Goal: Task Accomplishment & Management: Manage account settings

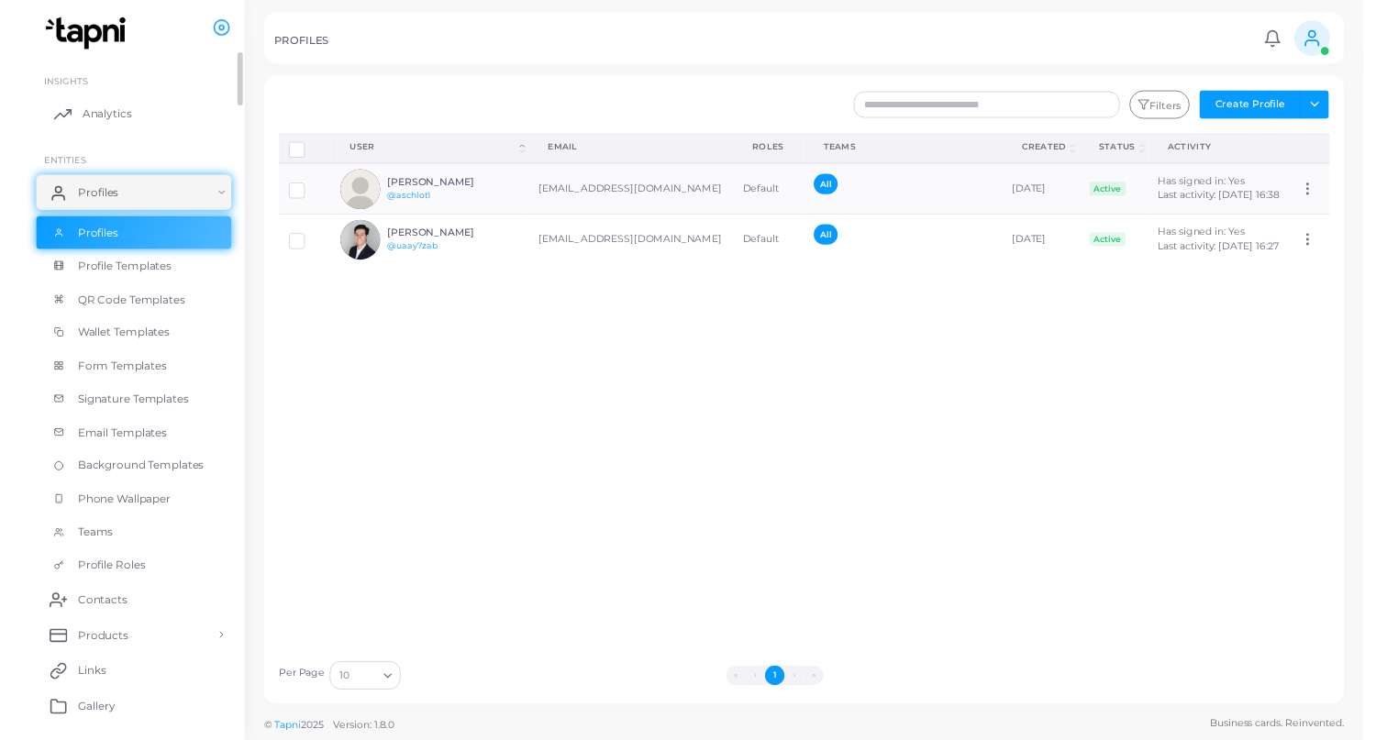
scroll to position [57, 0]
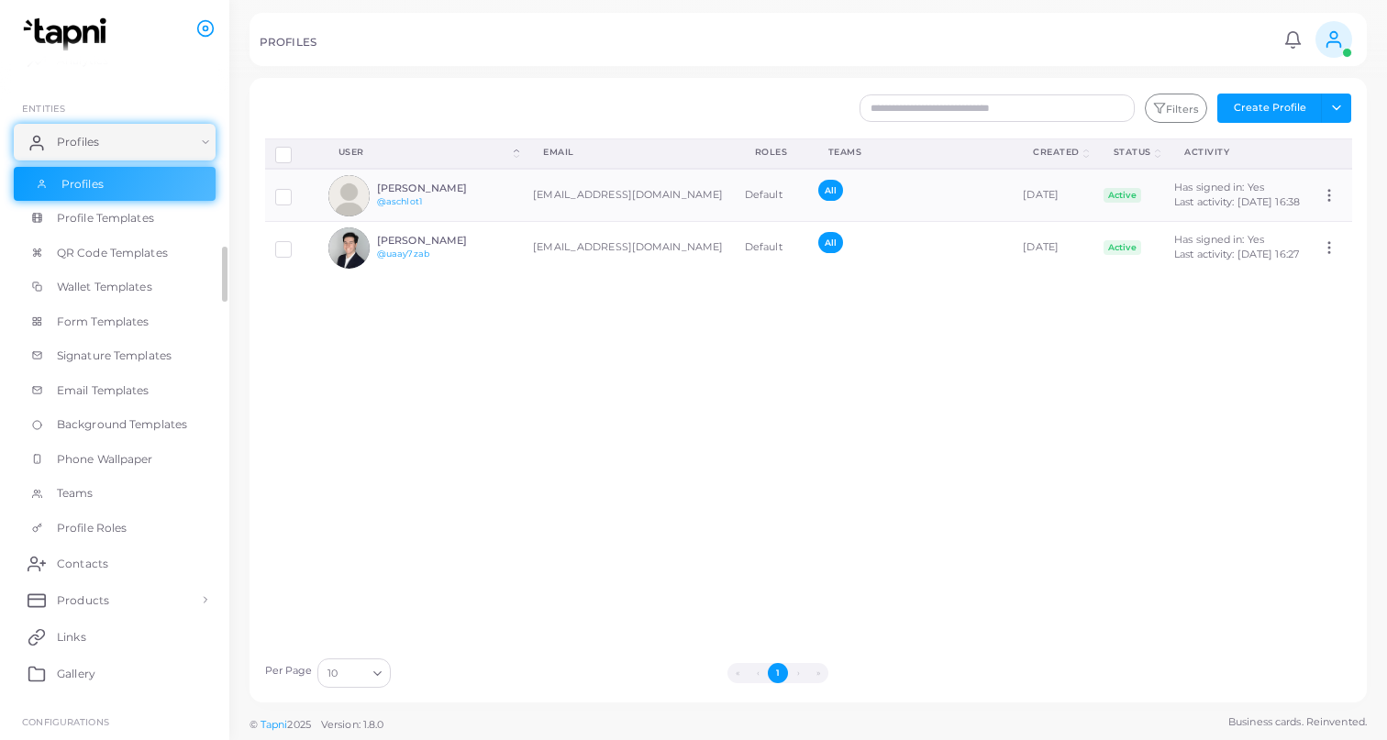
click at [105, 180] on link "Profiles" at bounding box center [115, 184] width 202 height 35
click at [1259, 107] on button "Create Profile" at bounding box center [1269, 108] width 105 height 29
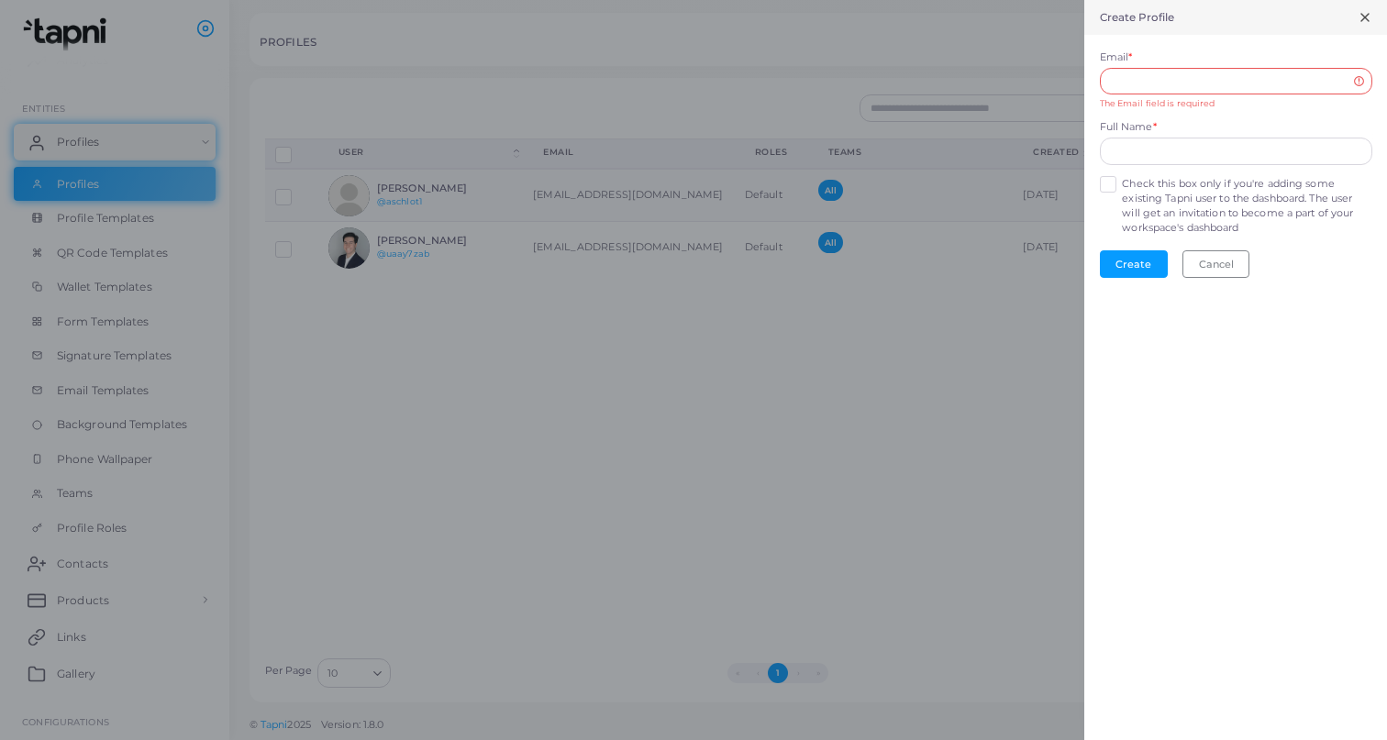
click at [837, 442] on div at bounding box center [693, 370] width 1387 height 740
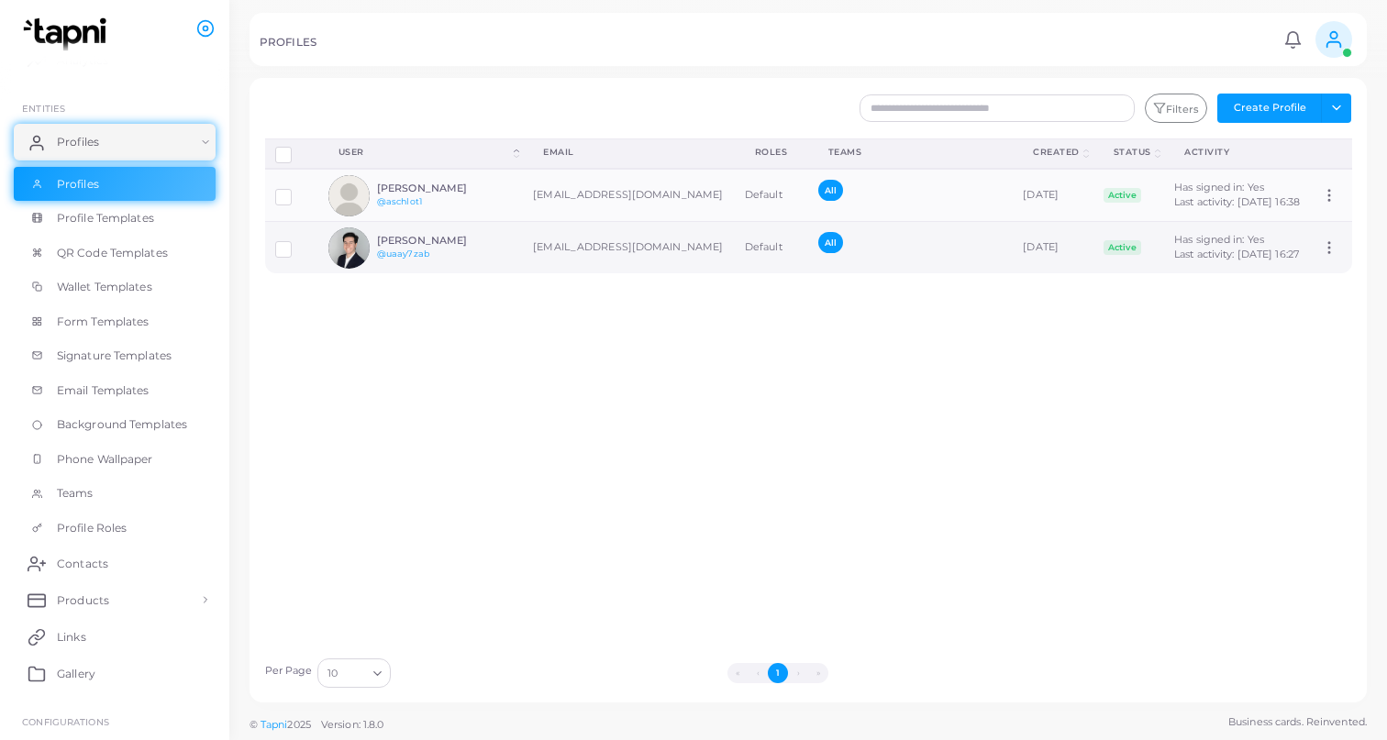
scroll to position [0, 0]
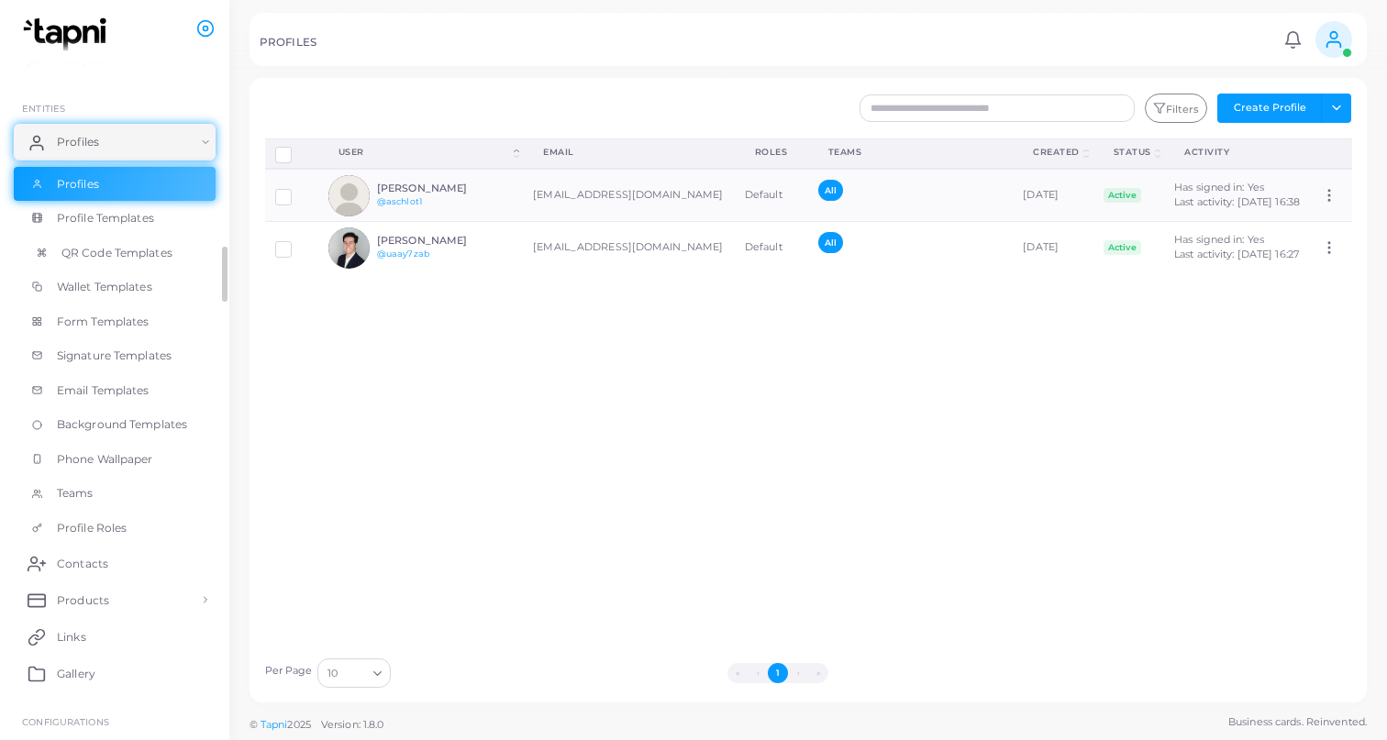
click at [113, 249] on span "QR Code Templates" at bounding box center [116, 253] width 111 height 17
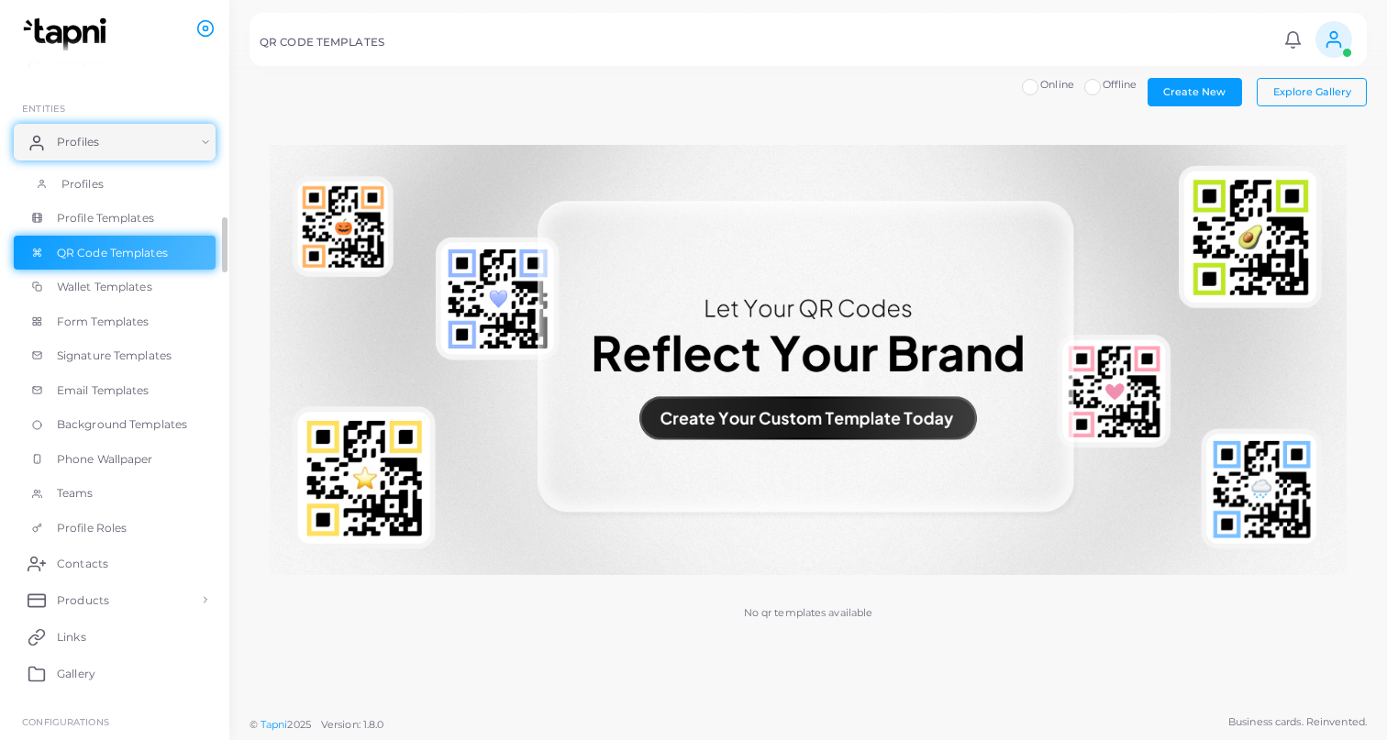
click at [105, 172] on link "Profiles" at bounding box center [115, 184] width 202 height 35
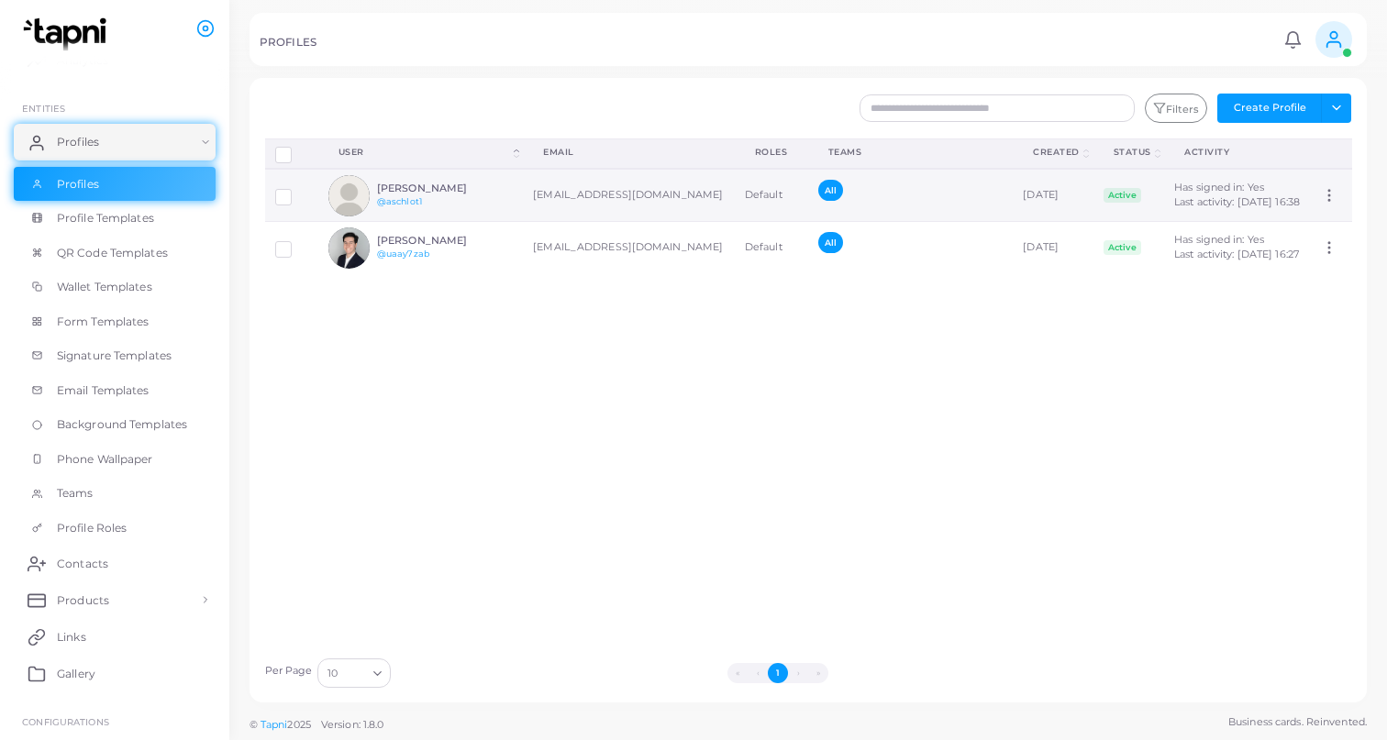
click at [506, 200] on div "Aiden Schlotterback @aschlot1" at bounding box center [444, 196] width 135 height 27
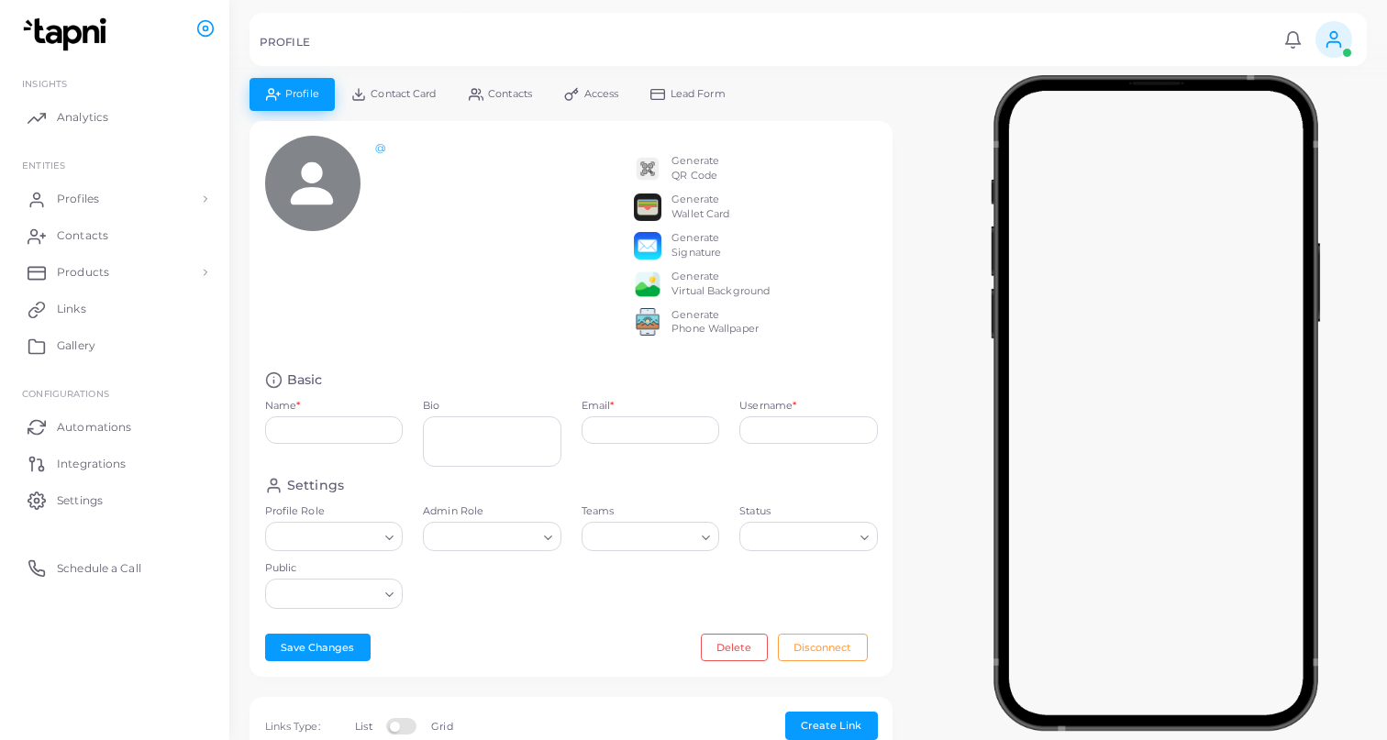
type input "**********"
type input "********"
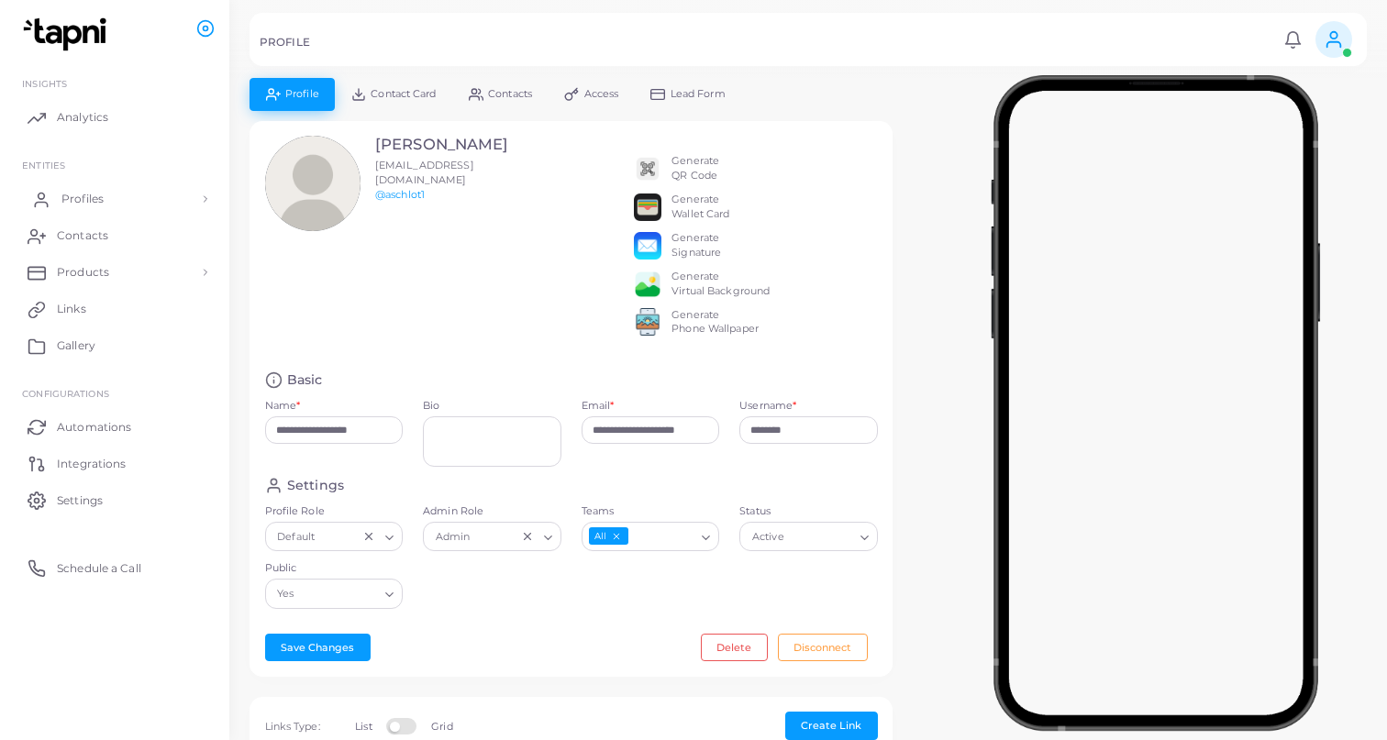
click at [128, 195] on link "Profiles" at bounding box center [115, 199] width 202 height 37
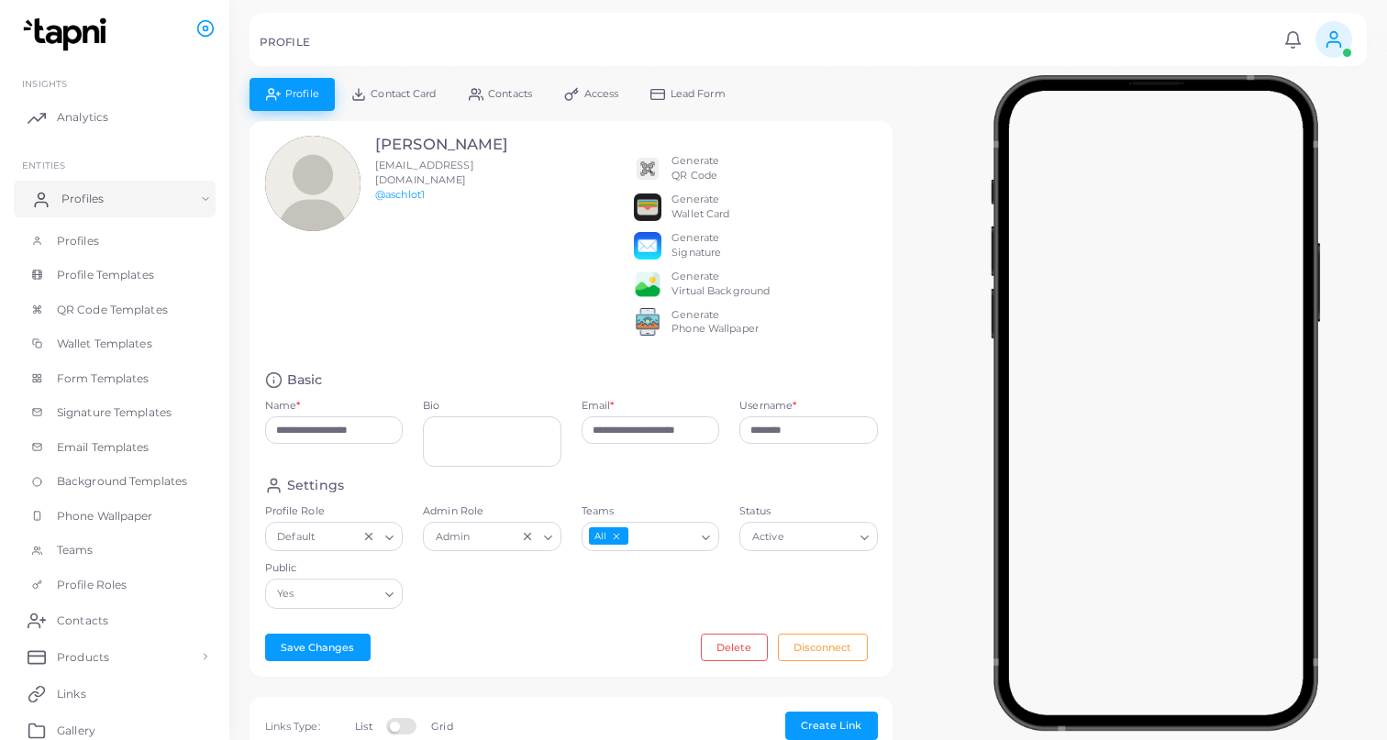
click at [125, 194] on link "Profiles" at bounding box center [115, 199] width 202 height 37
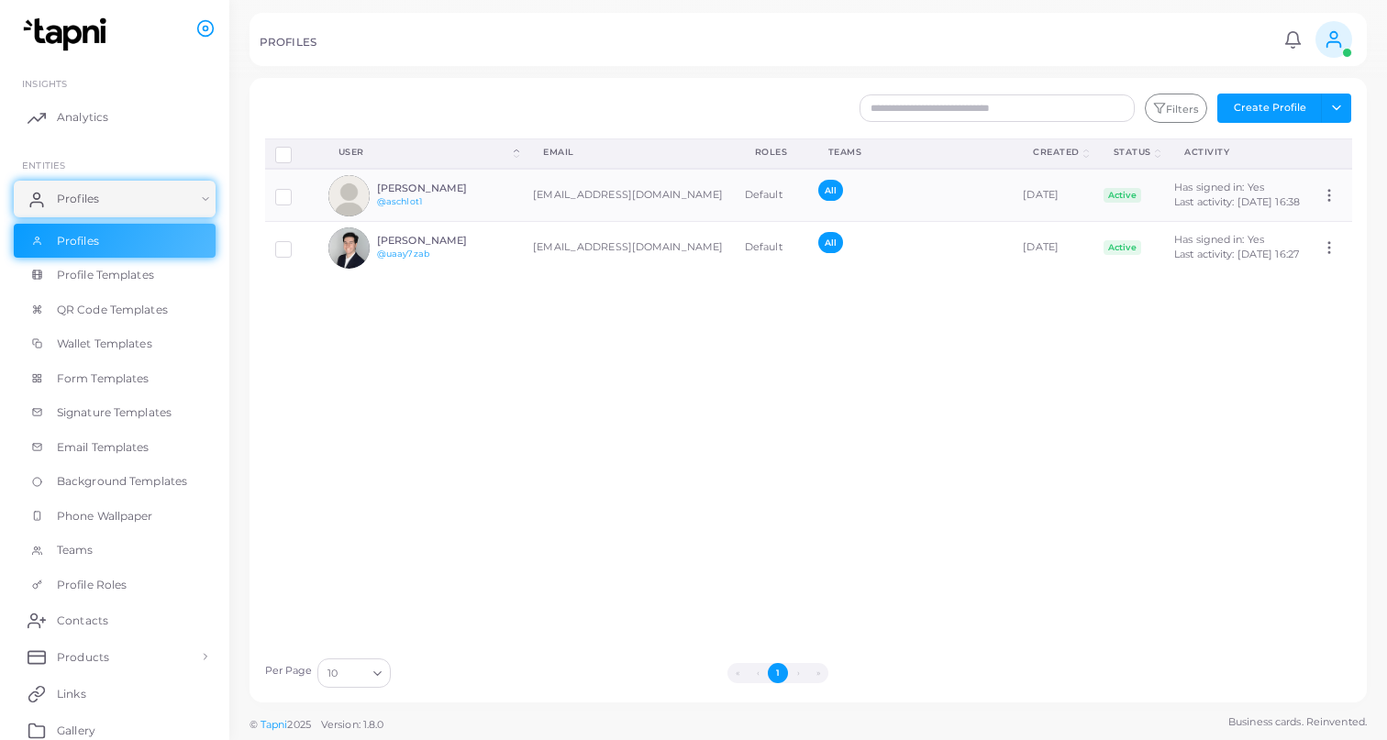
click at [535, 369] on div "Disconnect Profiles Delete Profile Show Selections Download QRs User (Click to …" at bounding box center [808, 394] width 1107 height 510
click at [111, 280] on link "Profile Templates" at bounding box center [115, 275] width 202 height 35
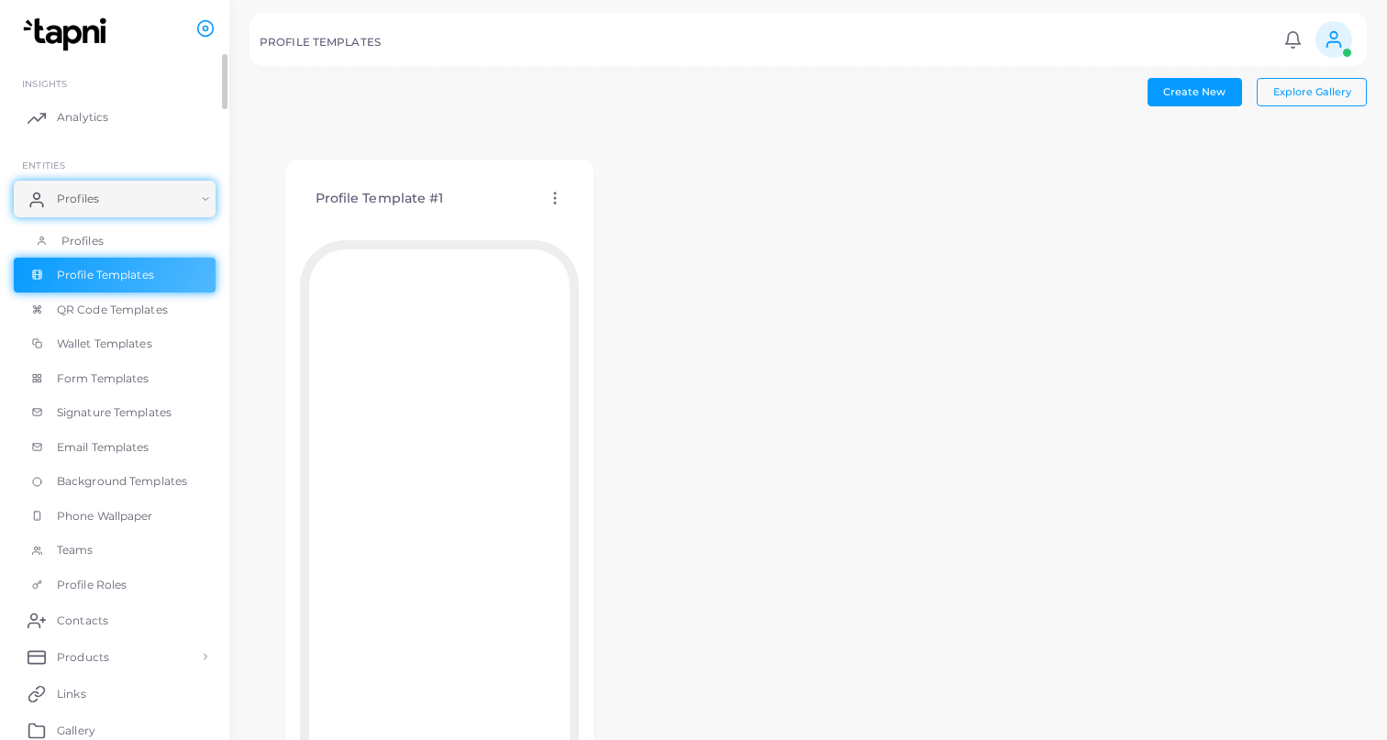
click at [61, 238] on span "Profiles" at bounding box center [82, 241] width 42 height 17
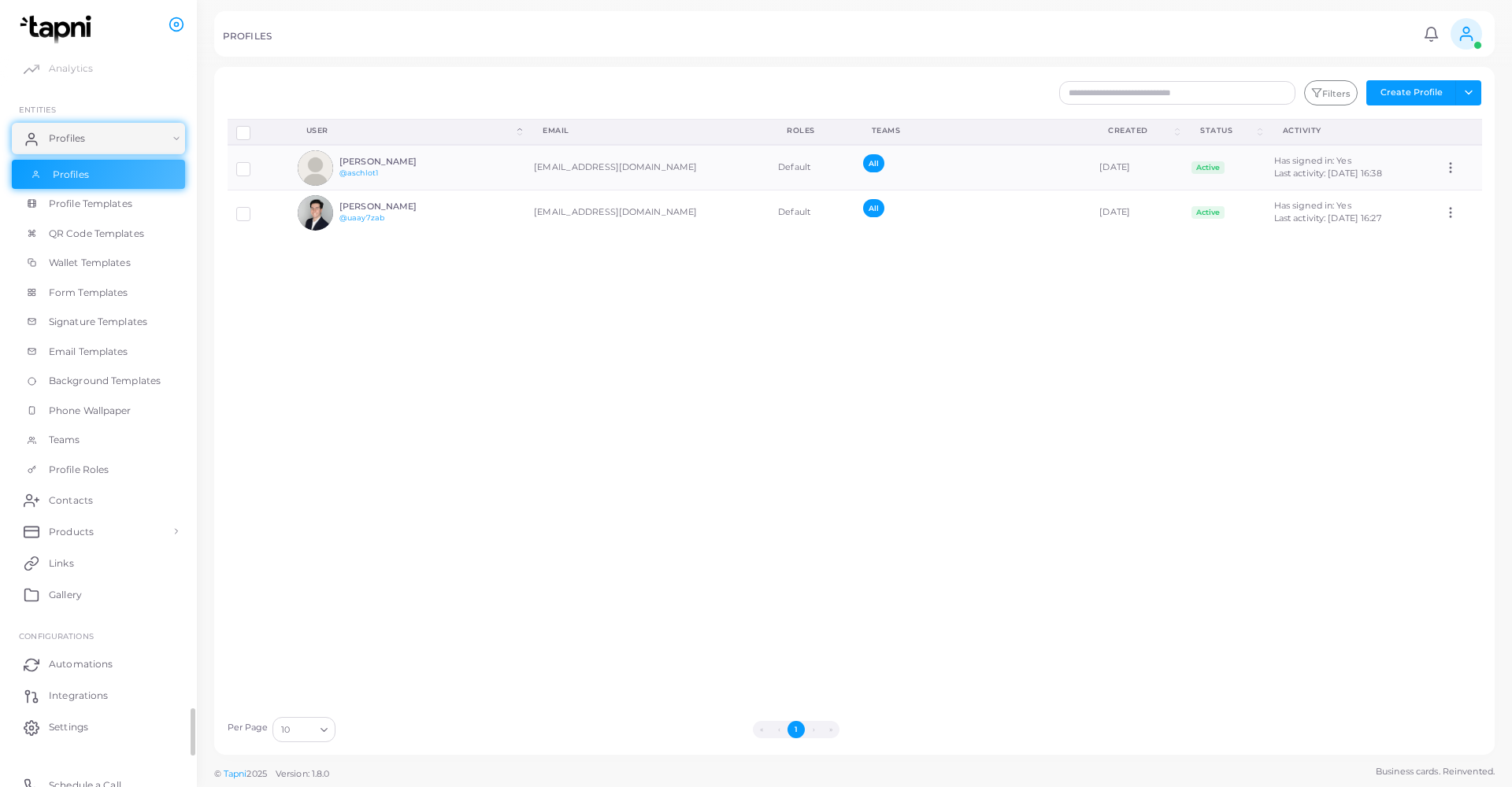
scroll to position [39, 0]
click at [82, 657] on link "Settings" at bounding box center [99, 721] width 173 height 32
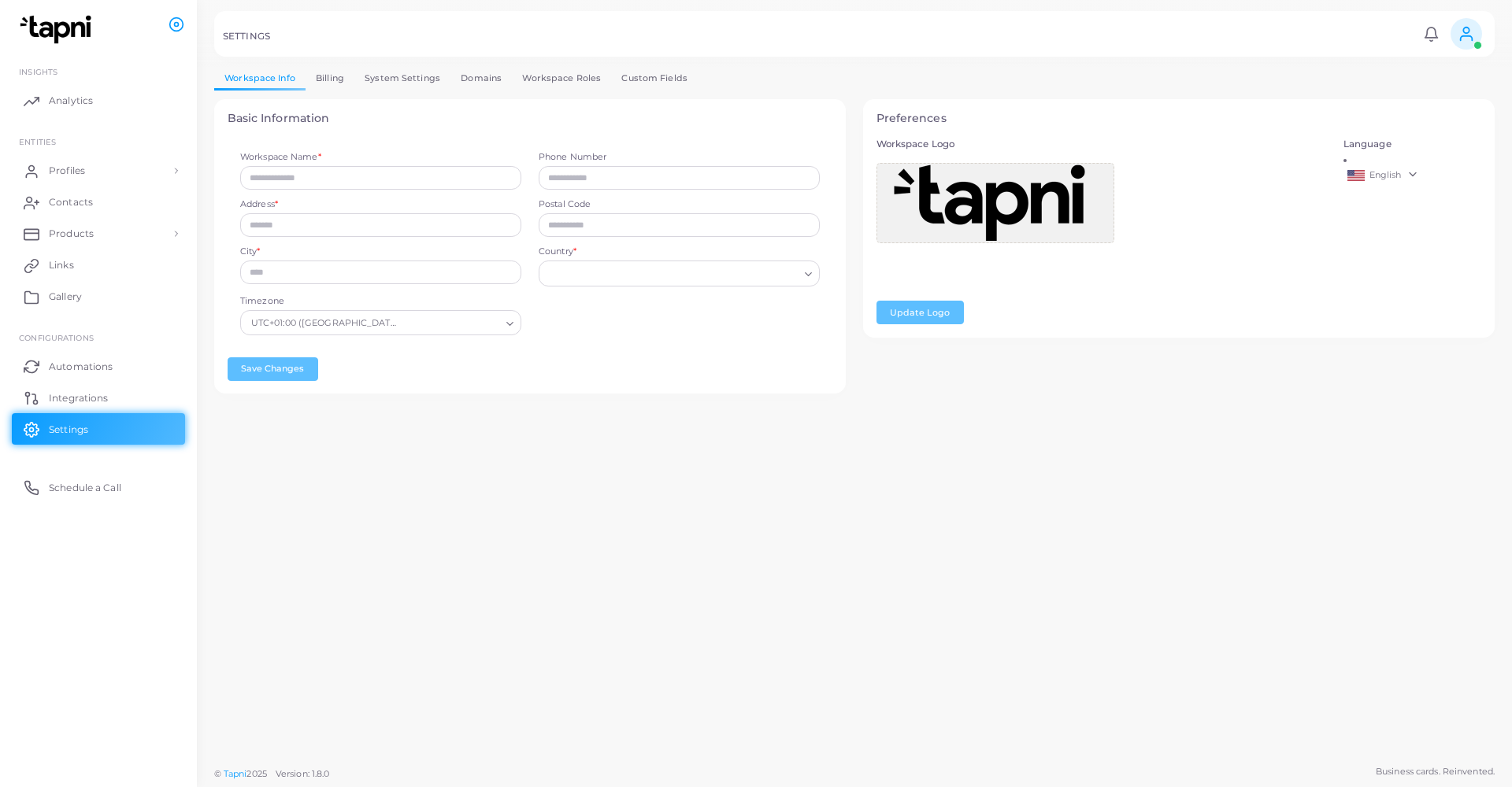
type input "**********"
click at [54, 166] on span "Profiles" at bounding box center [70, 171] width 36 height 15
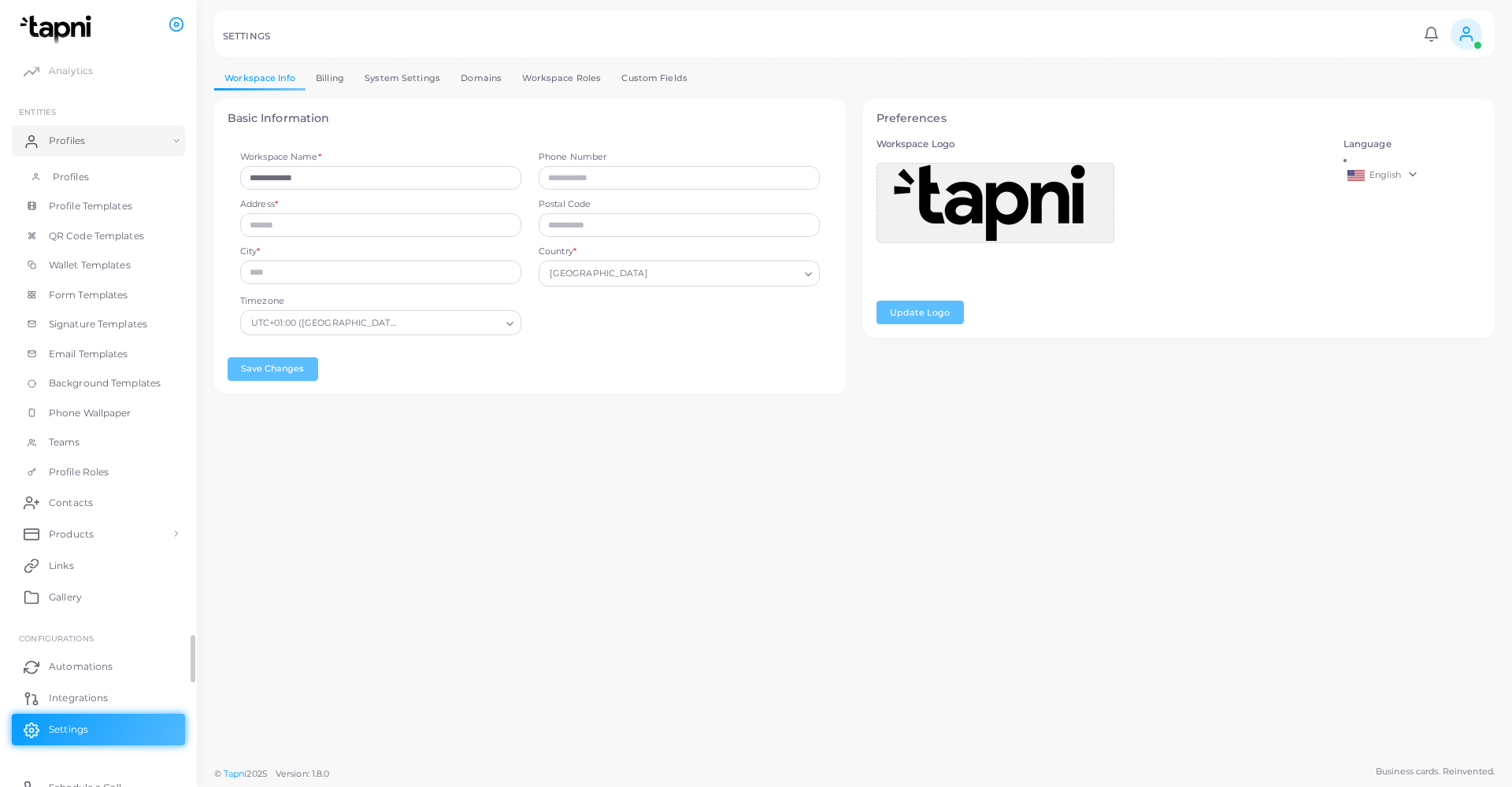
scroll to position [34, 0]
click at [62, 206] on link "Profile Templates" at bounding box center [99, 201] width 173 height 30
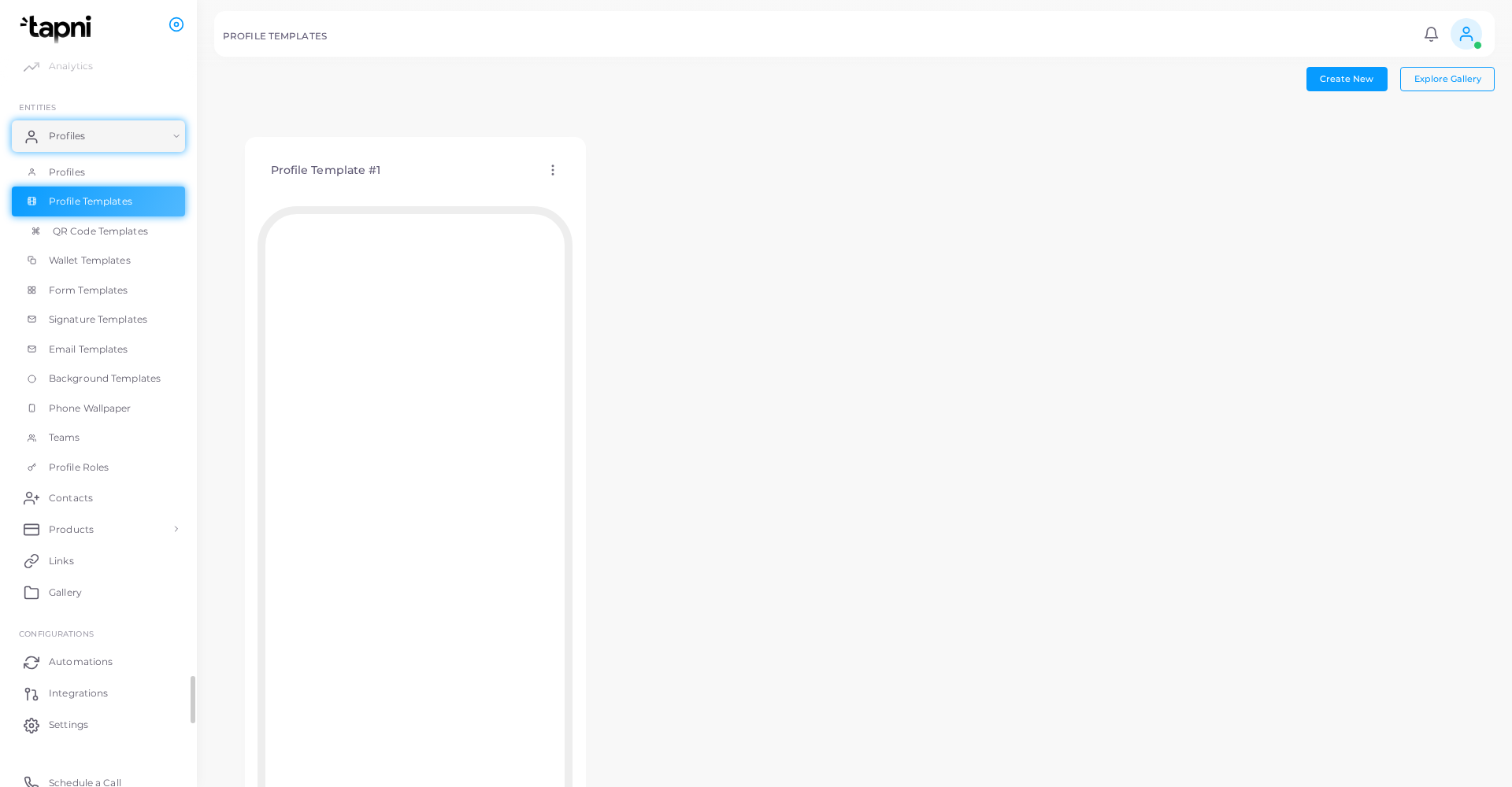
click at [93, 228] on span "QR Code Templates" at bounding box center [100, 231] width 95 height 15
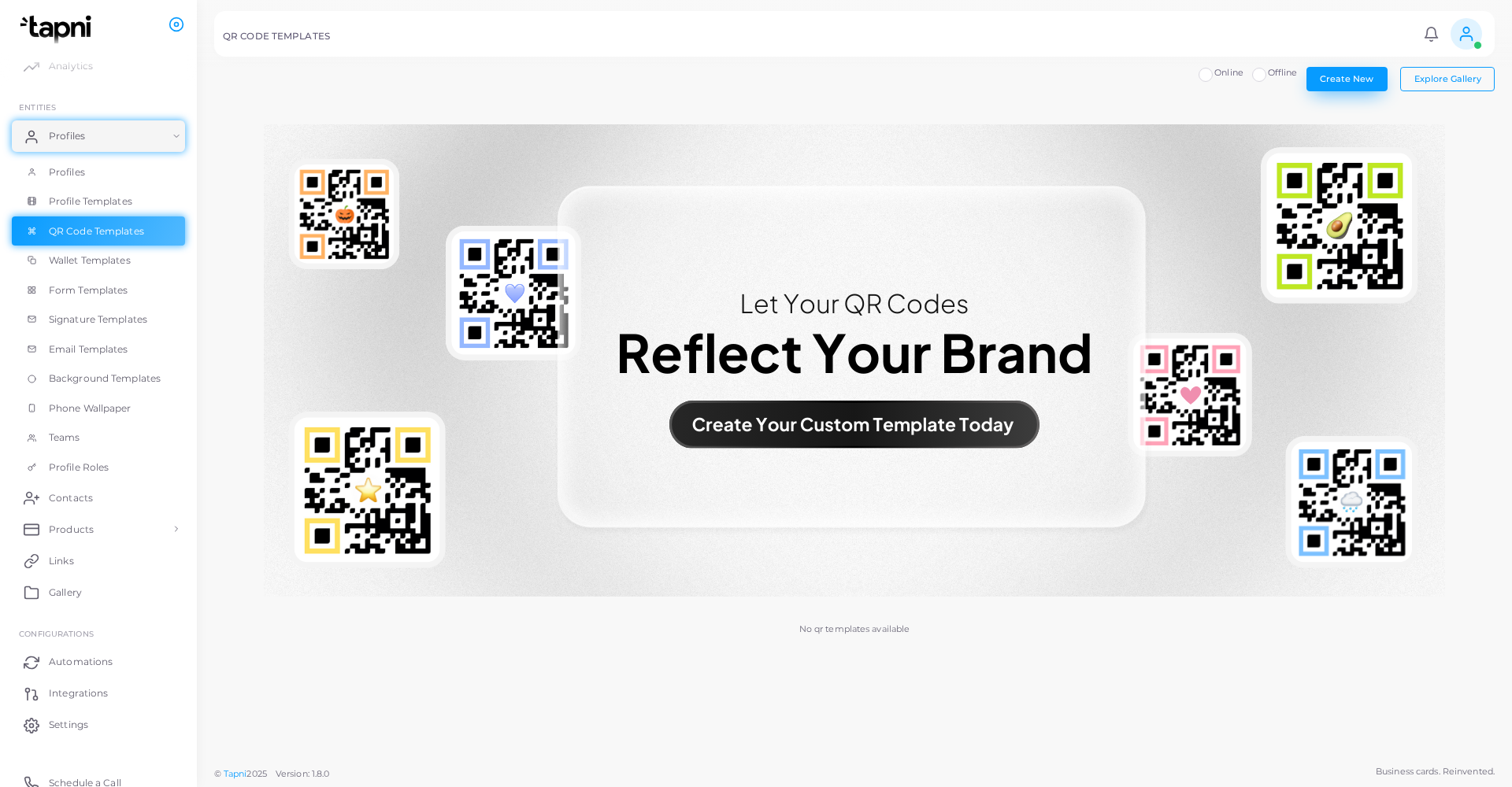
click at [1190, 82] on span "Create New" at bounding box center [1346, 78] width 53 height 11
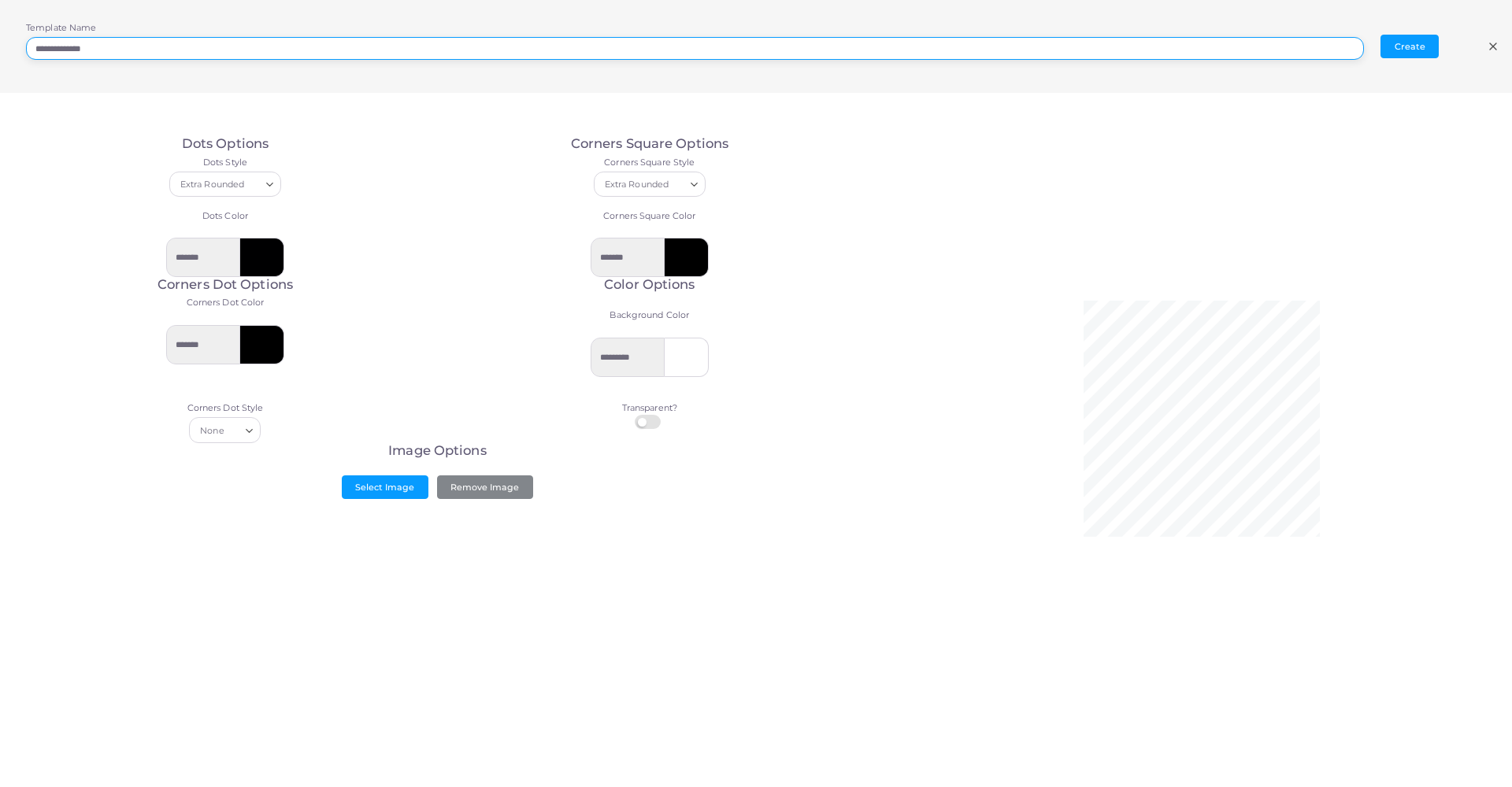
drag, startPoint x: 142, startPoint y: 49, endPoint x: 138, endPoint y: 41, distance: 8.9
click at [138, 41] on input "**********" at bounding box center [695, 49] width 1339 height 24
click at [139, 48] on input "**********" at bounding box center [695, 49] width 1339 height 24
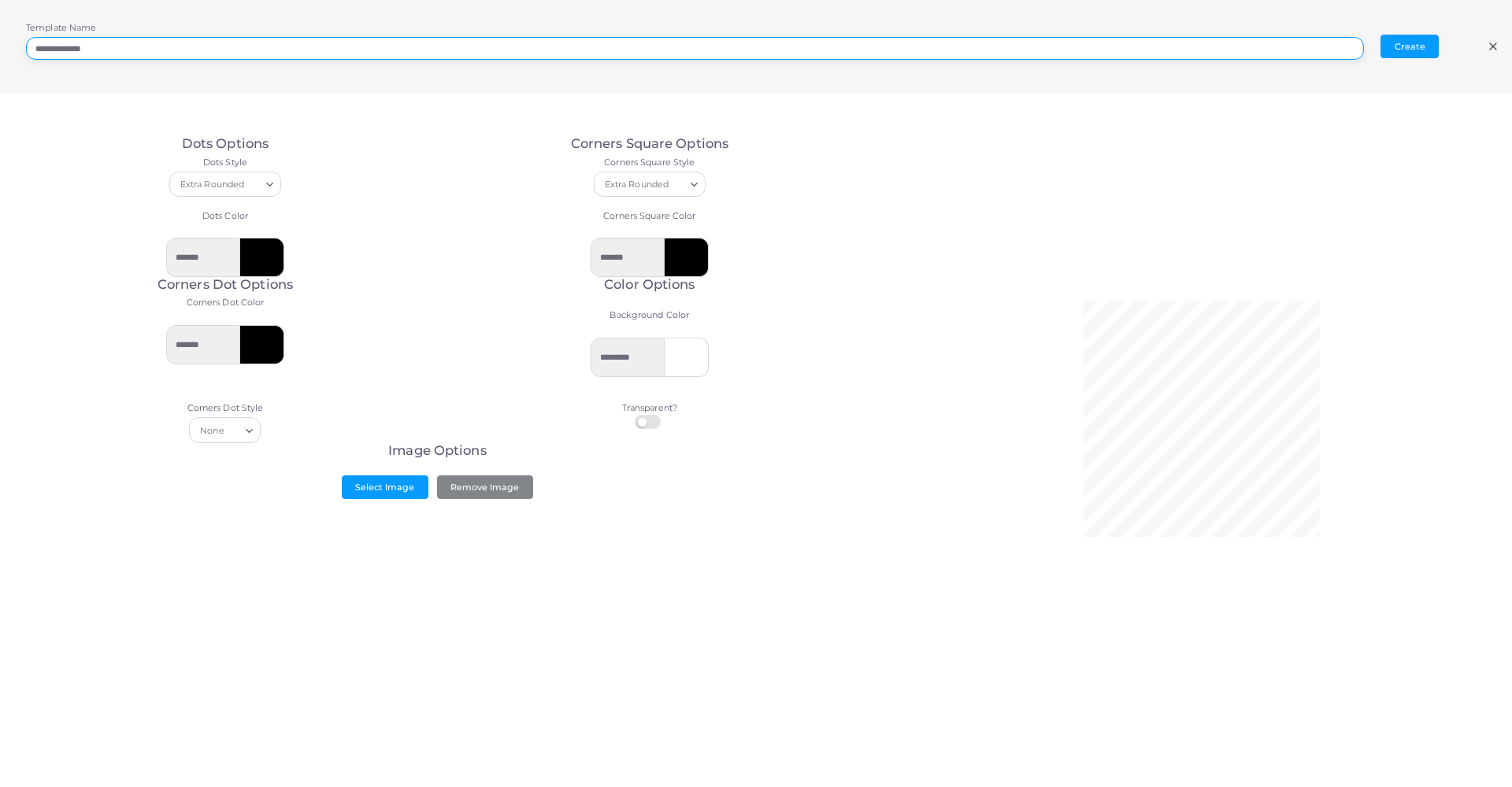
click at [139, 48] on input "**********" at bounding box center [695, 49] width 1339 height 24
type input "**********"
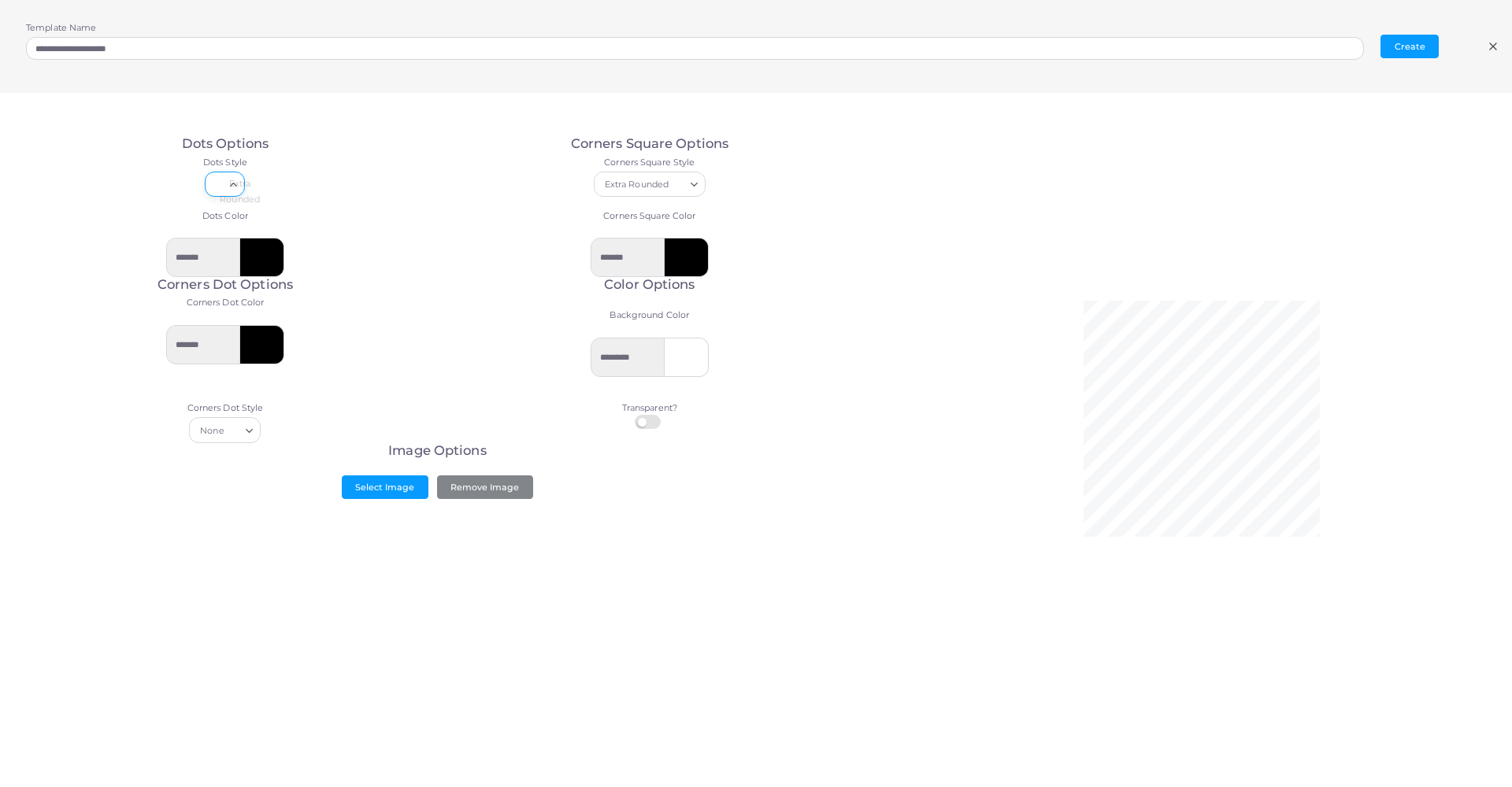
click at [250, 174] on div "Extra Rounded Loading... Rounded Dots Classy Classy Rounded Square Extra Rounded" at bounding box center [226, 184] width 407 height 25
click at [344, 191] on div "Extra Rounded Loading... Rounded Dots Classy Classy Rounded Square Extra Rounded" at bounding box center [226, 184] width 407 height 25
click at [1190, 32] on div "**********" at bounding box center [745, 47] width 1439 height 50
click at [1190, 37] on button "Create" at bounding box center [1410, 46] width 58 height 24
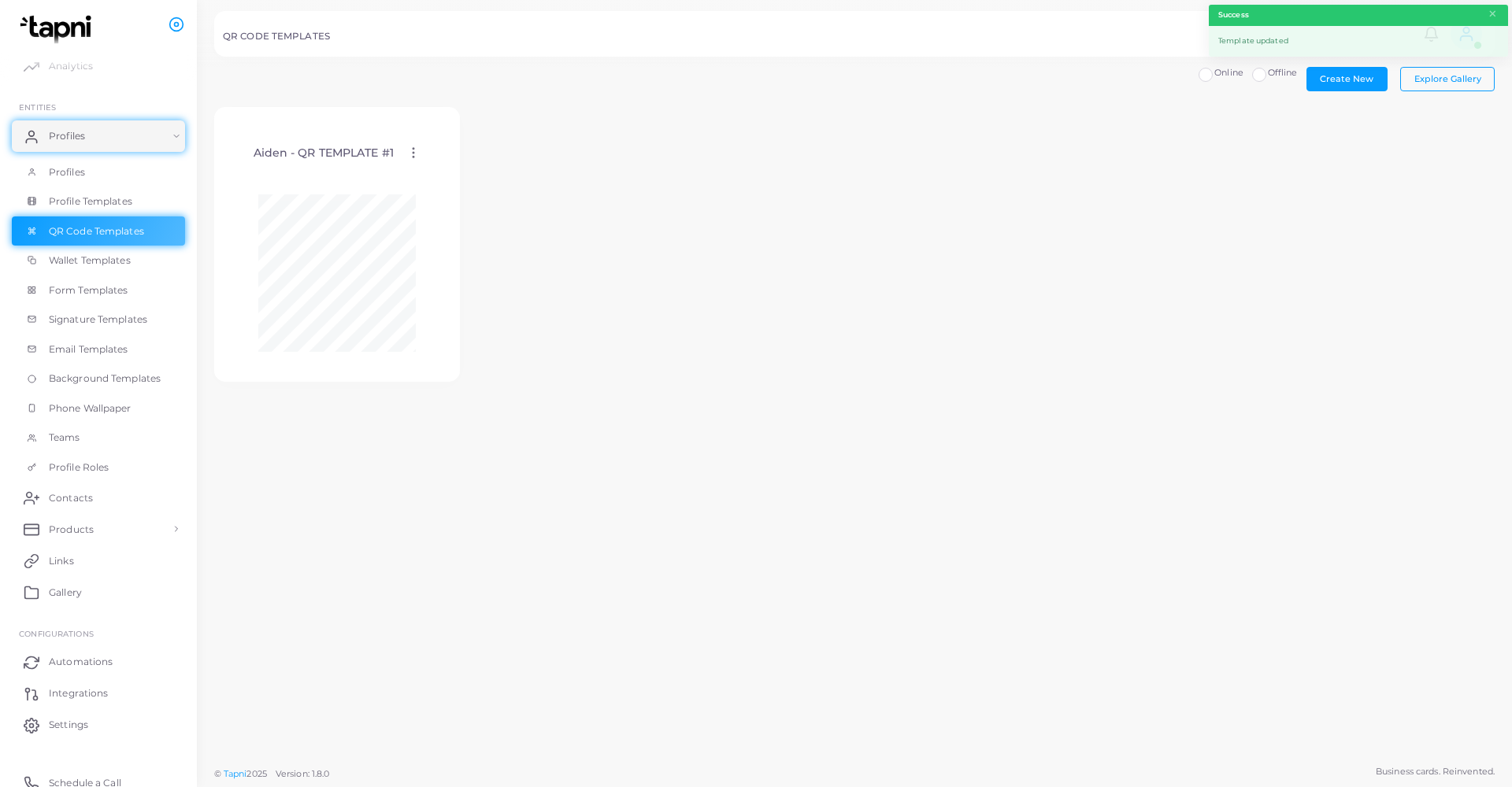
click at [410, 151] on icon at bounding box center [413, 153] width 15 height 15
click at [424, 165] on icon at bounding box center [430, 171] width 13 height 13
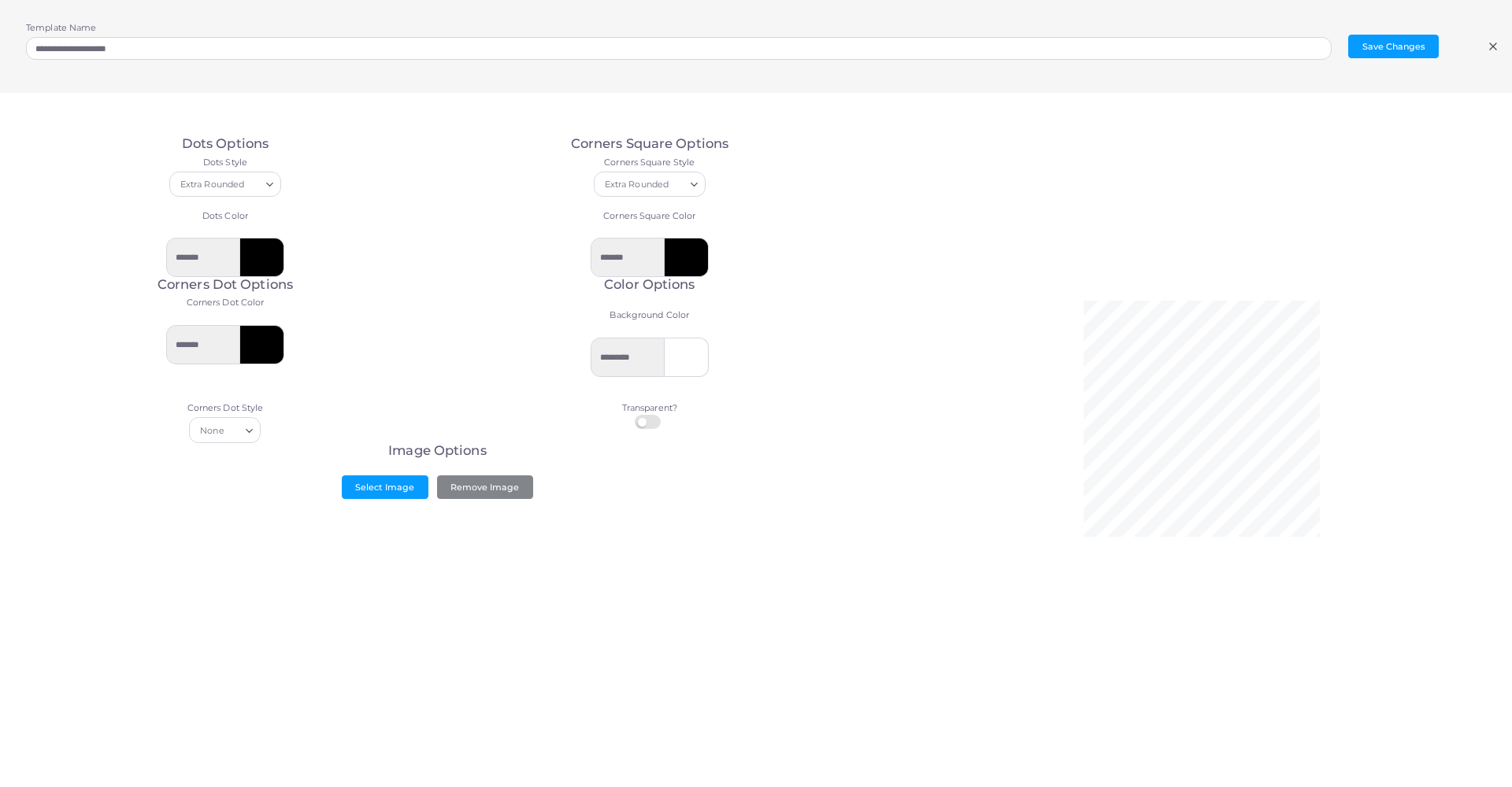
click at [683, 358] on div at bounding box center [686, 358] width 44 height 39
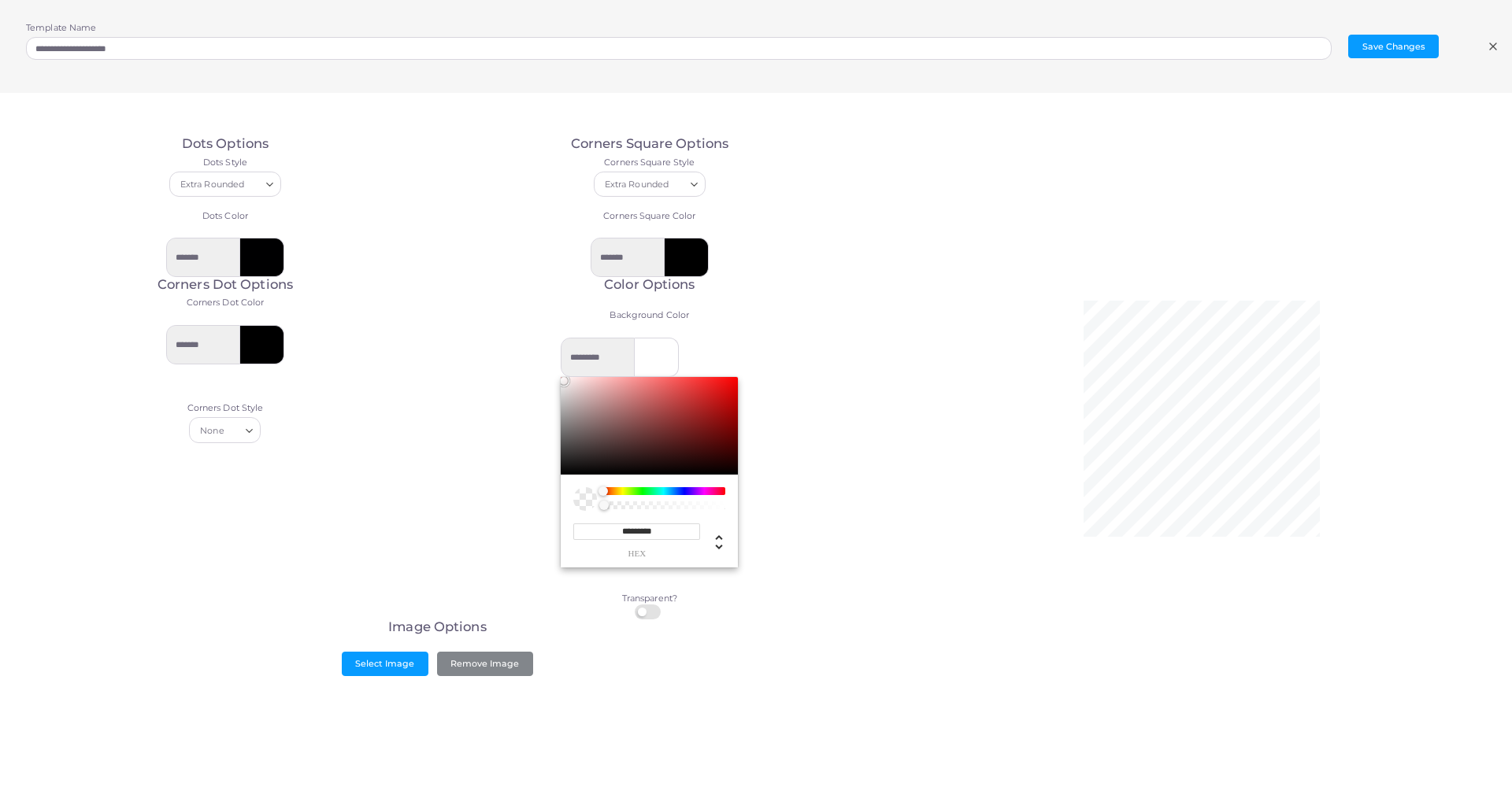
type input "*********"
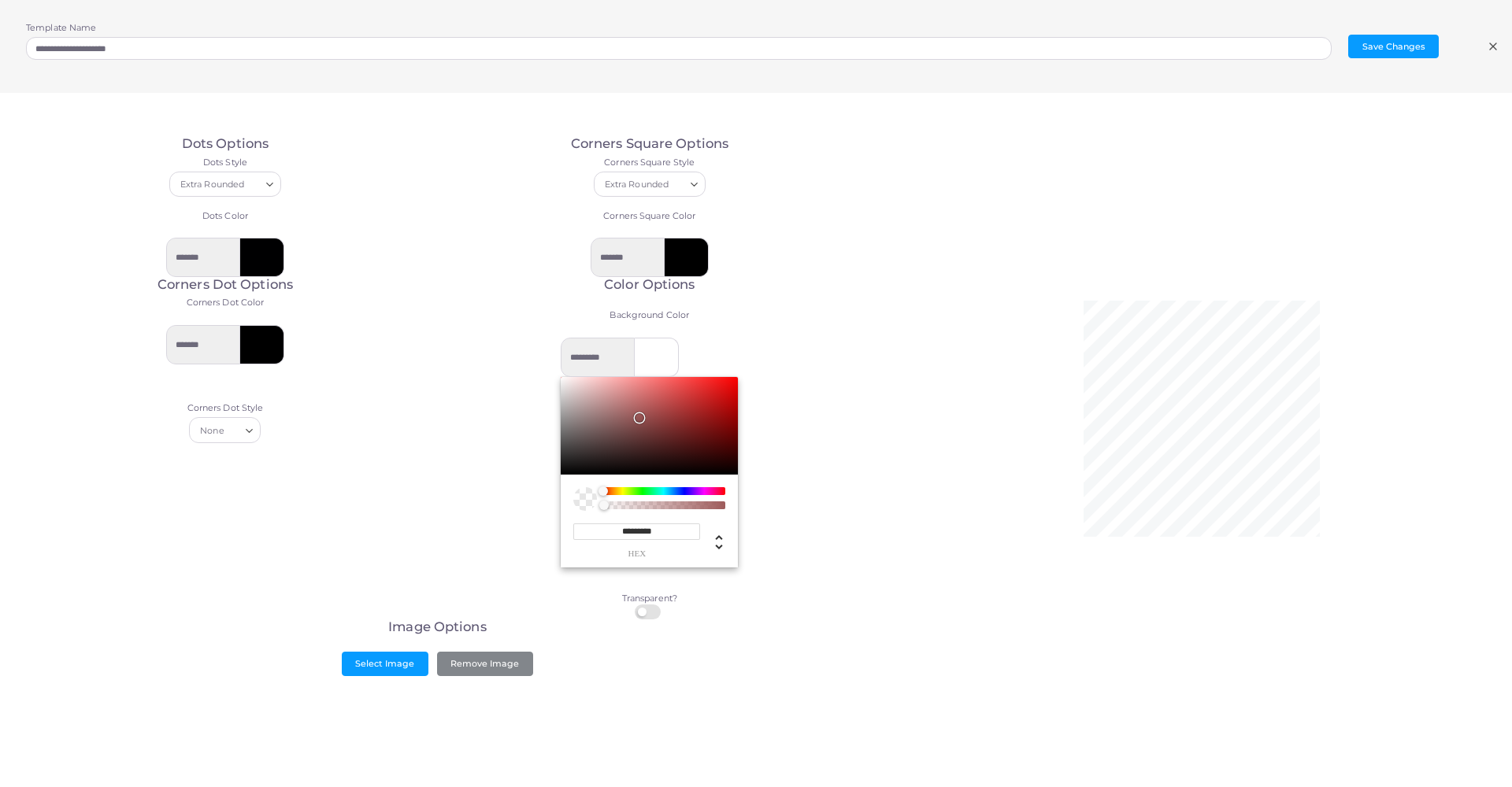
type input "*********"
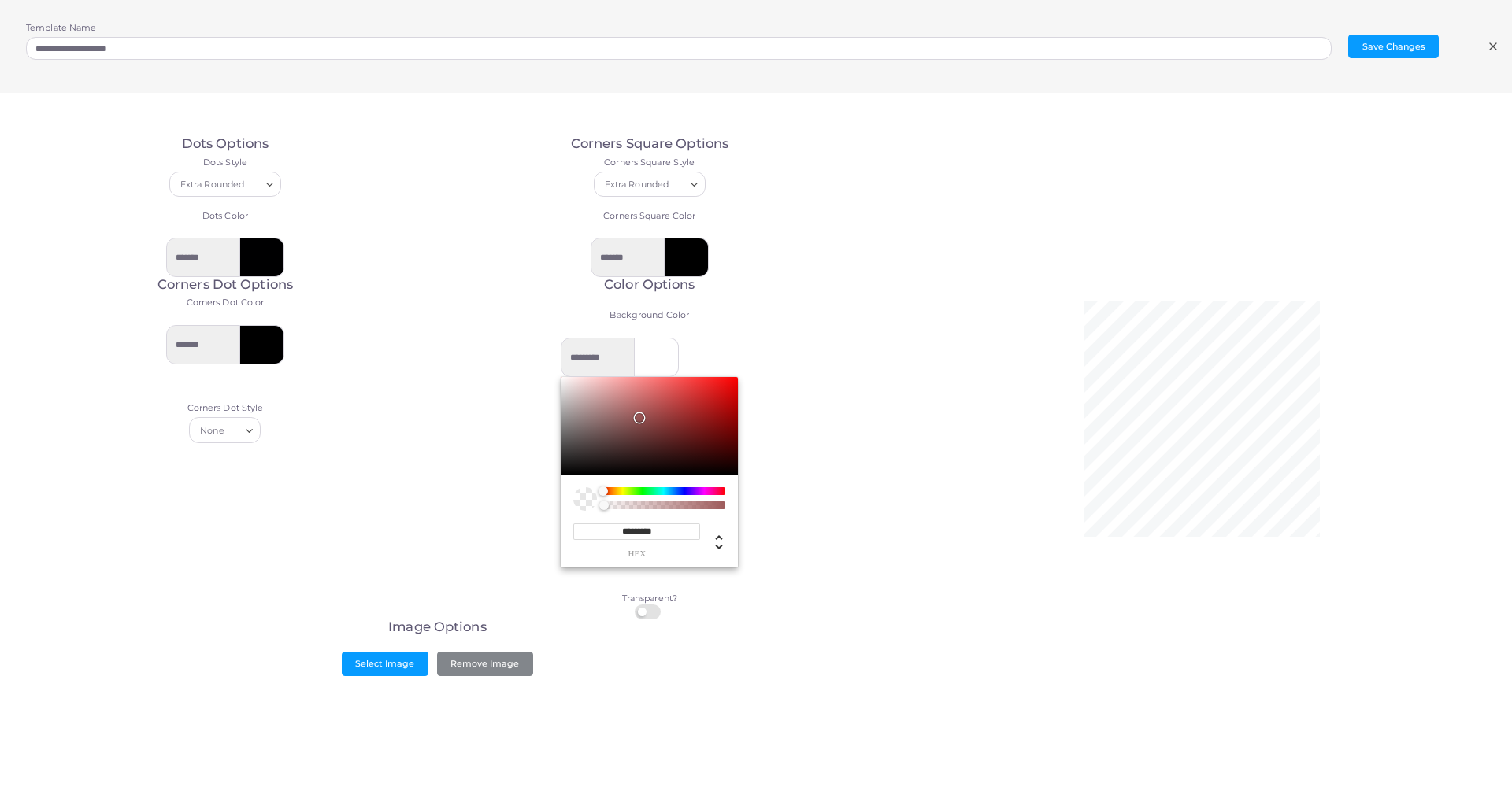
type input "*********"
drag, startPoint x: 636, startPoint y: 409, endPoint x: 628, endPoint y: 426, distance: 18.8
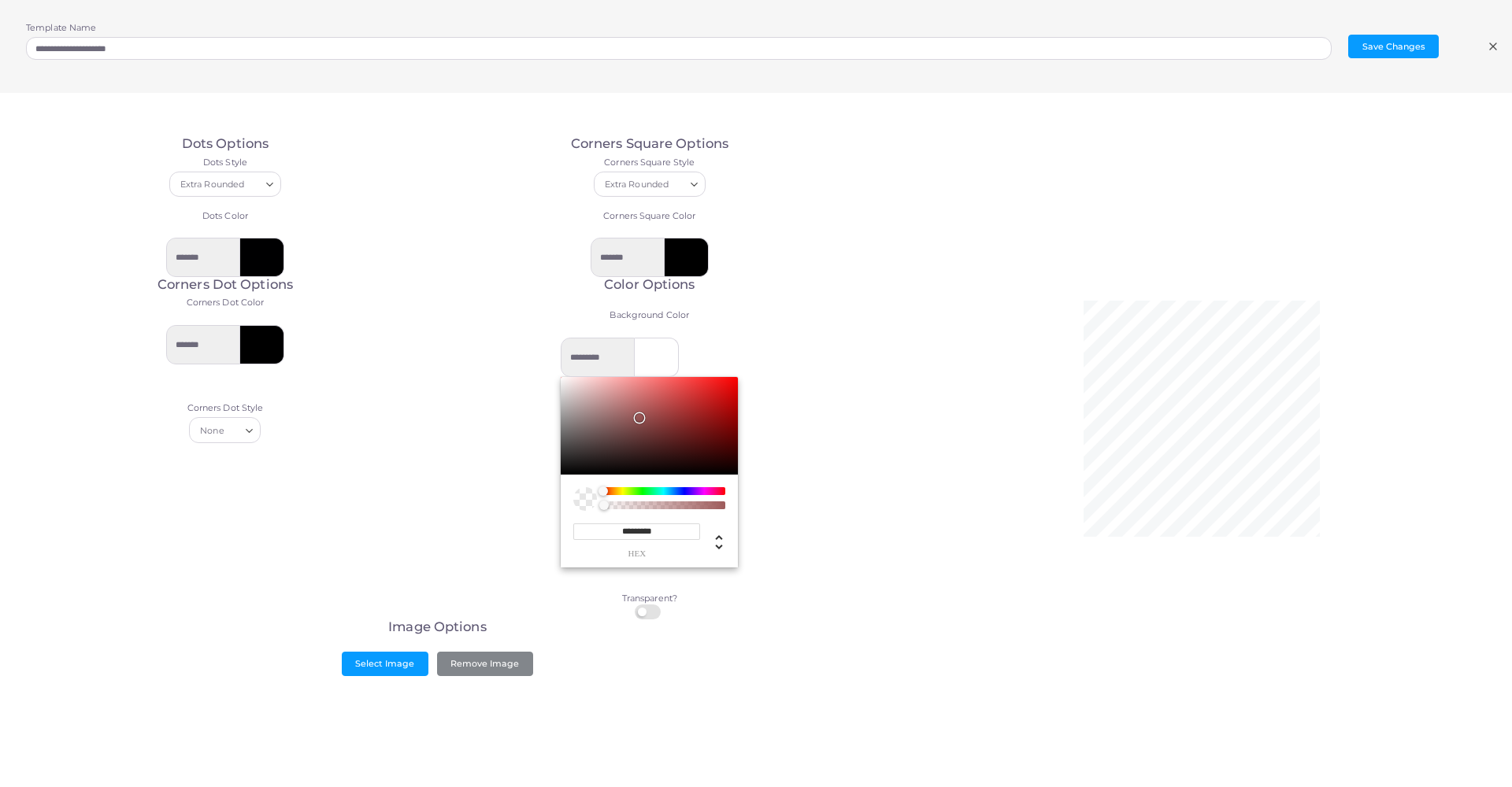
click at [628, 426] on div "Chrome color picker" at bounding box center [649, 426] width 177 height 98
type input "*********"
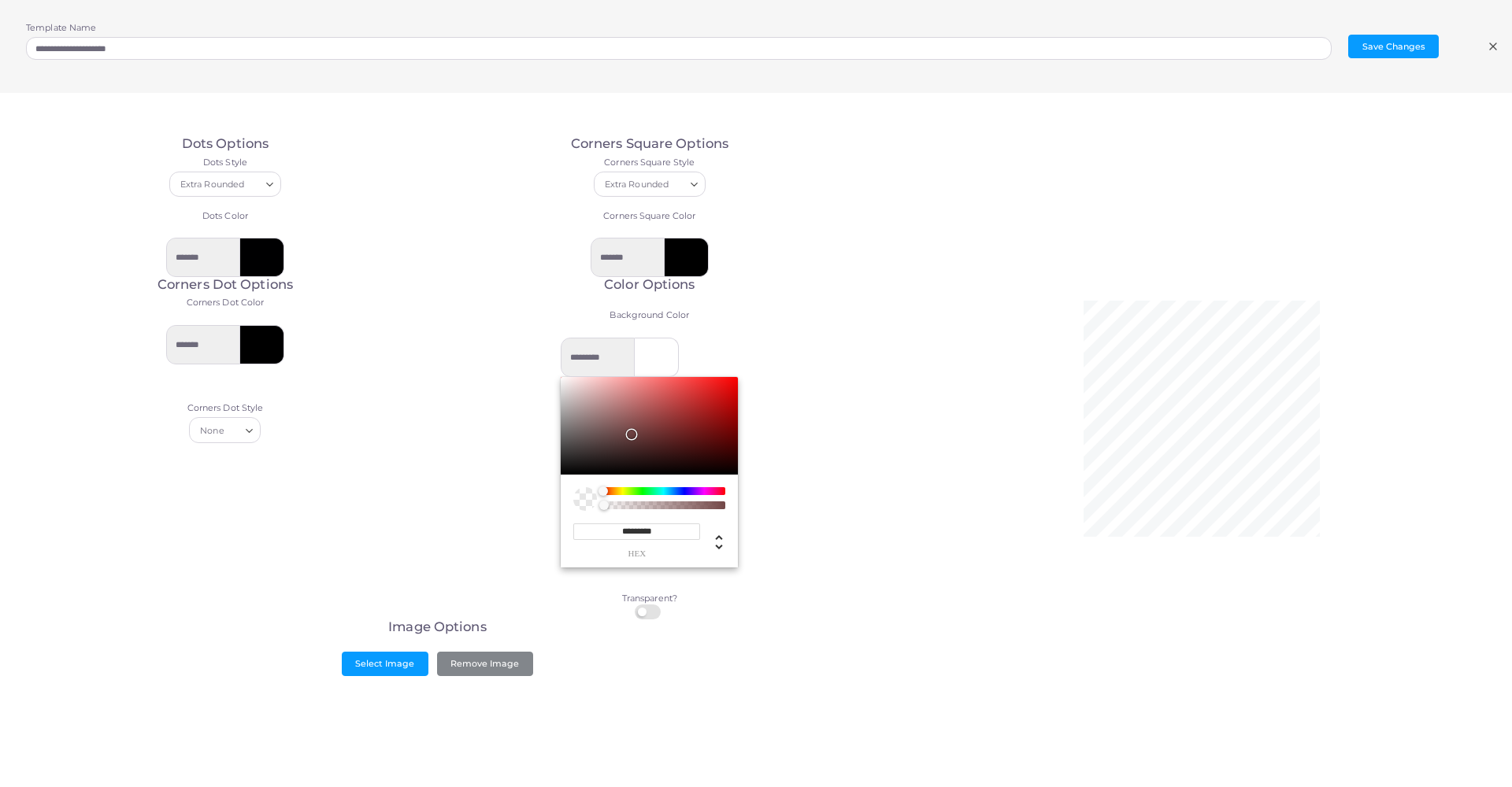
type input "*********"
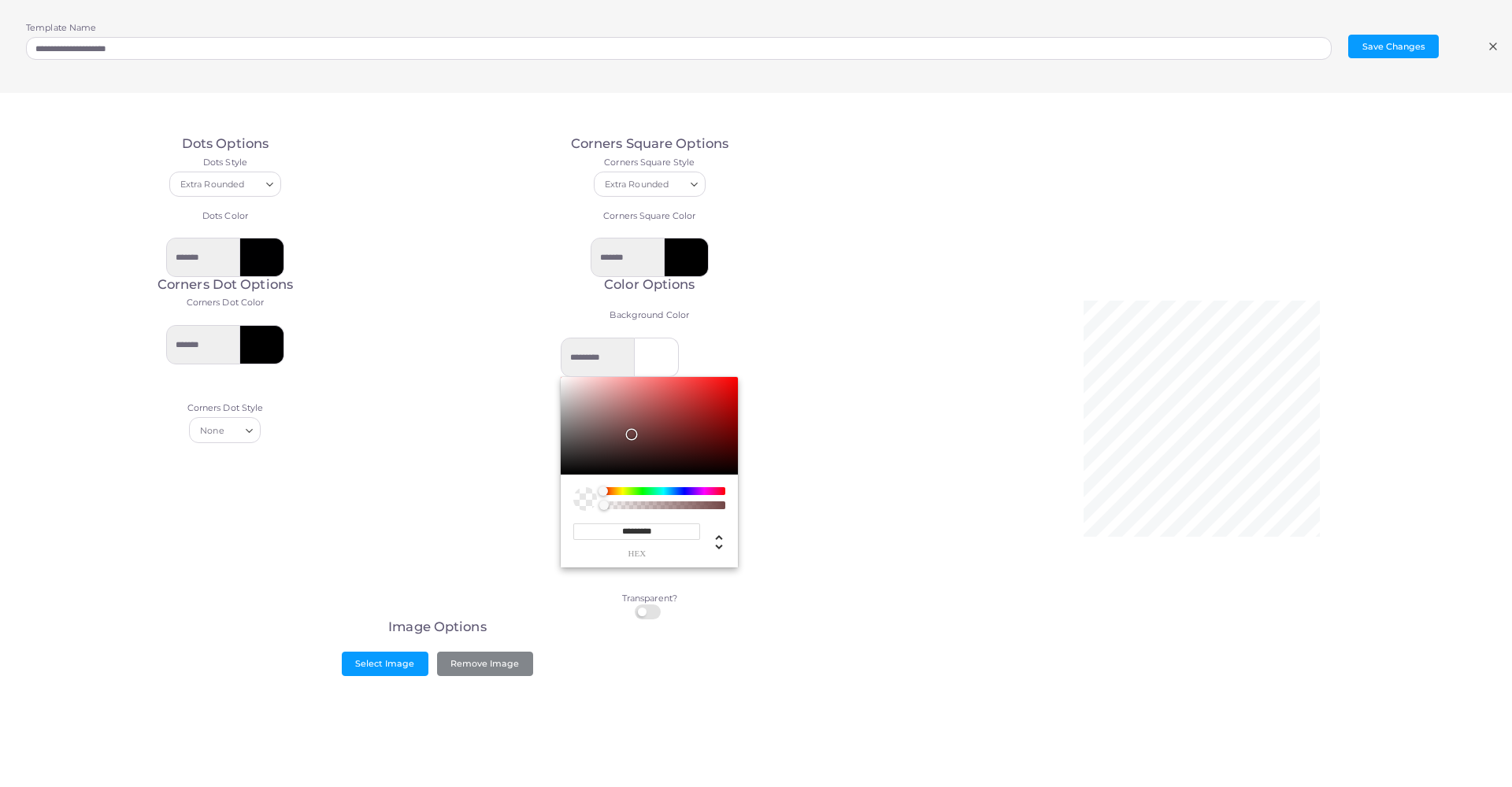
type input "*********"
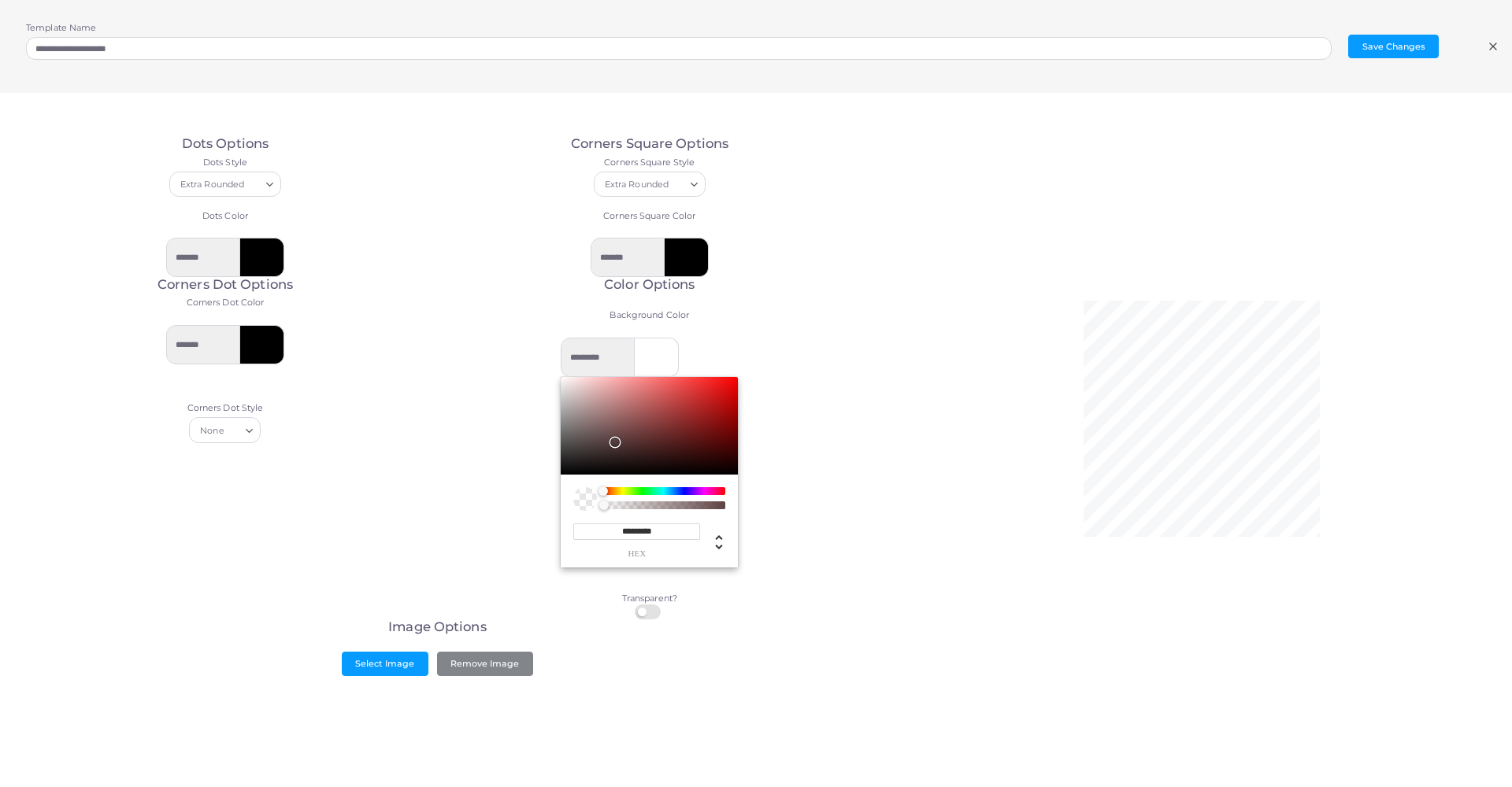
type input "*********"
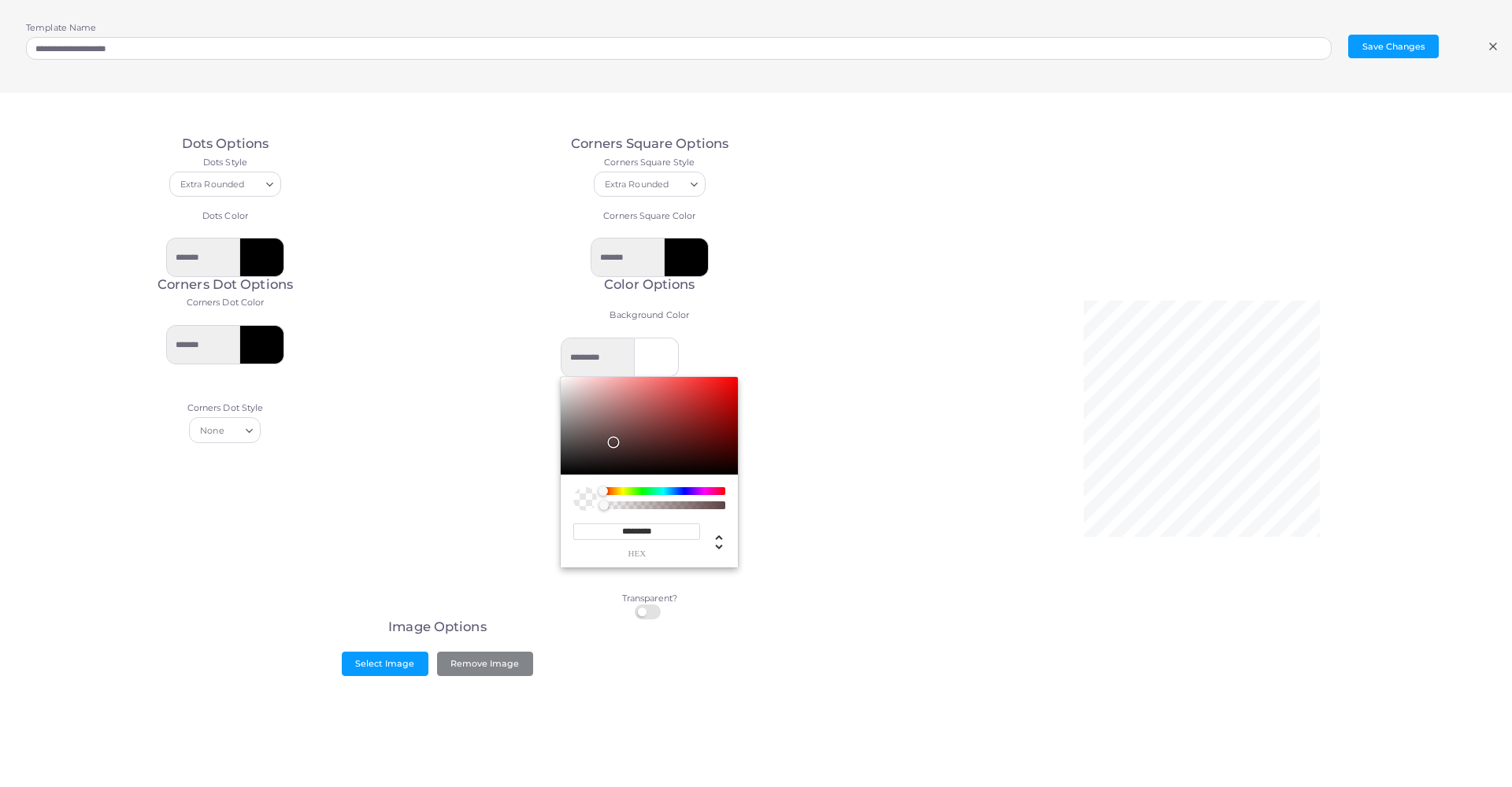
type input "*********"
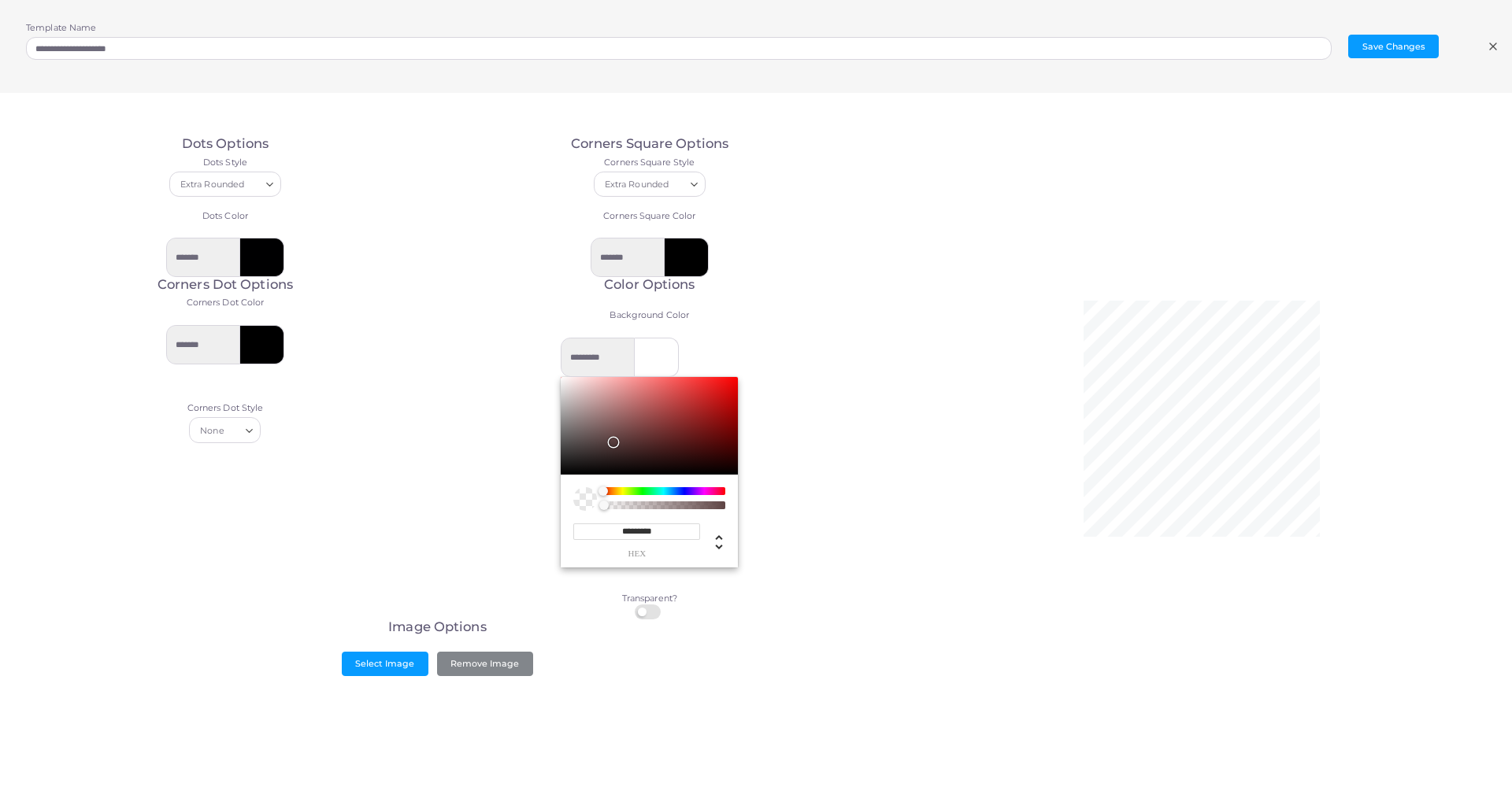
drag, startPoint x: 628, startPoint y: 426, endPoint x: 613, endPoint y: 432, distance: 16.2
click at [613, 438] on div "Chrome color picker" at bounding box center [613, 442] width 9 height 9
click at [422, 417] on div "None Loading..." at bounding box center [226, 429] width 407 height 25
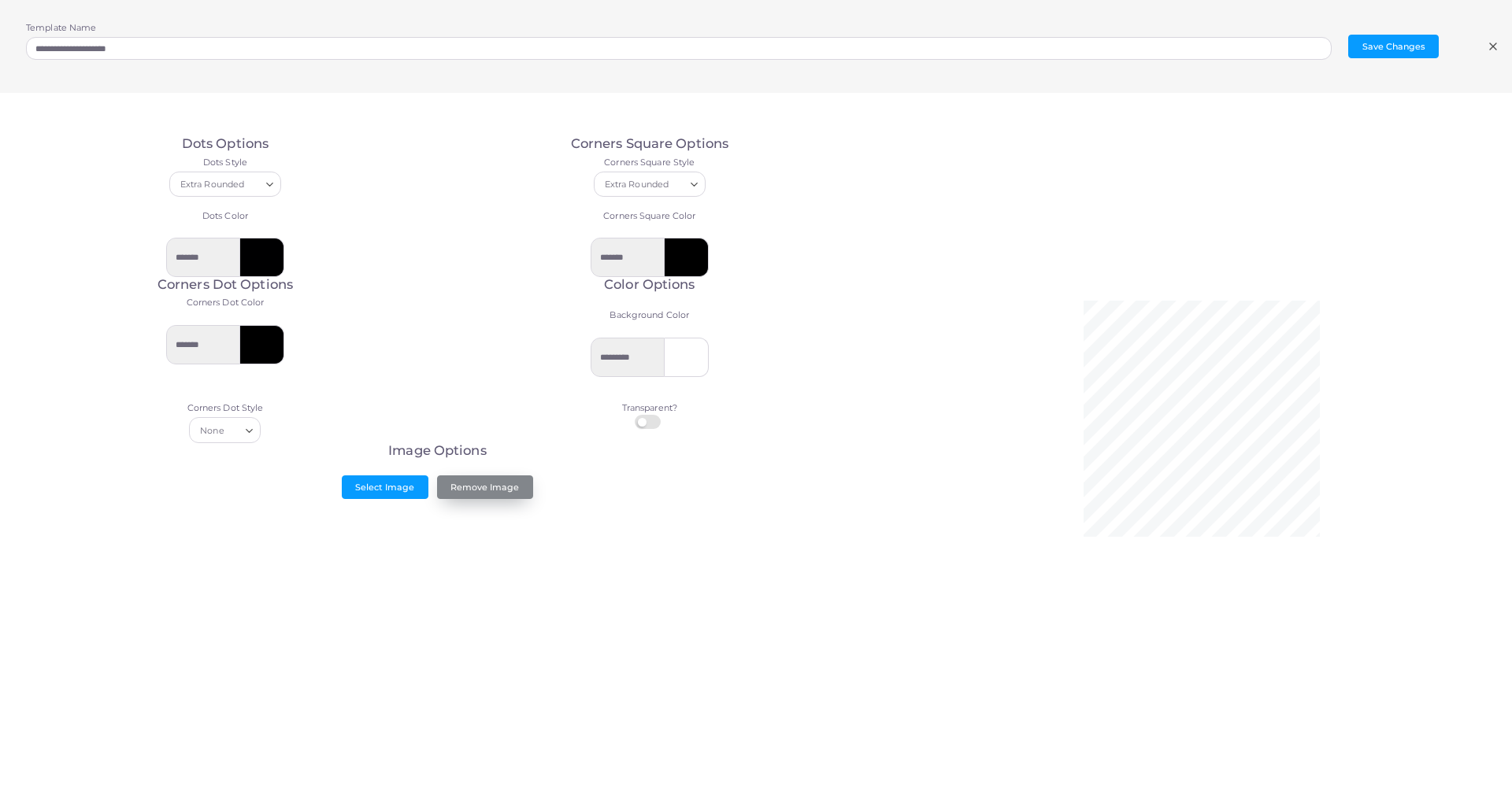
click at [475, 479] on button "Remove Image" at bounding box center [485, 487] width 96 height 24
click at [380, 475] on button "Select Image" at bounding box center [385, 487] width 87 height 24
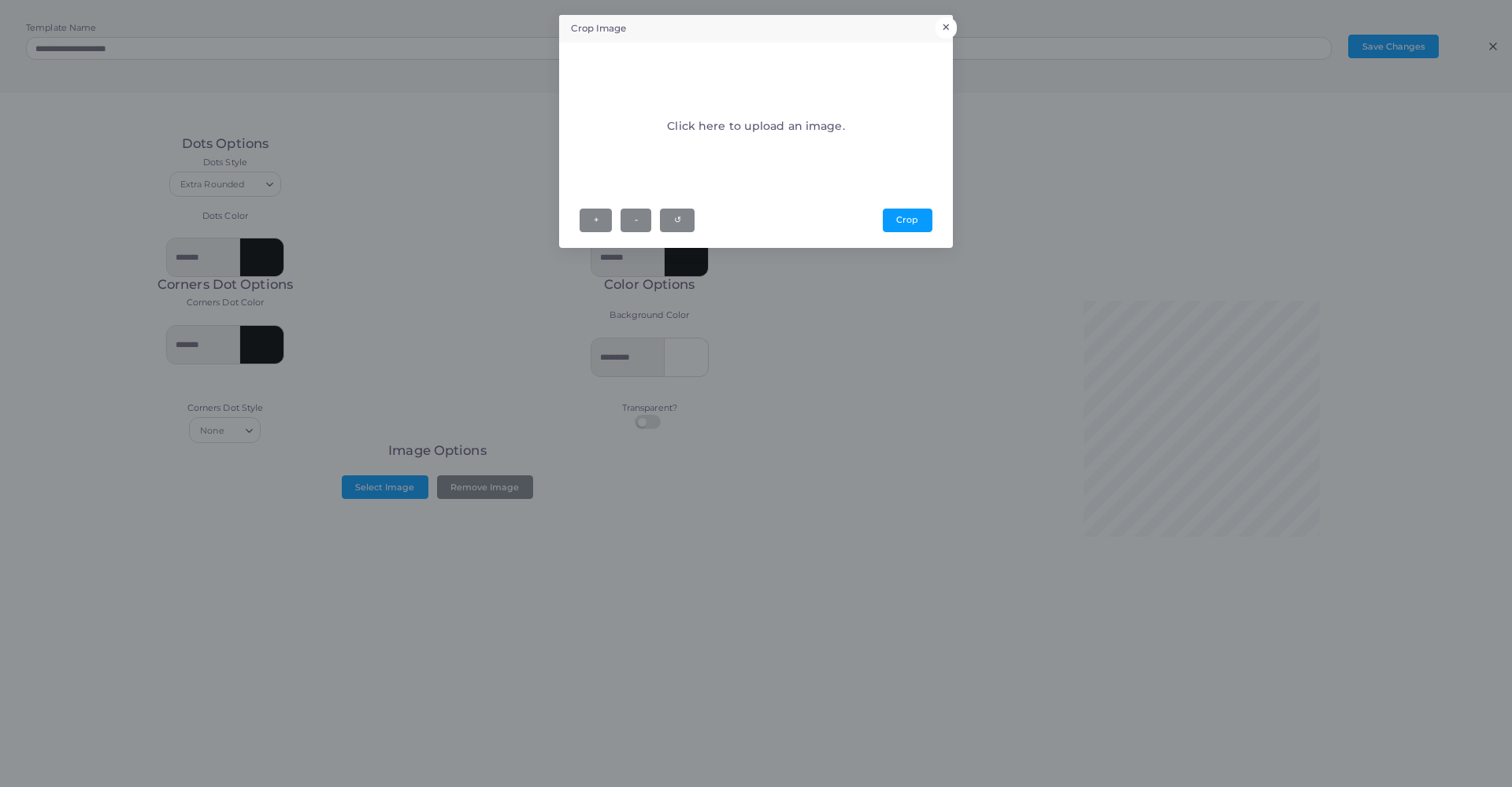
click at [948, 23] on button "×" at bounding box center [946, 27] width 21 height 21
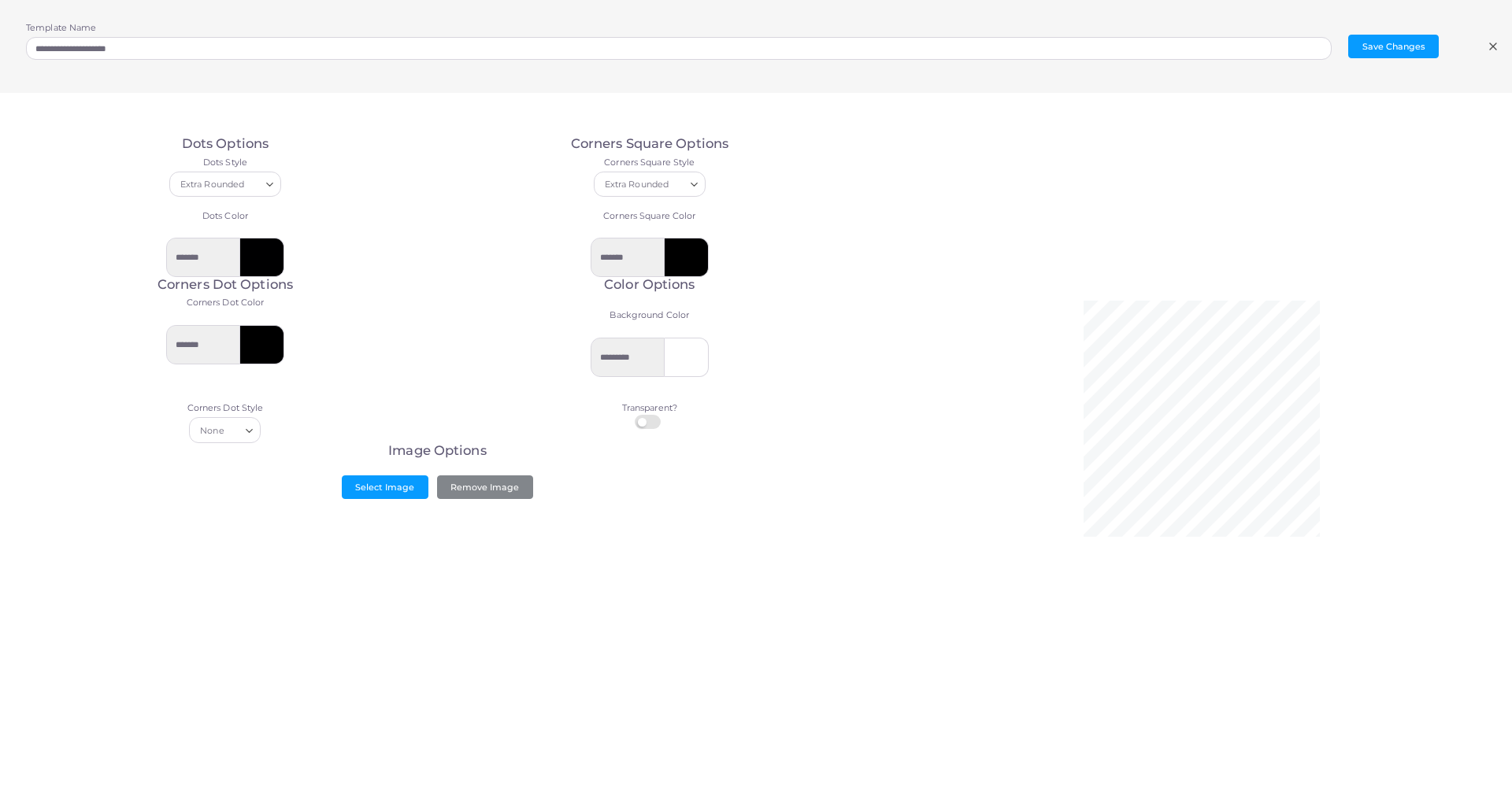
click at [1190, 47] on div "**********" at bounding box center [756, 46] width 1512 height 93
click at [1190, 46] on icon at bounding box center [1493, 46] width 13 height 13
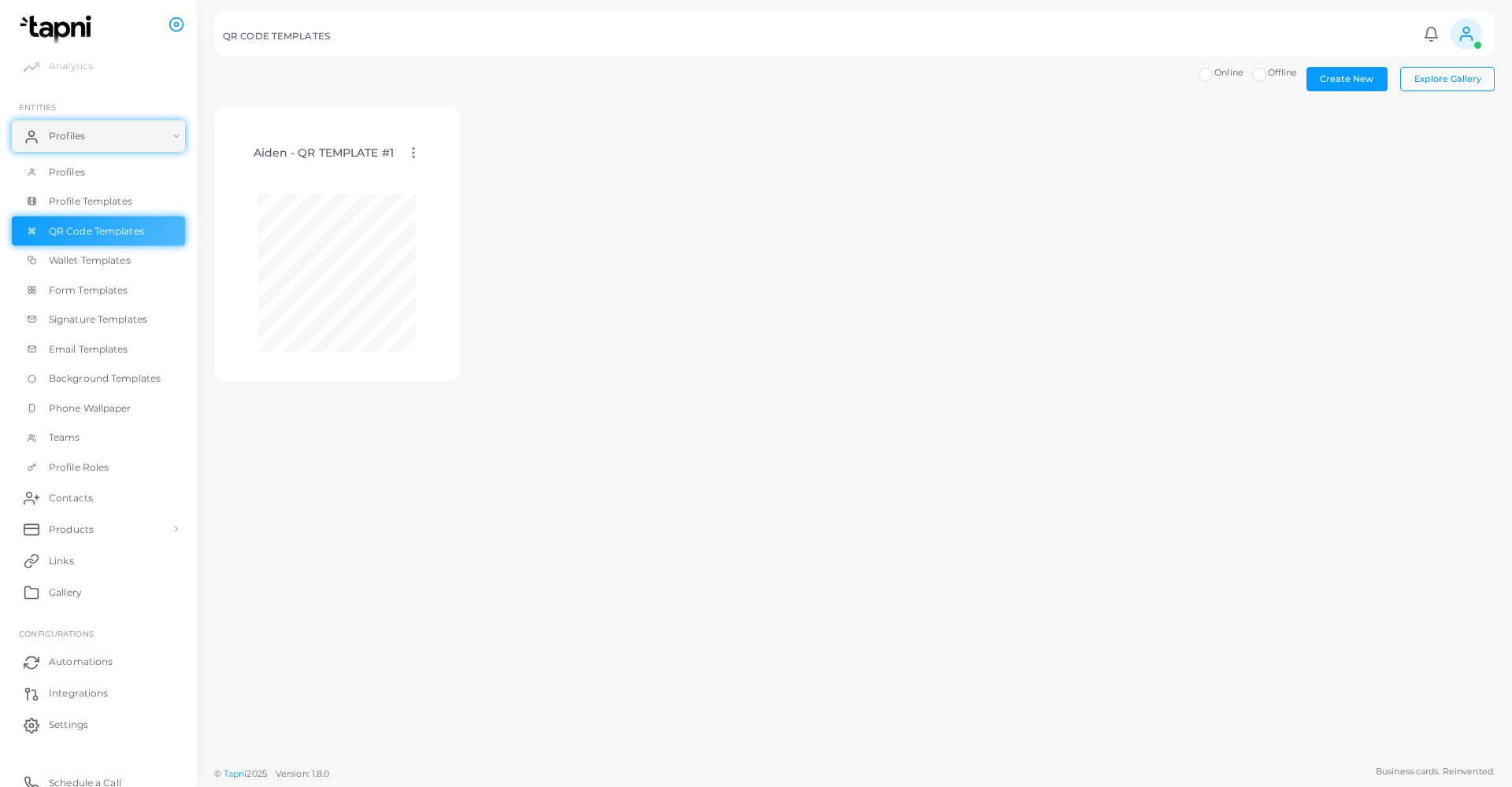
click at [415, 148] on icon at bounding box center [413, 153] width 15 height 15
click at [441, 232] on link "Delete Template" at bounding box center [479, 232] width 130 height 21
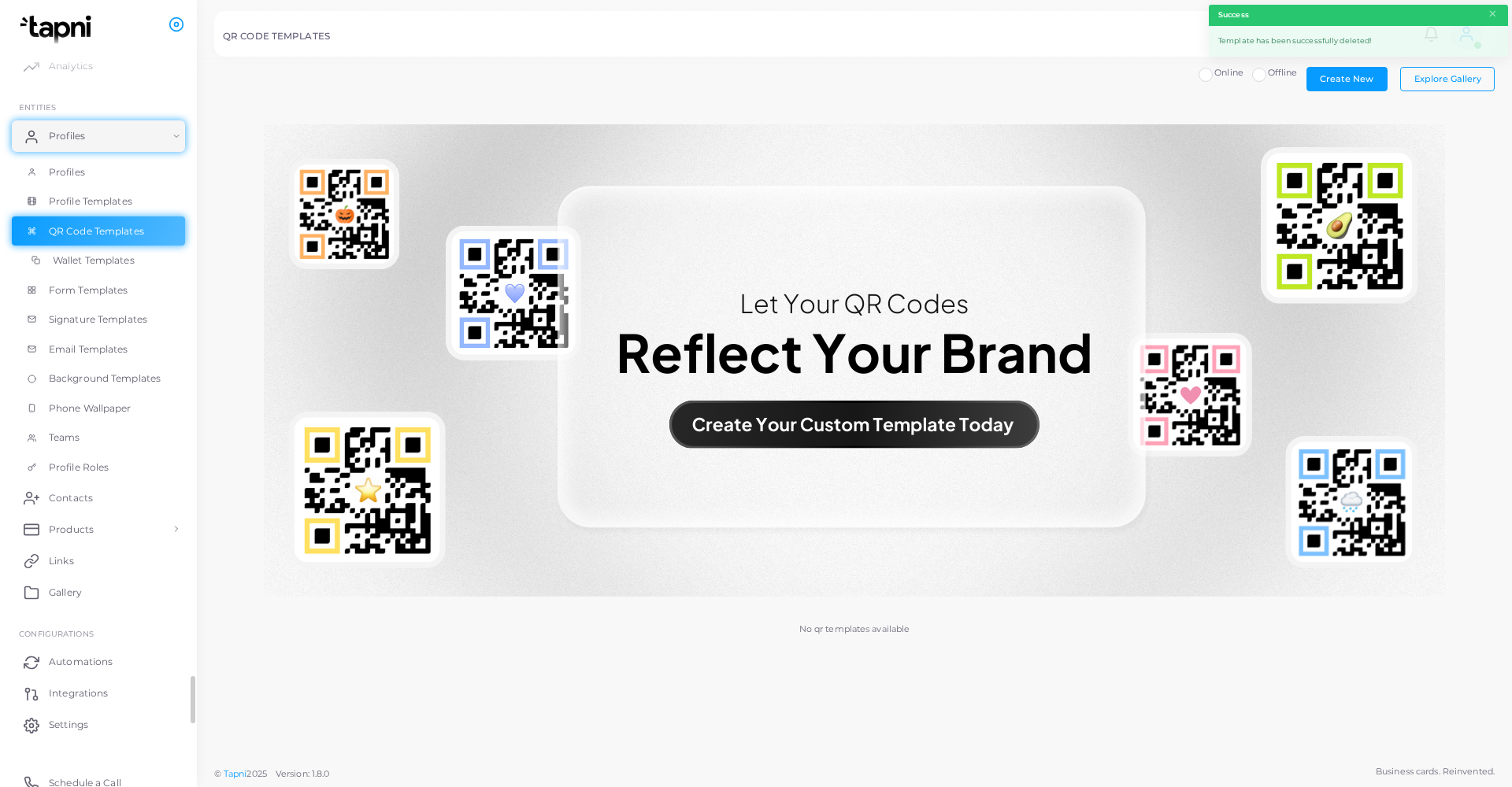
click at [90, 255] on span "Wallet Templates" at bounding box center [93, 260] width 82 height 15
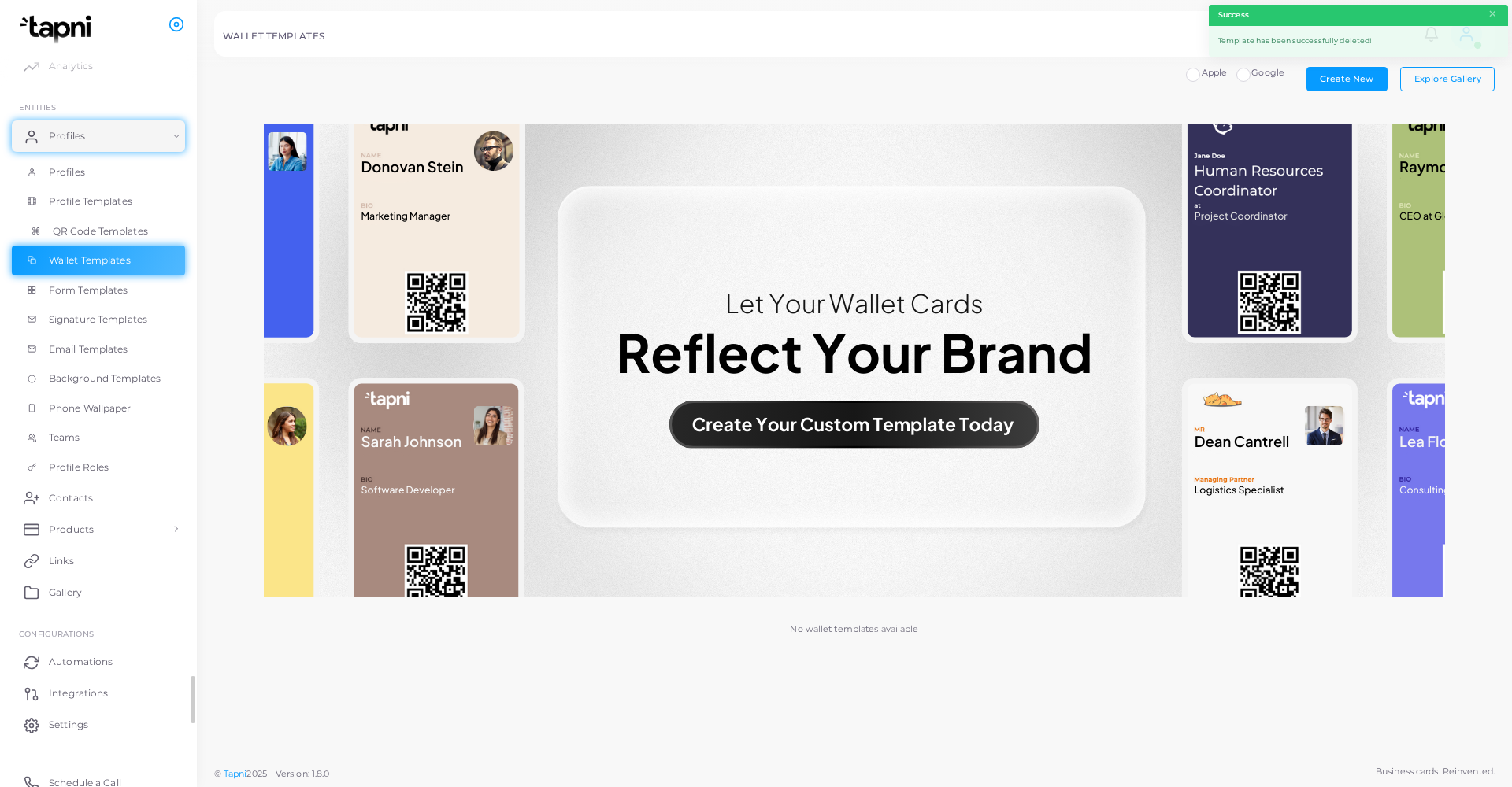
click at [80, 229] on span "QR Code Templates" at bounding box center [100, 231] width 95 height 15
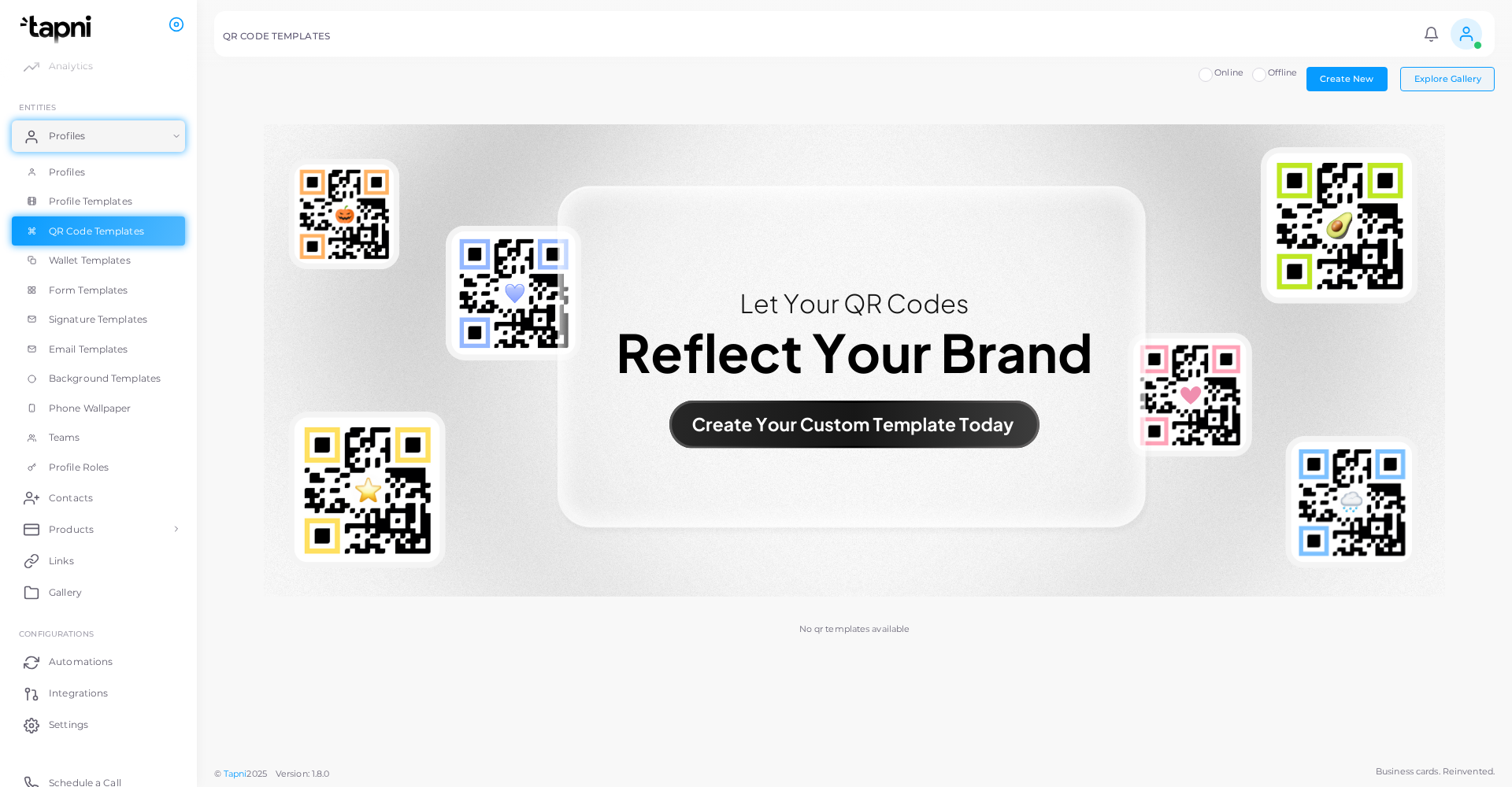
click at [1190, 75] on span "Explore Gallery" at bounding box center [1448, 78] width 67 height 11
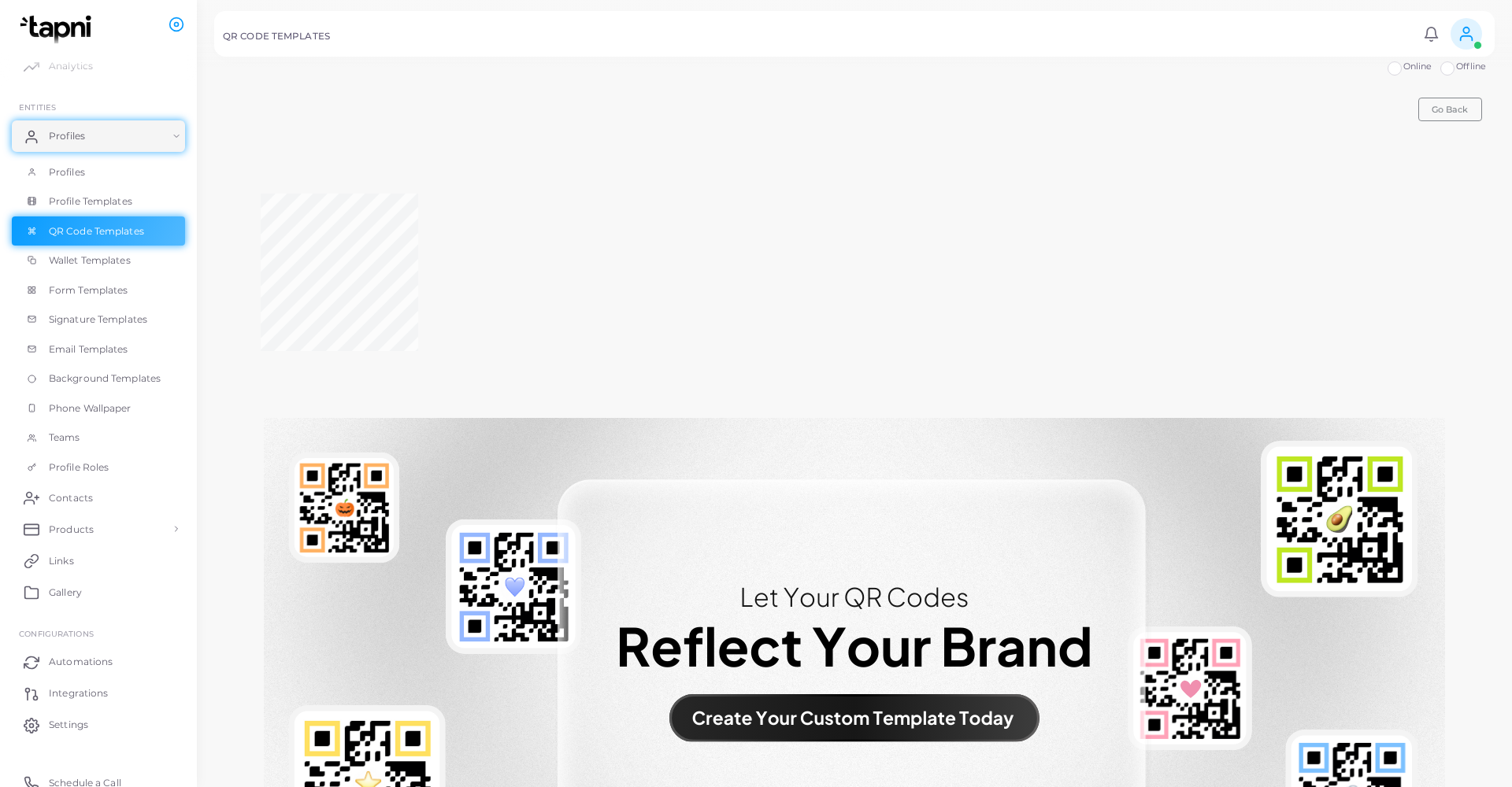
scroll to position [8, 0]
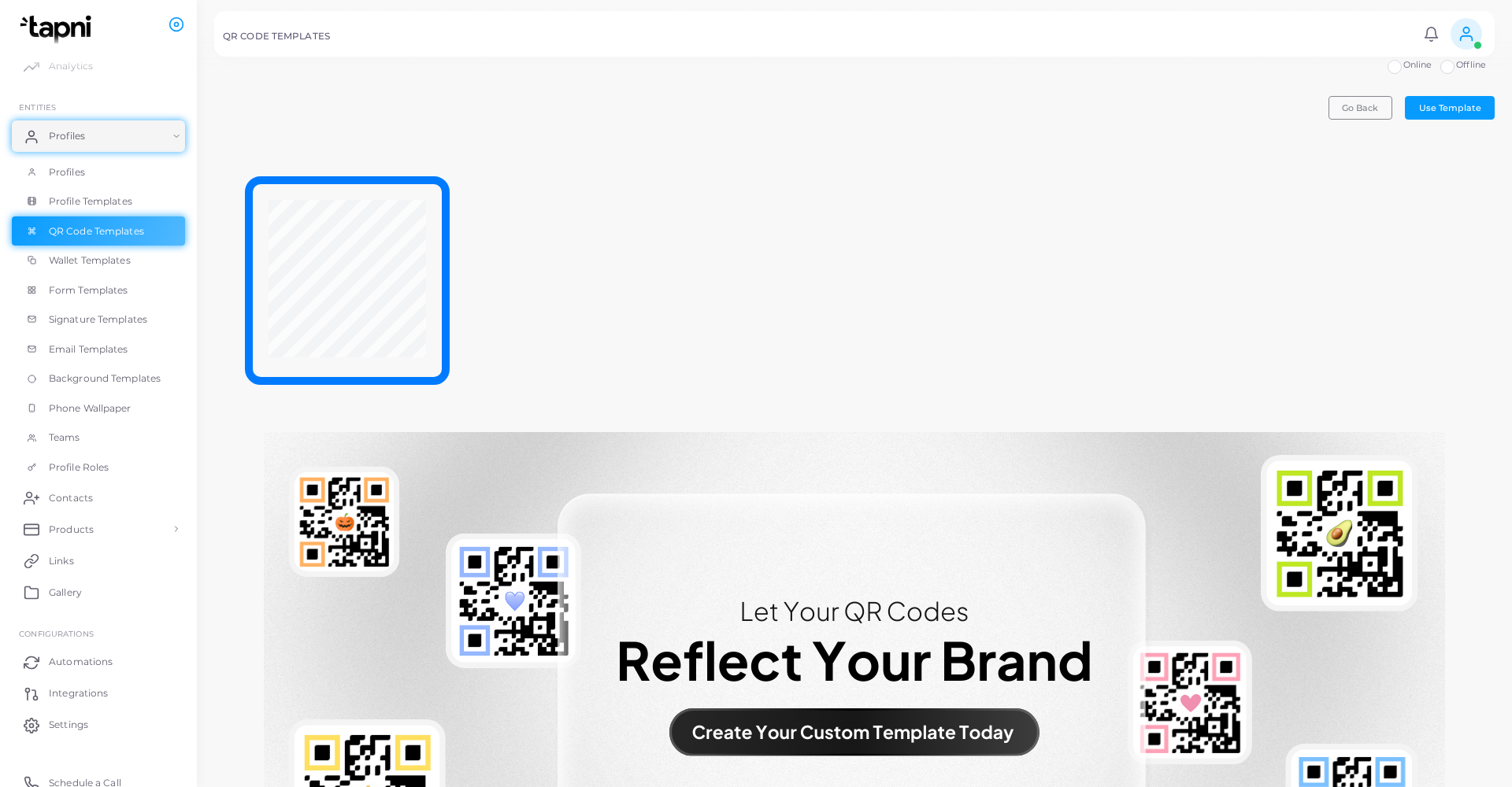
click at [635, 317] on div at bounding box center [855, 281] width 1281 height 269
click at [93, 256] on span "Wallet Templates" at bounding box center [93, 260] width 82 height 15
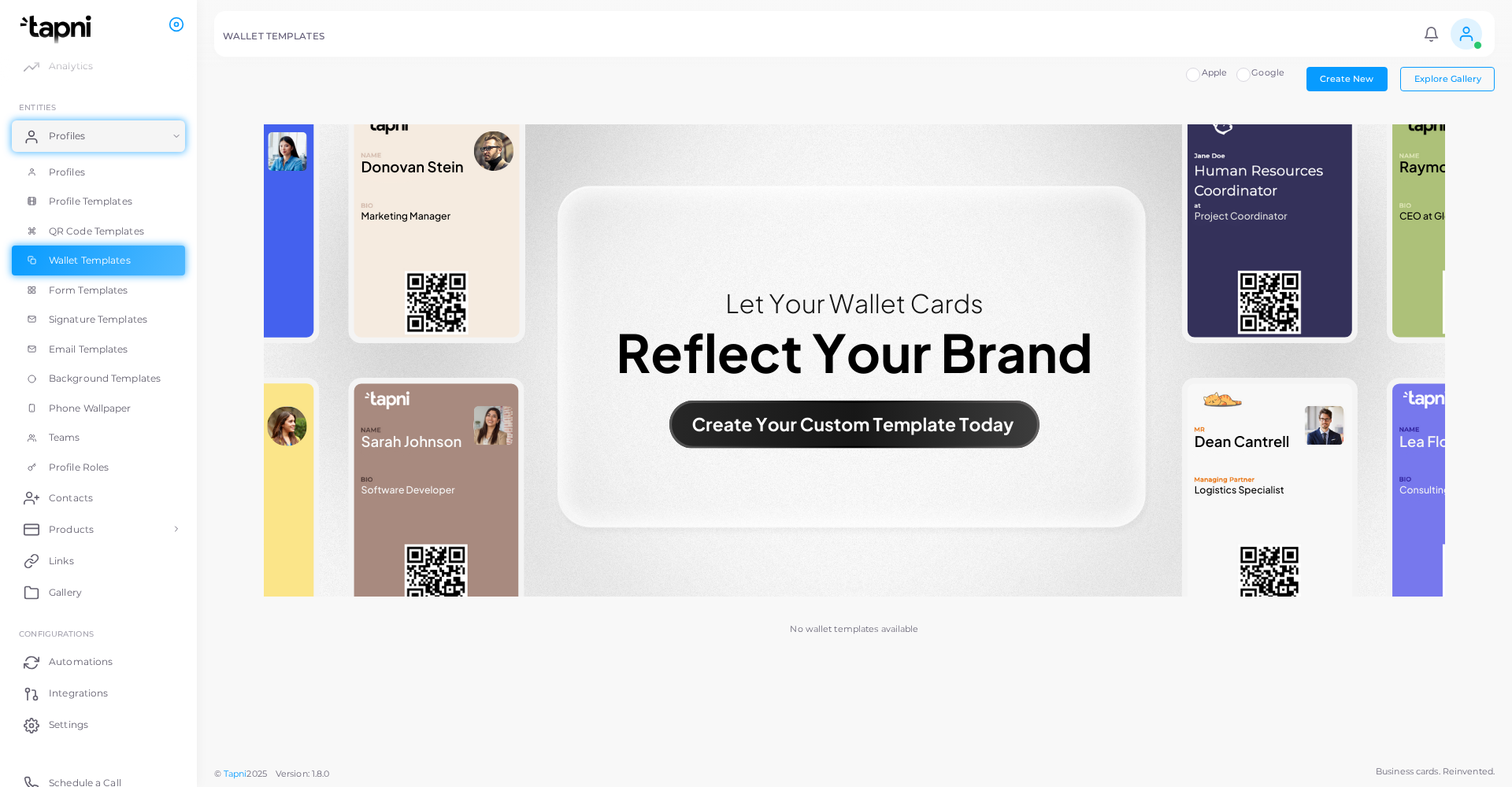
click at [720, 433] on img at bounding box center [854, 360] width 1181 height 472
click at [1190, 88] on button "Explore Gallery" at bounding box center [1448, 79] width 94 height 24
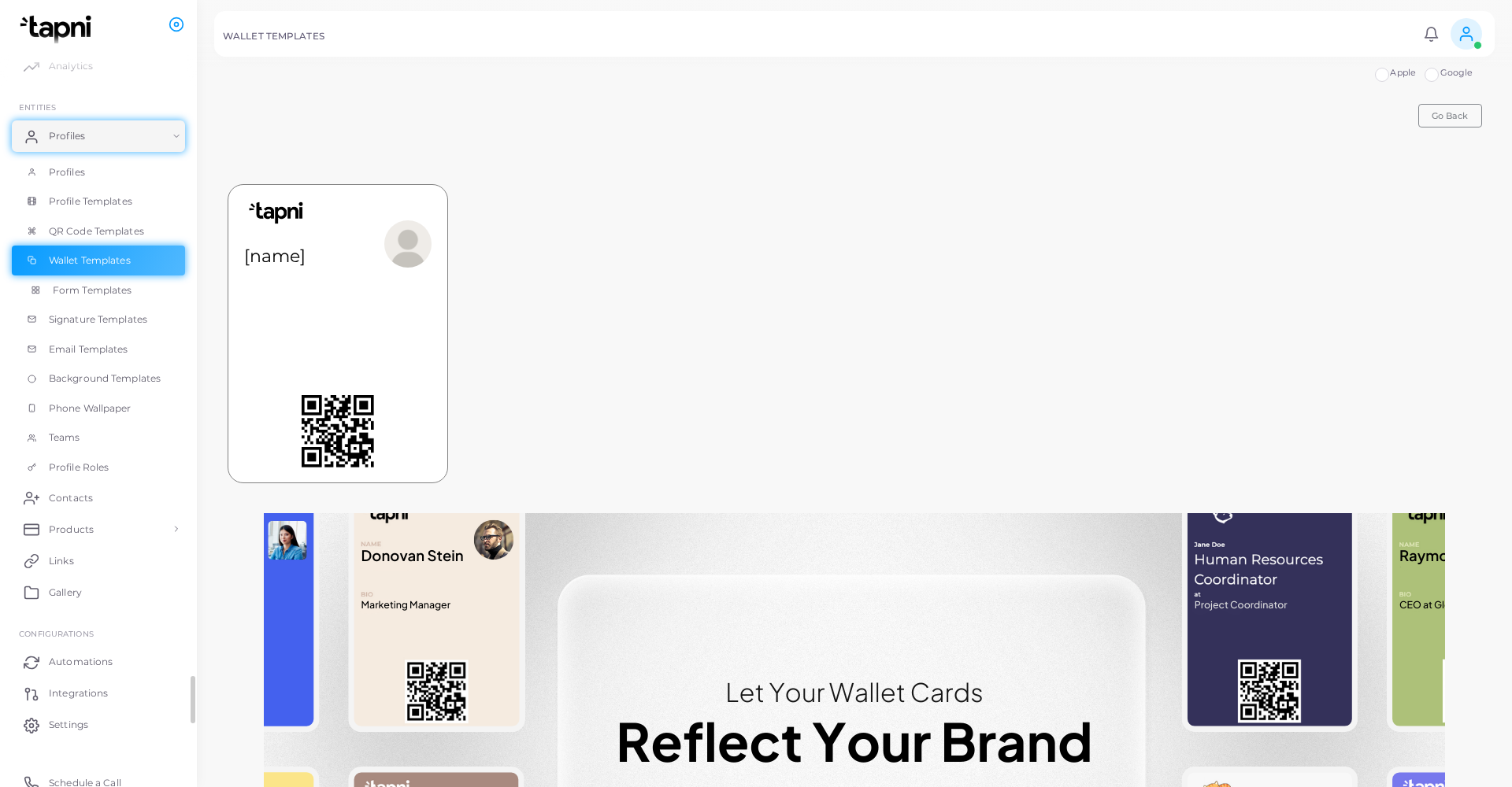
click at [49, 292] on link "Form Templates" at bounding box center [99, 290] width 173 height 30
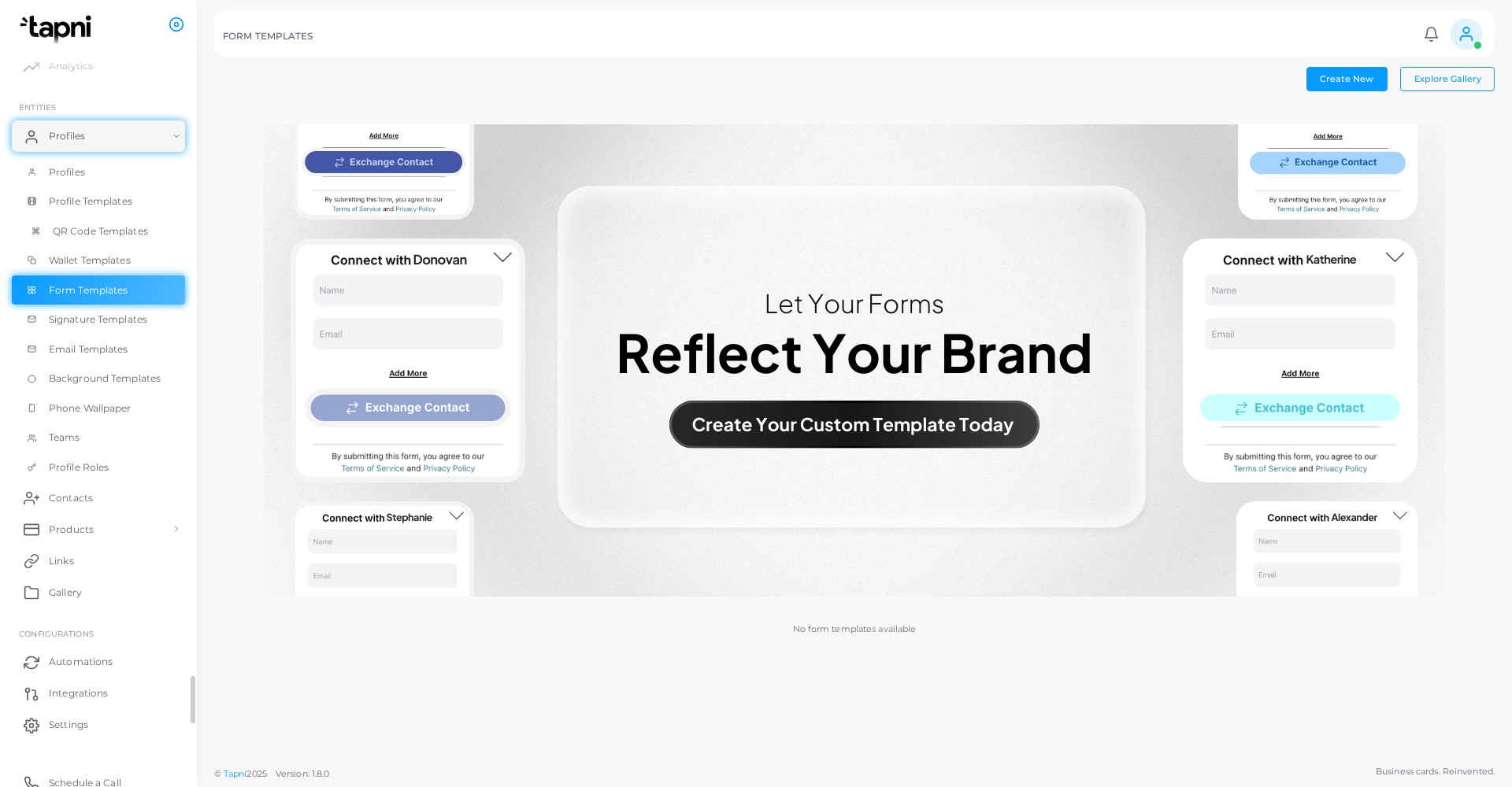
click at [56, 229] on span "QR Code Templates" at bounding box center [100, 231] width 95 height 15
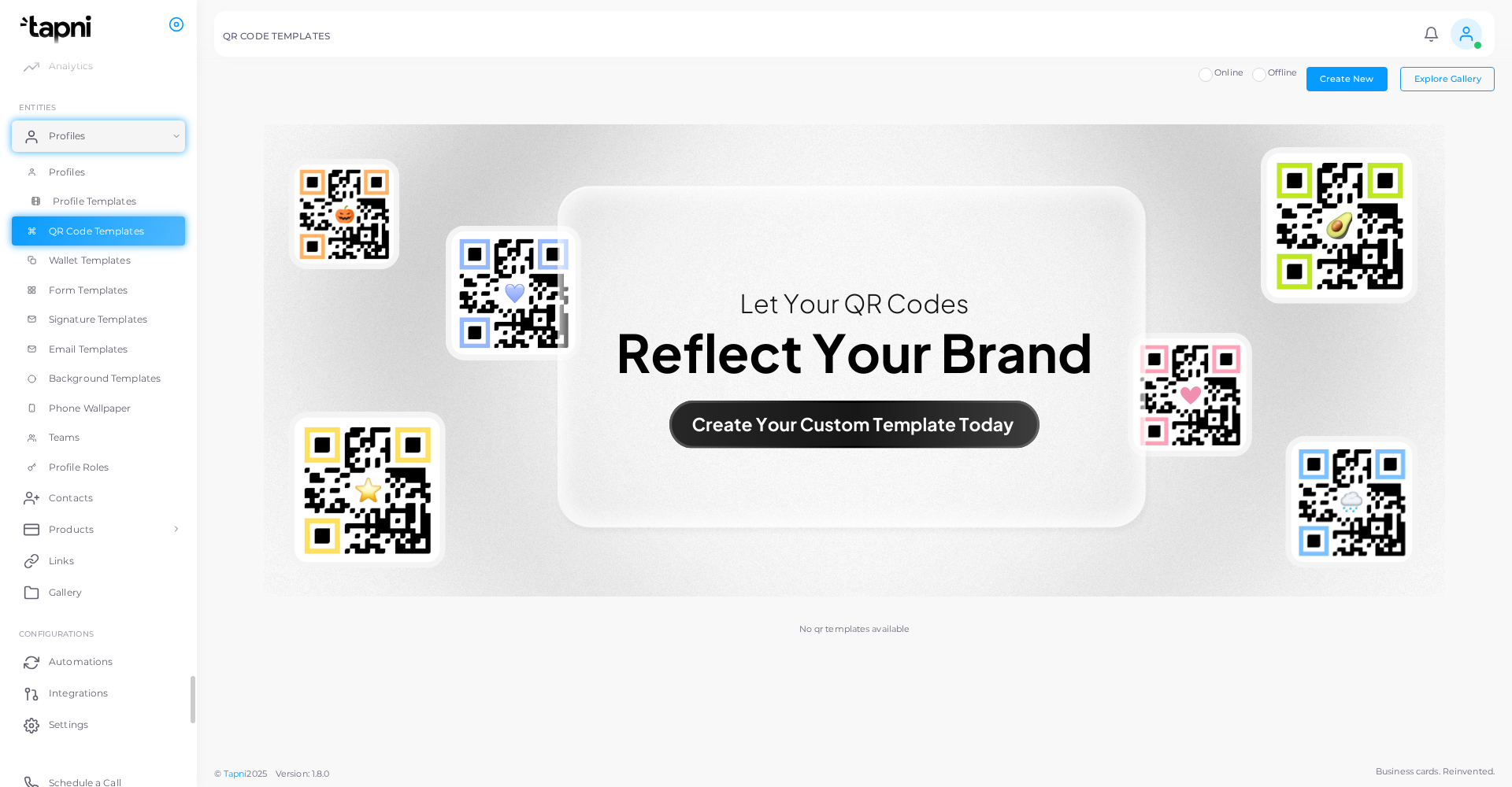
click at [55, 195] on span "Profile Templates" at bounding box center [94, 202] width 83 height 15
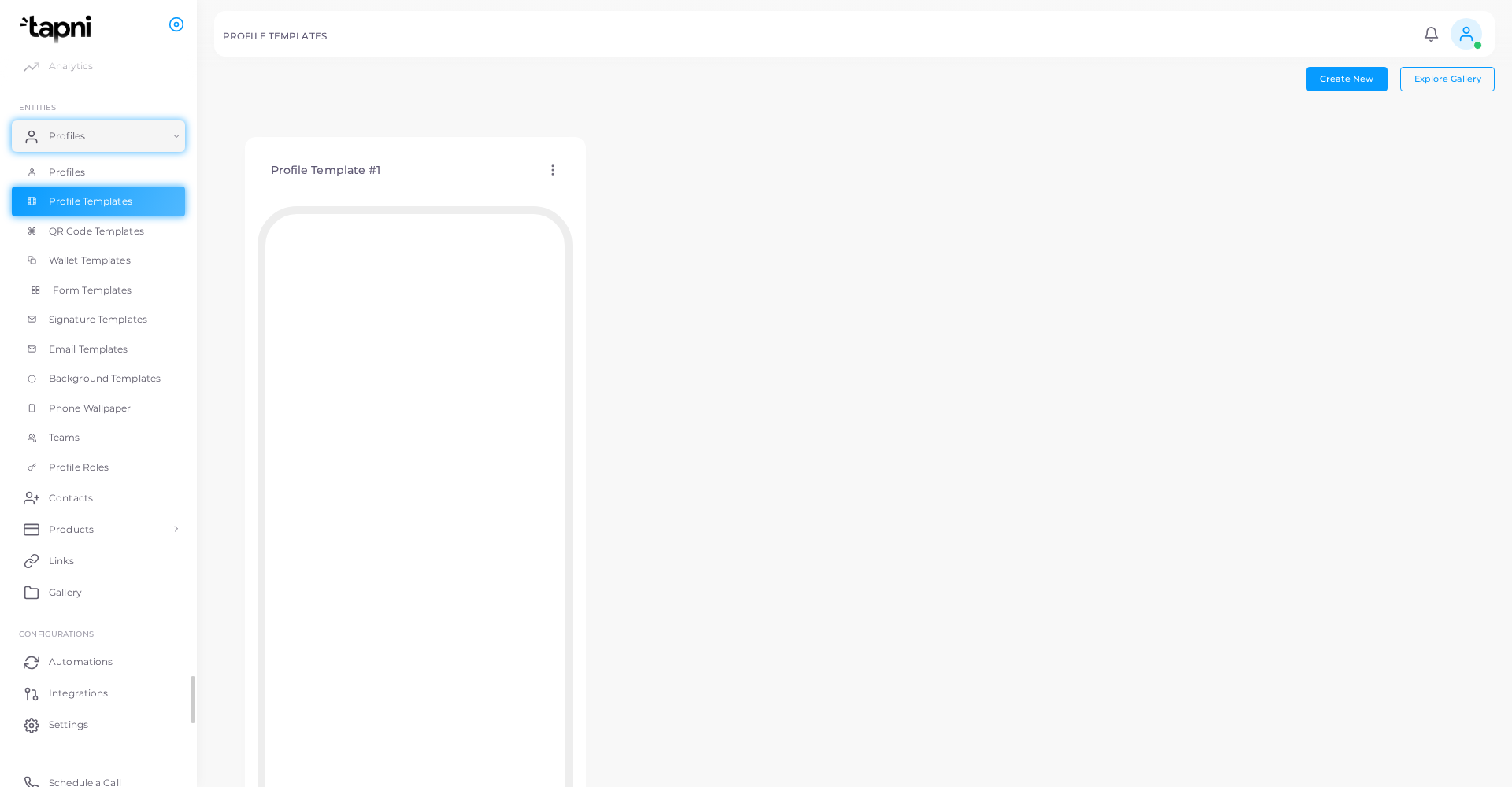
click at [62, 287] on span "Form Templates" at bounding box center [92, 290] width 80 height 15
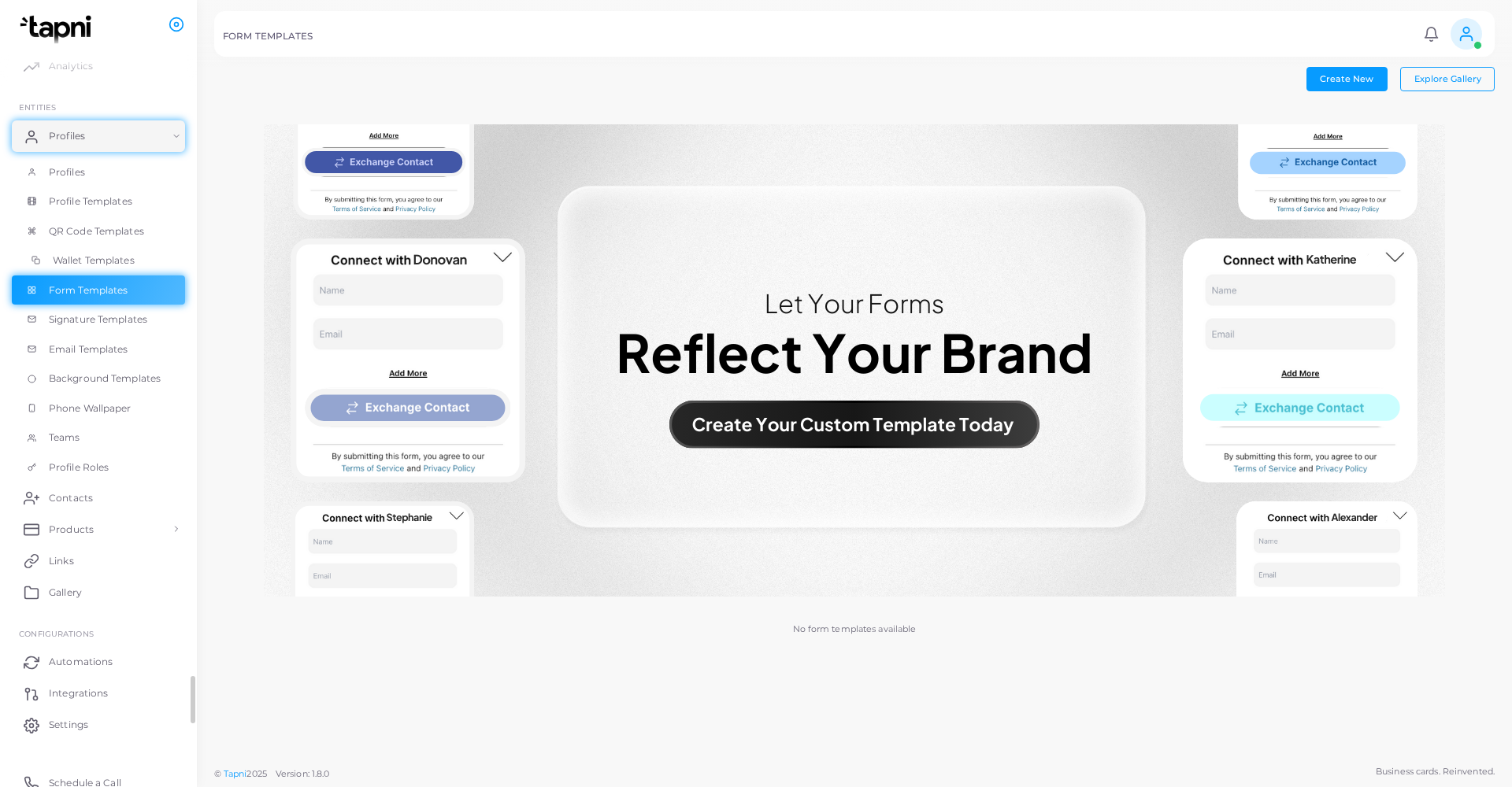
click at [65, 257] on span "Wallet Templates" at bounding box center [93, 260] width 82 height 15
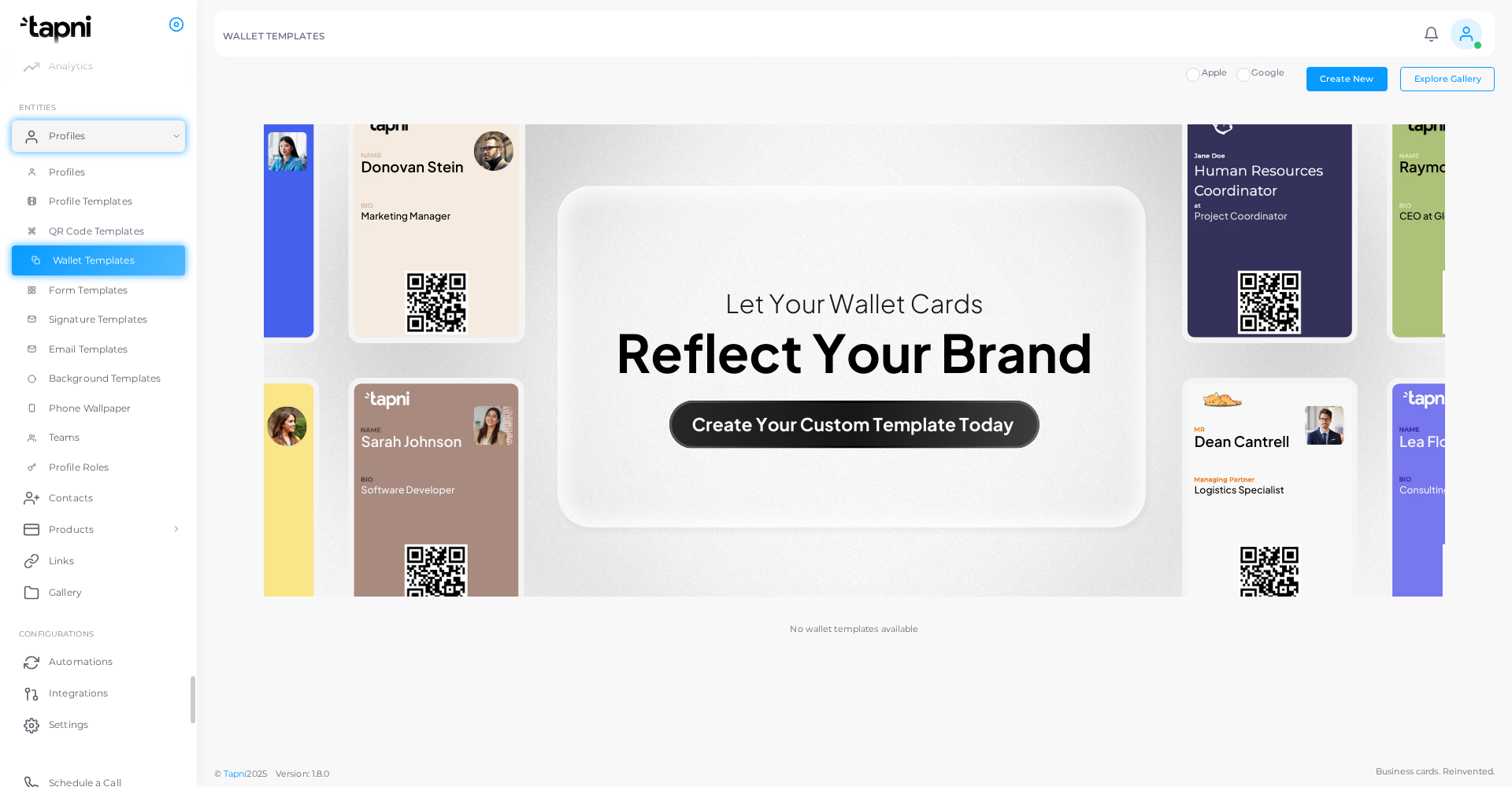
scroll to position [39, 0]
click at [52, 421] on link "Teams" at bounding box center [99, 433] width 173 height 30
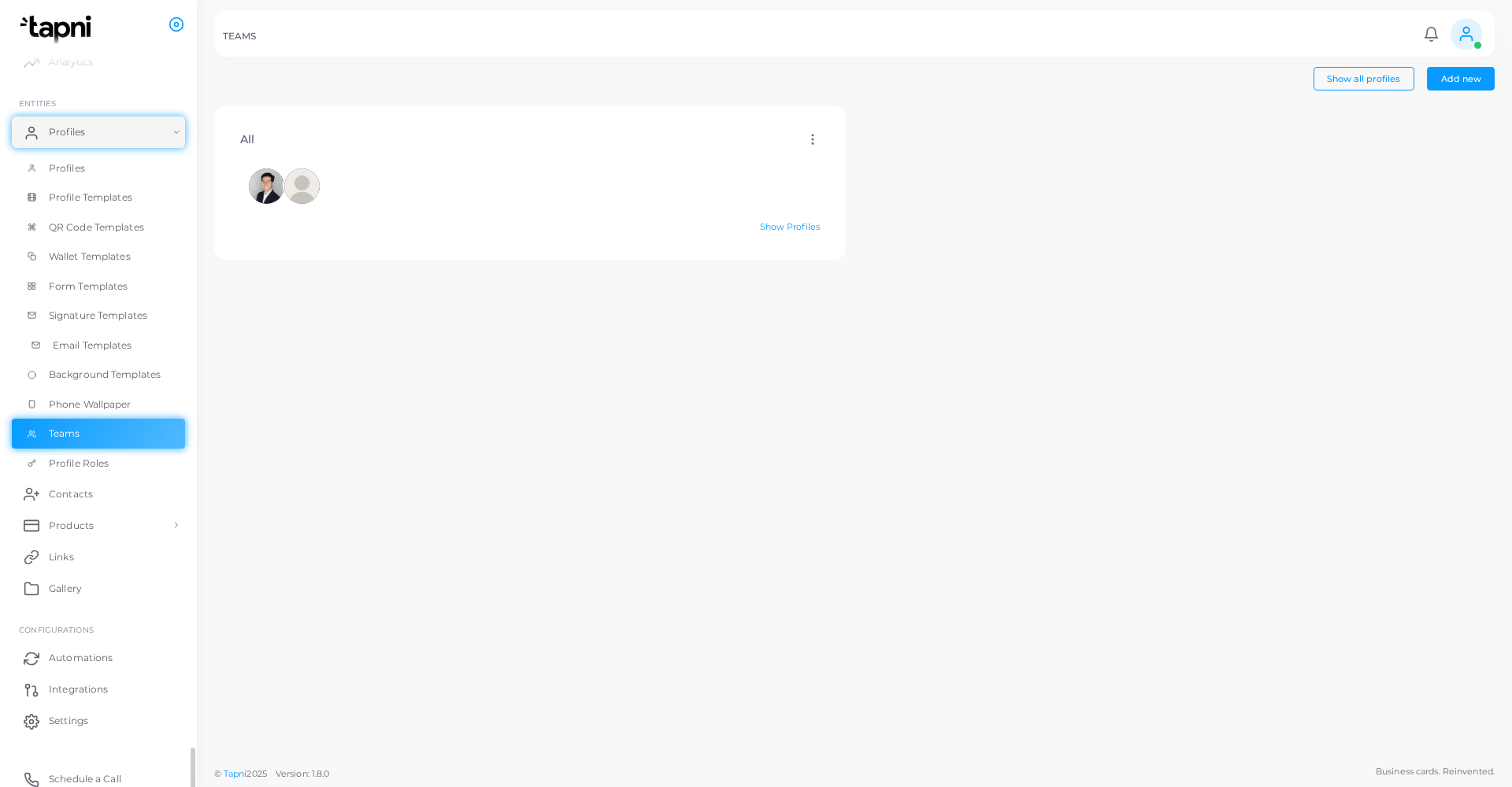
click at [68, 347] on span "Email Templates" at bounding box center [92, 345] width 80 height 15
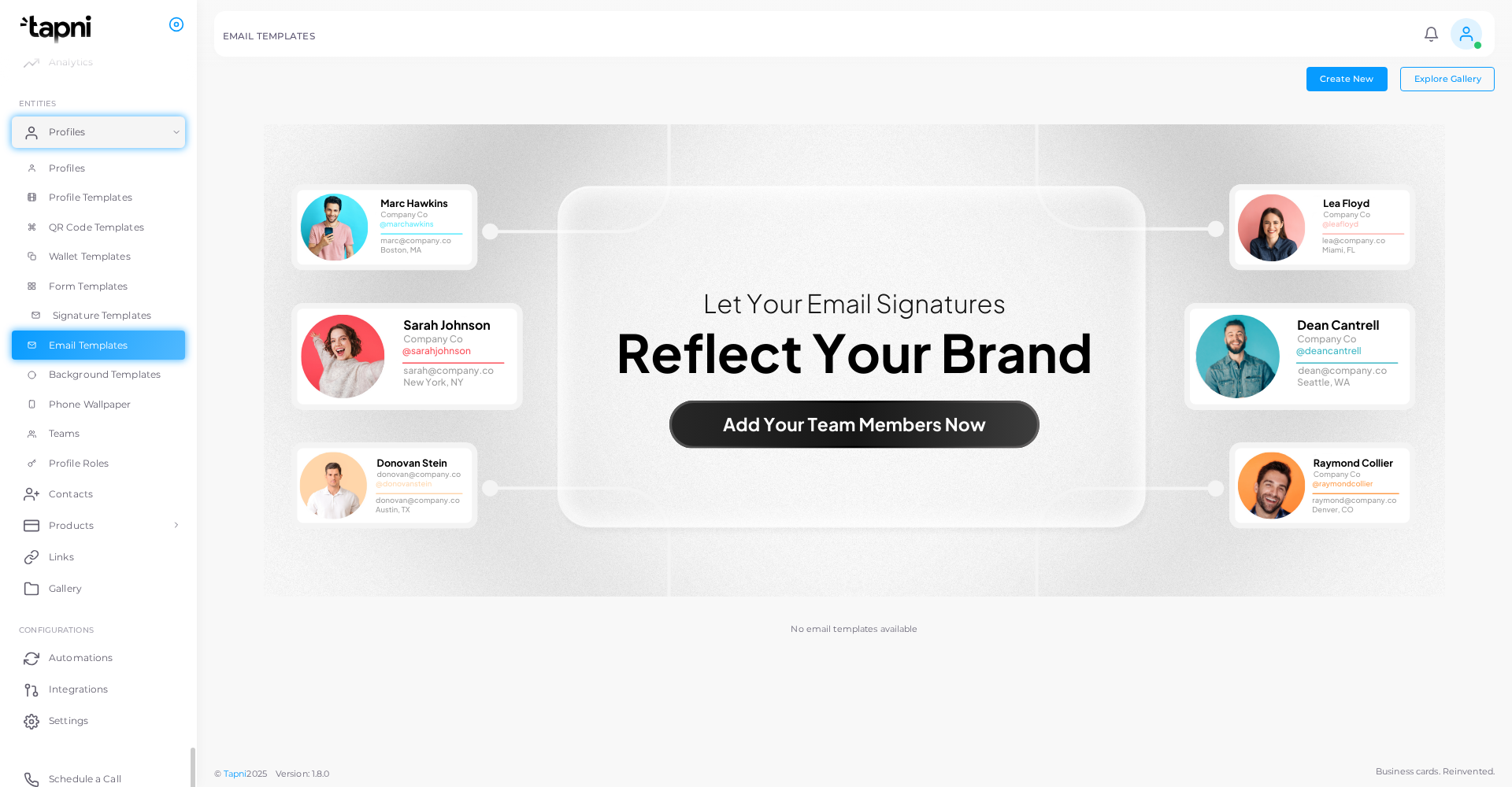
click at [79, 302] on link "Signature Templates" at bounding box center [99, 315] width 173 height 30
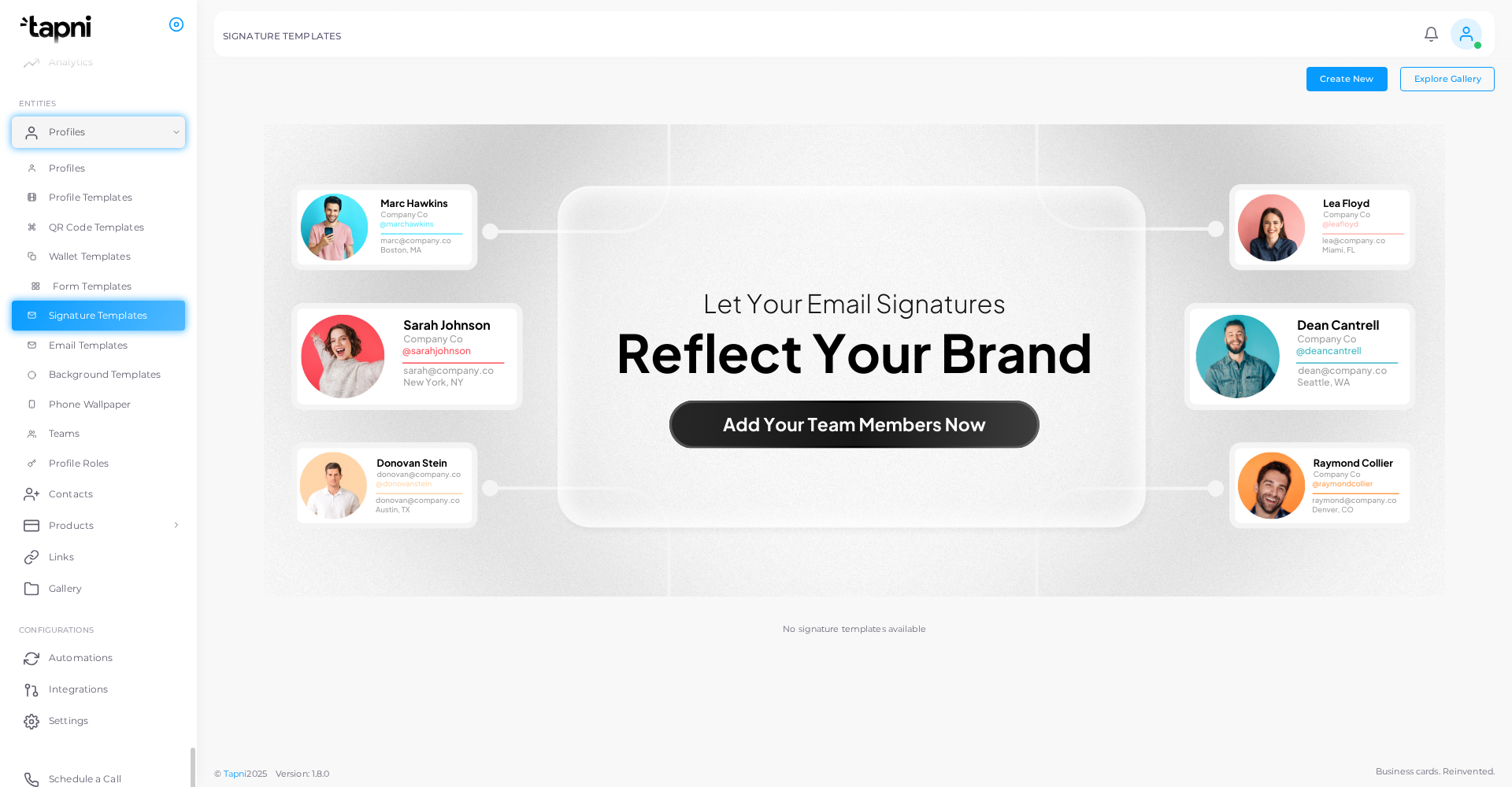
click at [82, 280] on span "Form Templates" at bounding box center [92, 287] width 80 height 15
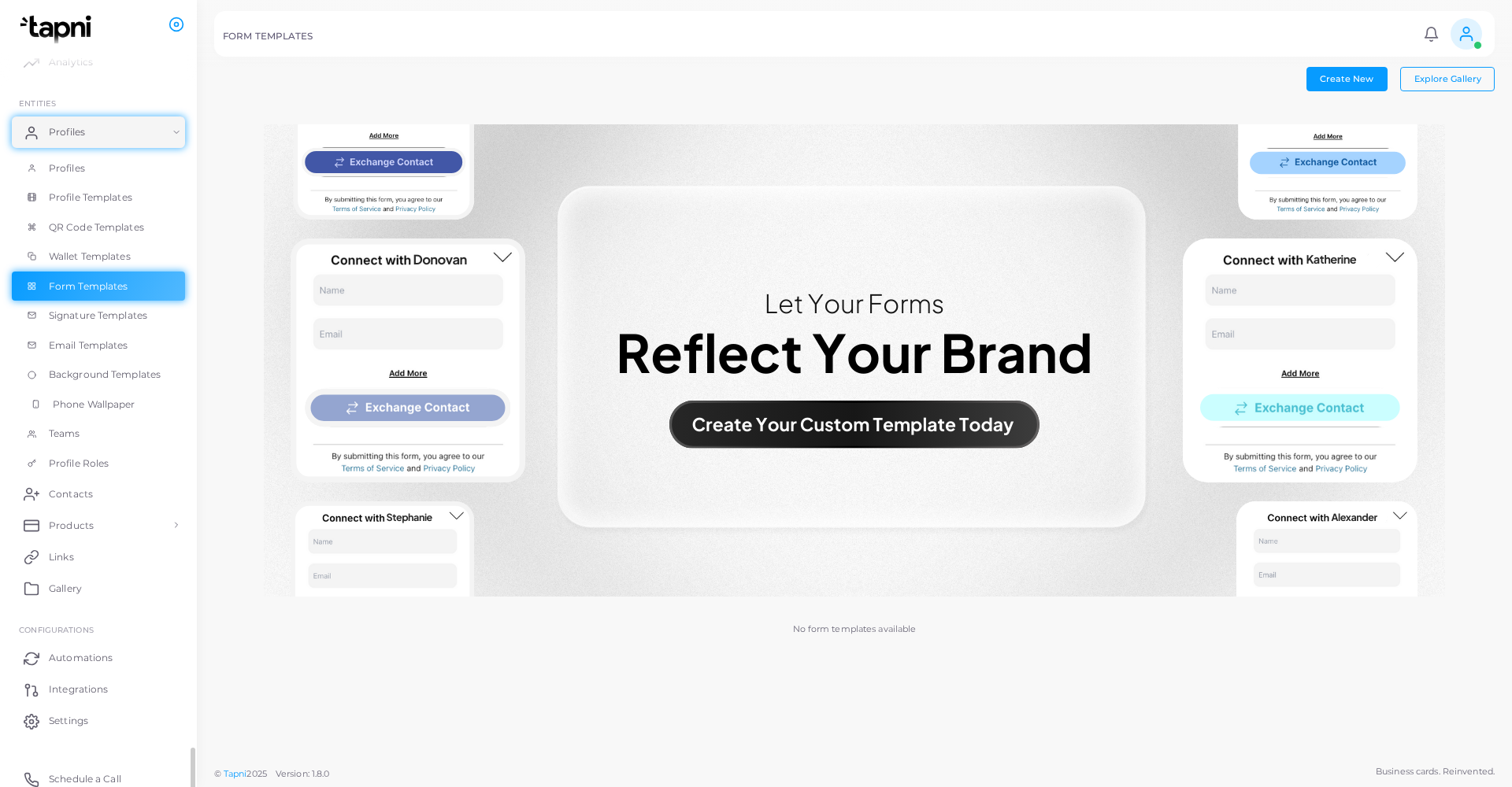
click at [60, 397] on span "Phone Wallpaper" at bounding box center [94, 404] width 82 height 15
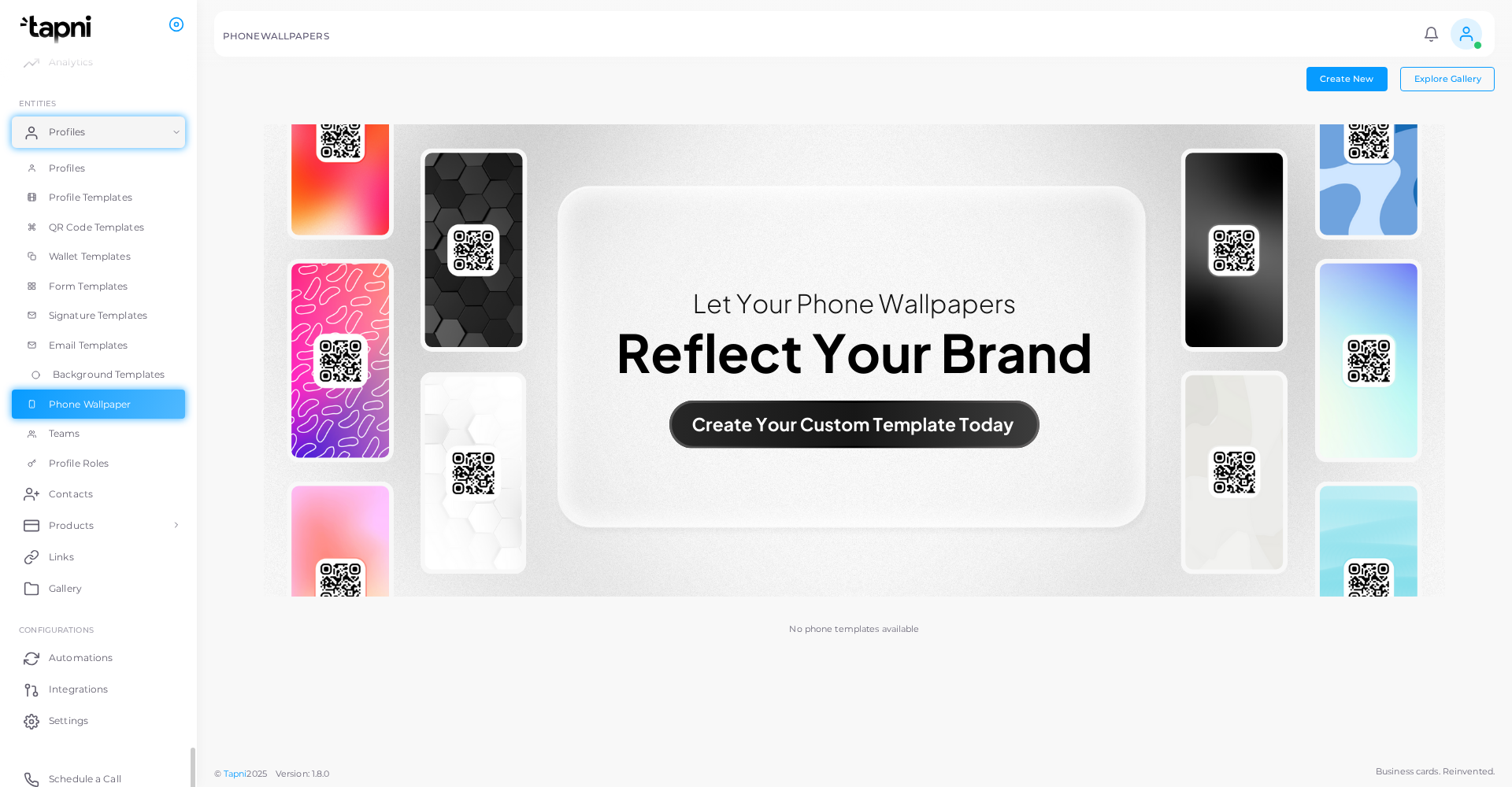
click at [61, 367] on span "Background Templates" at bounding box center [108, 374] width 112 height 15
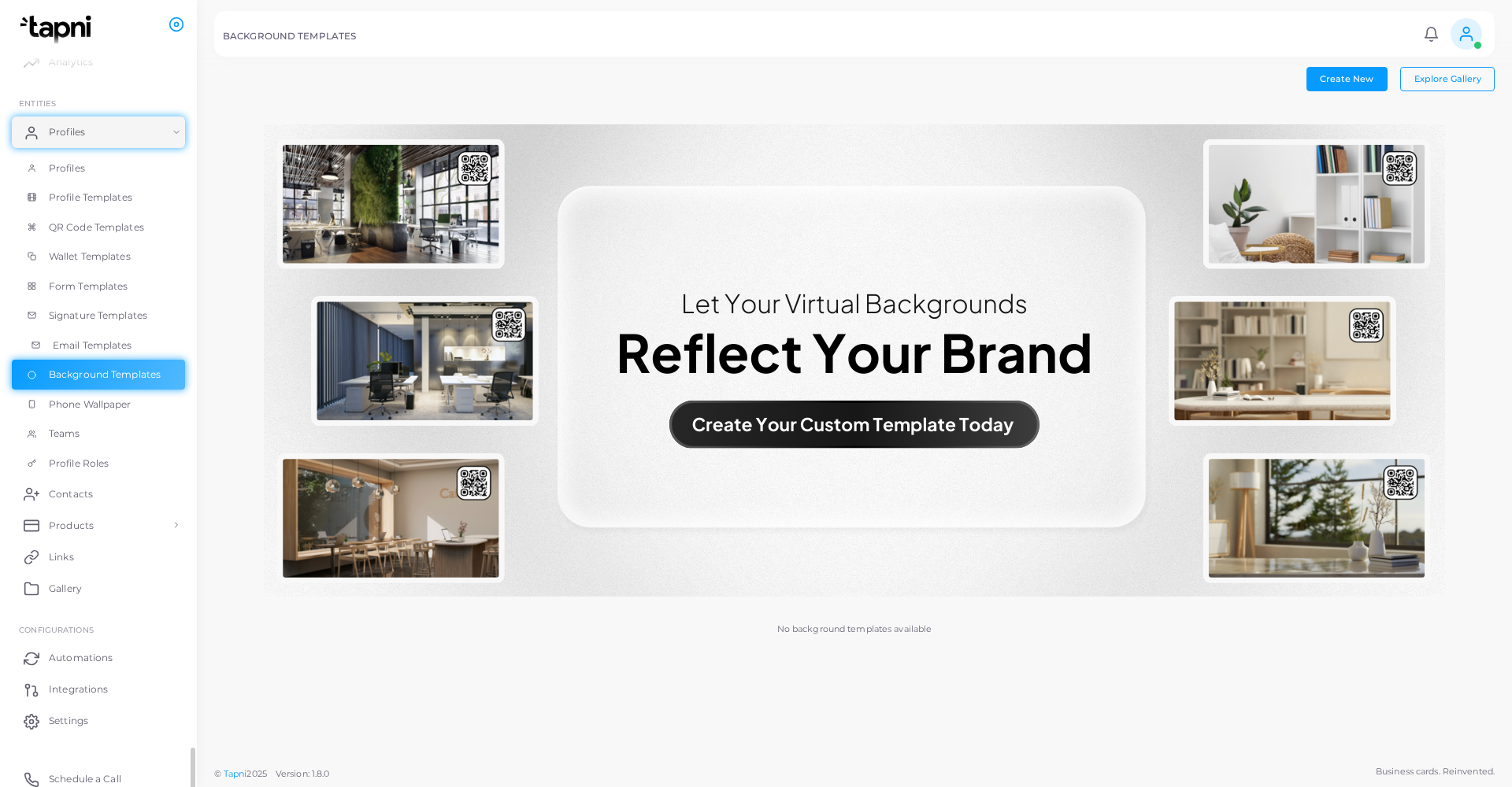
click at [58, 343] on span "Email Templates" at bounding box center [92, 345] width 80 height 15
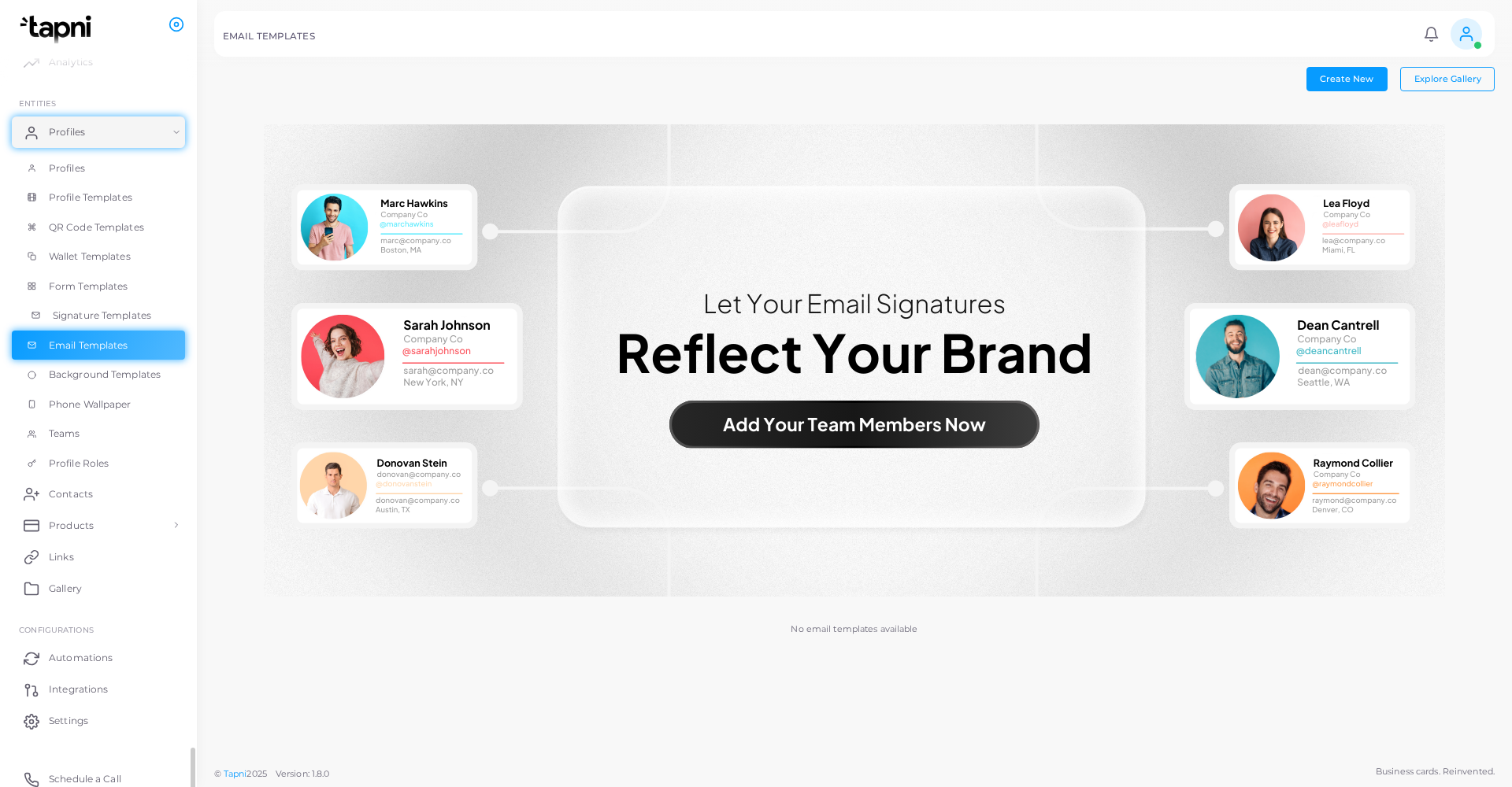
click at [59, 300] on link "Signature Templates" at bounding box center [99, 315] width 173 height 30
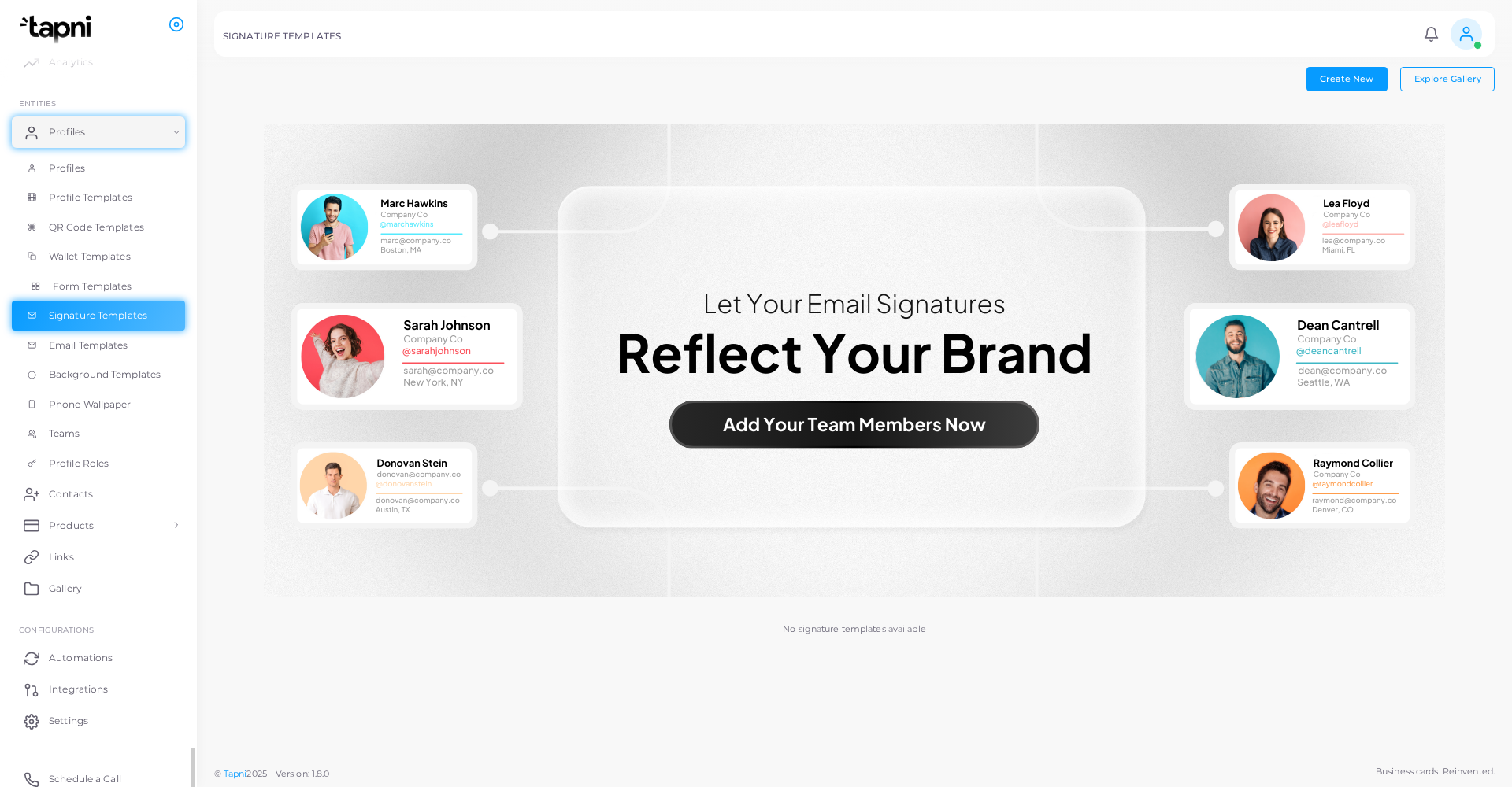
click at [63, 282] on span "Form Templates" at bounding box center [92, 287] width 80 height 15
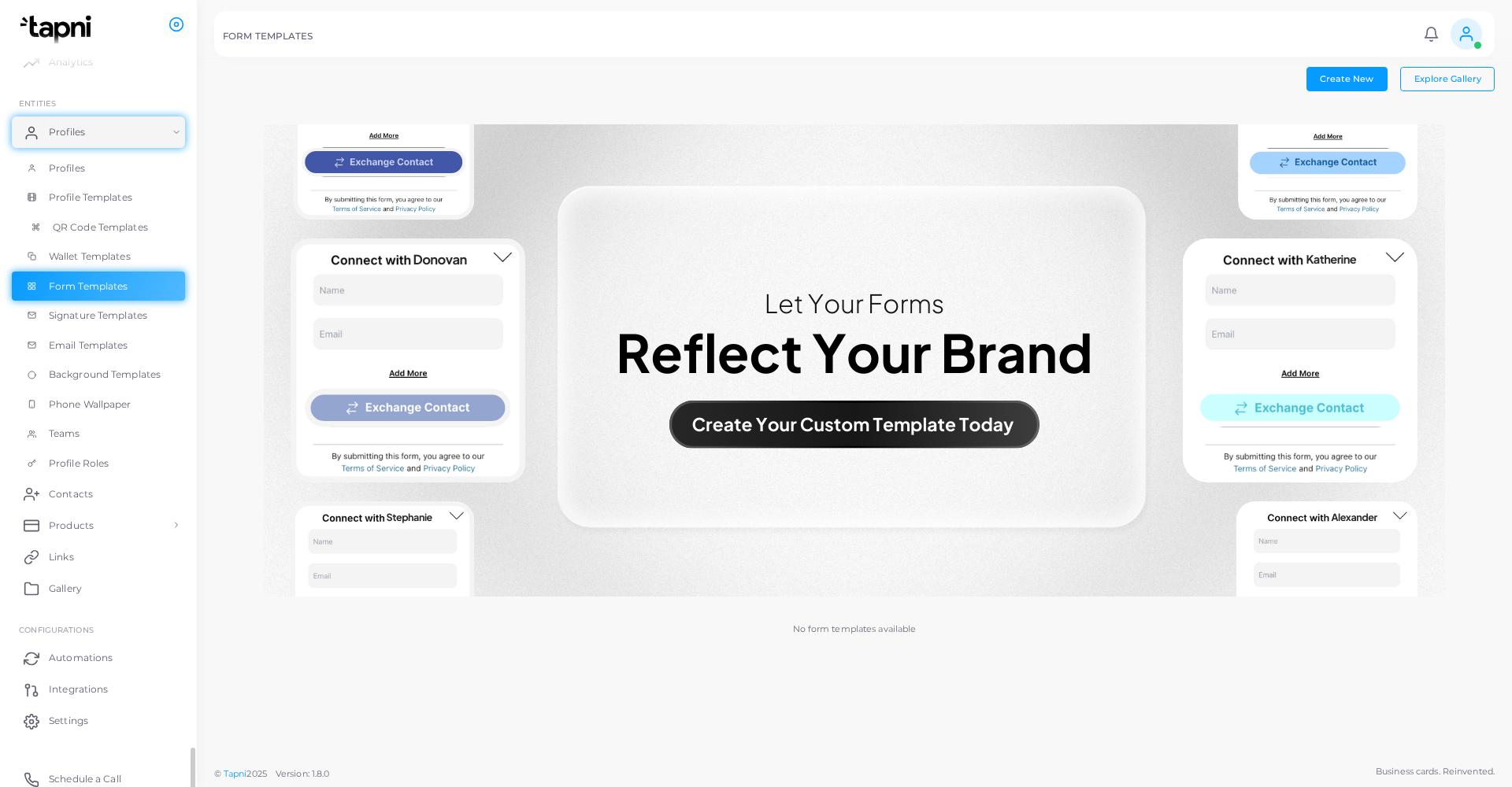
click at [106, 223] on span "QR Code Templates" at bounding box center [100, 227] width 95 height 15
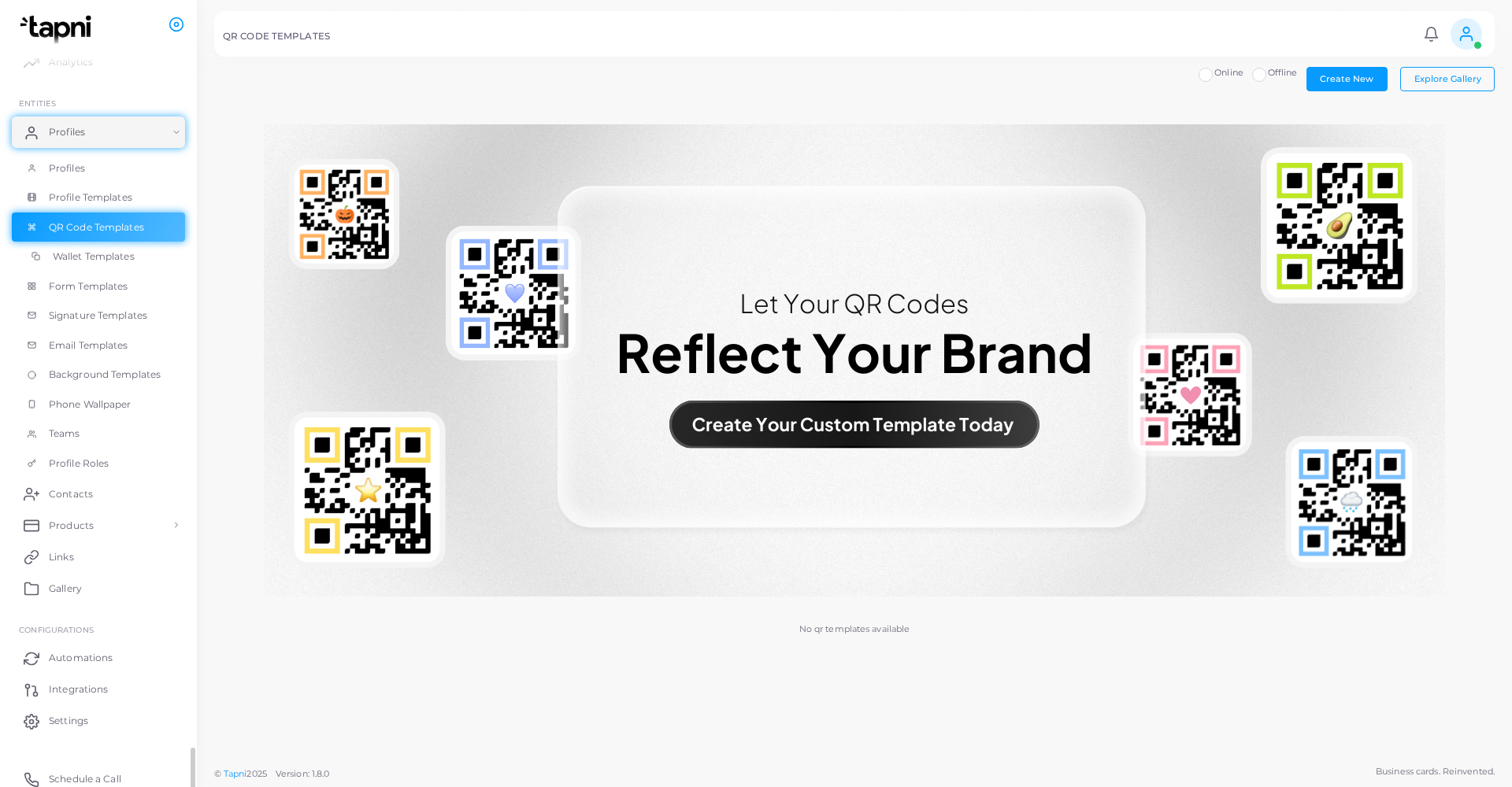
click at [88, 264] on link "Wallet Templates" at bounding box center [99, 257] width 173 height 30
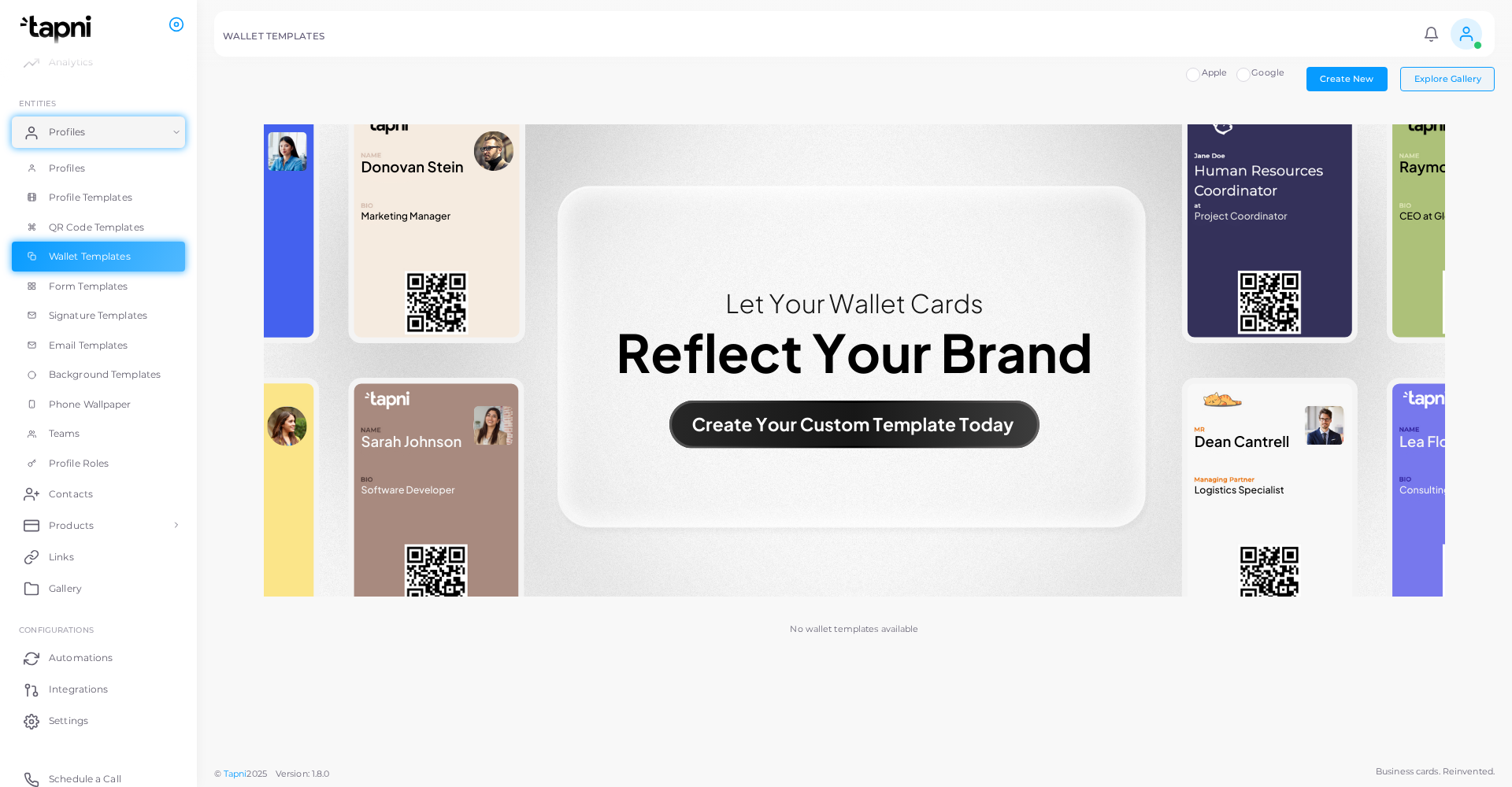
click at [1190, 80] on span "Explore Gallery" at bounding box center [1448, 78] width 67 height 11
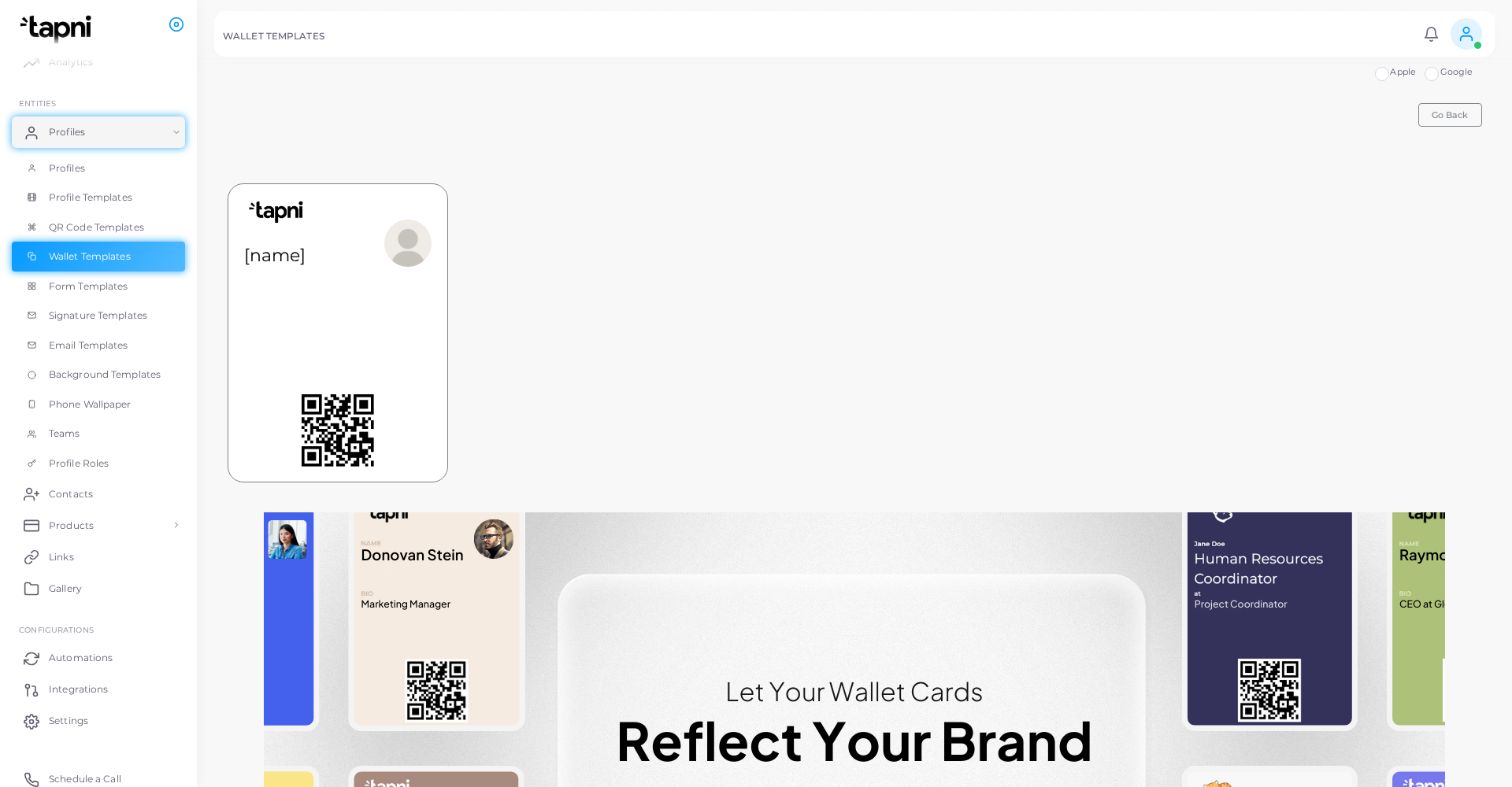
scroll to position [1, 0]
click at [1190, 79] on label "Google" at bounding box center [1457, 72] width 33 height 13
click at [1190, 74] on label "Apple" at bounding box center [1403, 72] width 26 height 13
click at [1190, 116] on span "Go Back" at bounding box center [1450, 115] width 36 height 11
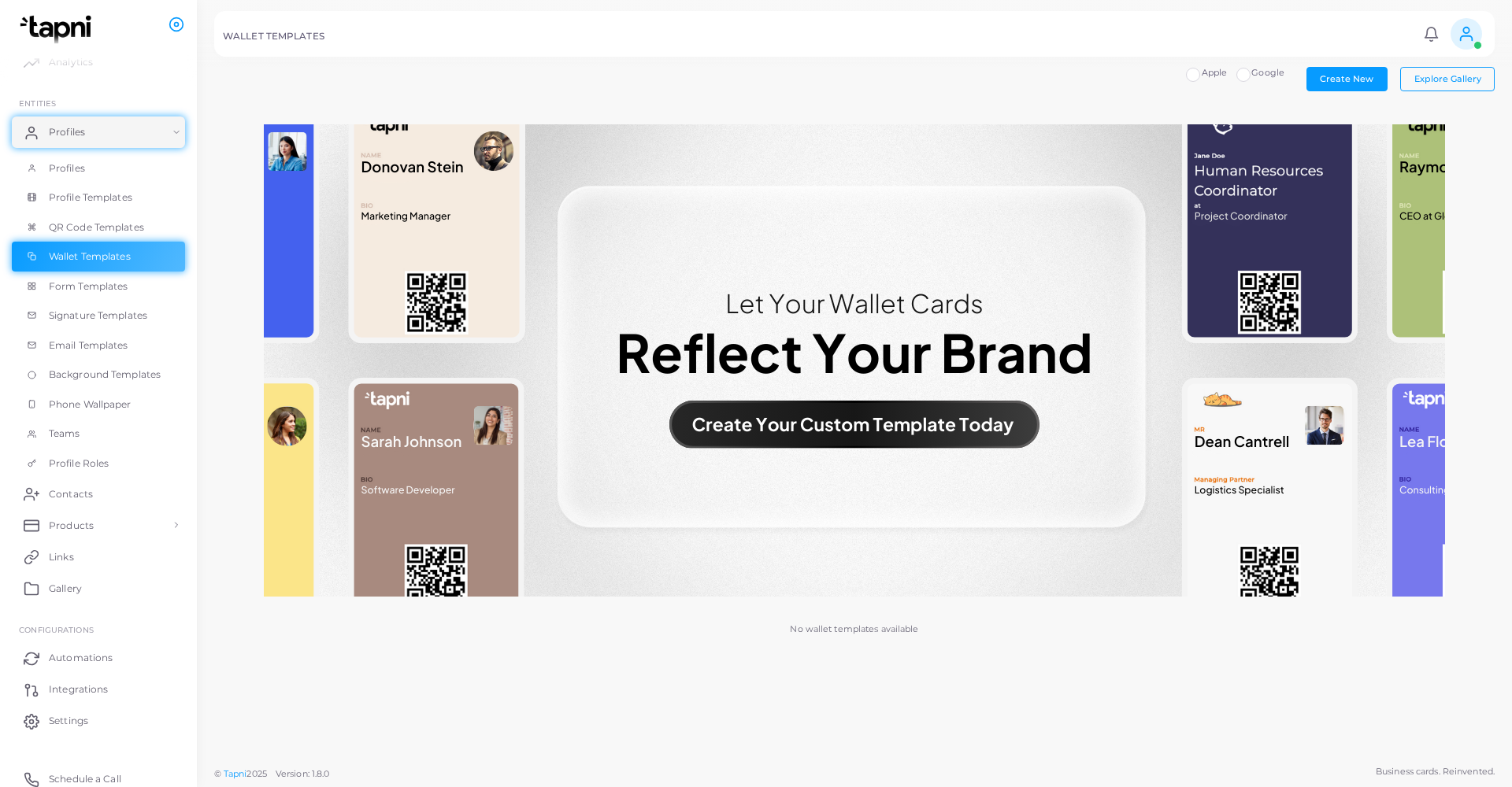
scroll to position [0, 0]
click at [931, 427] on img at bounding box center [854, 360] width 1181 height 472
click at [1190, 82] on span "Create New" at bounding box center [1346, 78] width 53 height 11
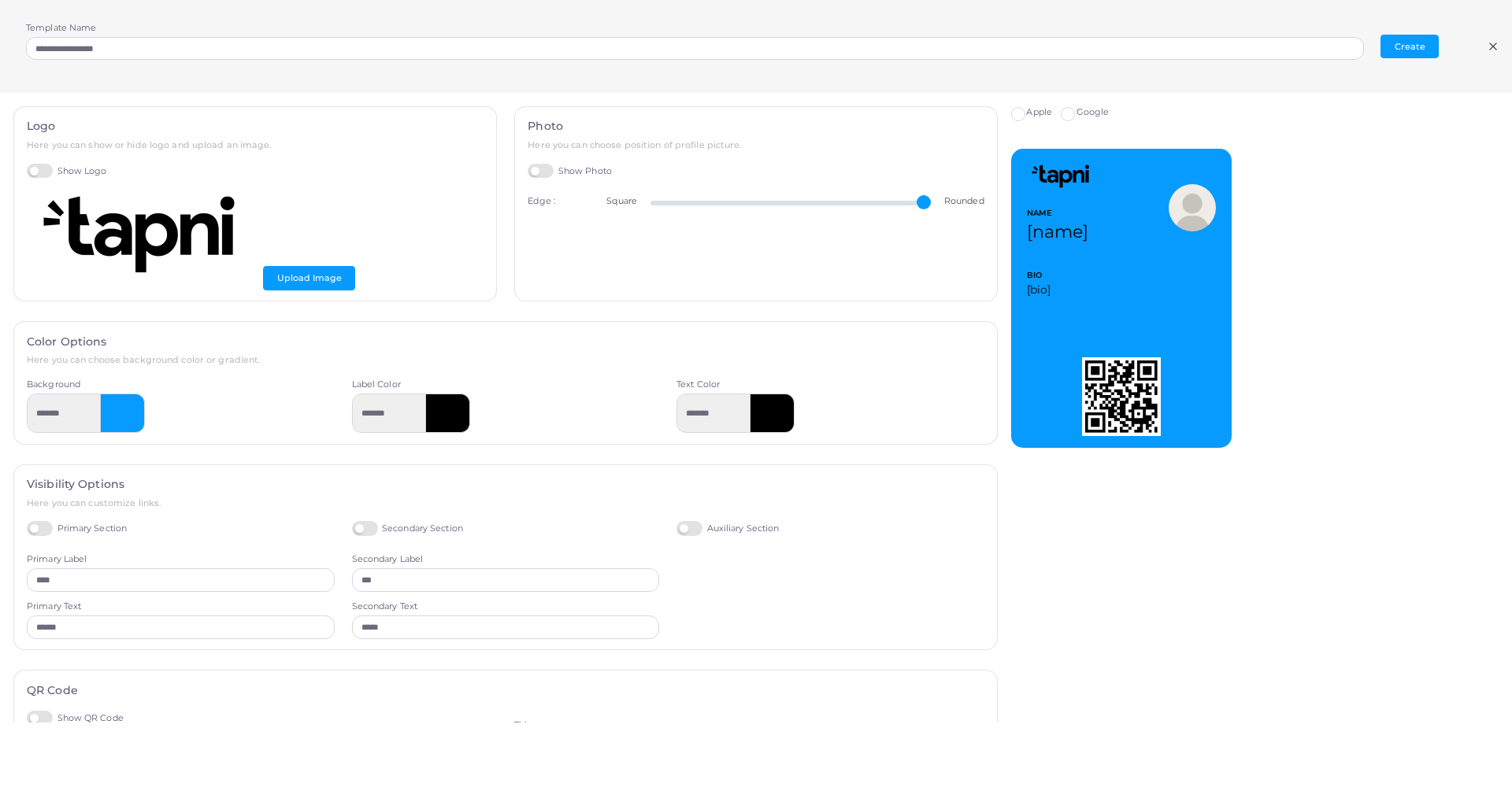
click at [1190, 40] on icon at bounding box center [1493, 46] width 13 height 13
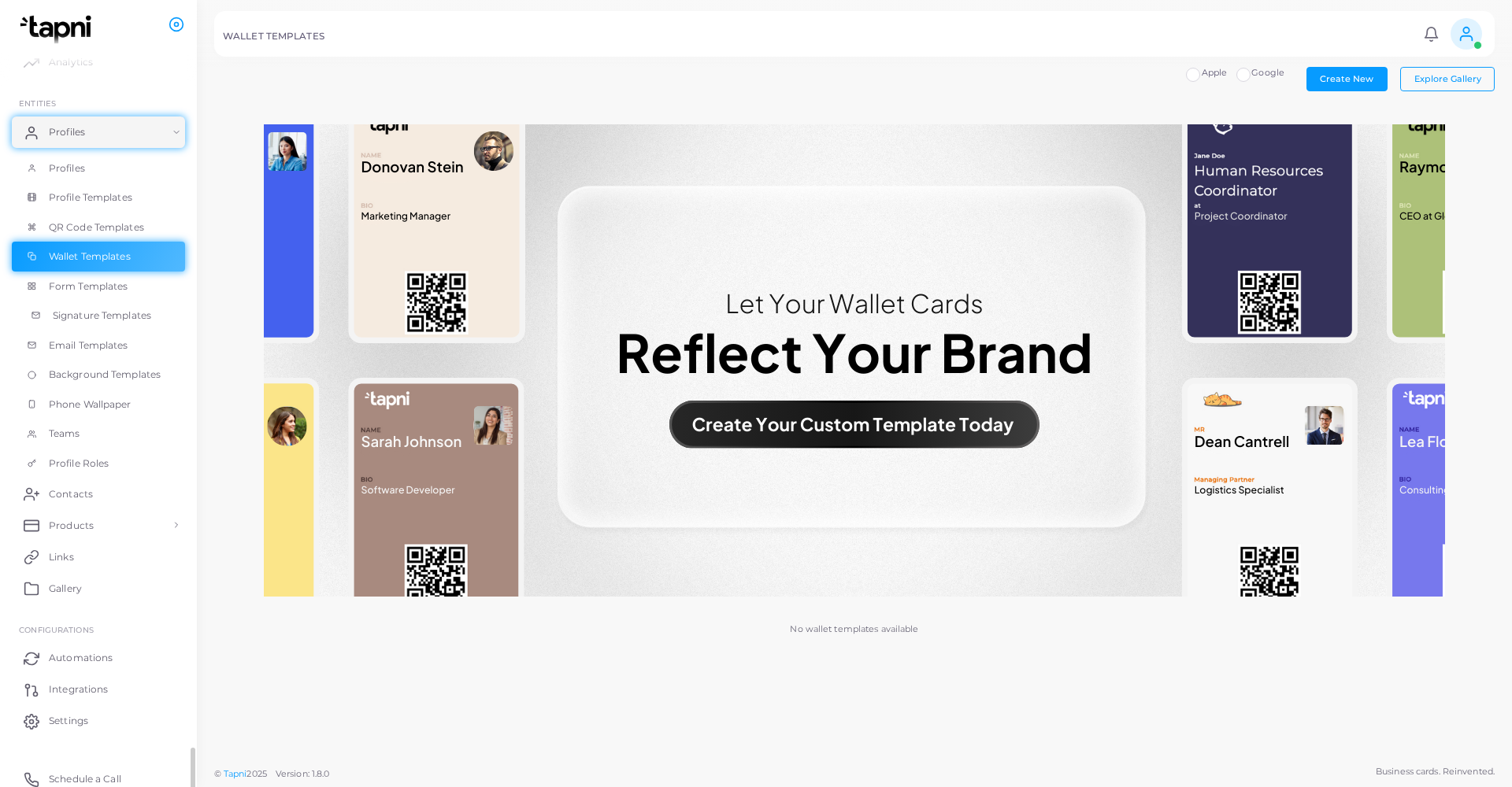
click at [47, 323] on link "Signature Templates" at bounding box center [99, 315] width 173 height 30
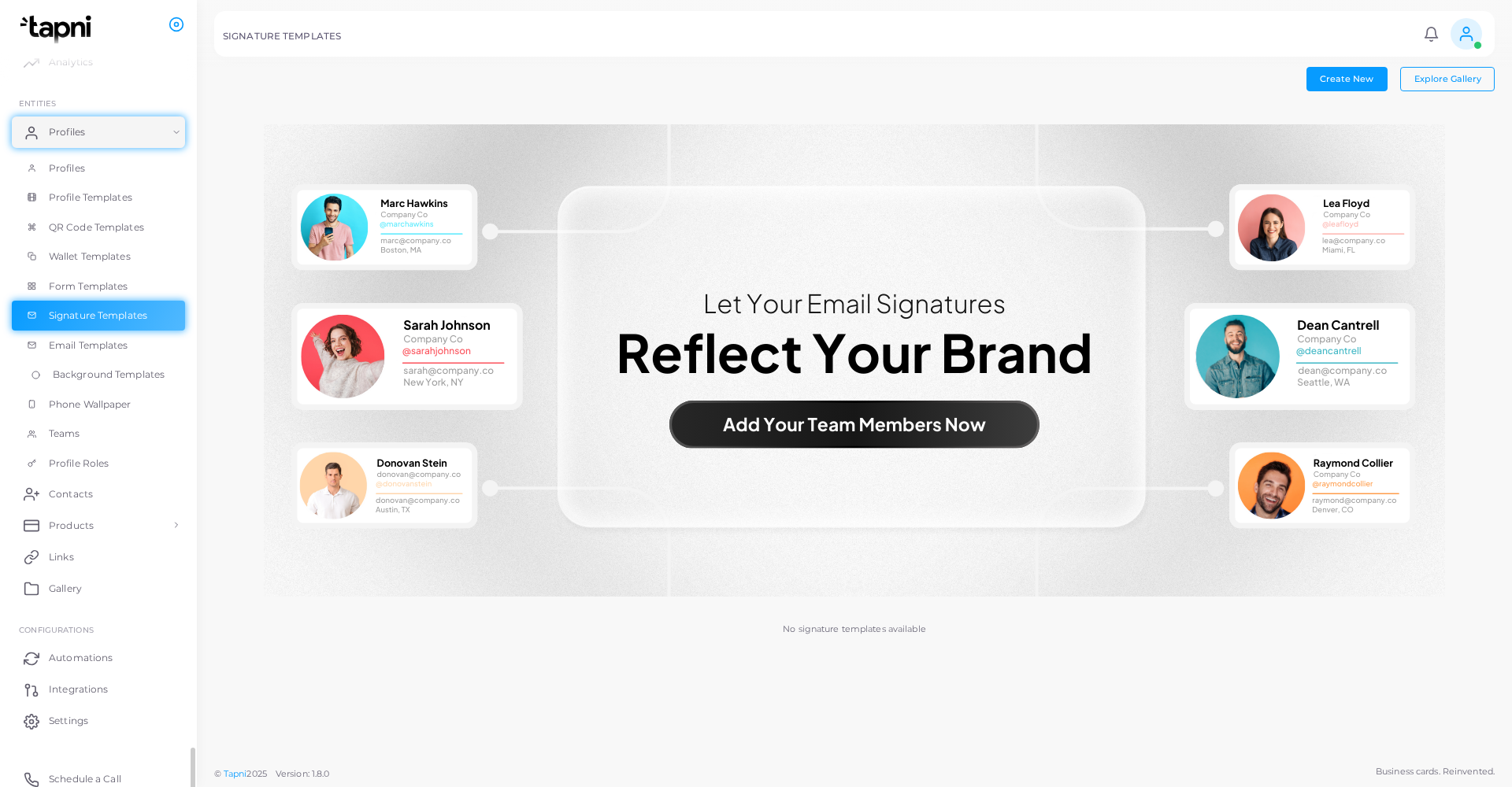
click at [49, 372] on link "Background Templates" at bounding box center [99, 374] width 173 height 30
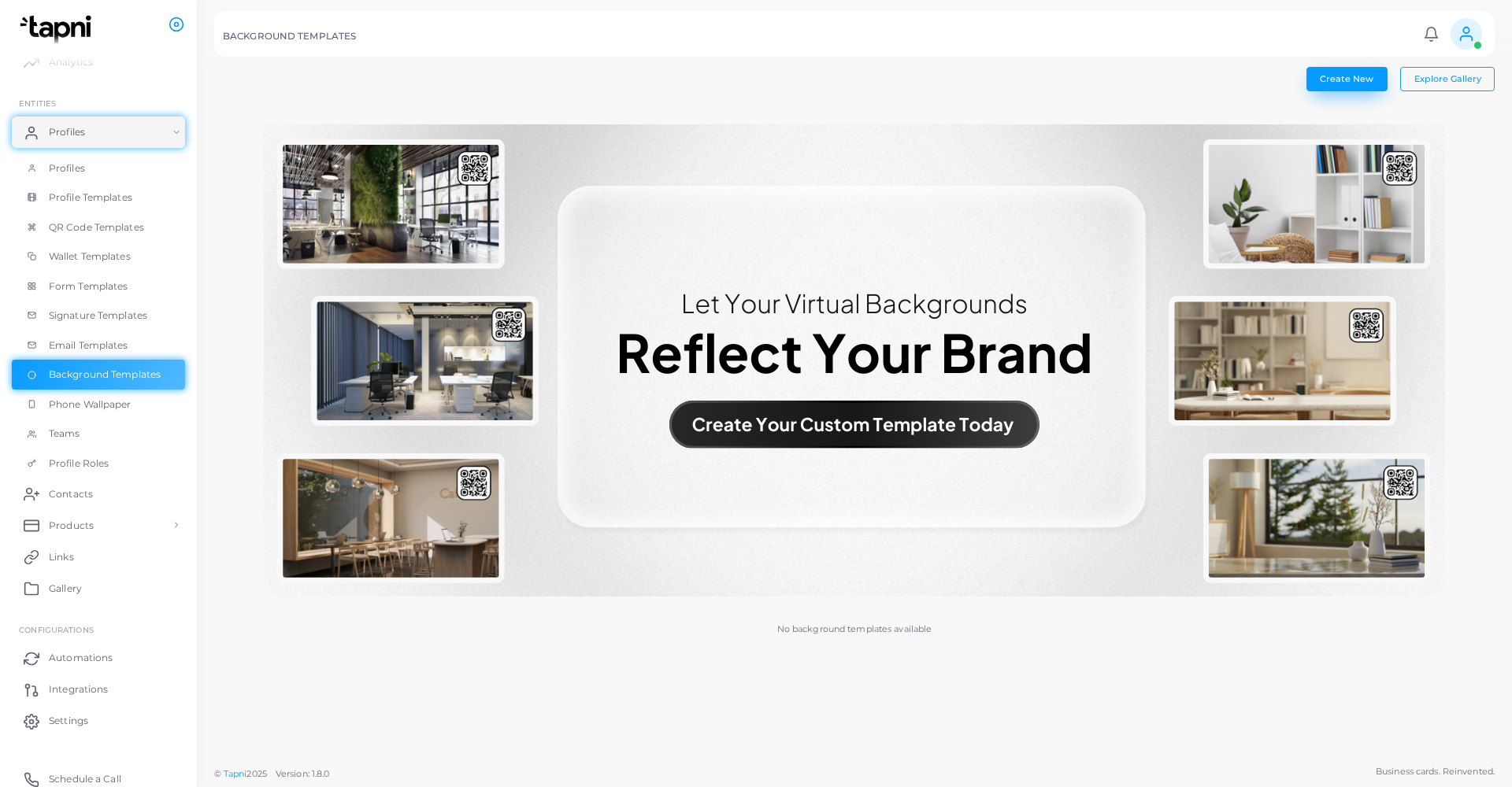
click at [1190, 78] on span "Create New" at bounding box center [1346, 78] width 53 height 11
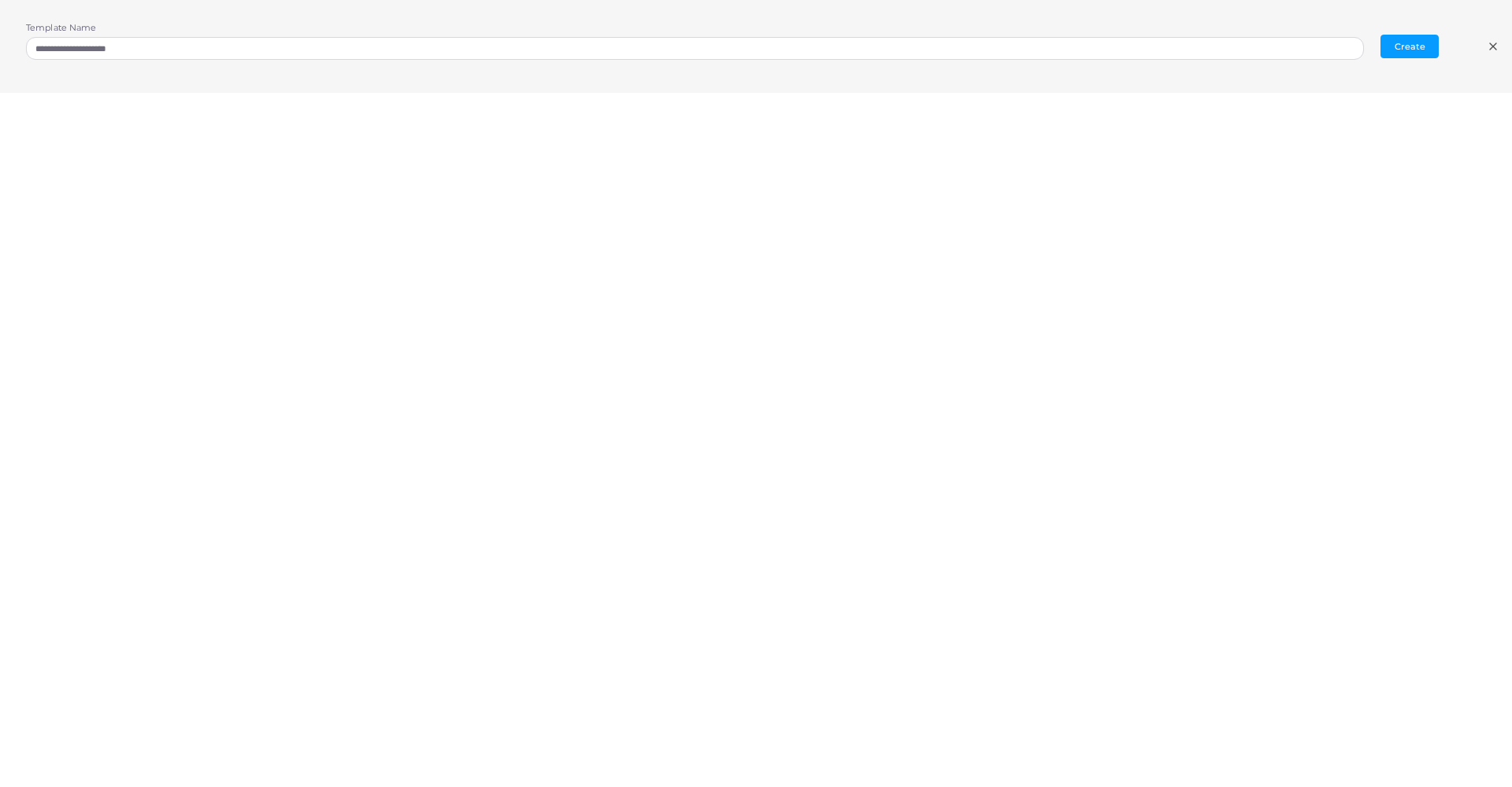
click at [1190, 53] on div "**********" at bounding box center [756, 46] width 1512 height 93
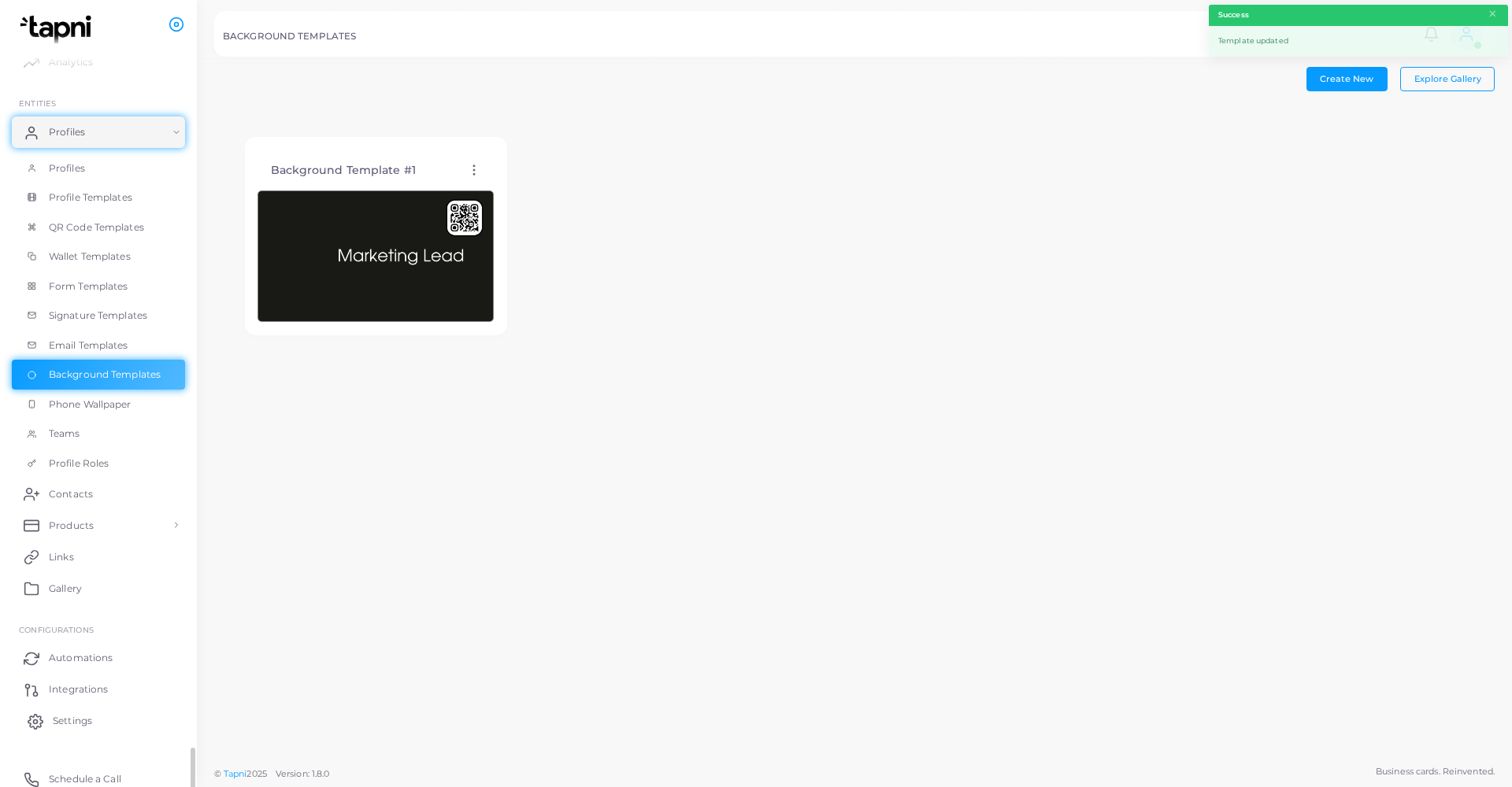
click at [59, 657] on span "Settings" at bounding box center [72, 721] width 39 height 15
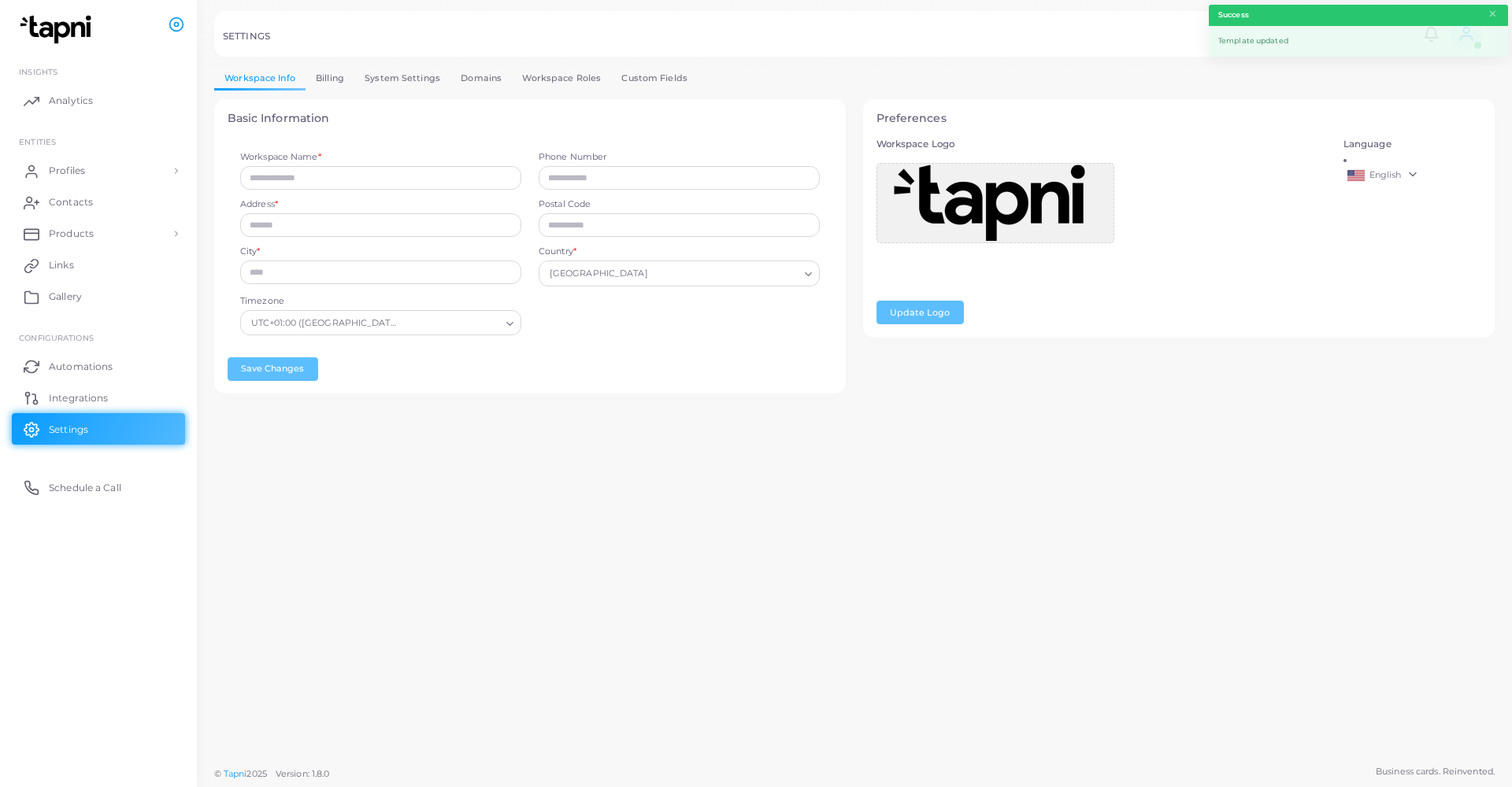
type input "**********"
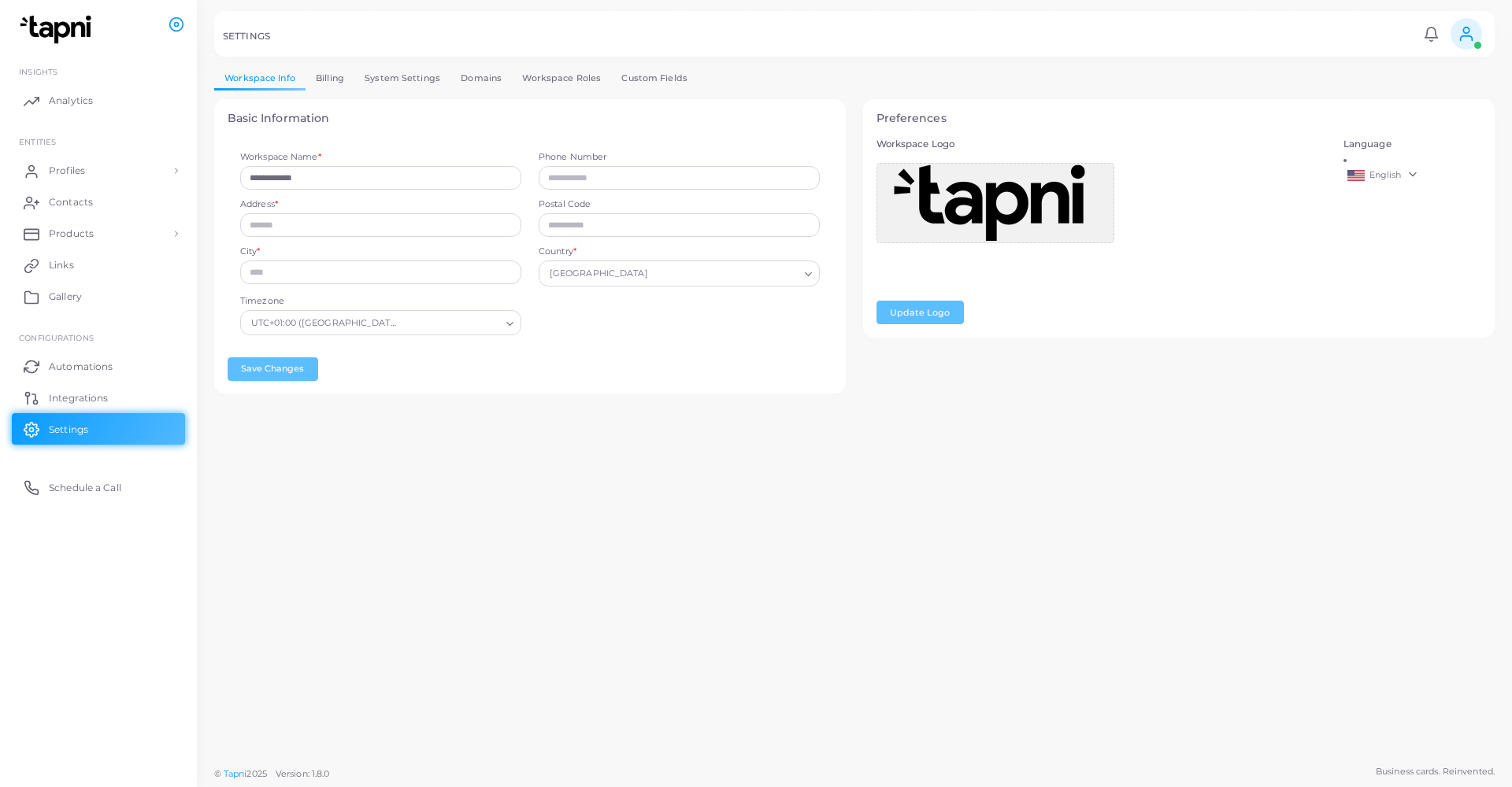
click at [669, 81] on link "Custom Fields" at bounding box center [654, 78] width 87 height 23
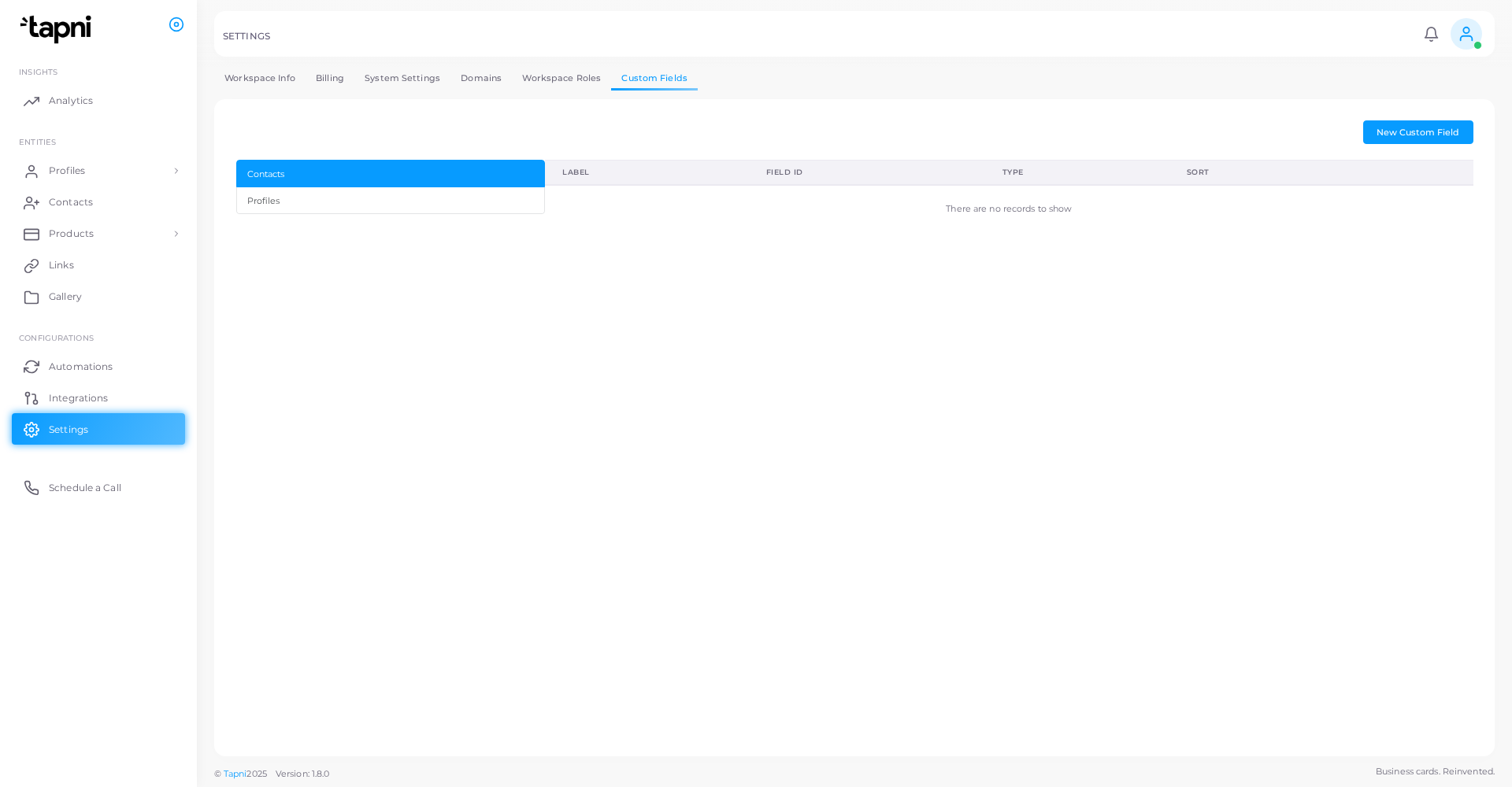
click at [263, 77] on link "Workspace Info" at bounding box center [260, 78] width 91 height 23
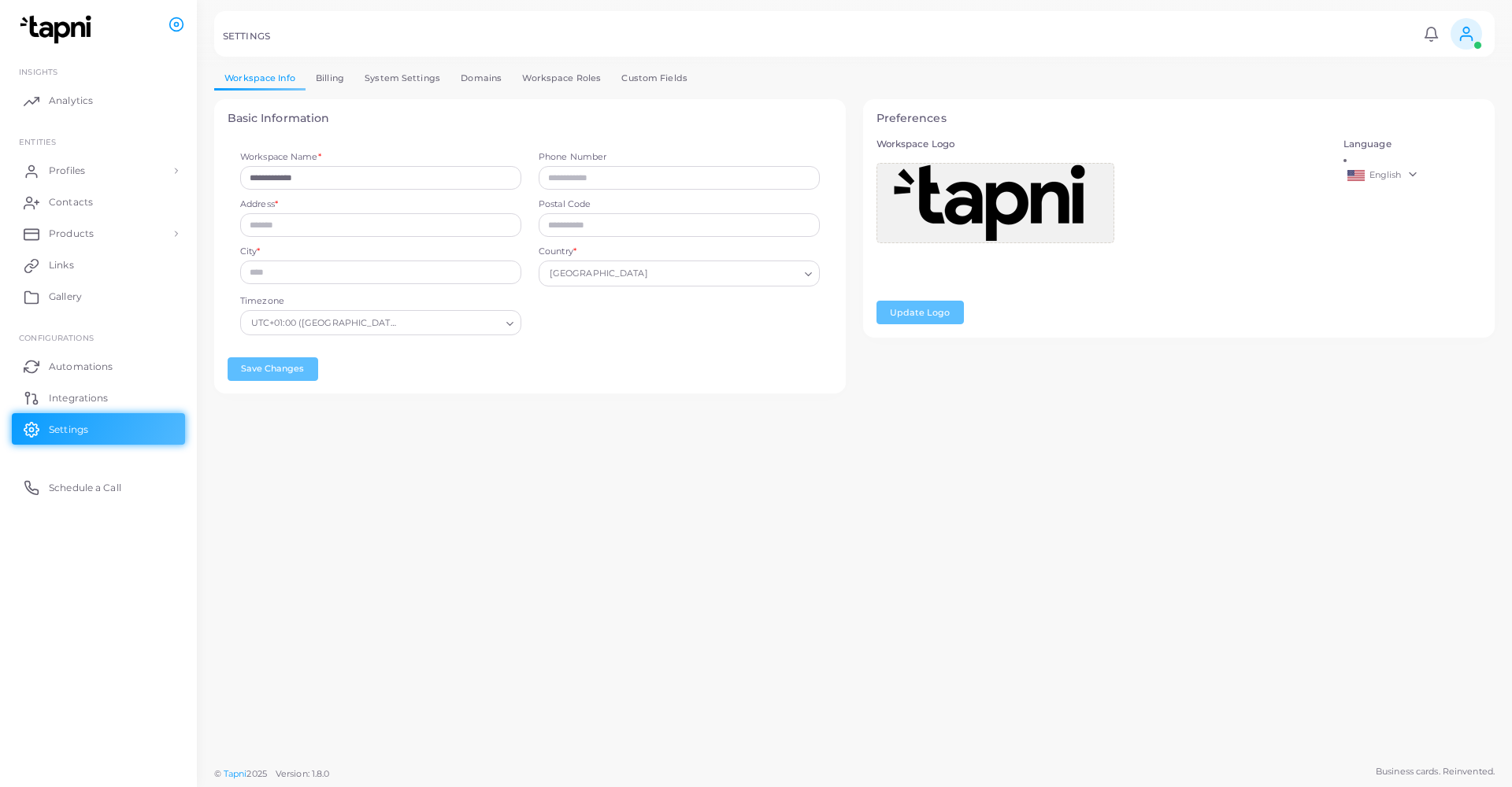
click at [1190, 32] on icon at bounding box center [1466, 33] width 17 height 17
click at [1120, 92] on div "**********" at bounding box center [855, 239] width 1281 height 344
click at [382, 76] on link "System Settings" at bounding box center [403, 78] width 96 height 23
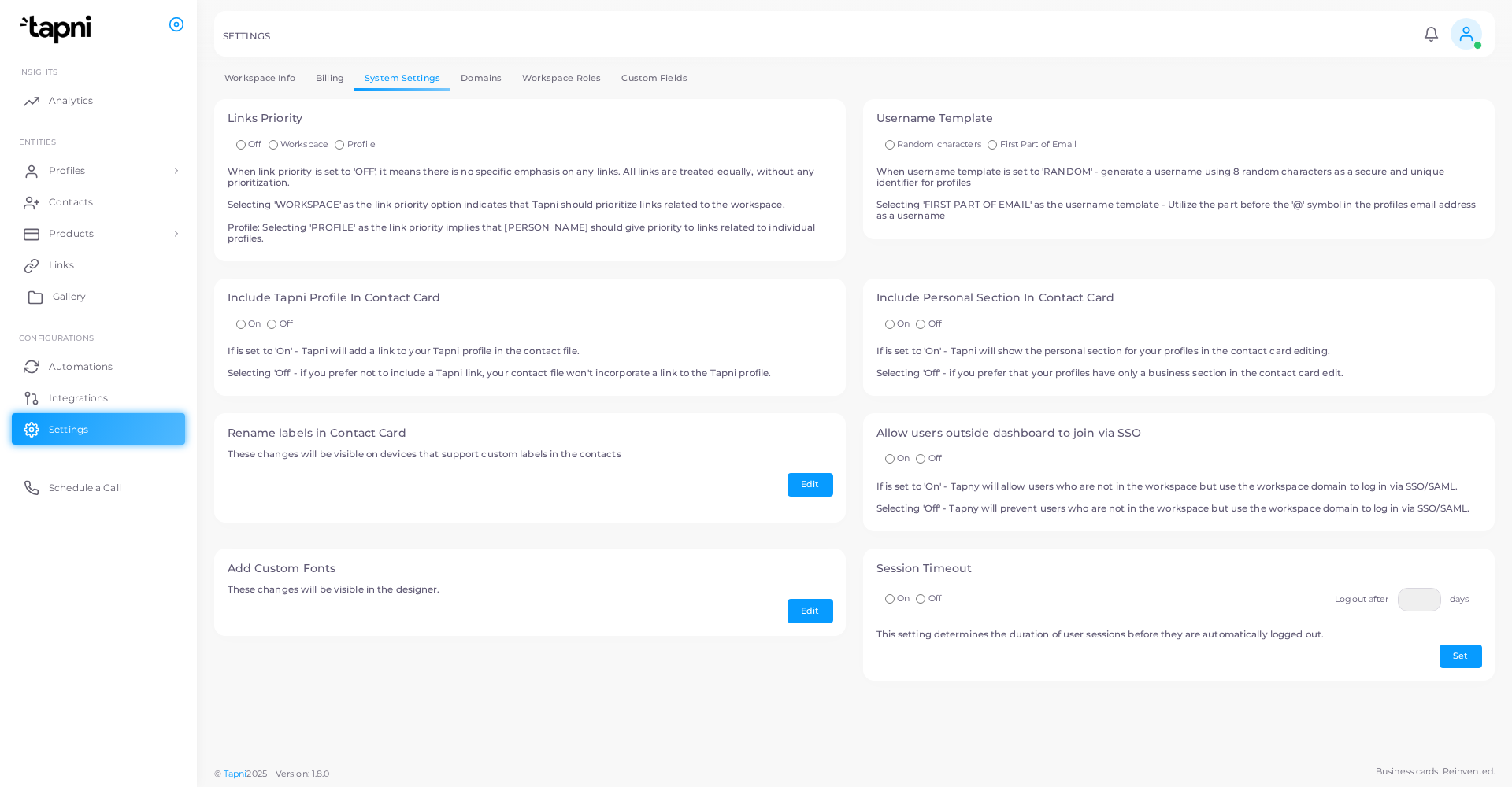
click at [84, 294] on span "Gallery" at bounding box center [69, 297] width 33 height 15
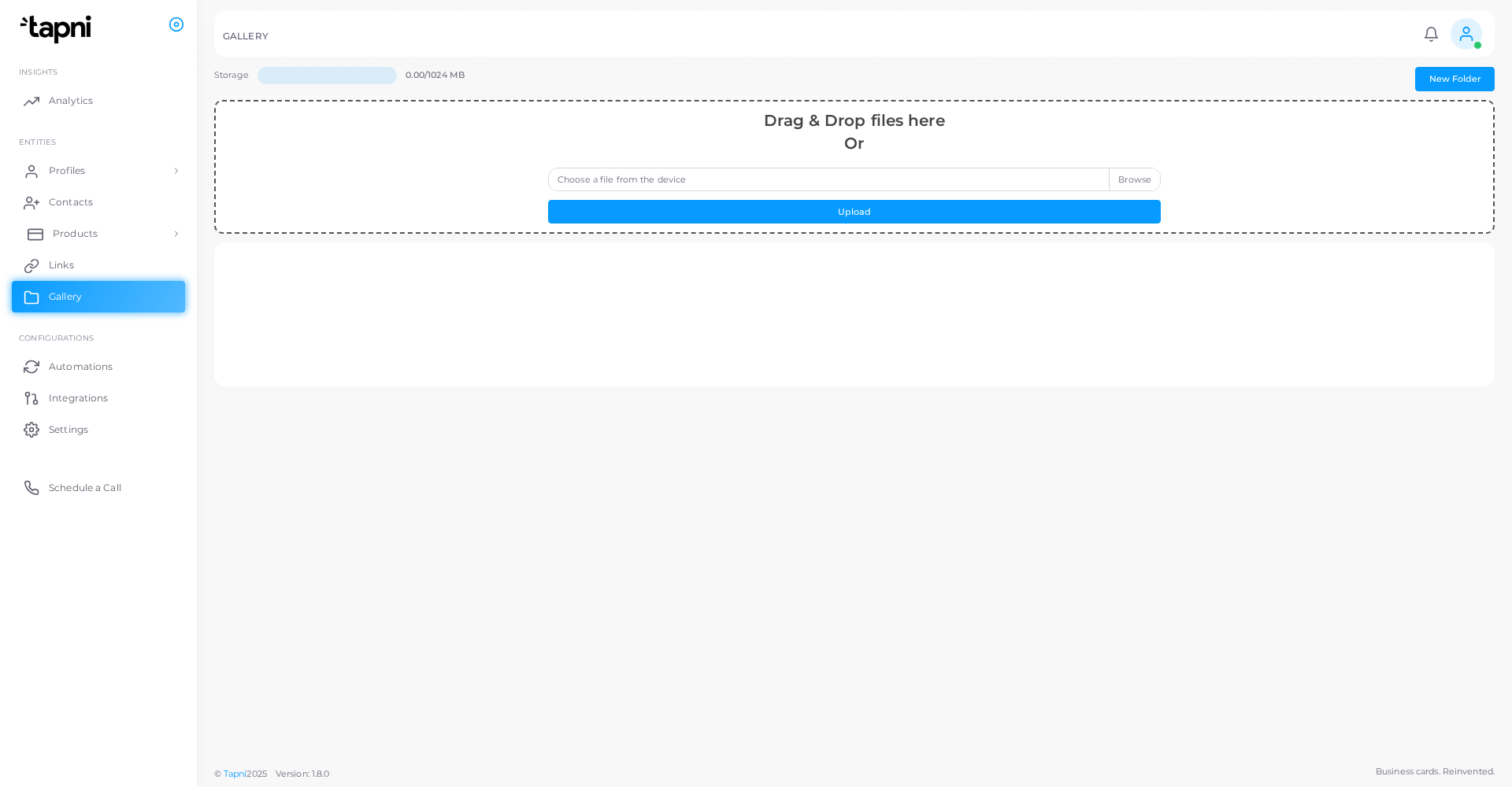
click at [70, 239] on link "Products" at bounding box center [99, 233] width 173 height 32
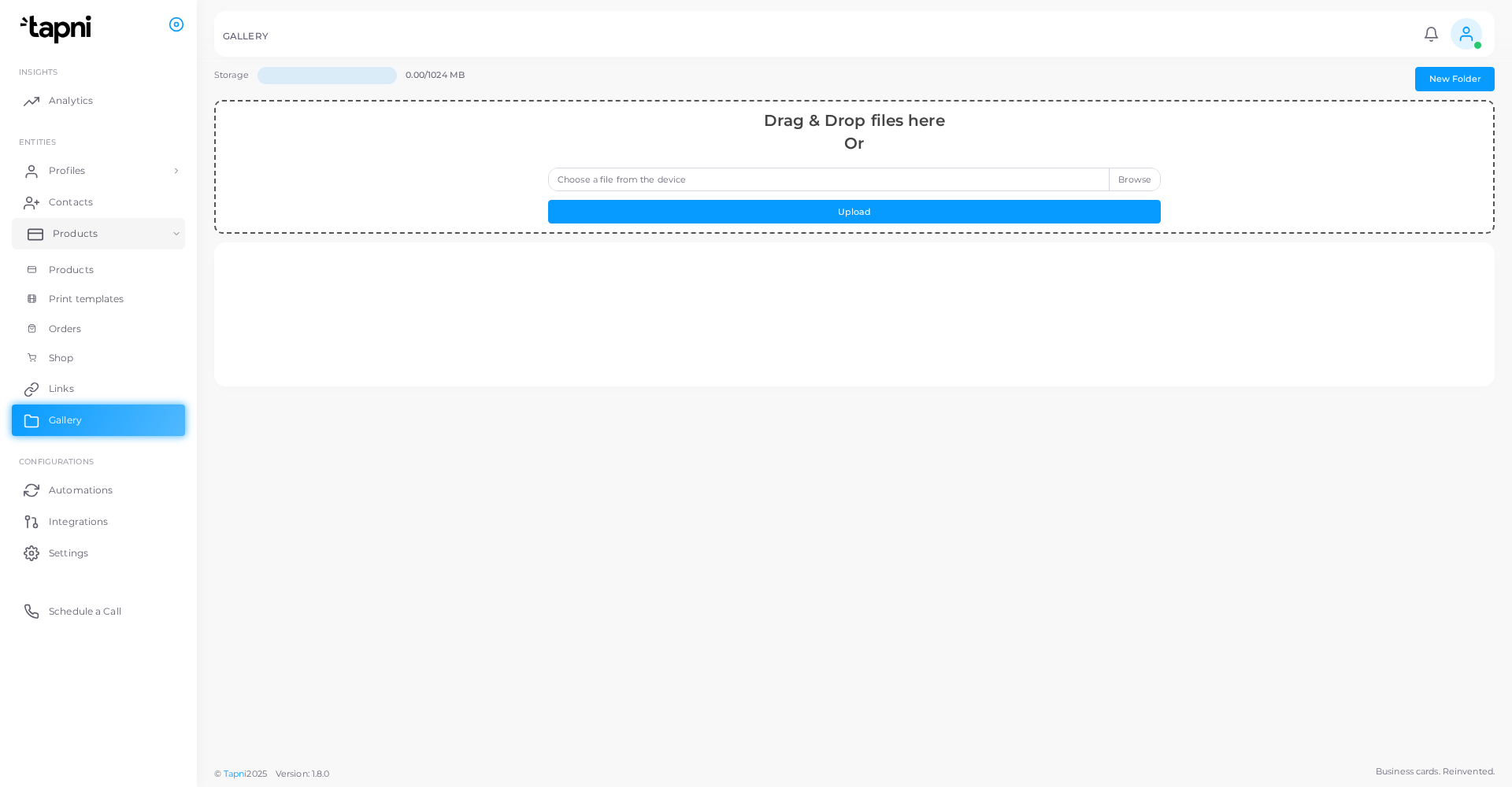
click at [78, 239] on span "Products" at bounding box center [75, 233] width 45 height 15
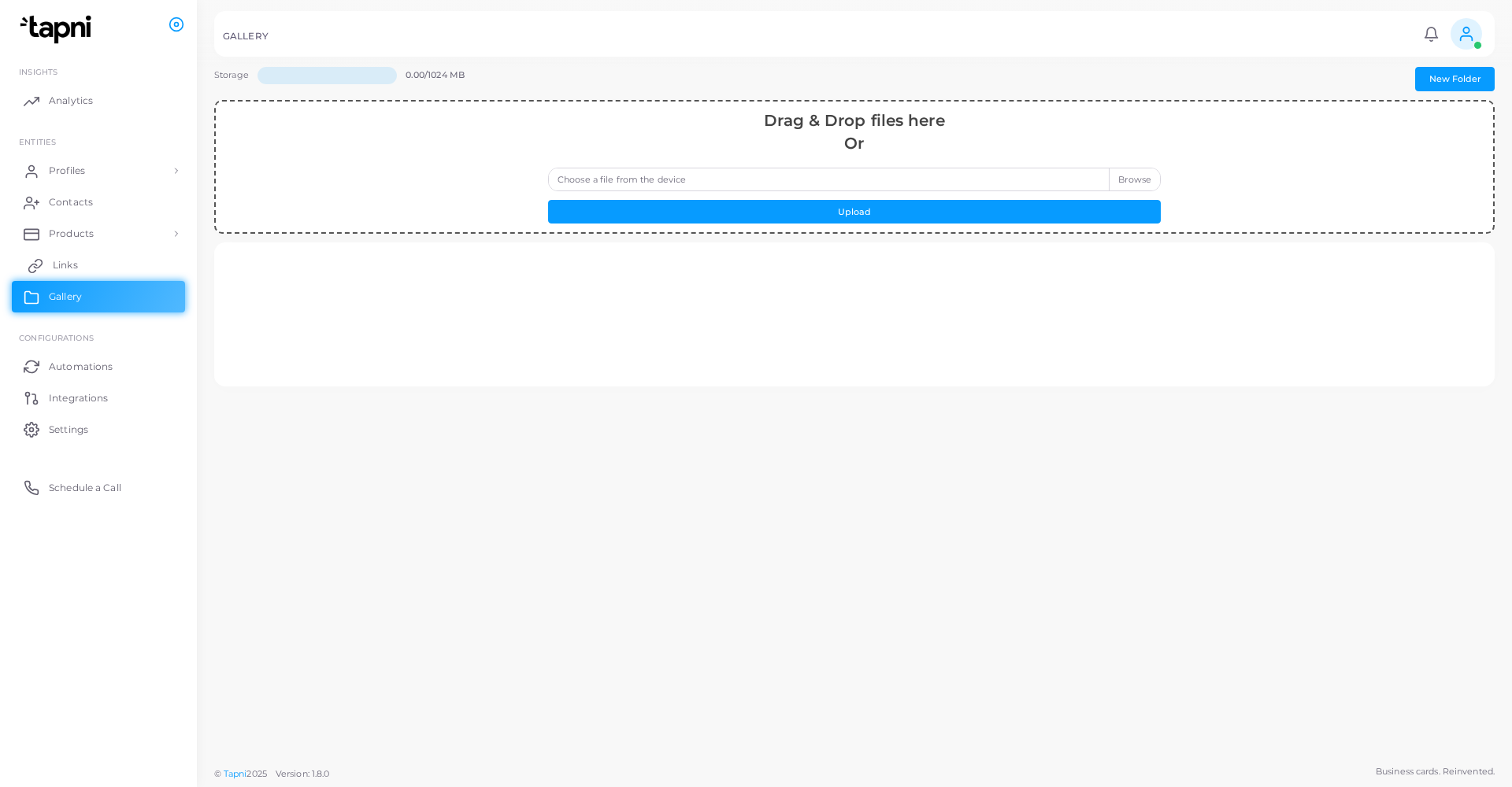
click at [73, 271] on link "Links" at bounding box center [99, 265] width 173 height 32
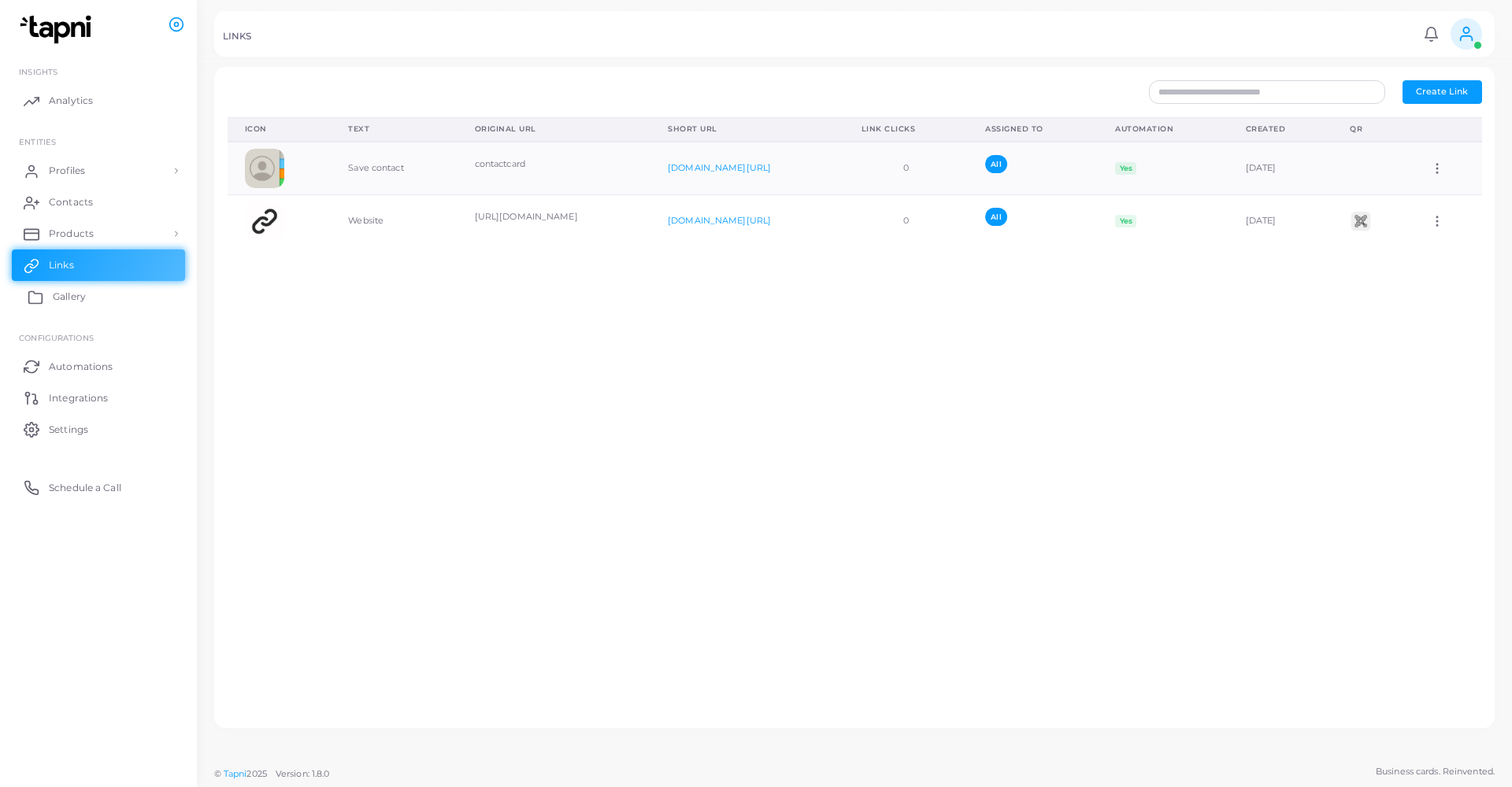
click at [68, 290] on span "Gallery" at bounding box center [69, 297] width 33 height 15
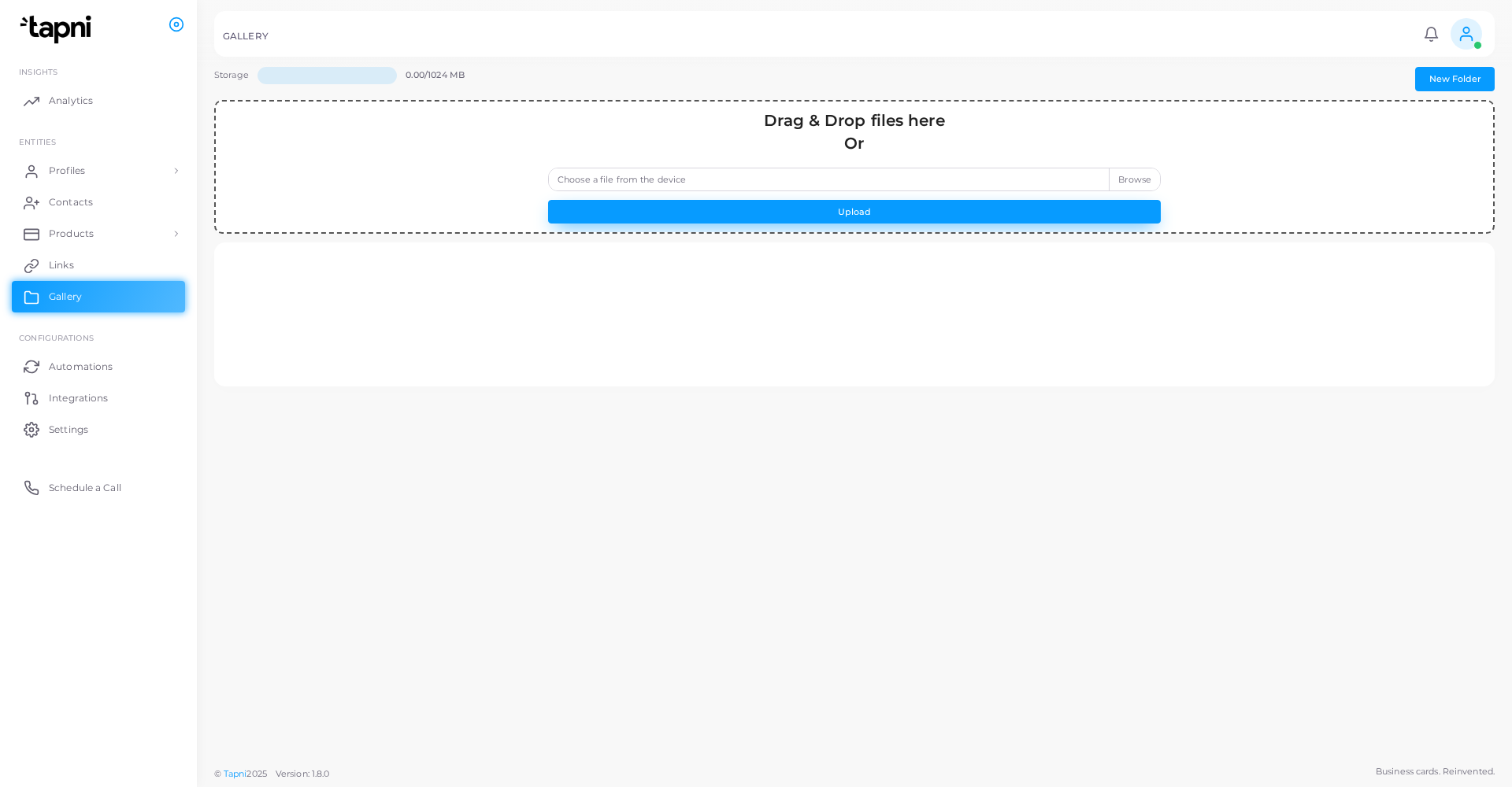
click at [710, 205] on button "Upload" at bounding box center [854, 212] width 613 height 24
click at [620, 166] on div "Drag & Drop files here Or Choose a file from the device Upload" at bounding box center [854, 167] width 630 height 115
click at [640, 201] on button "Upload" at bounding box center [854, 212] width 613 height 24
click at [641, 203] on button "Upload" at bounding box center [854, 212] width 613 height 24
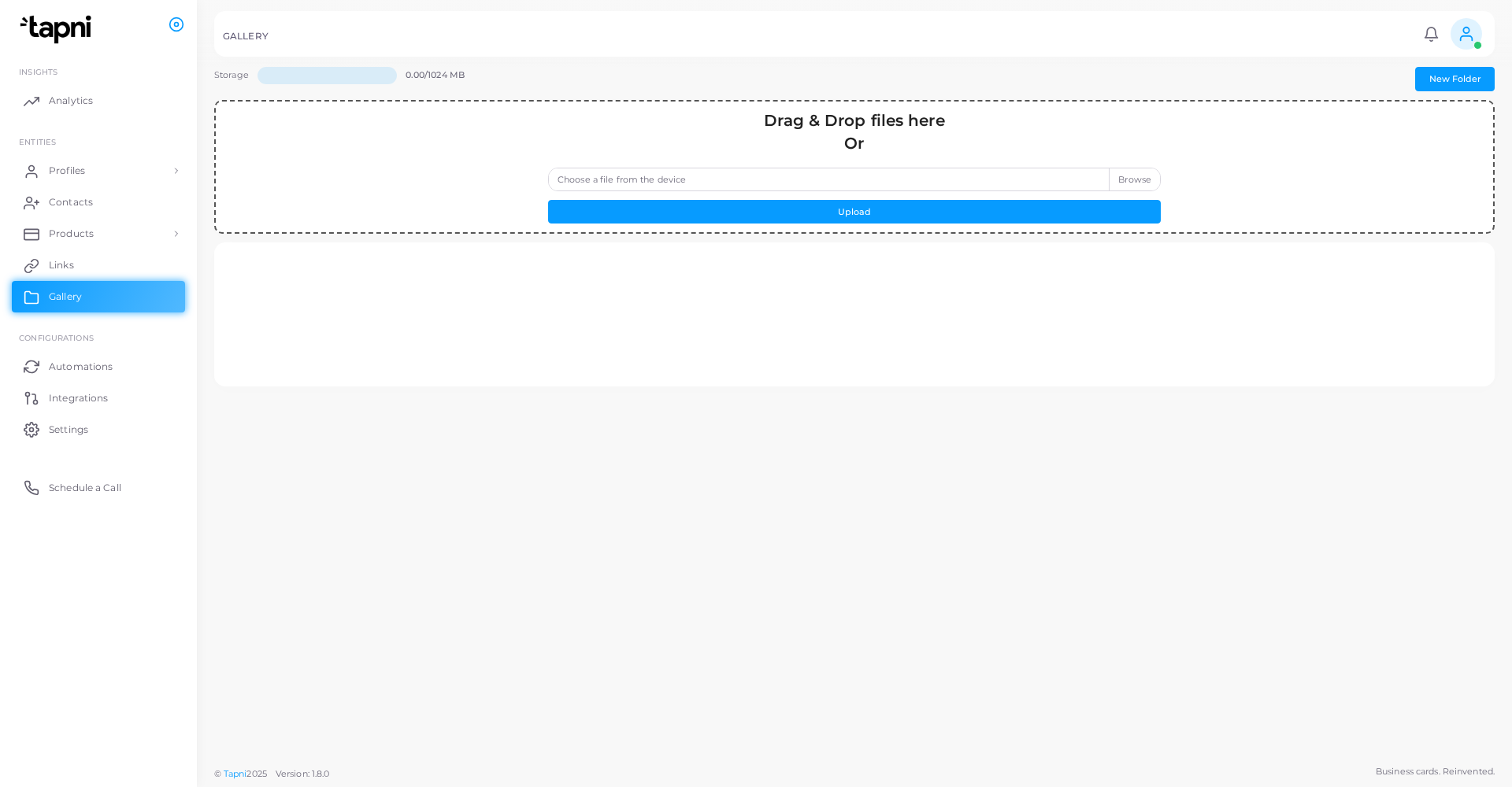
click at [939, 191] on div "Choose a file from the device" at bounding box center [854, 179] width 613 height 24
click at [915, 175] on label "Choose a file from the device" at bounding box center [854, 179] width 613 height 24
click at [915, 175] on input "Choose a file from the device" at bounding box center [854, 179] width 613 height 24
click at [796, 210] on button "Upload" at bounding box center [854, 212] width 613 height 24
click at [791, 214] on button "Upload" at bounding box center [854, 212] width 613 height 24
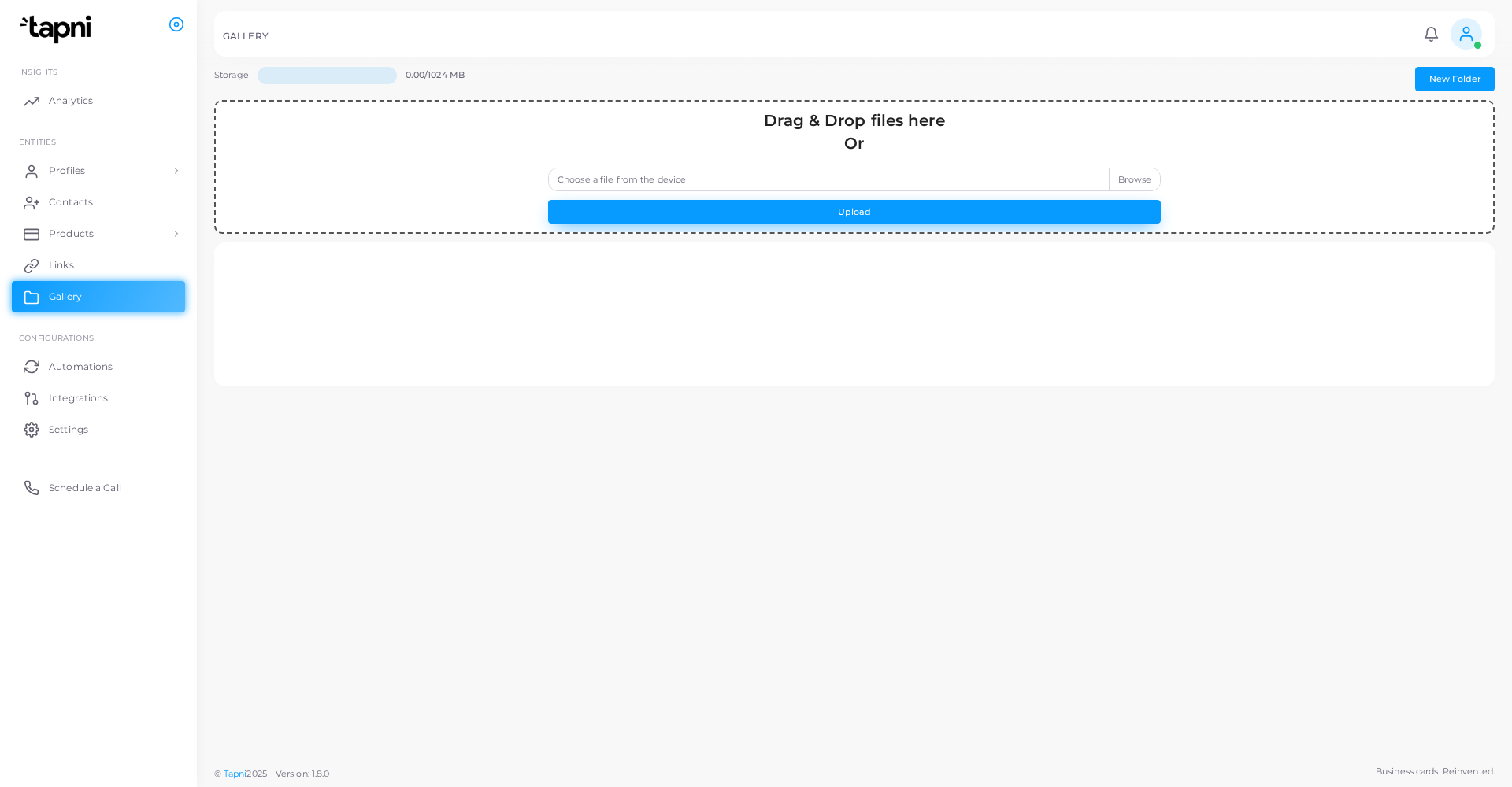
click at [791, 214] on button "Upload" at bounding box center [854, 212] width 613 height 24
click at [799, 177] on label "Choose a file from the device" at bounding box center [854, 179] width 613 height 24
click at [799, 177] on input "Choose a file from the device" at bounding box center [854, 179] width 613 height 24
type input "**********"
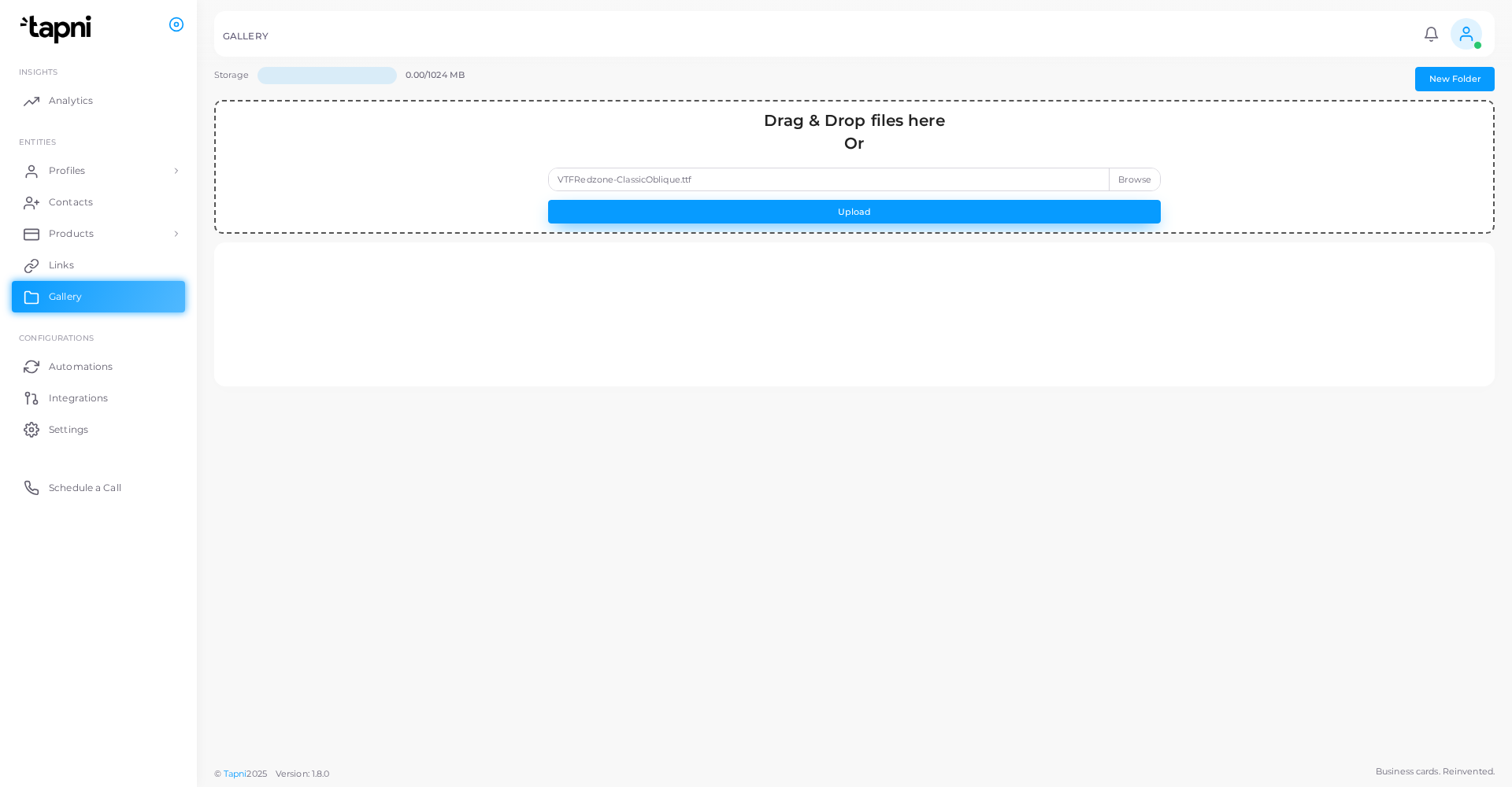
click at [980, 214] on button "Upload" at bounding box center [854, 212] width 613 height 24
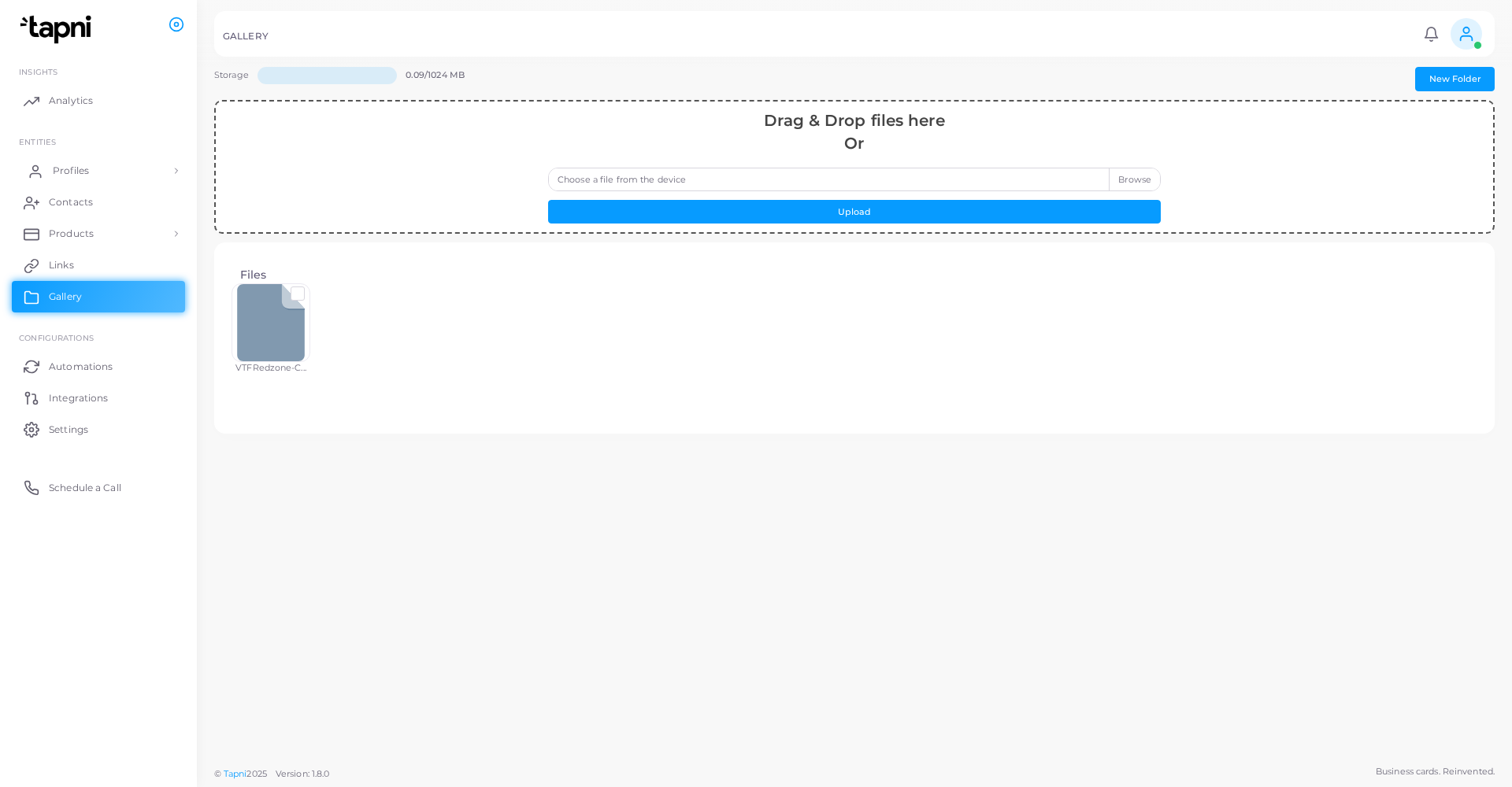
click at [62, 177] on link "Profiles" at bounding box center [99, 171] width 173 height 32
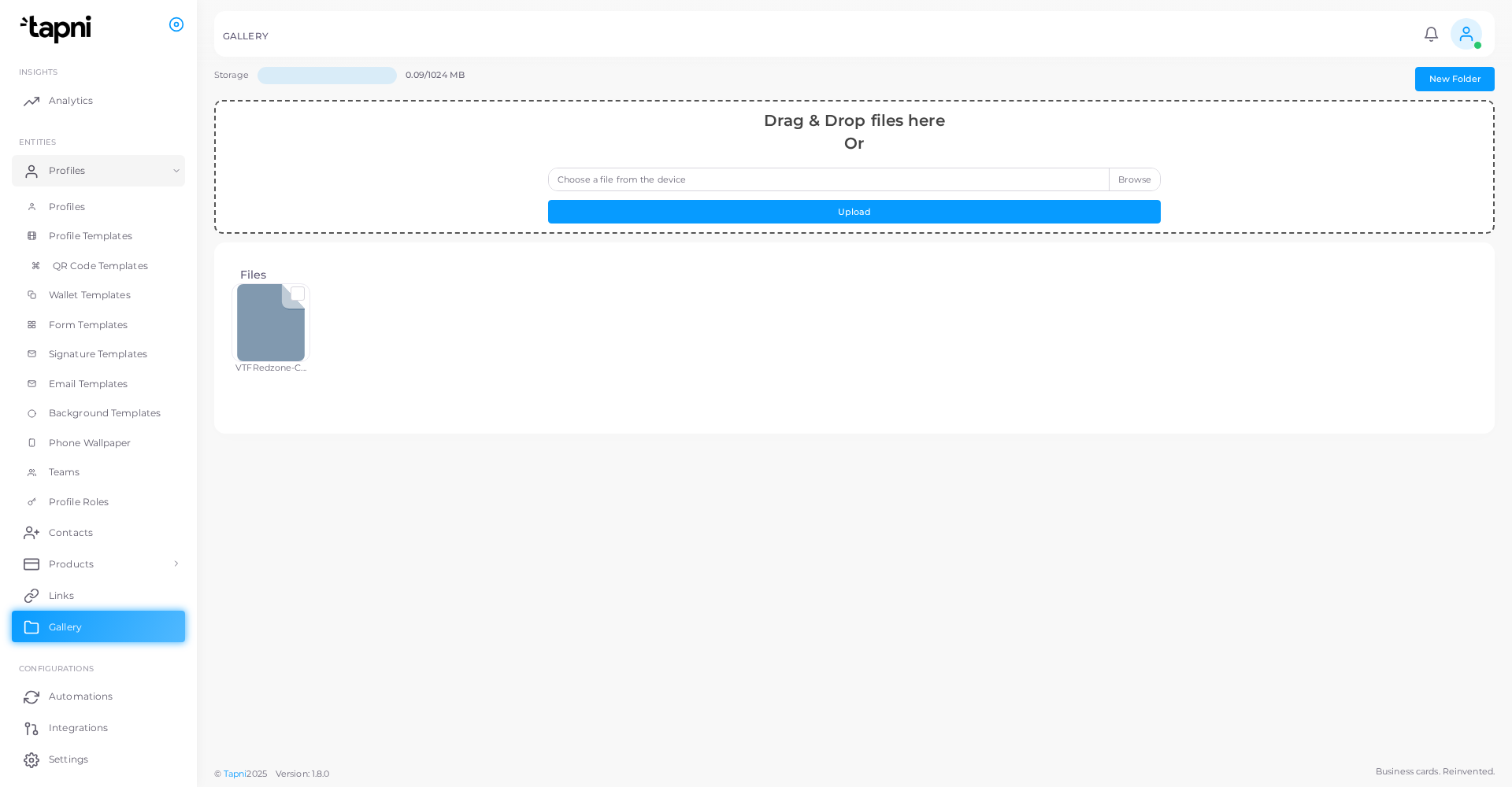
click at [64, 265] on span "QR Code Templates" at bounding box center [100, 266] width 95 height 15
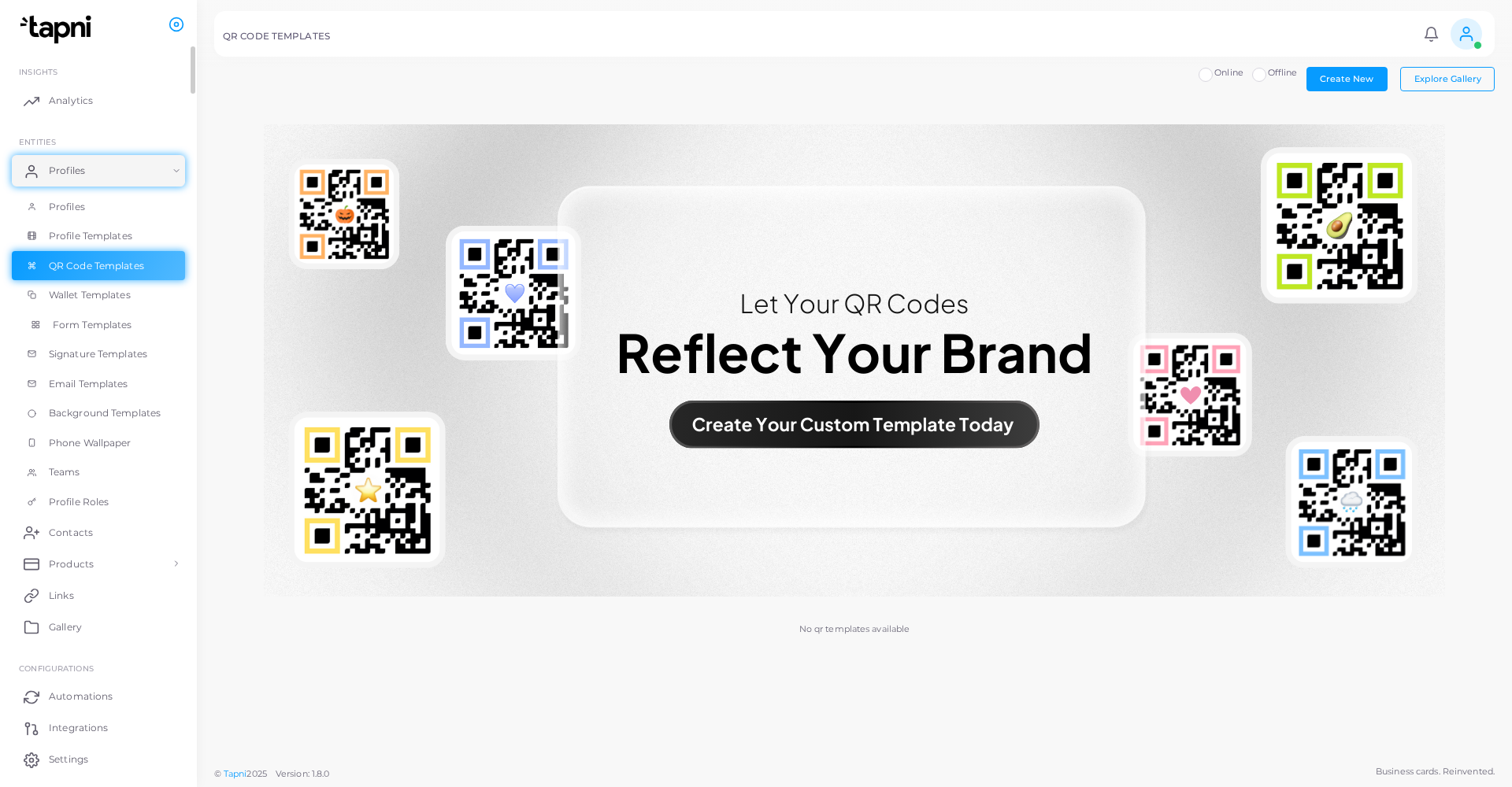
click at [96, 320] on span "Form Templates" at bounding box center [92, 325] width 80 height 15
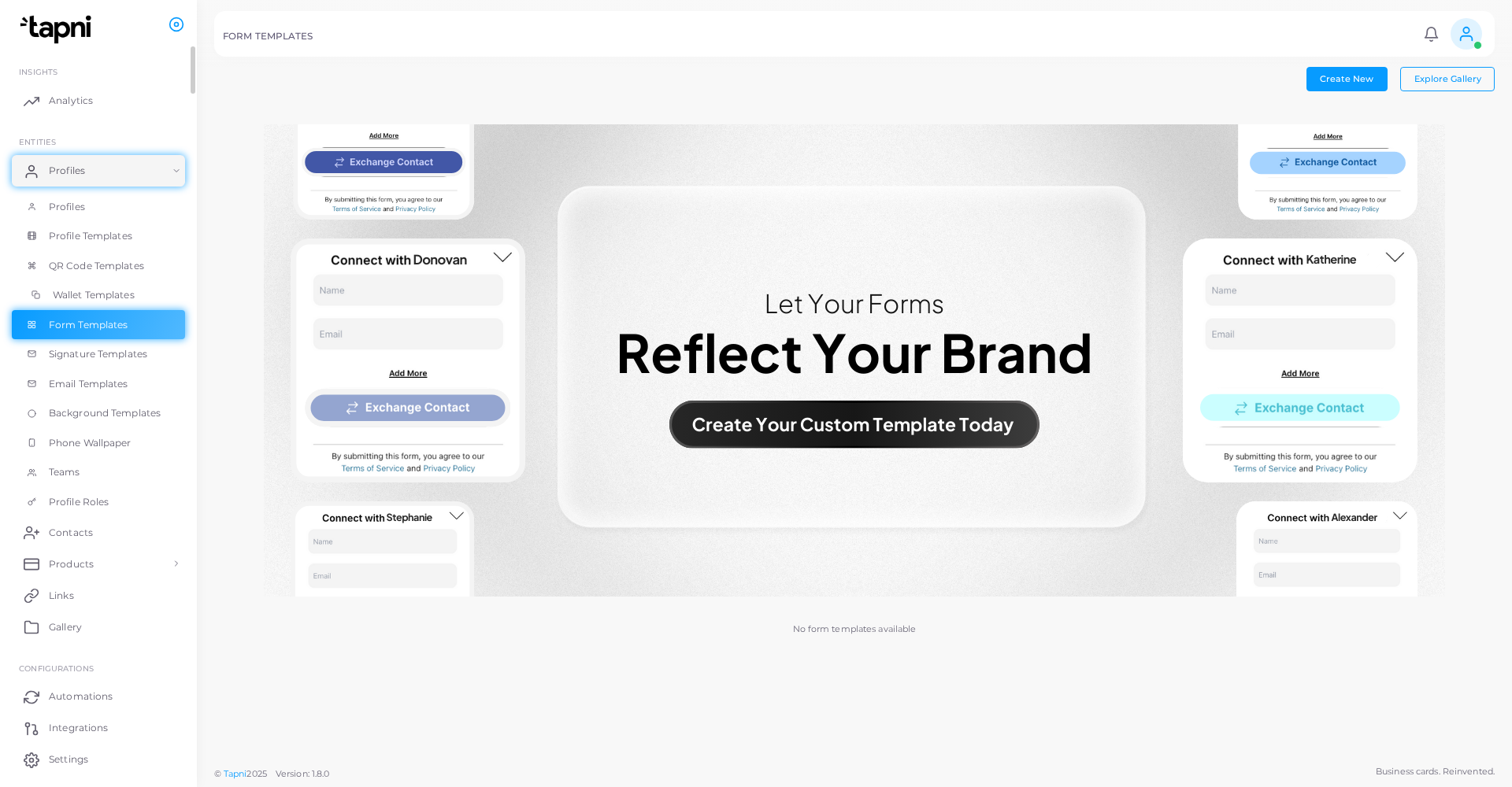
click at [77, 296] on span "Wallet Templates" at bounding box center [93, 295] width 82 height 15
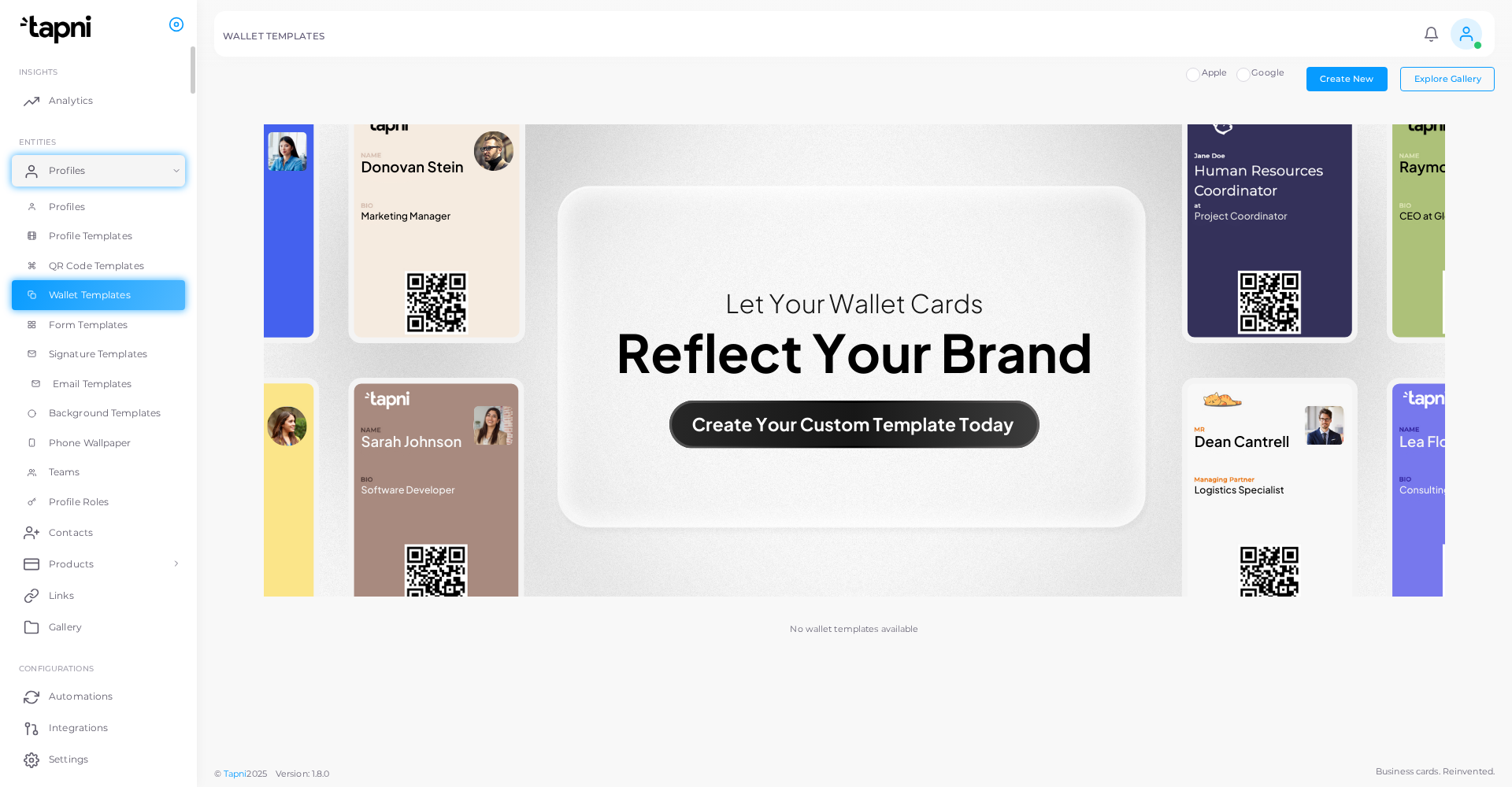
click at [58, 382] on span "Email Templates" at bounding box center [92, 384] width 80 height 15
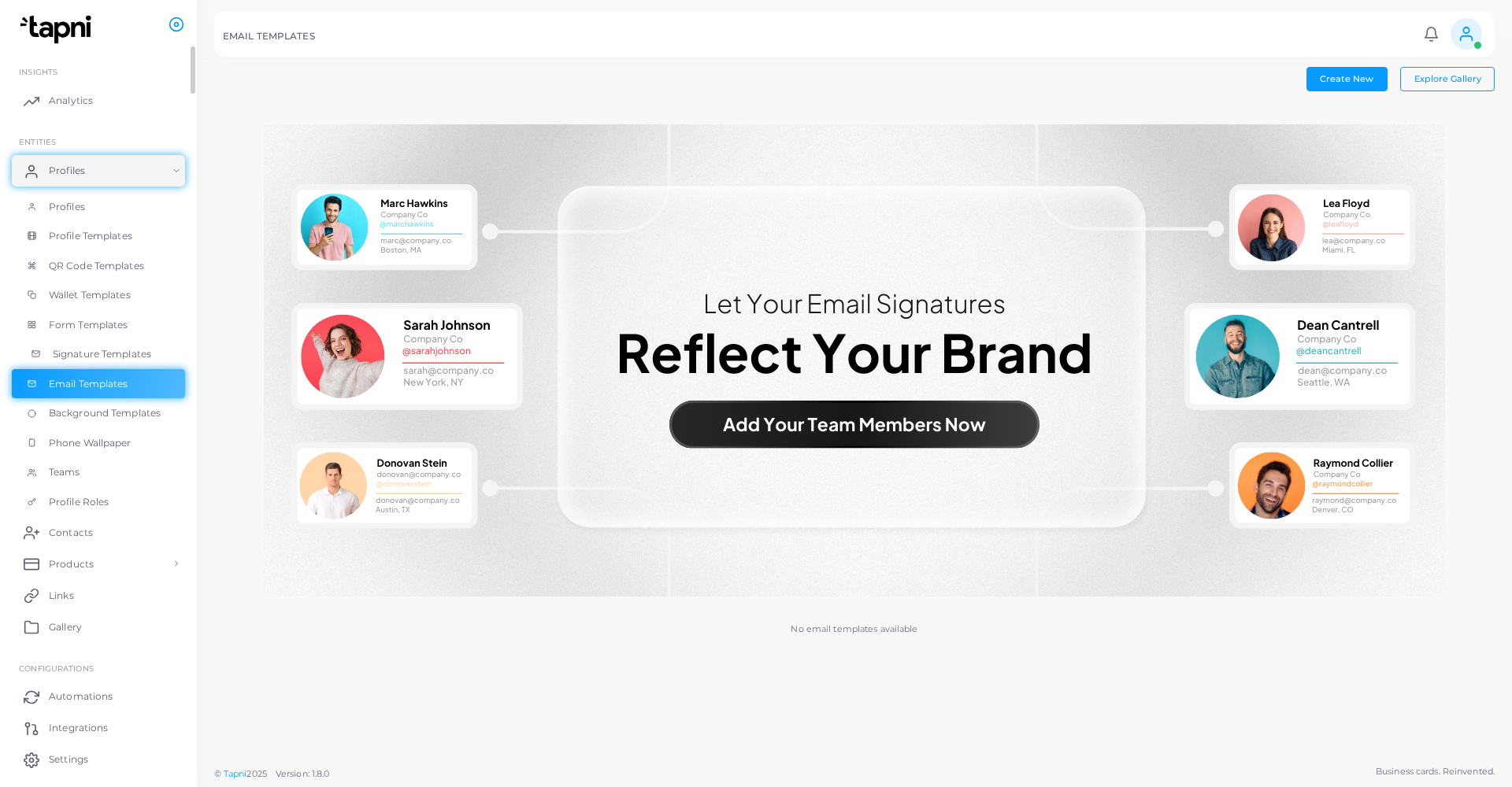
click at [60, 354] on span "Signature Templates" at bounding box center [101, 354] width 99 height 15
click at [65, 324] on span "Form Templates" at bounding box center [92, 325] width 80 height 15
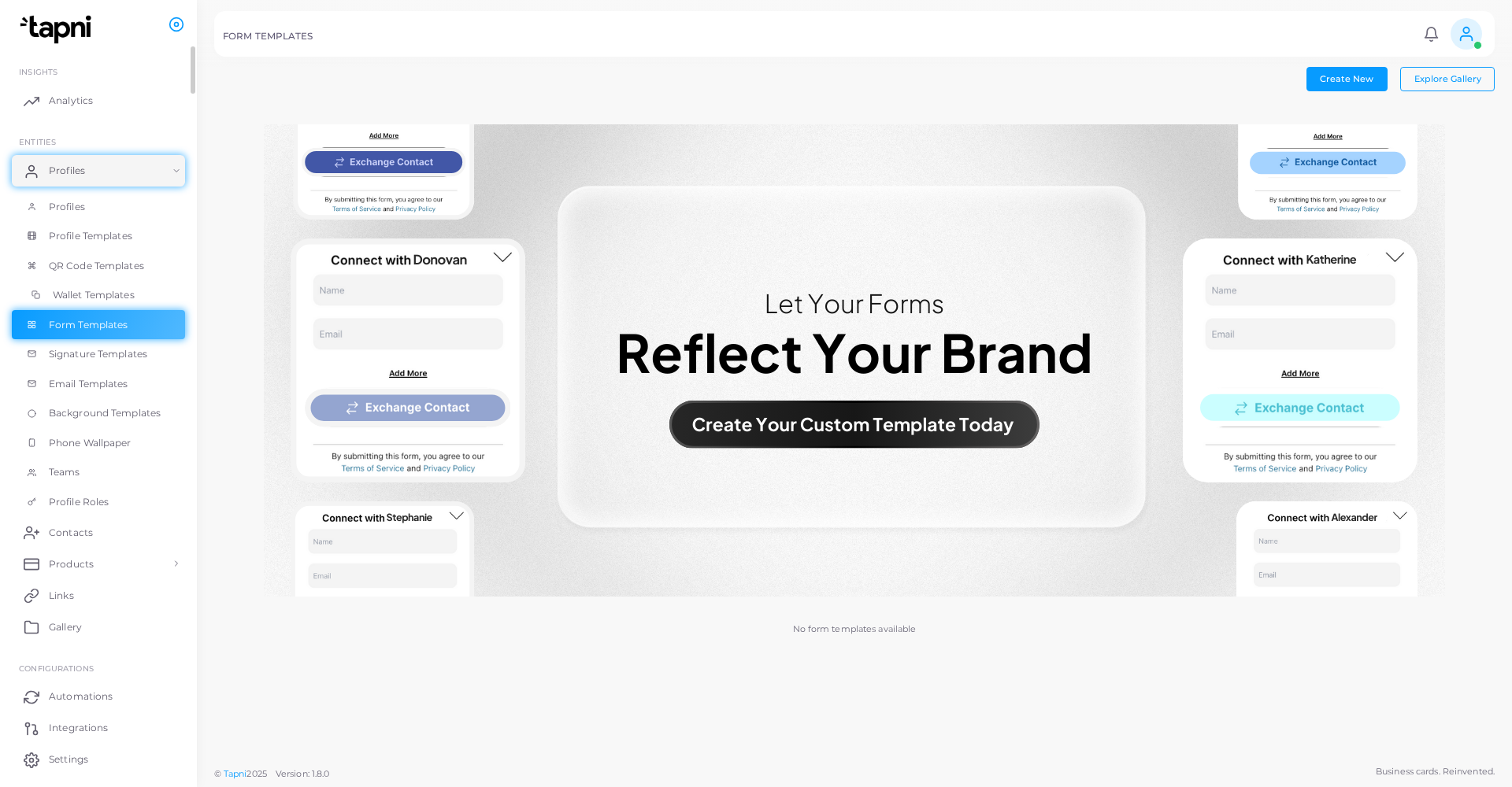
click at [68, 289] on span "Wallet Templates" at bounding box center [93, 295] width 82 height 15
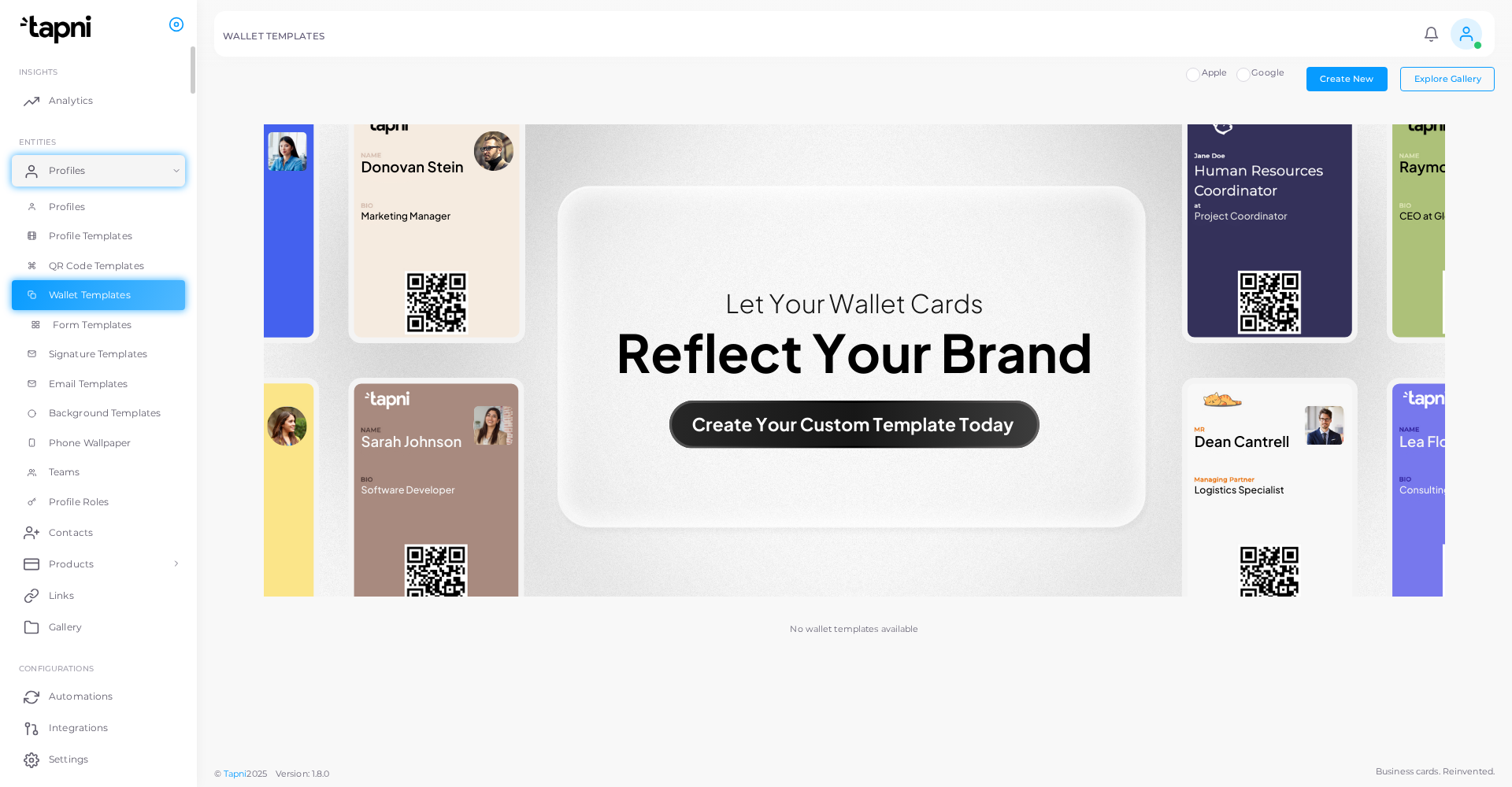
click at [102, 318] on span "Form Templates" at bounding box center [92, 325] width 80 height 15
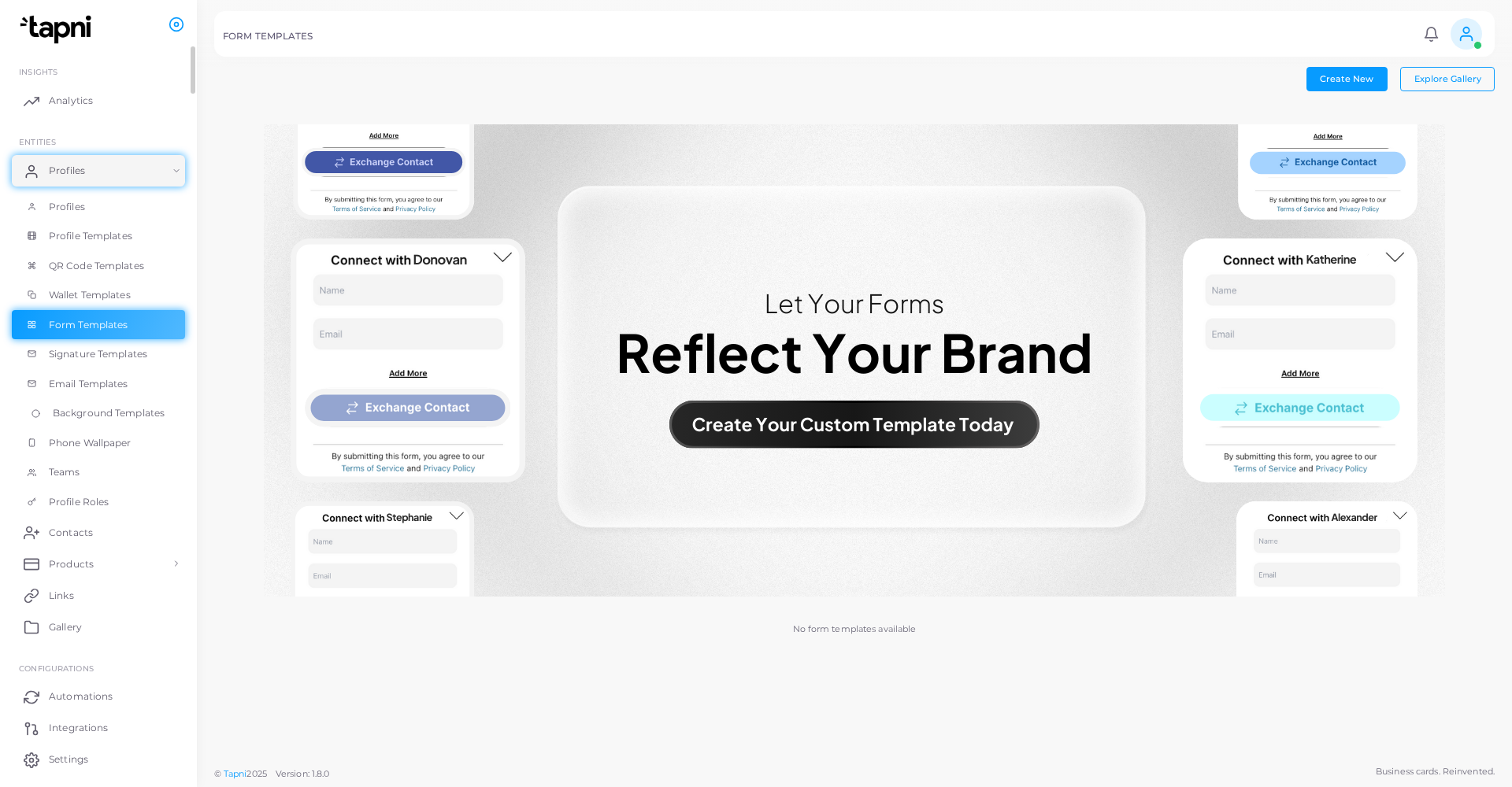
click at [64, 415] on link "Background Templates" at bounding box center [99, 413] width 173 height 30
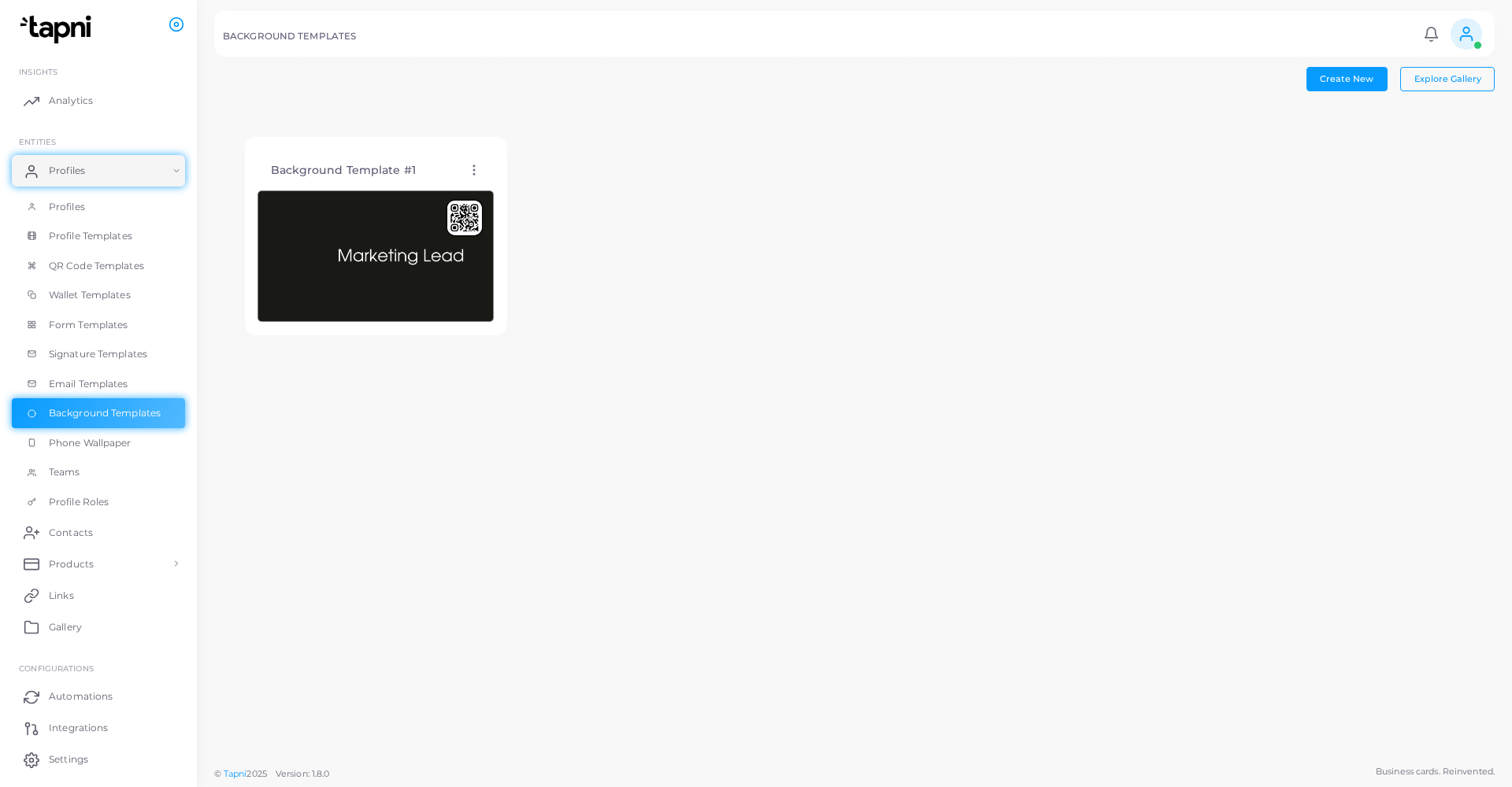
click at [473, 160] on div "Background Template #1 Edit Template Assign template Duplicate Template Delete …" at bounding box center [375, 170] width 236 height 40
click at [473, 164] on icon at bounding box center [474, 170] width 15 height 15
click at [492, 185] on icon at bounding box center [495, 181] width 7 height 7
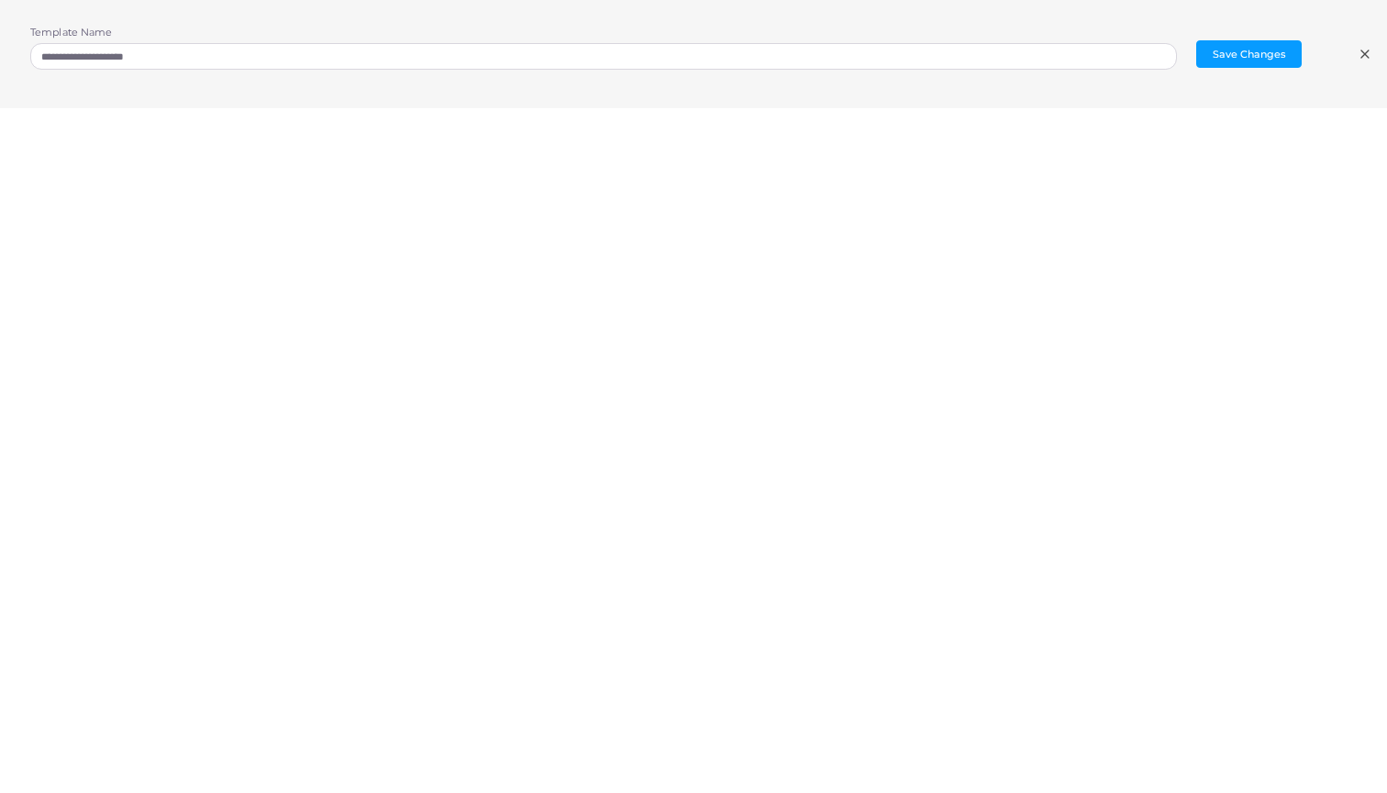
click at [1354, 50] on div "**********" at bounding box center [693, 54] width 1387 height 108
click at [1360, 51] on icon at bounding box center [1365, 54] width 15 height 15
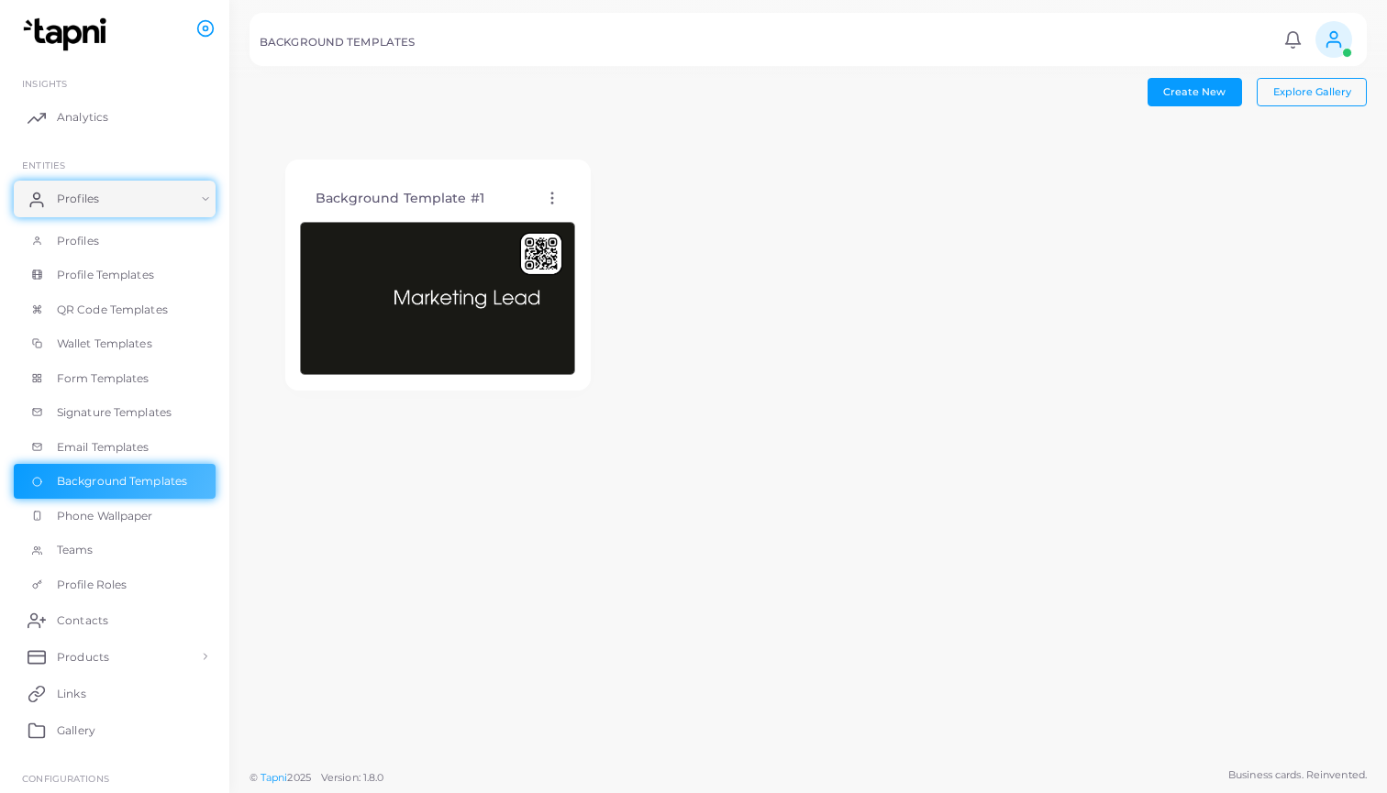
click at [465, 332] on img at bounding box center [437, 299] width 275 height 154
click at [548, 204] on icon at bounding box center [552, 198] width 17 height 17
click at [566, 223] on icon at bounding box center [571, 226] width 15 height 15
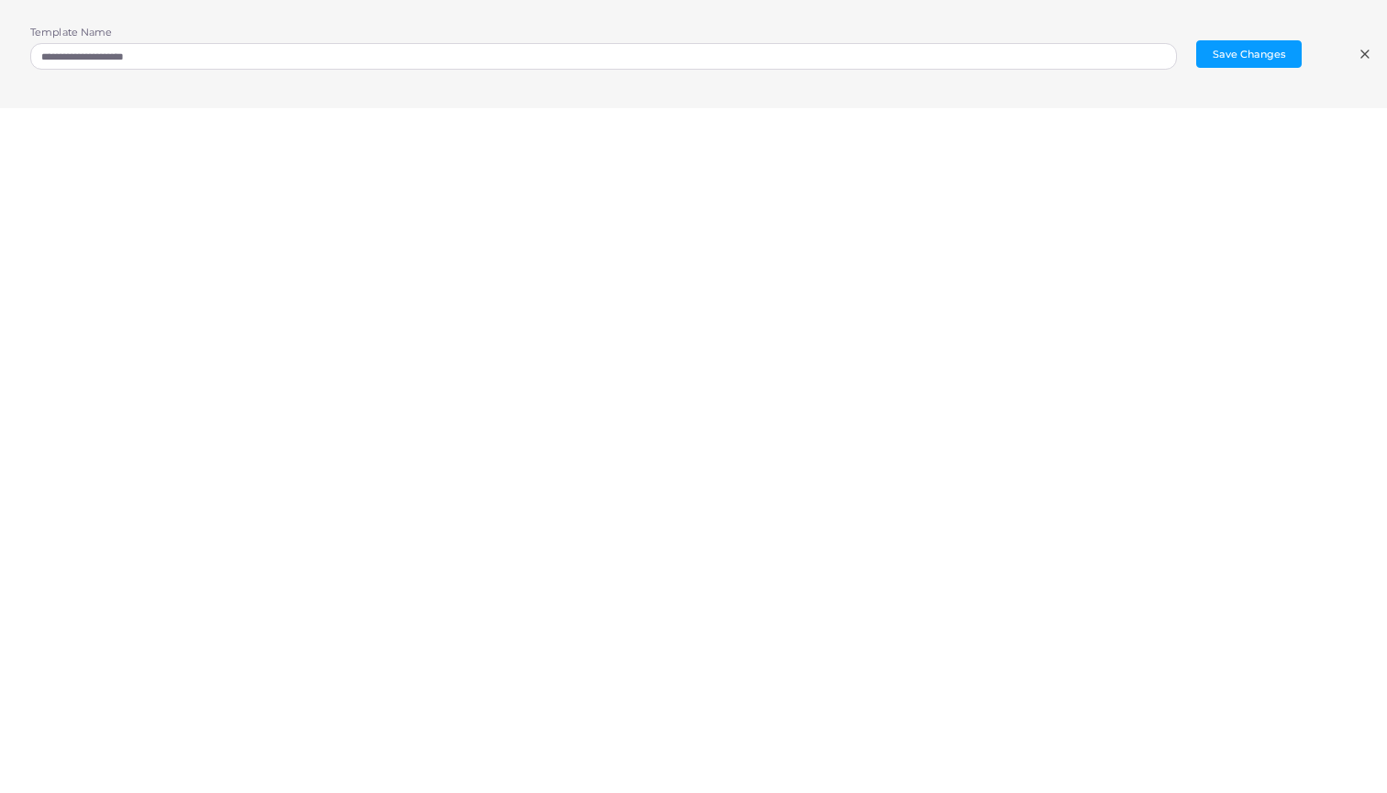
click at [1361, 59] on icon at bounding box center [1365, 54] width 15 height 15
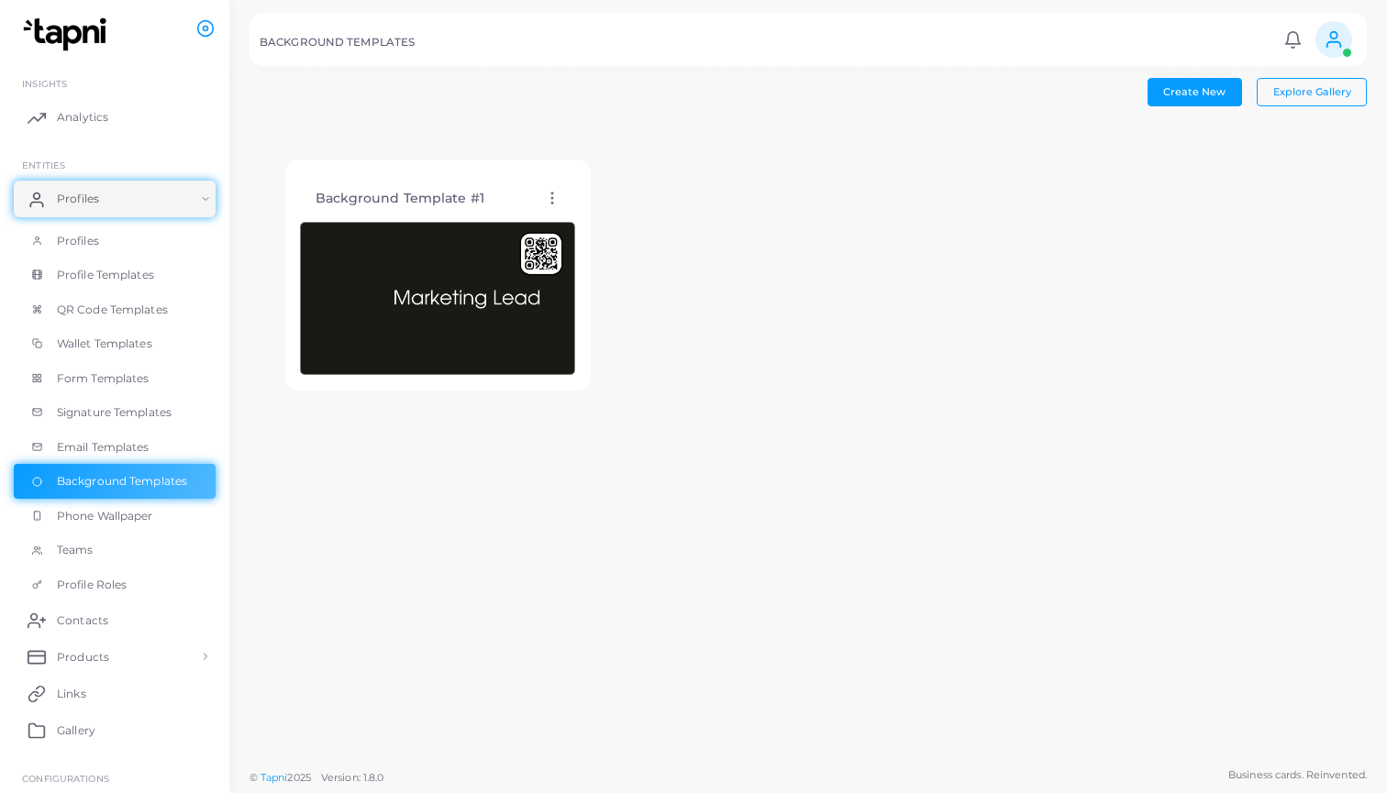
click at [552, 201] on icon at bounding box center [552, 198] width 17 height 17
click at [593, 222] on span "Edit Template" at bounding box center [626, 223] width 70 height 15
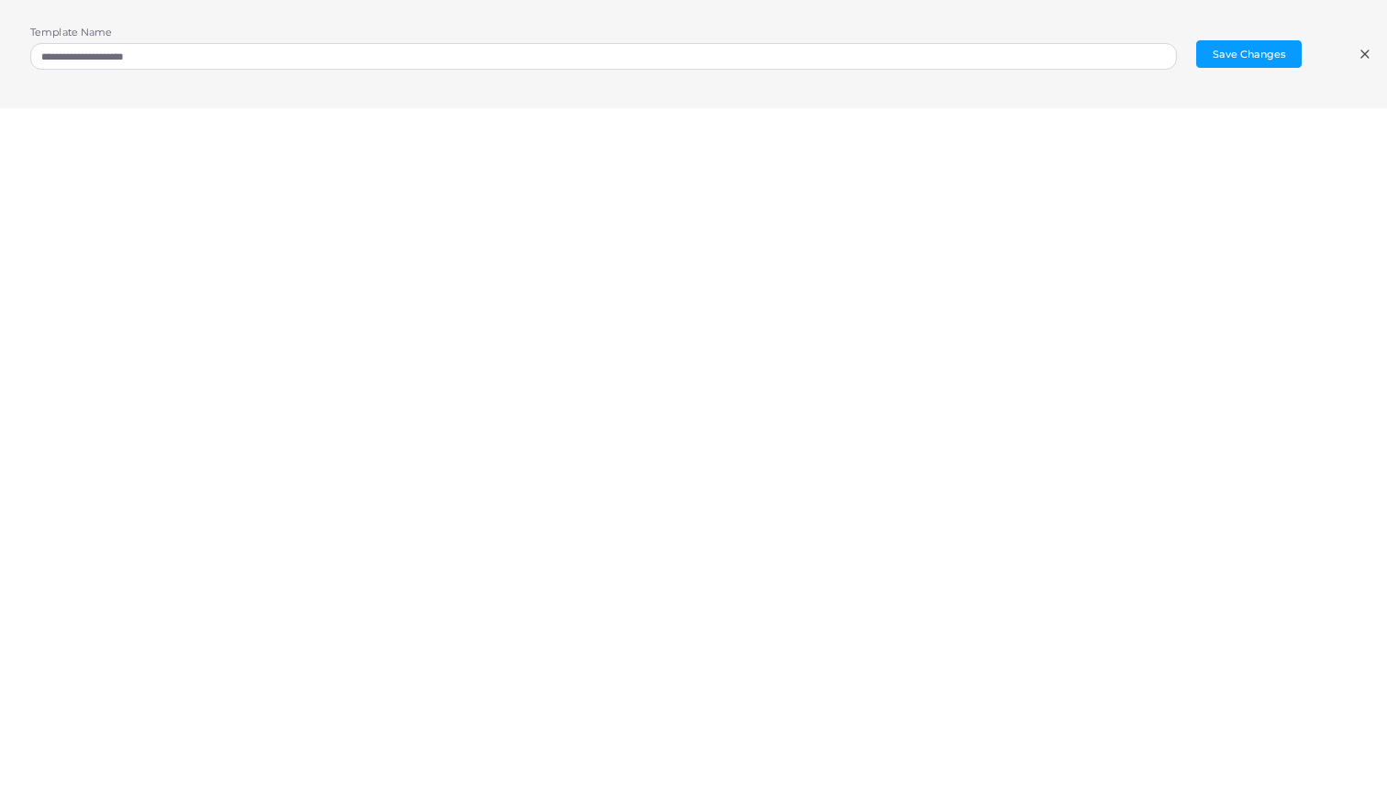
click at [633, 72] on div "**********" at bounding box center [603, 55] width 1147 height 58
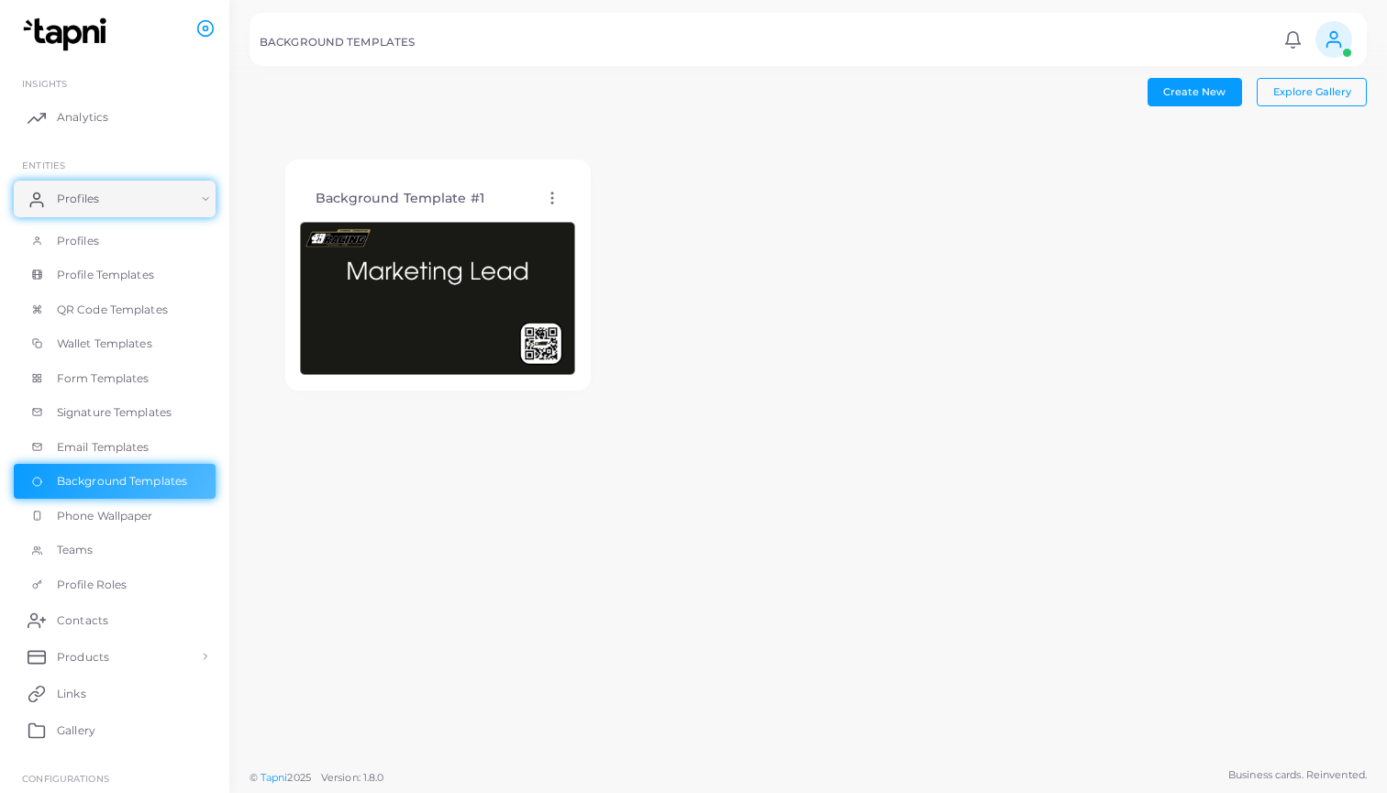
click at [552, 209] on div "Background Template #1 Edit Template Assign template Duplicate Template Delete …" at bounding box center [437, 198] width 275 height 47
click at [553, 203] on icon at bounding box center [552, 198] width 17 height 17
click at [589, 217] on link "Edit Template" at bounding box center [629, 225] width 151 height 25
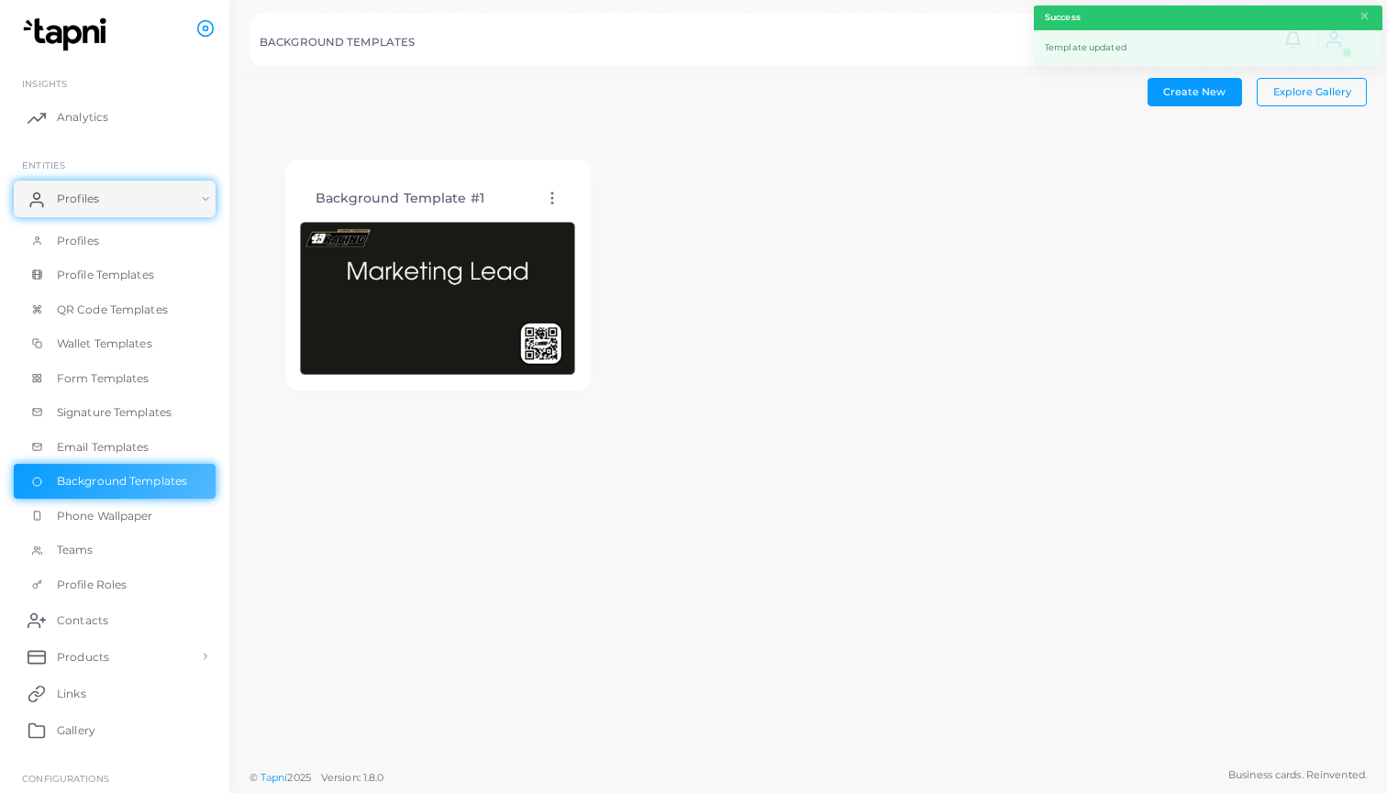
click at [394, 213] on div "Background Template #1 Edit Template Assign template Duplicate Template Delete …" at bounding box center [437, 198] width 275 height 47
click at [436, 286] on img at bounding box center [437, 299] width 275 height 154
click at [554, 205] on icon at bounding box center [552, 198] width 17 height 17
click at [568, 222] on link "Edit Template" at bounding box center [630, 228] width 151 height 25
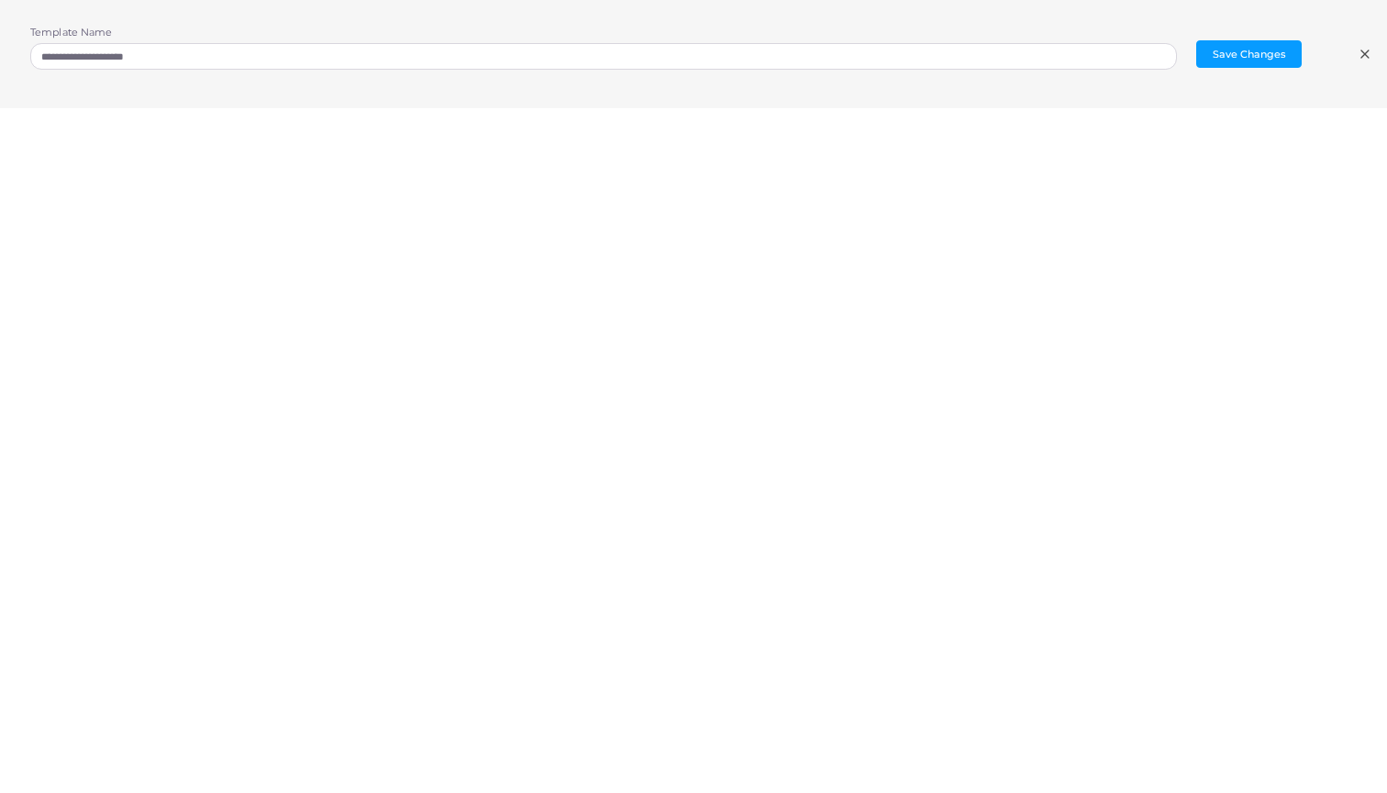
click at [818, 80] on div "**********" at bounding box center [603, 55] width 1147 height 58
click at [1363, 42] on div "**********" at bounding box center [693, 54] width 1387 height 108
click at [1369, 53] on icon at bounding box center [1365, 54] width 15 height 15
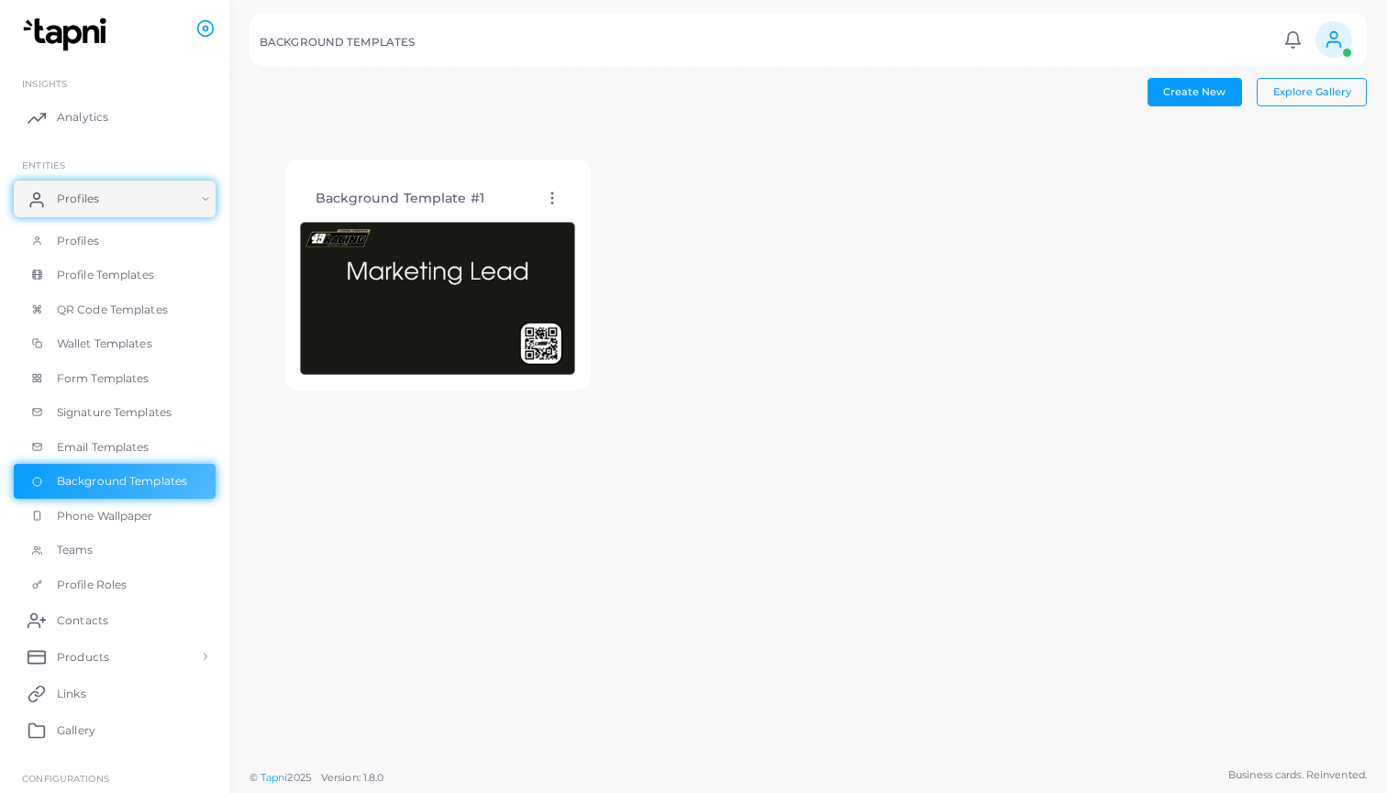
click at [556, 191] on icon at bounding box center [552, 198] width 17 height 17
click at [569, 211] on link "Edit Template" at bounding box center [632, 213] width 151 height 25
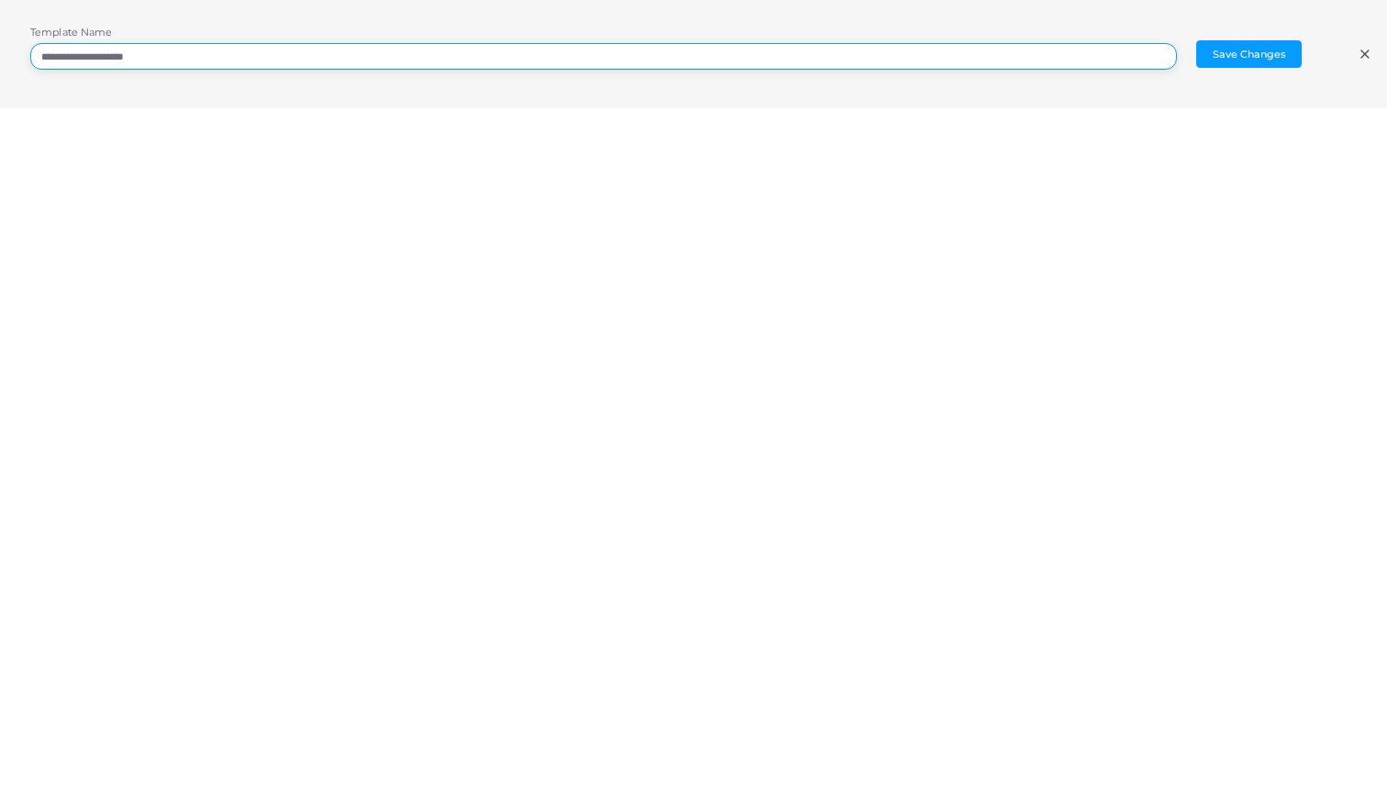
drag, startPoint x: 708, startPoint y: 63, endPoint x: 246, endPoint y: 59, distance: 462.4
click at [246, 59] on input "**********" at bounding box center [603, 57] width 1147 height 28
drag, startPoint x: 246, startPoint y: 59, endPoint x: 25, endPoint y: 49, distance: 221.3
click at [25, 49] on div "**********" at bounding box center [693, 54] width 1387 height 108
type input "**********"
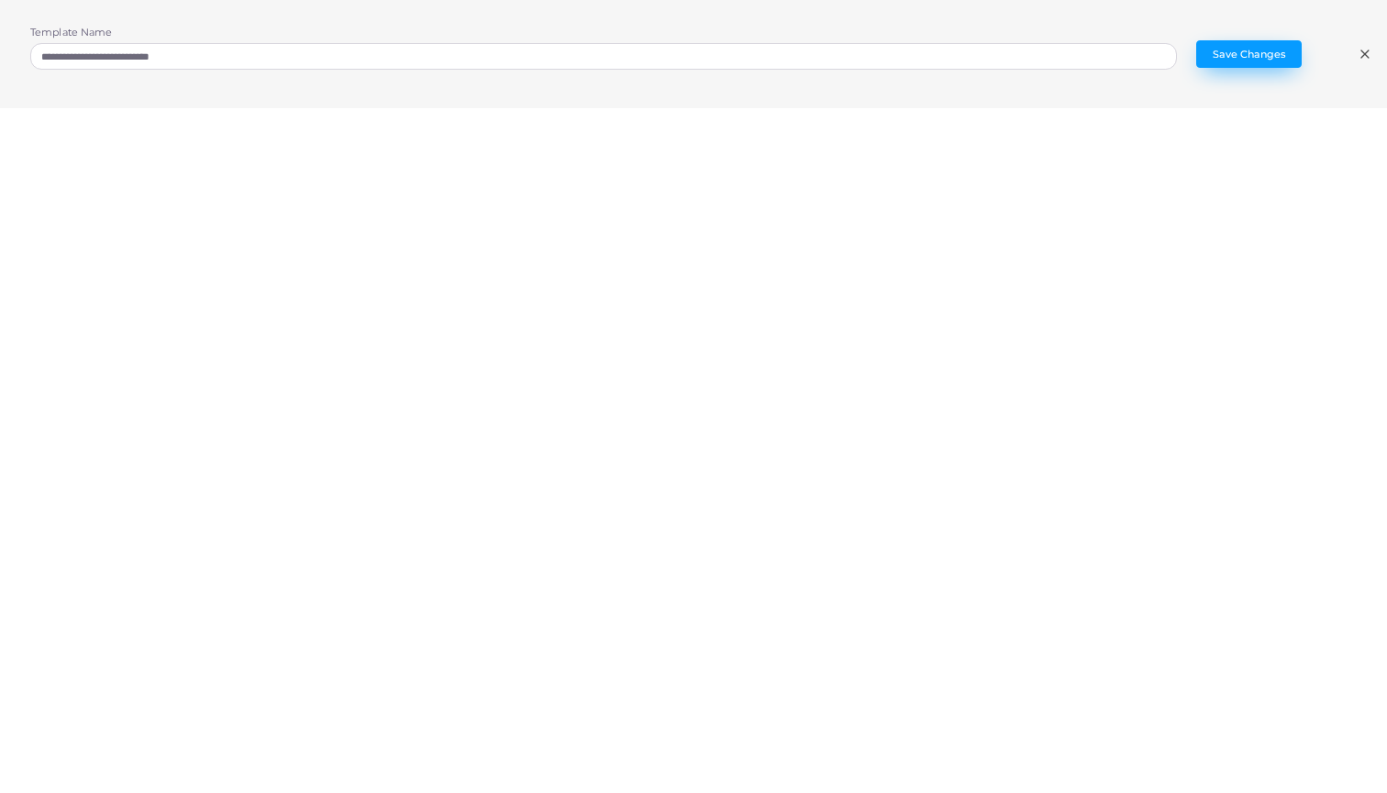
click at [1288, 54] on button "Save Changes" at bounding box center [1248, 54] width 105 height 28
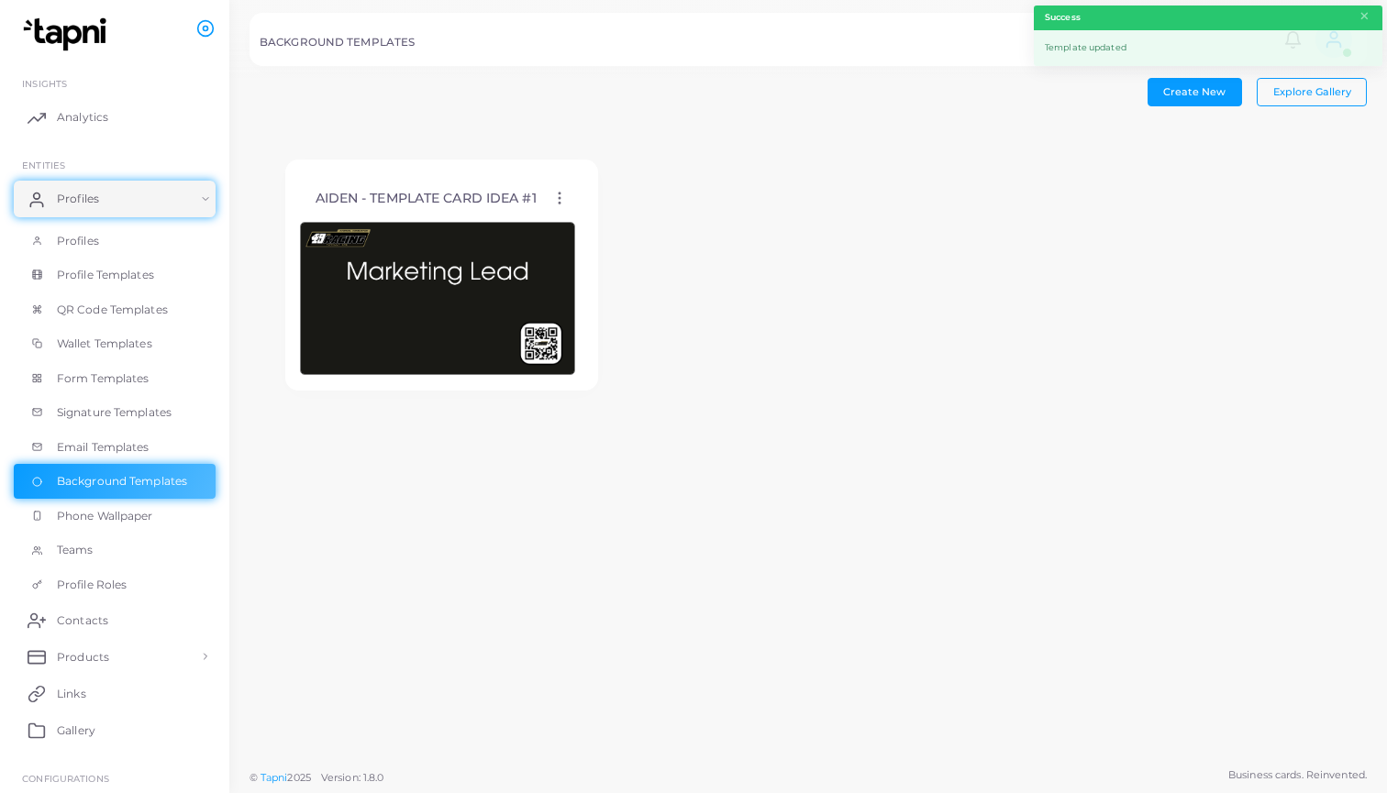
click at [568, 195] on icon at bounding box center [559, 198] width 17 height 17
click at [600, 216] on link "Edit Template" at bounding box center [645, 217] width 151 height 25
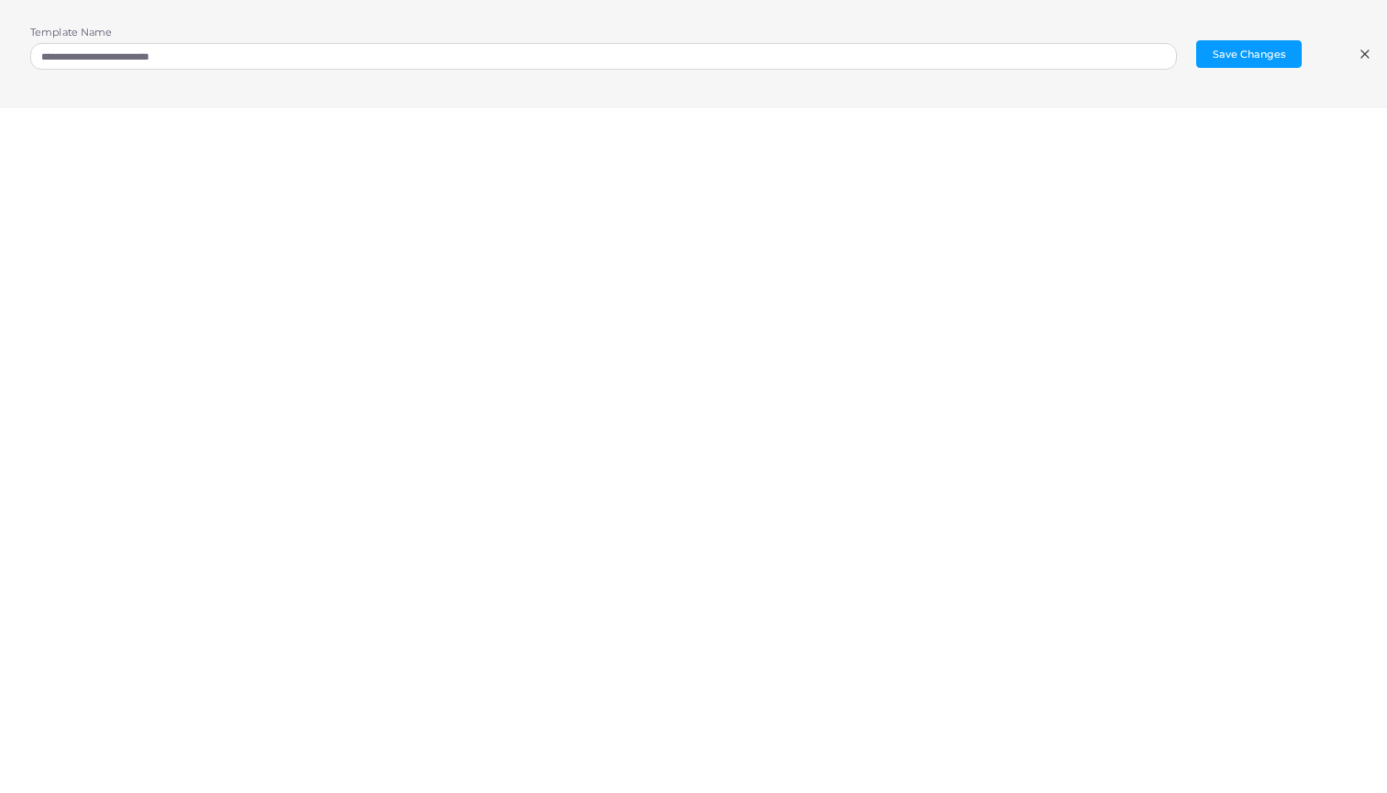
click at [1364, 51] on icon at bounding box center [1365, 54] width 15 height 15
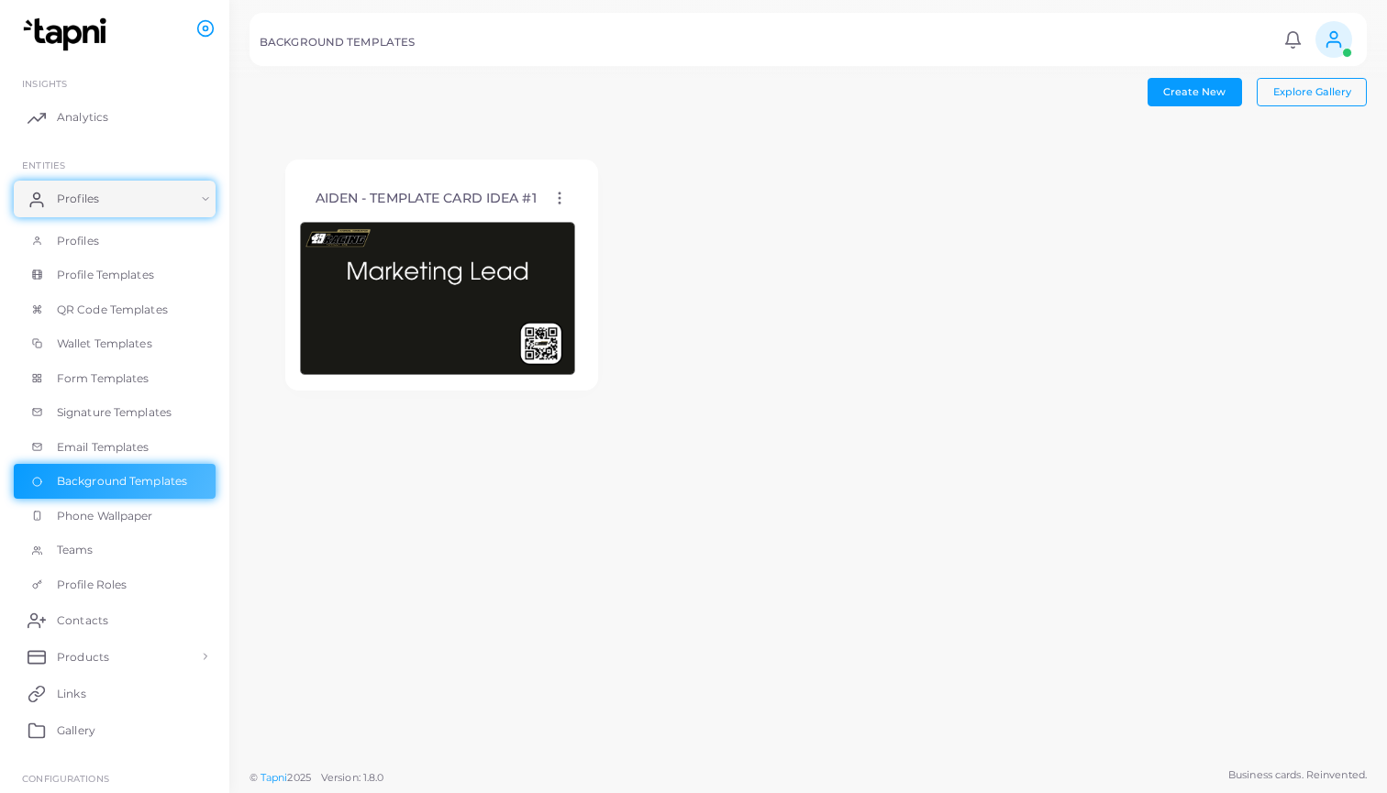
click at [568, 191] on icon at bounding box center [559, 198] width 17 height 17
click at [584, 208] on icon at bounding box center [591, 213] width 15 height 15
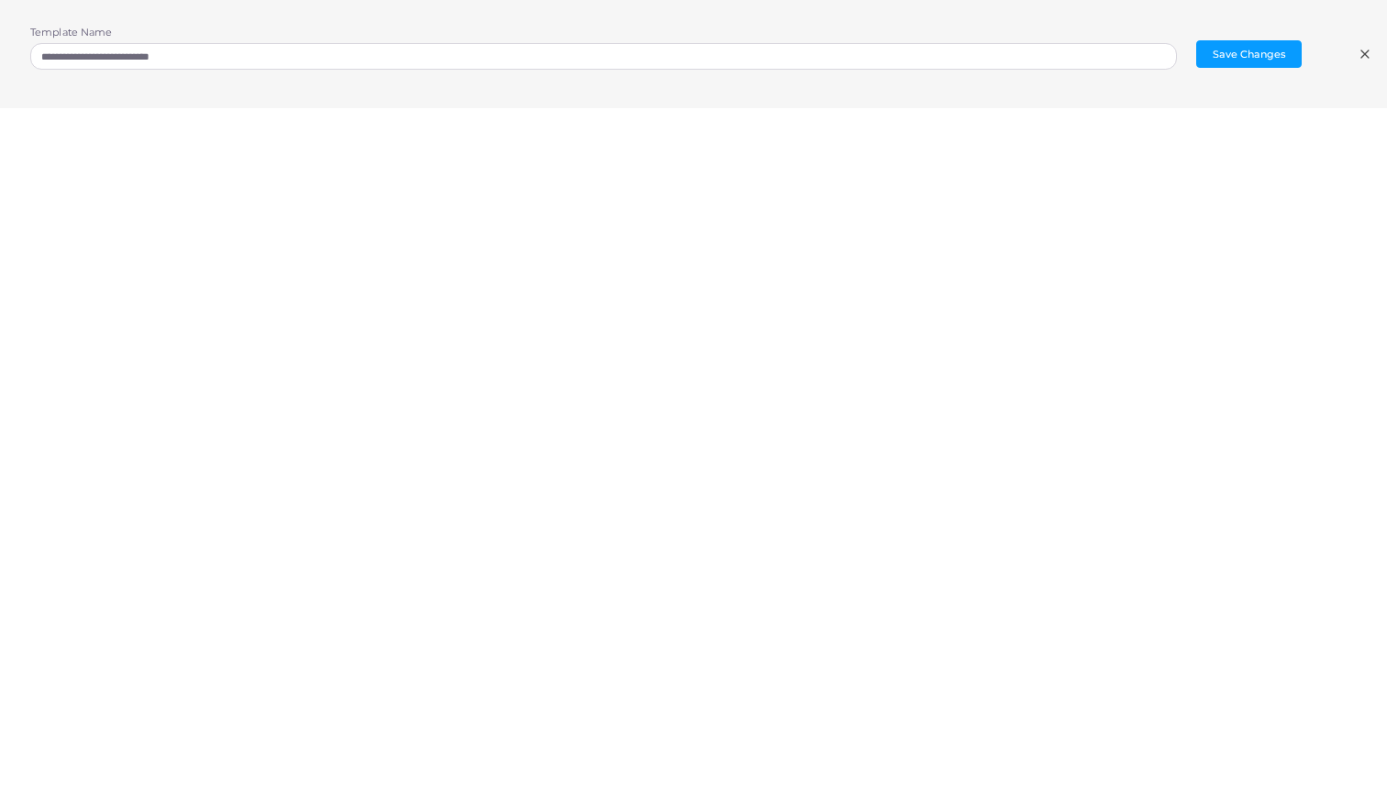
click at [1362, 52] on line at bounding box center [1364, 53] width 7 height 7
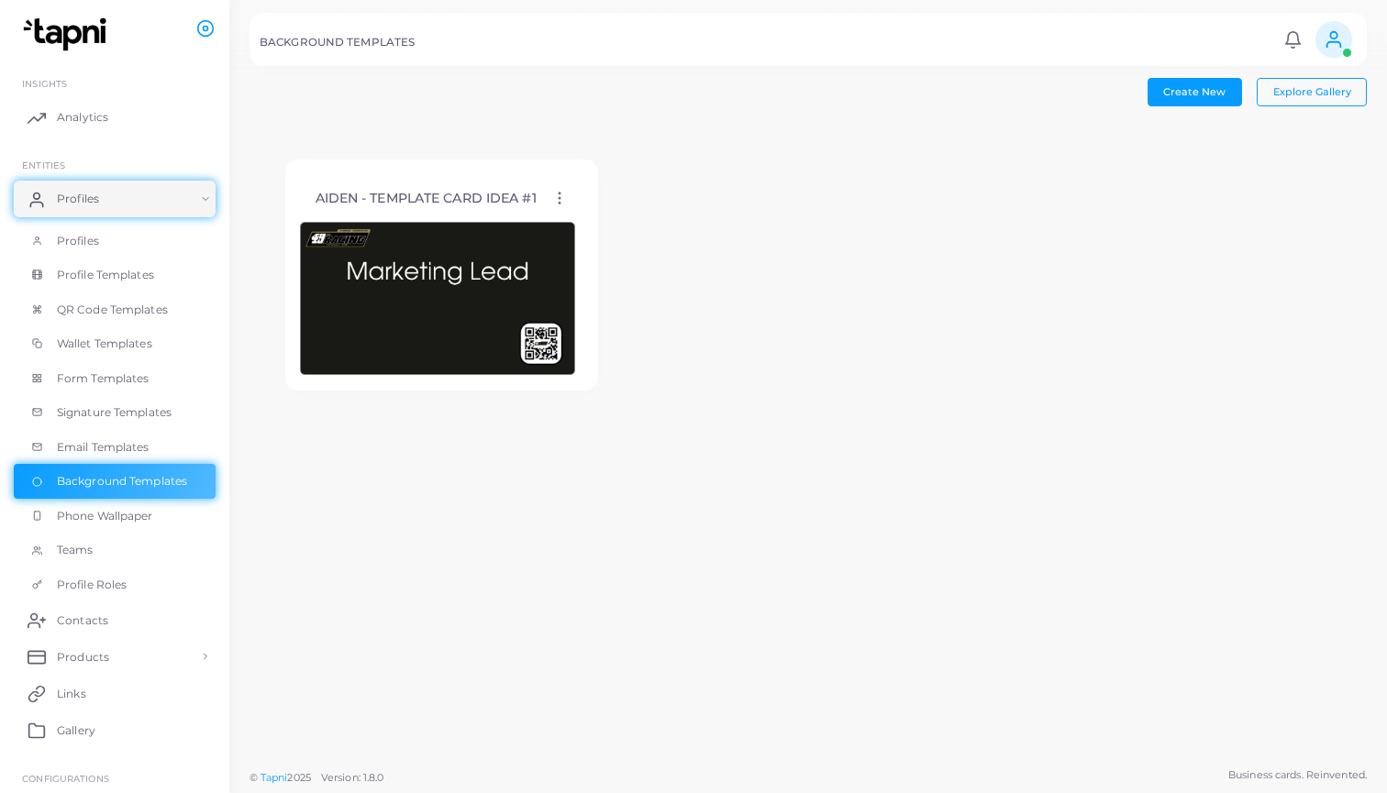
click at [559, 197] on icon at bounding box center [559, 198] width 17 height 17
click at [585, 216] on icon at bounding box center [582, 220] width 15 height 15
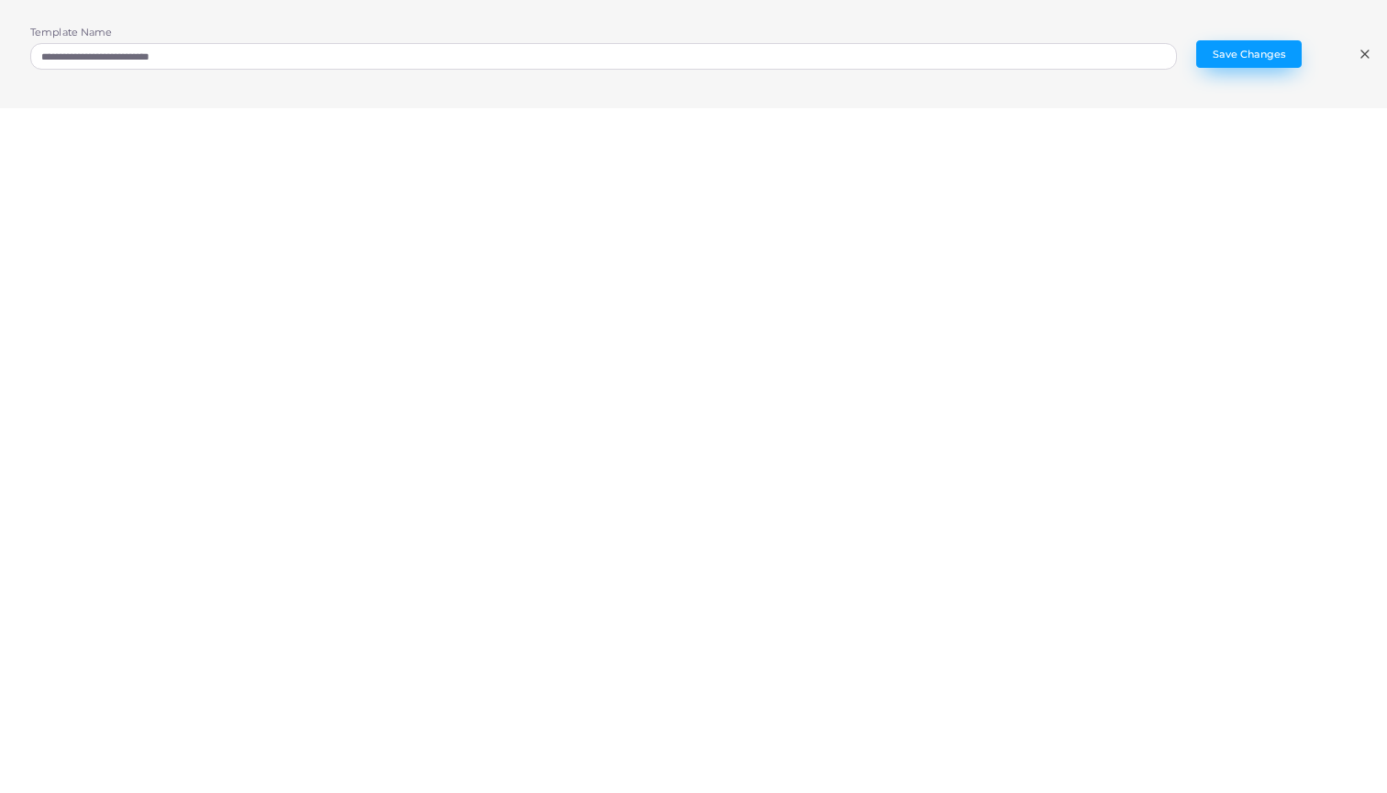
click at [1248, 57] on button "Save Changes" at bounding box center [1248, 54] width 105 height 28
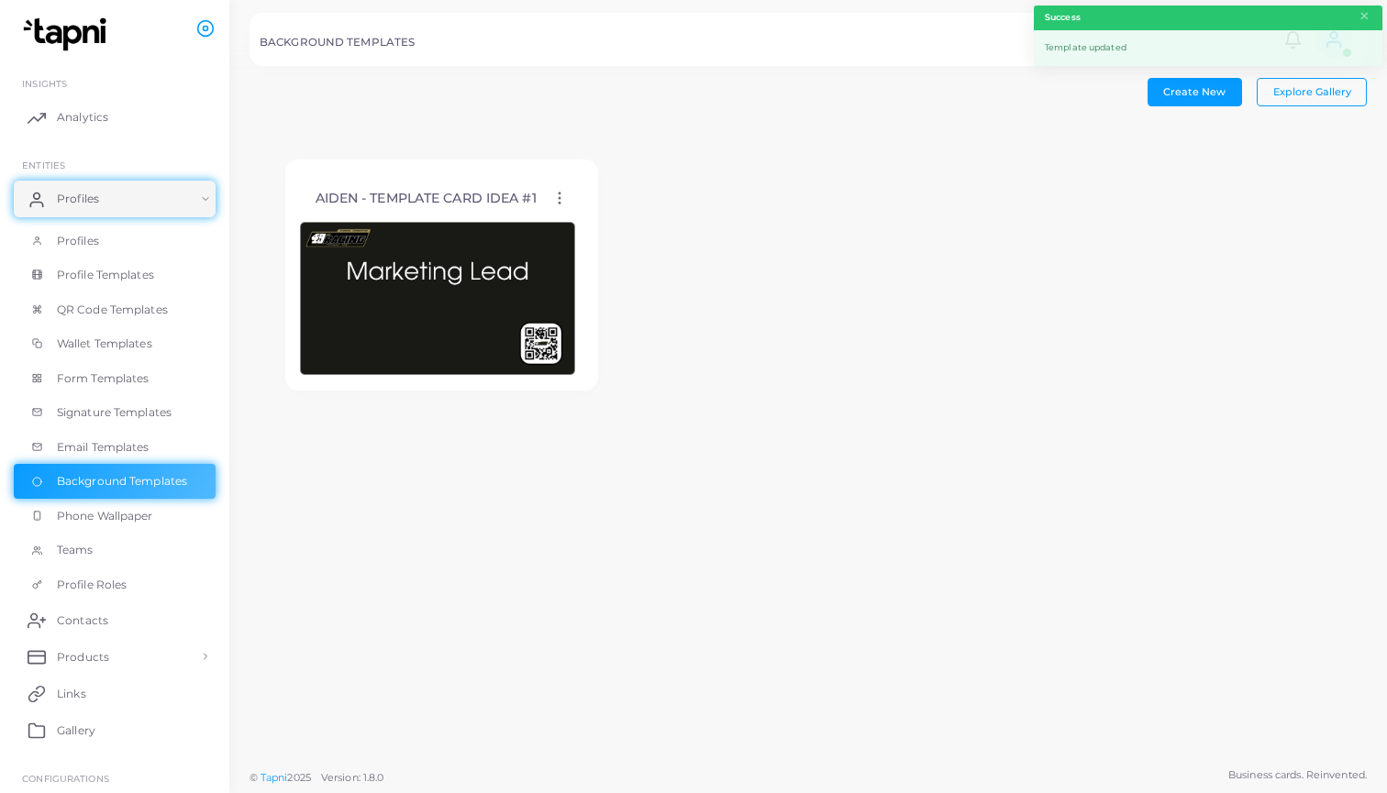
click at [560, 197] on circle at bounding box center [560, 198] width 2 height 2
click at [585, 213] on icon at bounding box center [589, 220] width 15 height 15
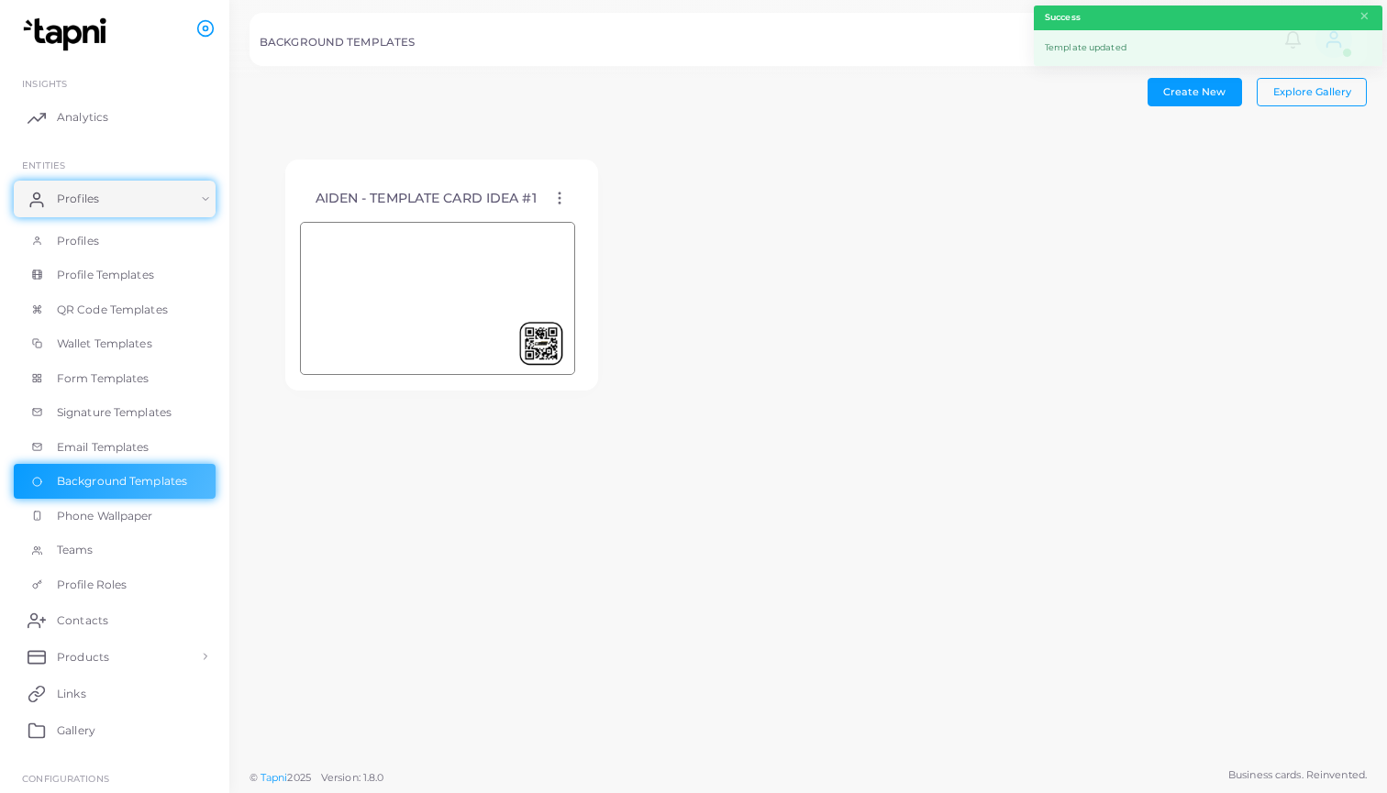
click at [568, 199] on icon at bounding box center [559, 198] width 17 height 17
click at [595, 216] on icon at bounding box center [591, 222] width 15 height 15
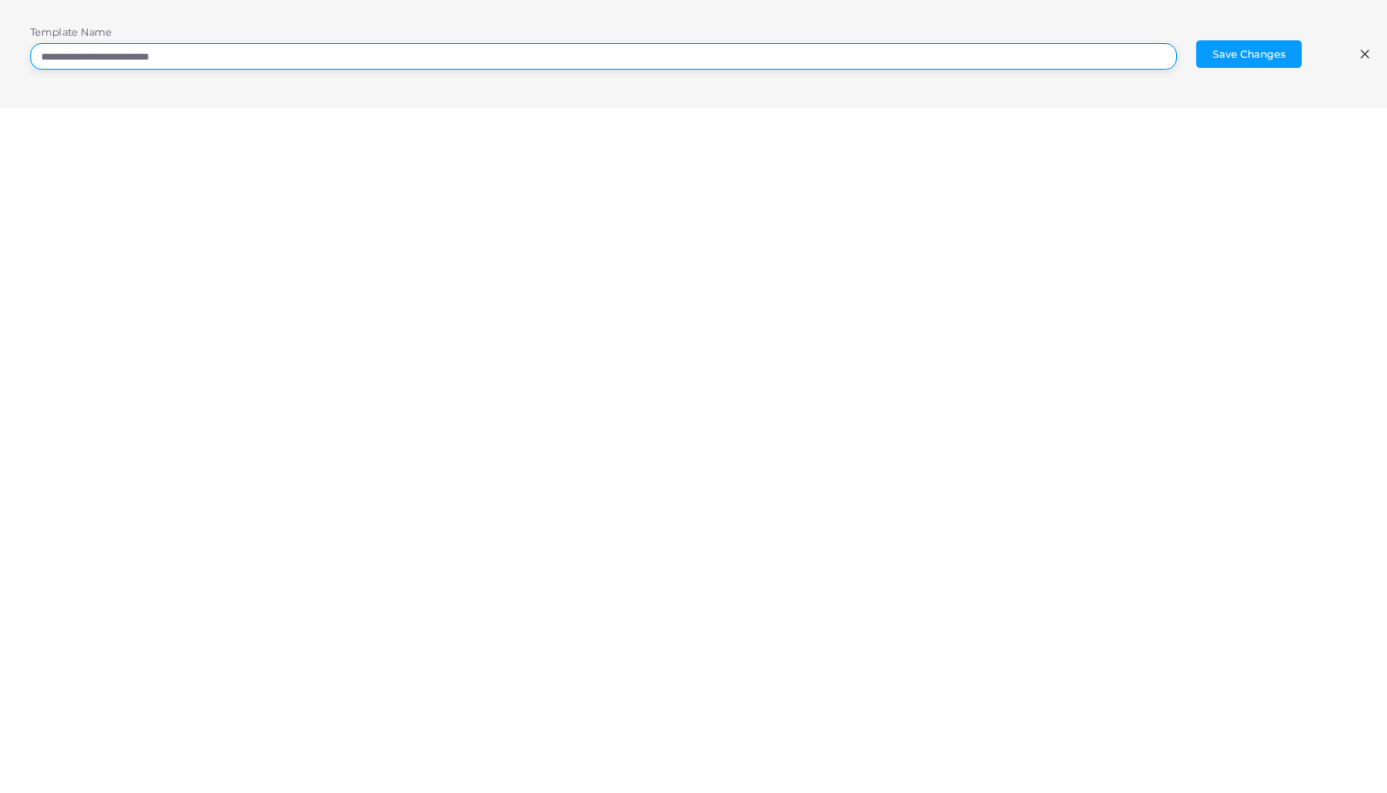
drag, startPoint x: 861, startPoint y: 50, endPoint x: 737, endPoint y: 47, distance: 124.8
click at [737, 47] on input "**********" at bounding box center [603, 57] width 1147 height 28
click at [1071, 62] on input "**********" at bounding box center [603, 57] width 1147 height 28
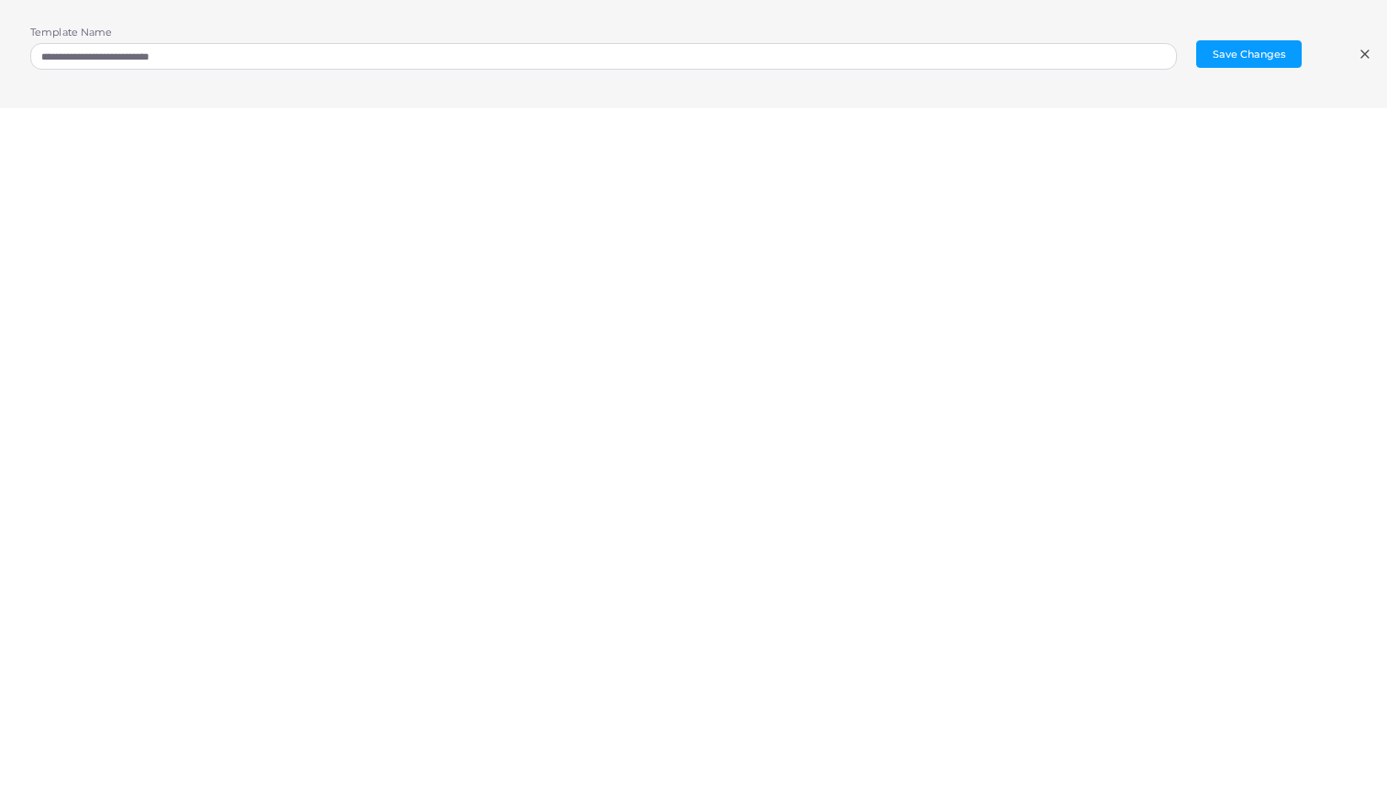
click at [958, 89] on div "**********" at bounding box center [693, 54] width 1387 height 108
click at [1129, 106] on div "**********" at bounding box center [693, 54] width 1387 height 108
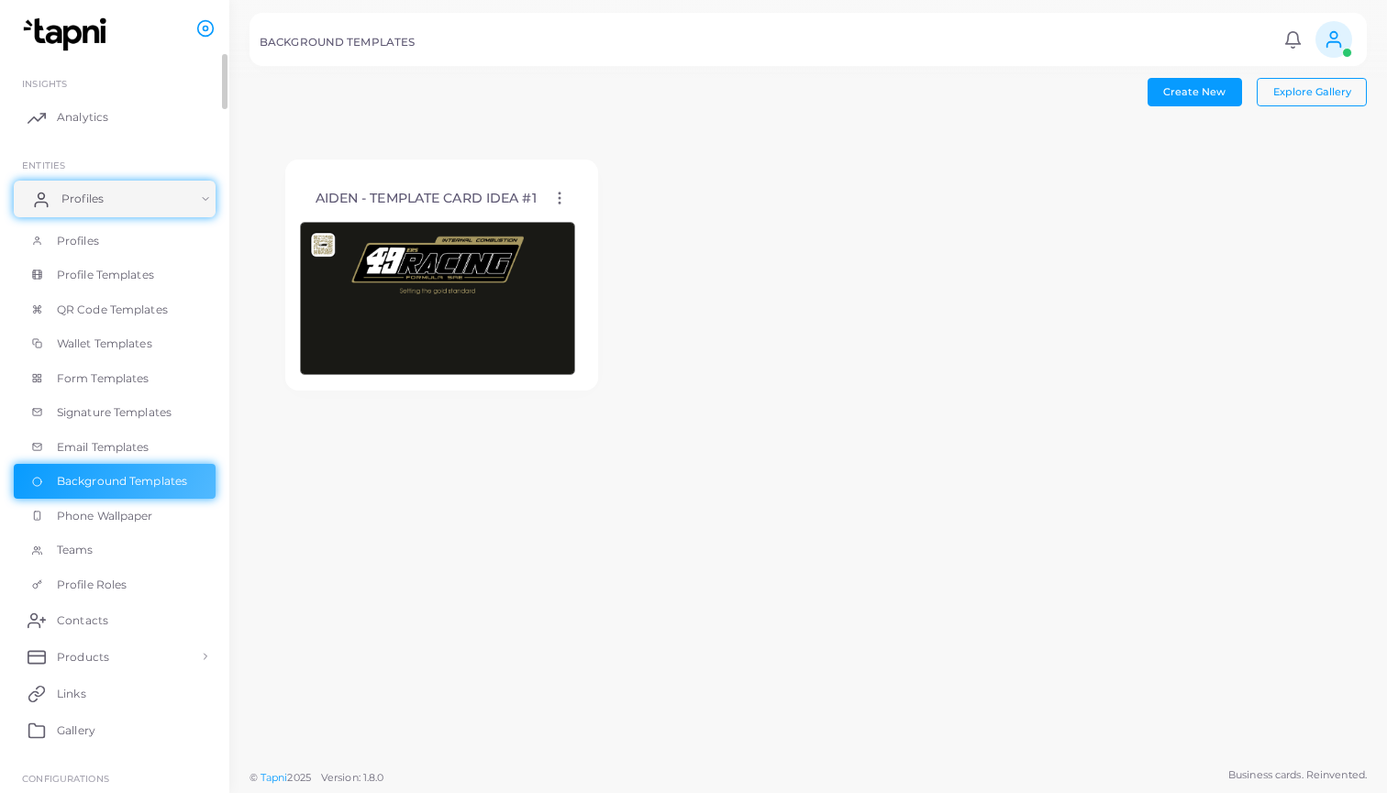
click at [95, 203] on span "Profiles" at bounding box center [82, 199] width 42 height 17
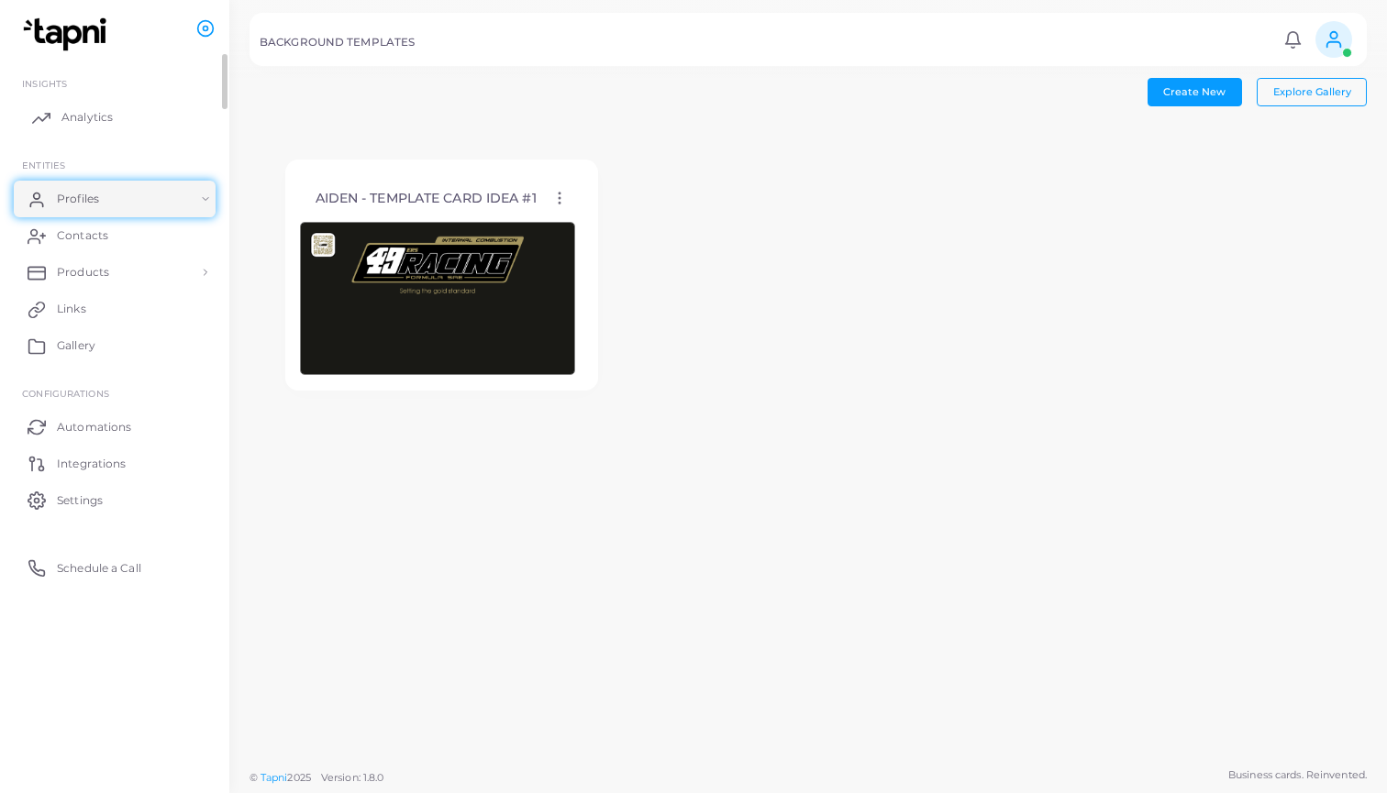
click at [116, 113] on link "Analytics" at bounding box center [115, 117] width 202 height 37
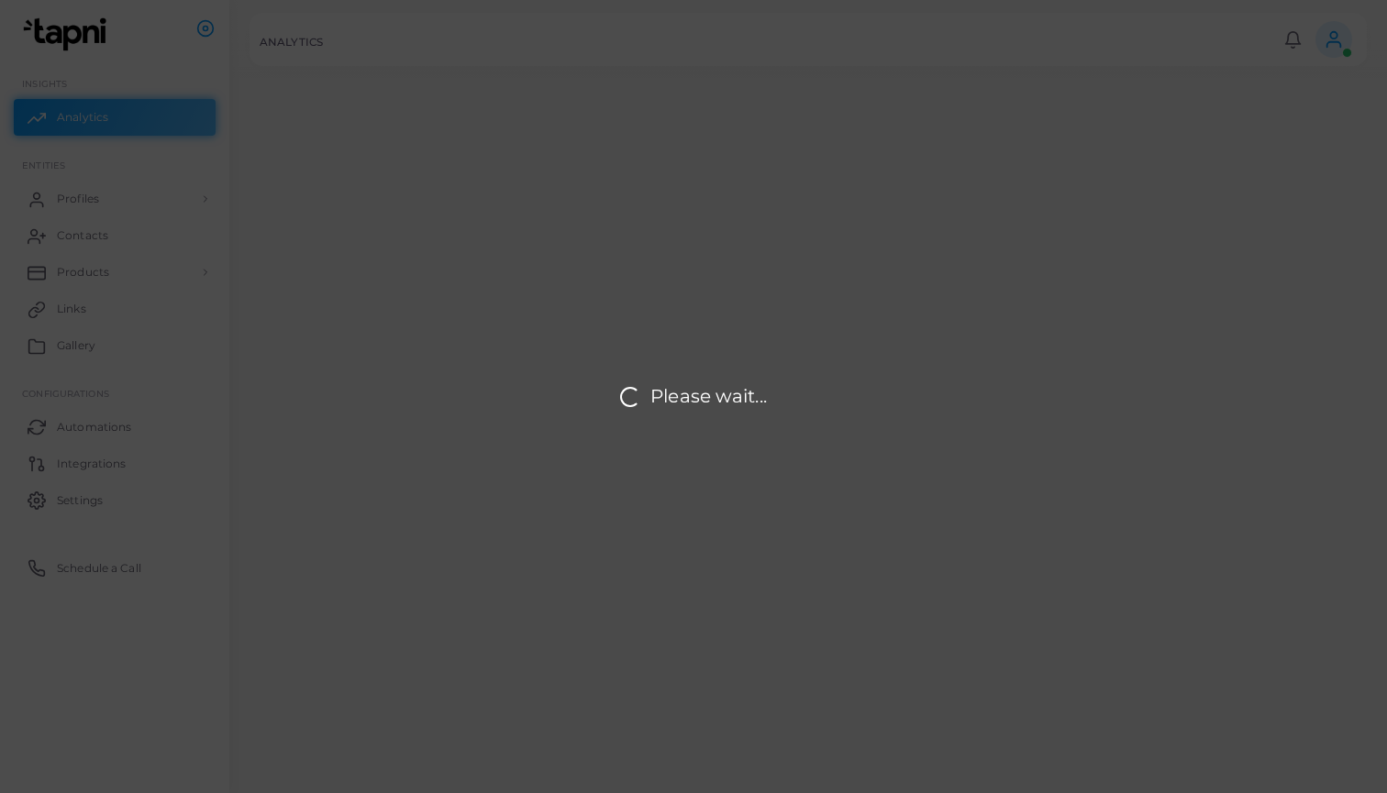
scroll to position [1, 1]
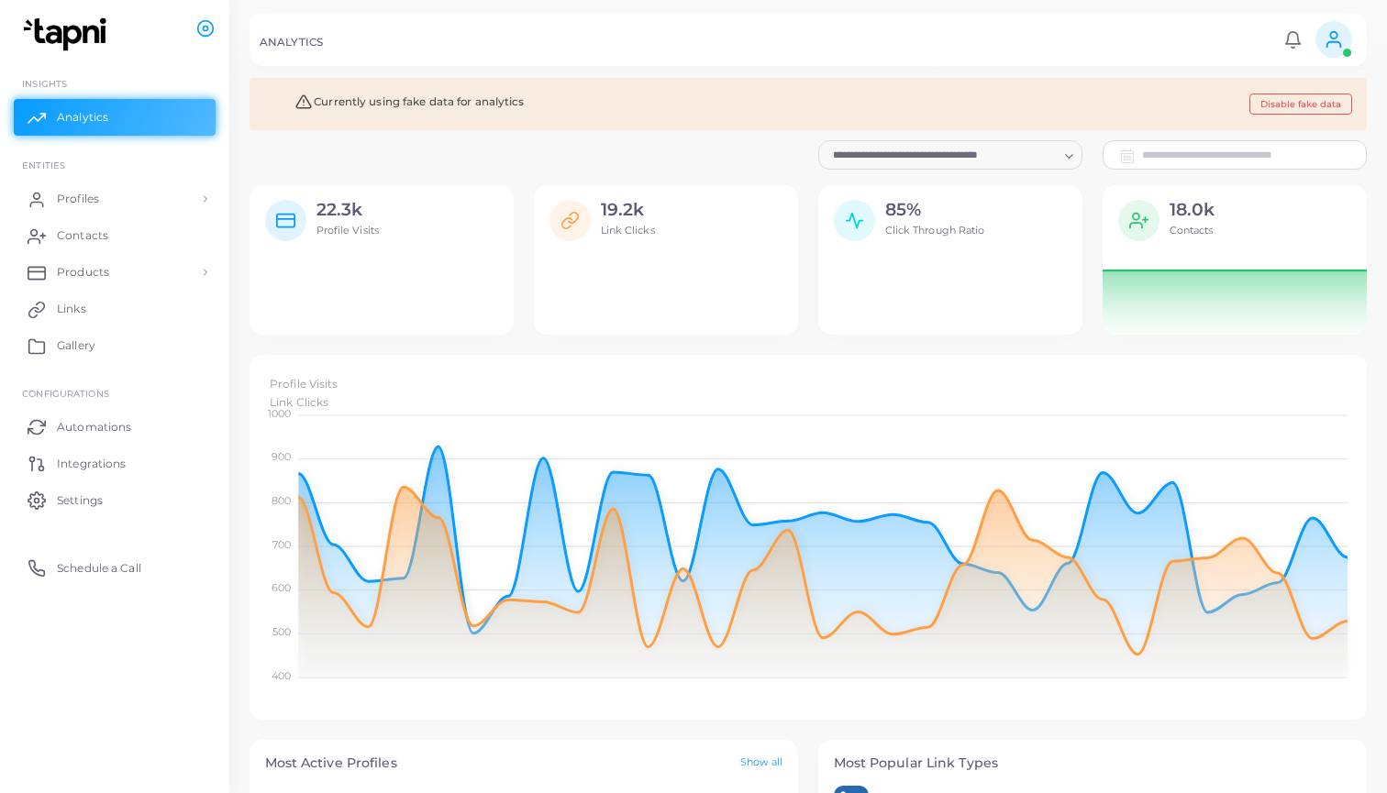
click at [1320, 39] on span at bounding box center [1333, 39] width 37 height 37
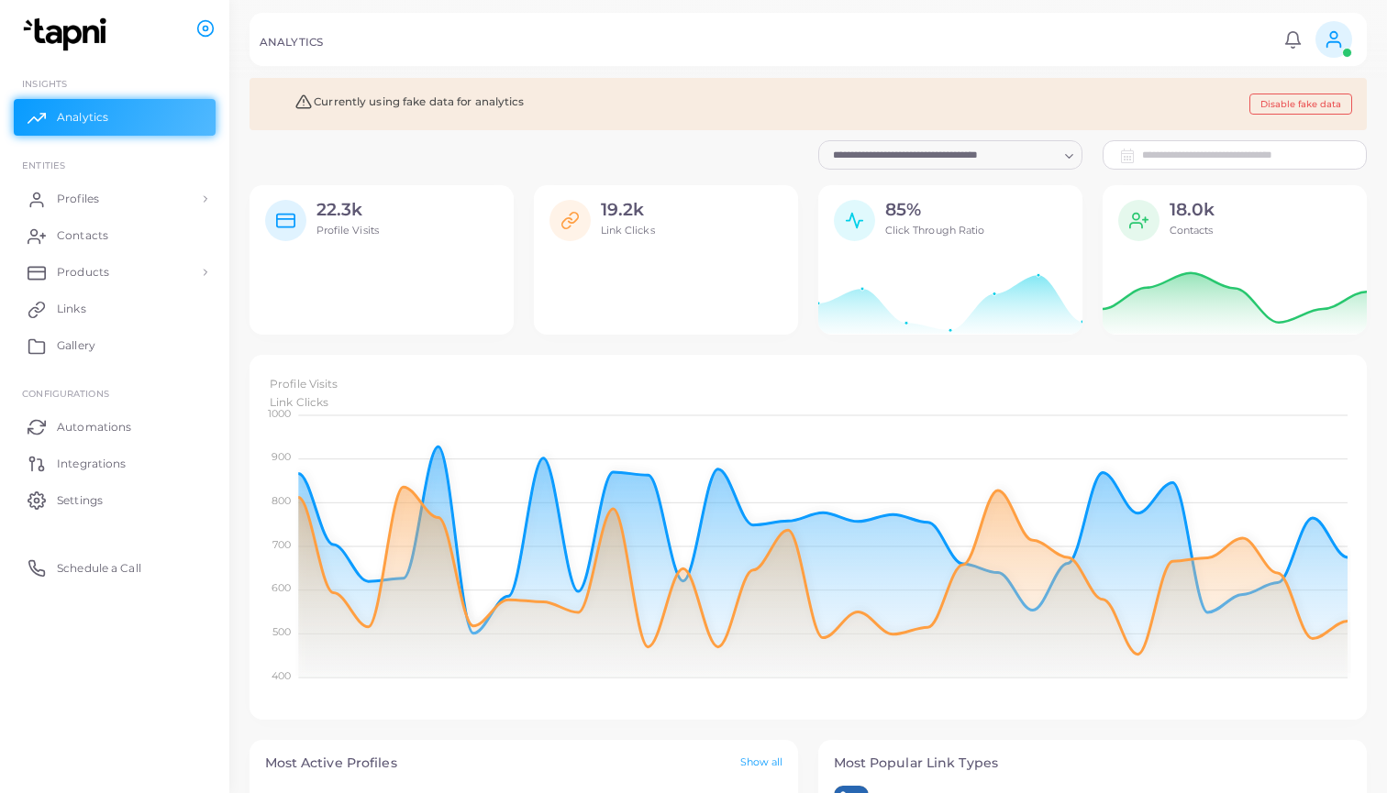
click at [1320, 41] on span at bounding box center [1333, 39] width 37 height 37
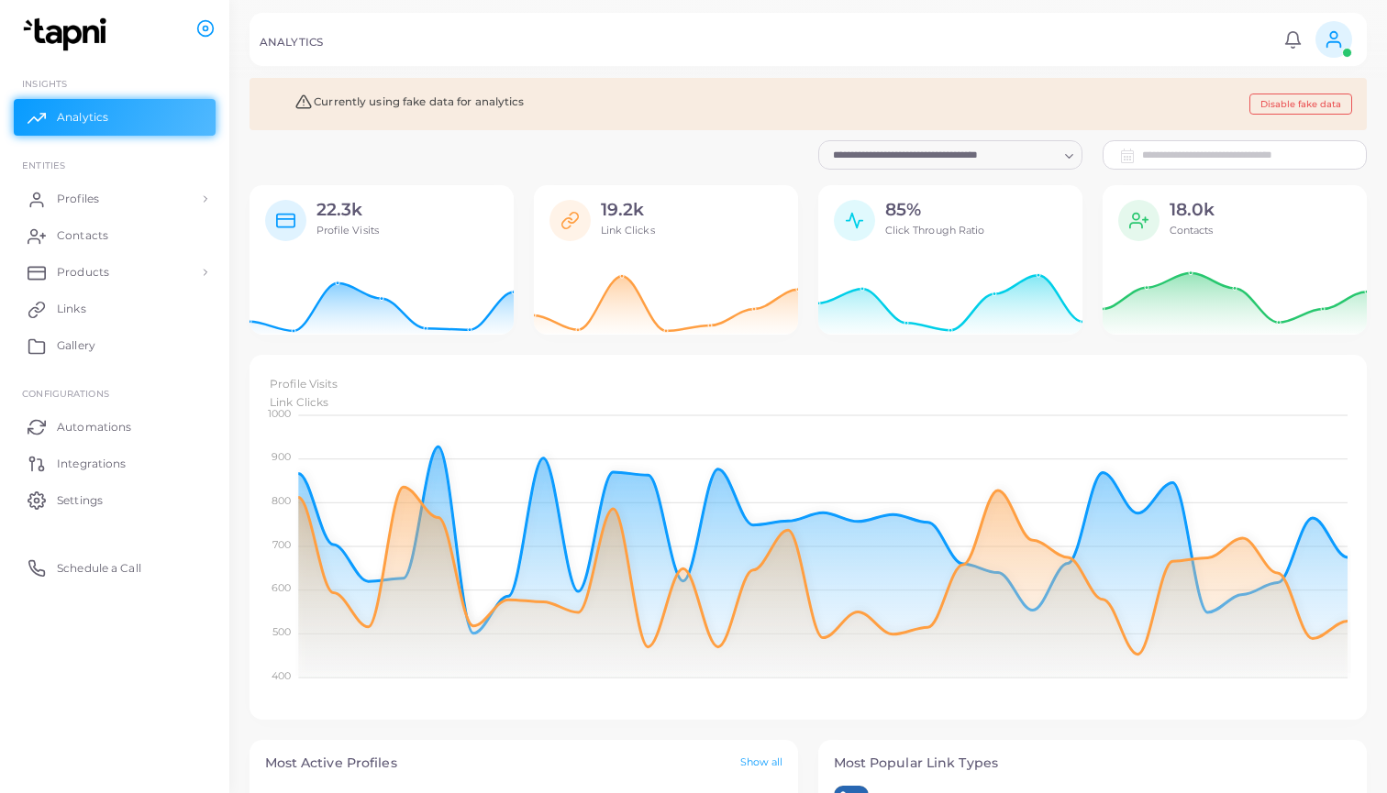
click at [1328, 44] on icon at bounding box center [1334, 39] width 20 height 20
click at [1293, 94] on li "Aiden Schlotterback (aschlot1@charlotte.edu)" at bounding box center [1281, 110] width 150 height 59
click at [205, 154] on ul "INSIGHTS Analytics ENTITIES Profiles Profiles Profile Templates QR Code Templat…" at bounding box center [114, 324] width 229 height 540
click at [155, 195] on link "Profiles" at bounding box center [115, 199] width 202 height 37
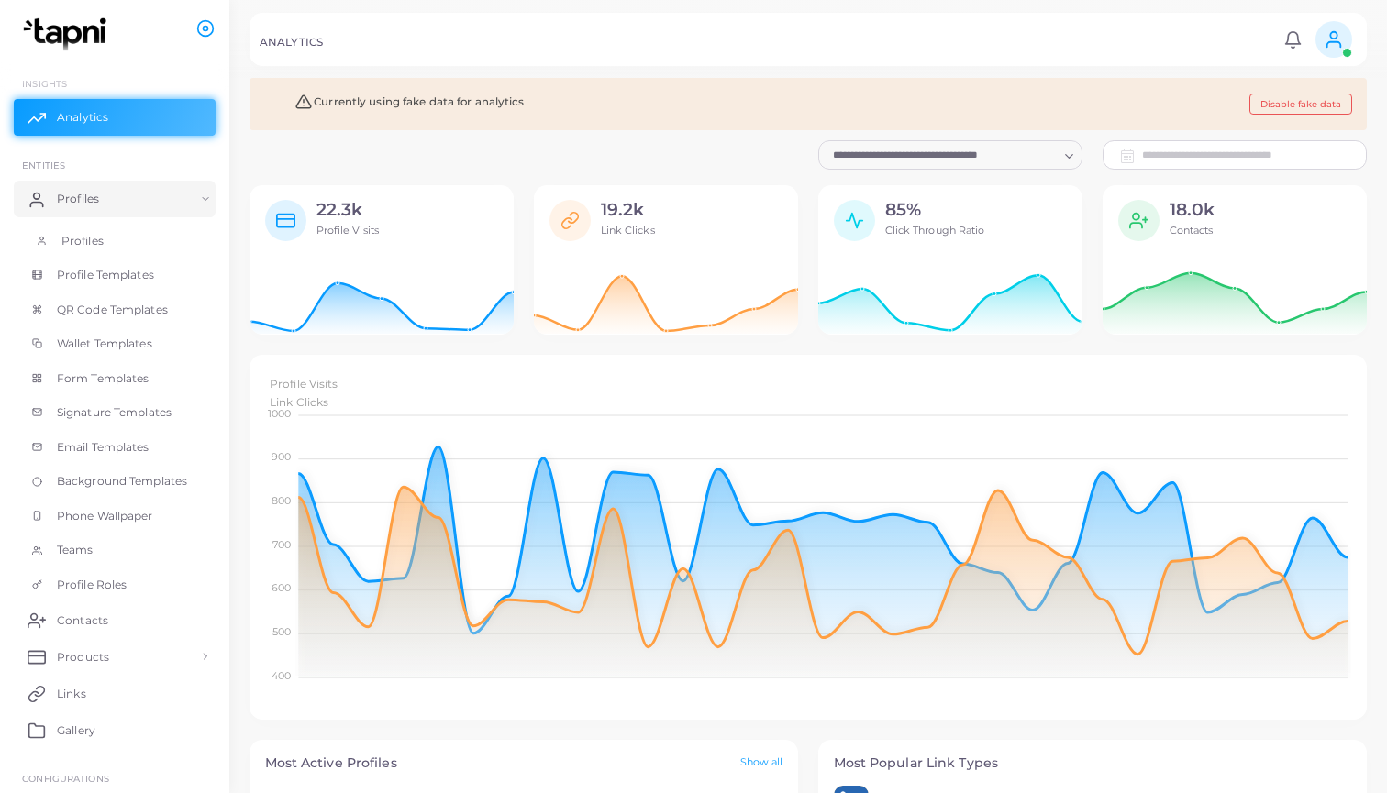
scroll to position [169, 0]
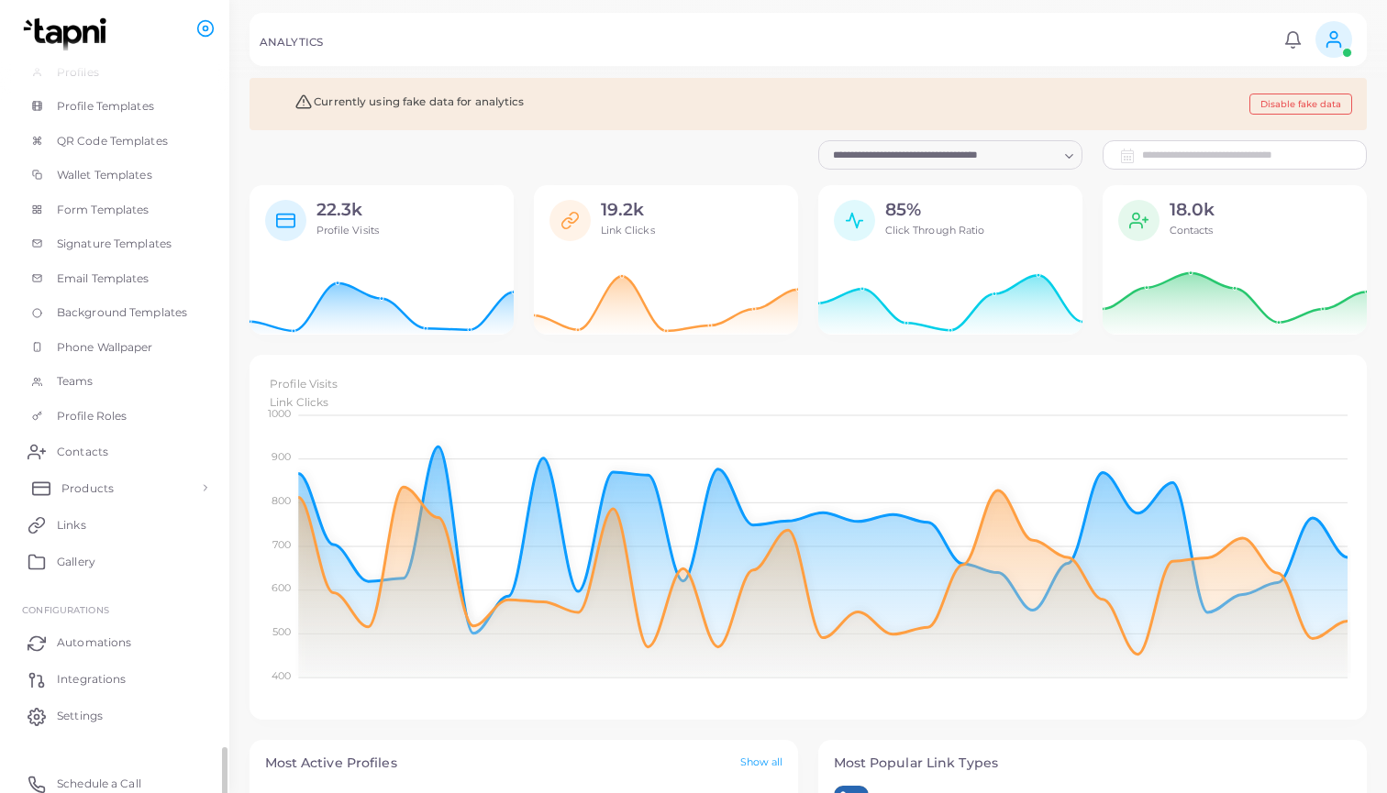
click at [101, 486] on span "Products" at bounding box center [87, 489] width 52 height 17
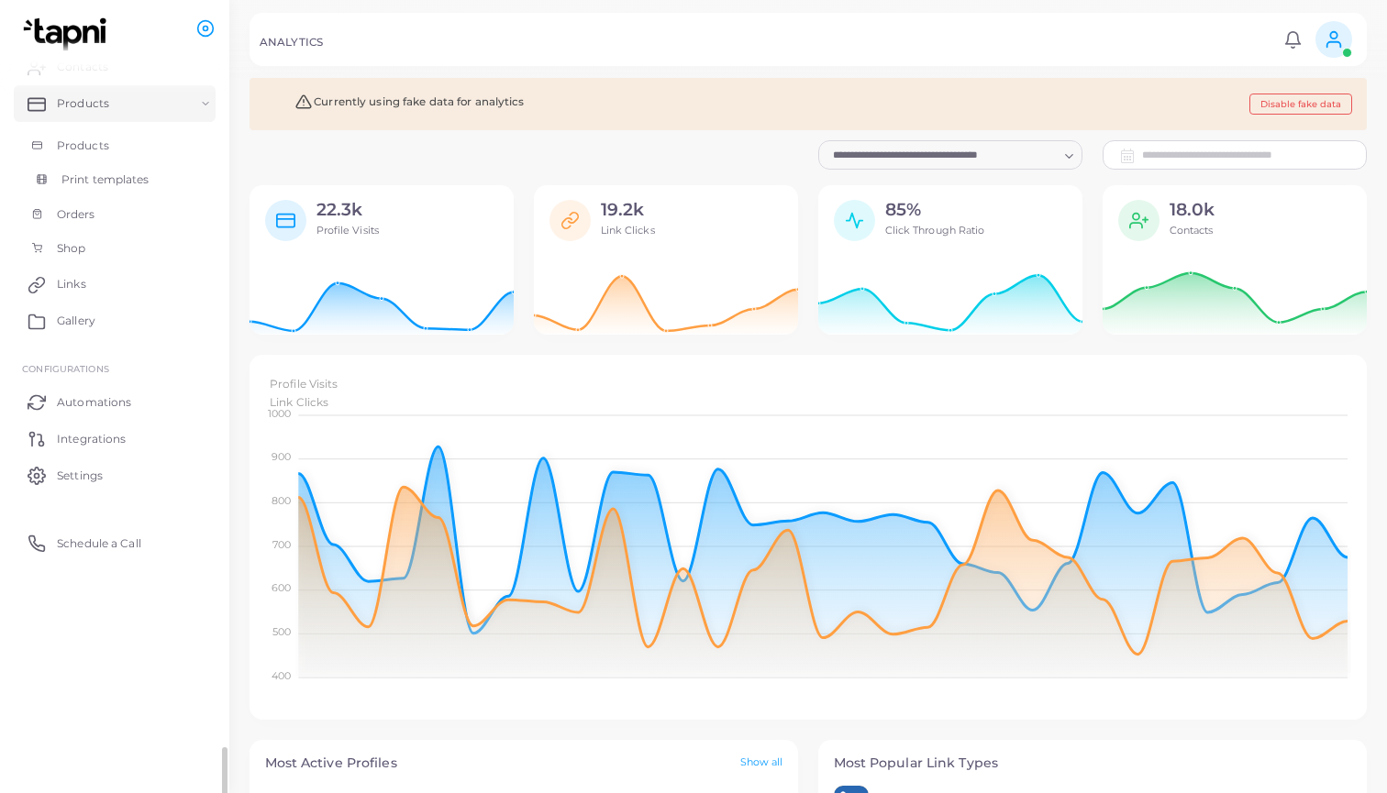
click at [161, 181] on link "Print templates" at bounding box center [115, 179] width 202 height 35
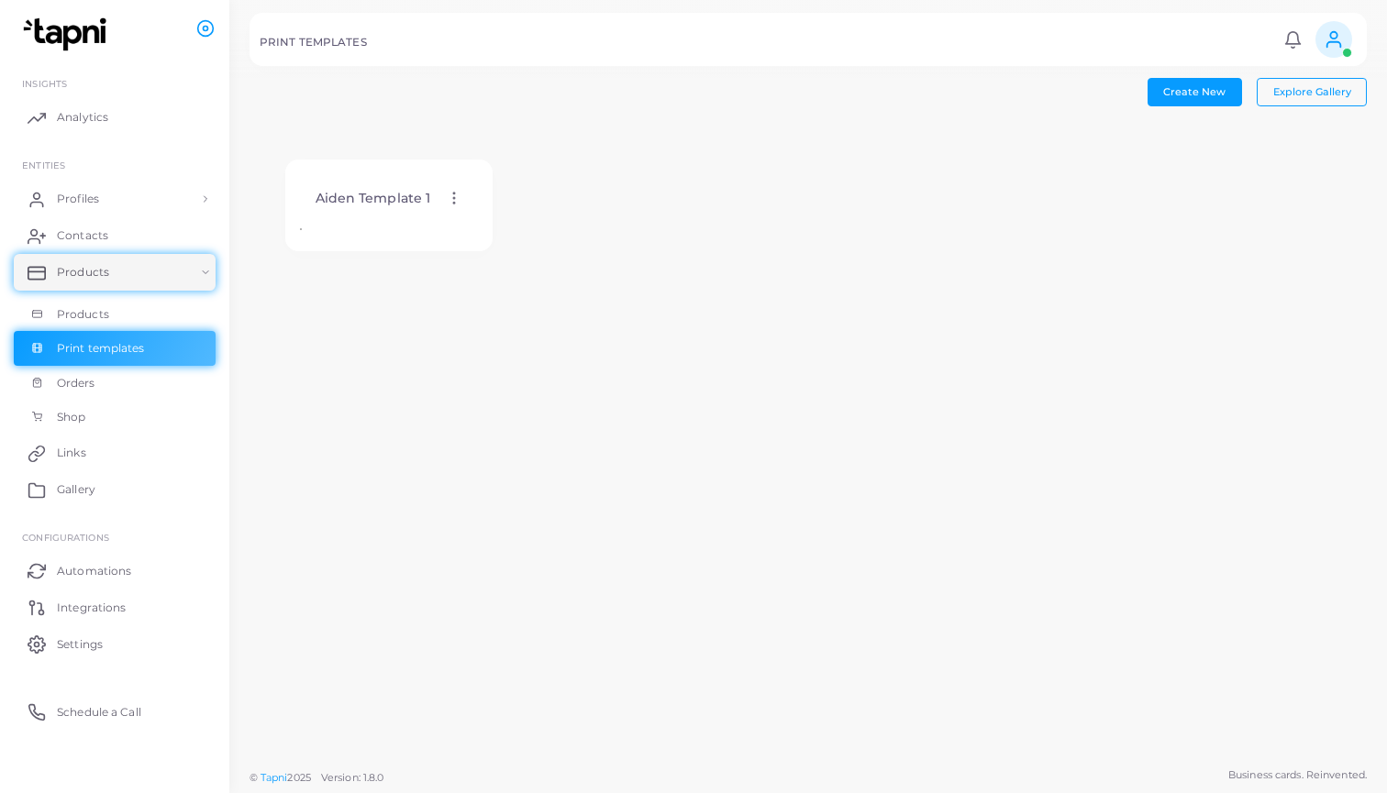
click at [458, 198] on icon at bounding box center [454, 198] width 17 height 17
click at [479, 216] on icon at bounding box center [480, 221] width 11 height 11
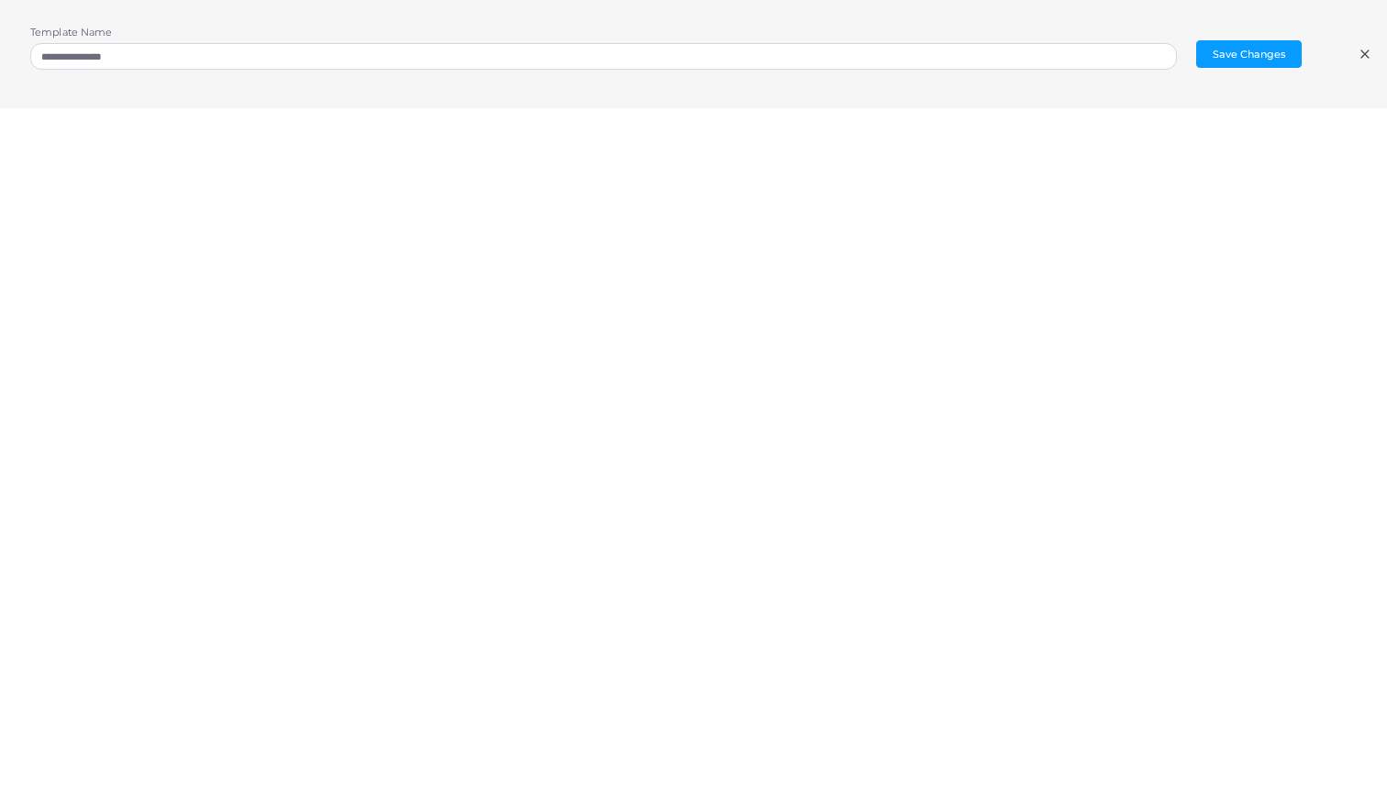
click at [1080, 104] on div "**********" at bounding box center [693, 54] width 1387 height 108
click at [1119, 105] on div "**********" at bounding box center [693, 54] width 1387 height 108
click at [1367, 53] on icon at bounding box center [1365, 54] width 15 height 15
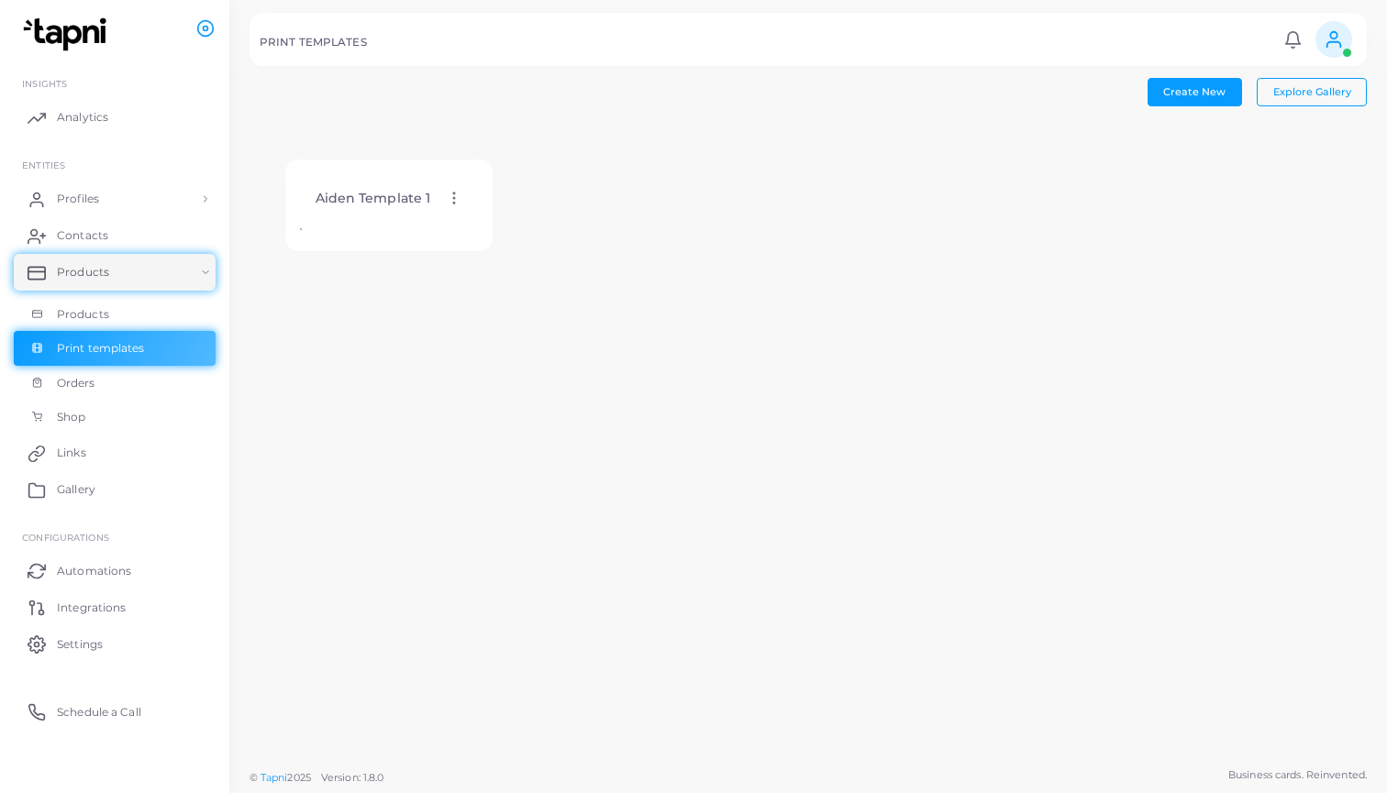
click at [454, 192] on icon at bounding box center [454, 198] width 17 height 17
click at [475, 204] on link "Edit Template" at bounding box center [530, 214] width 151 height 25
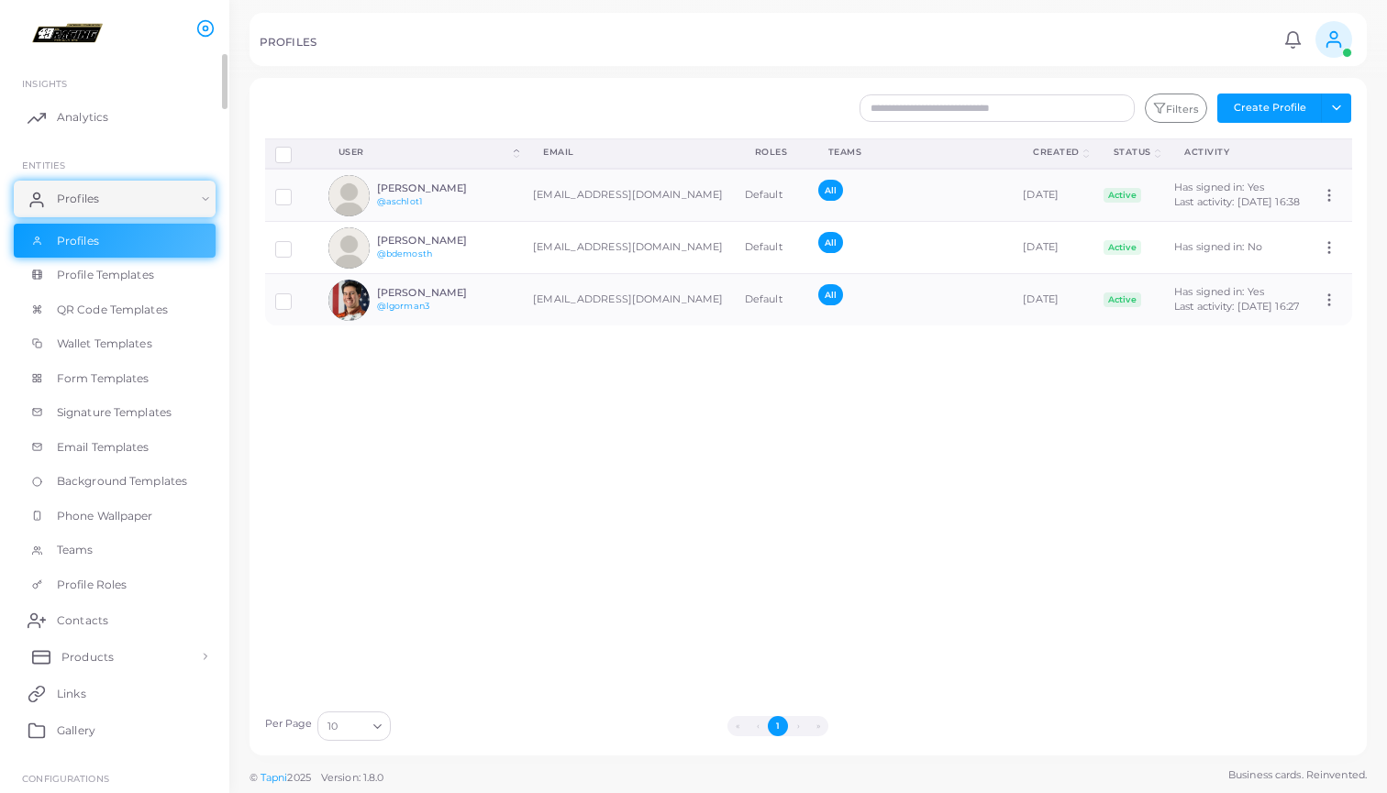
click at [85, 656] on span "Products" at bounding box center [87, 657] width 52 height 17
click at [86, 726] on span "Print templates" at bounding box center [105, 734] width 88 height 17
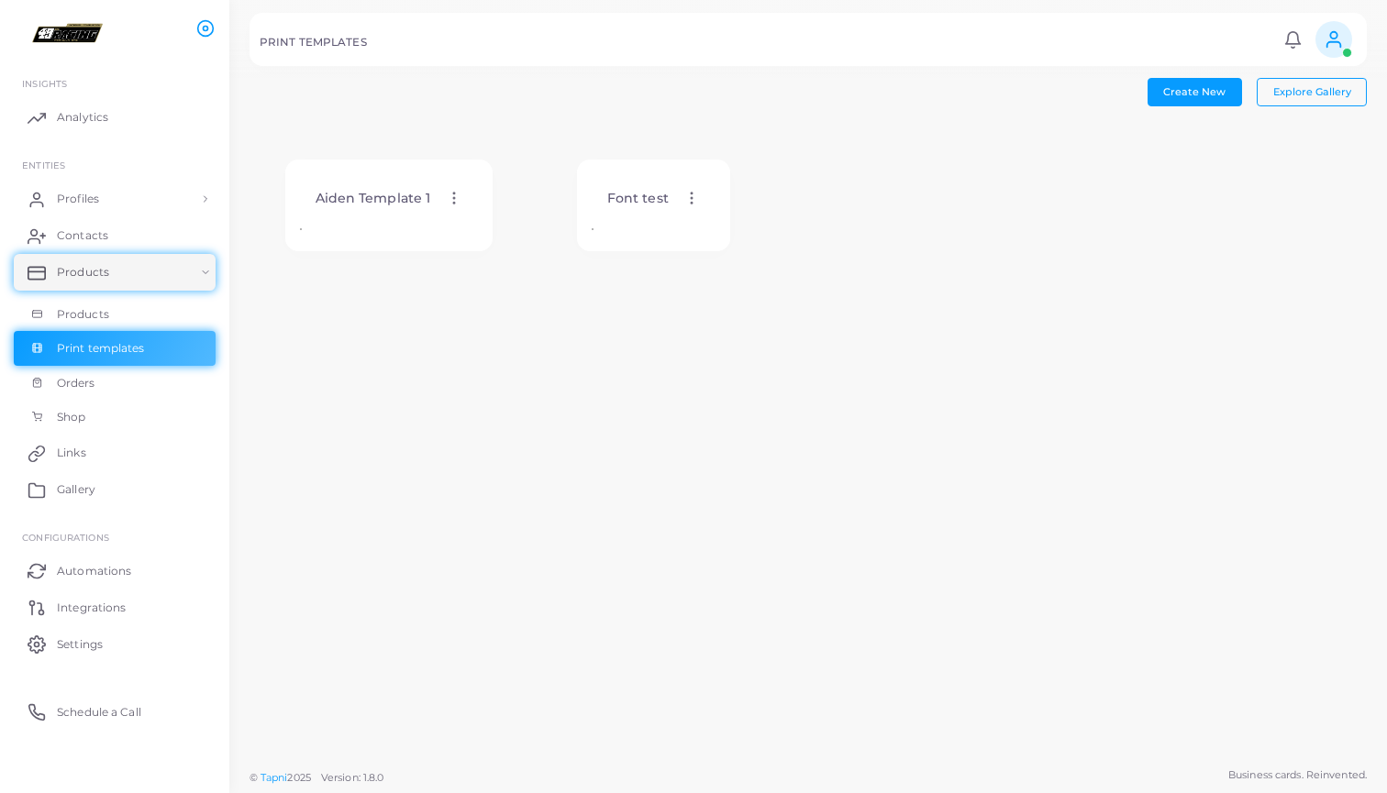
click at [451, 195] on icon at bounding box center [454, 198] width 17 height 17
click at [692, 178] on div "Font test Edit Template Assign template Duplicate Template Delete Template Copy…" at bounding box center [654, 198] width 124 height 47
click at [687, 190] on div "Font test Edit Template Assign template Duplicate Template Delete Template Copy…" at bounding box center [654, 198] width 124 height 47
click at [690, 201] on icon at bounding box center [691, 198] width 17 height 17
click at [698, 220] on link "Edit Template" at bounding box center [766, 223] width 151 height 25
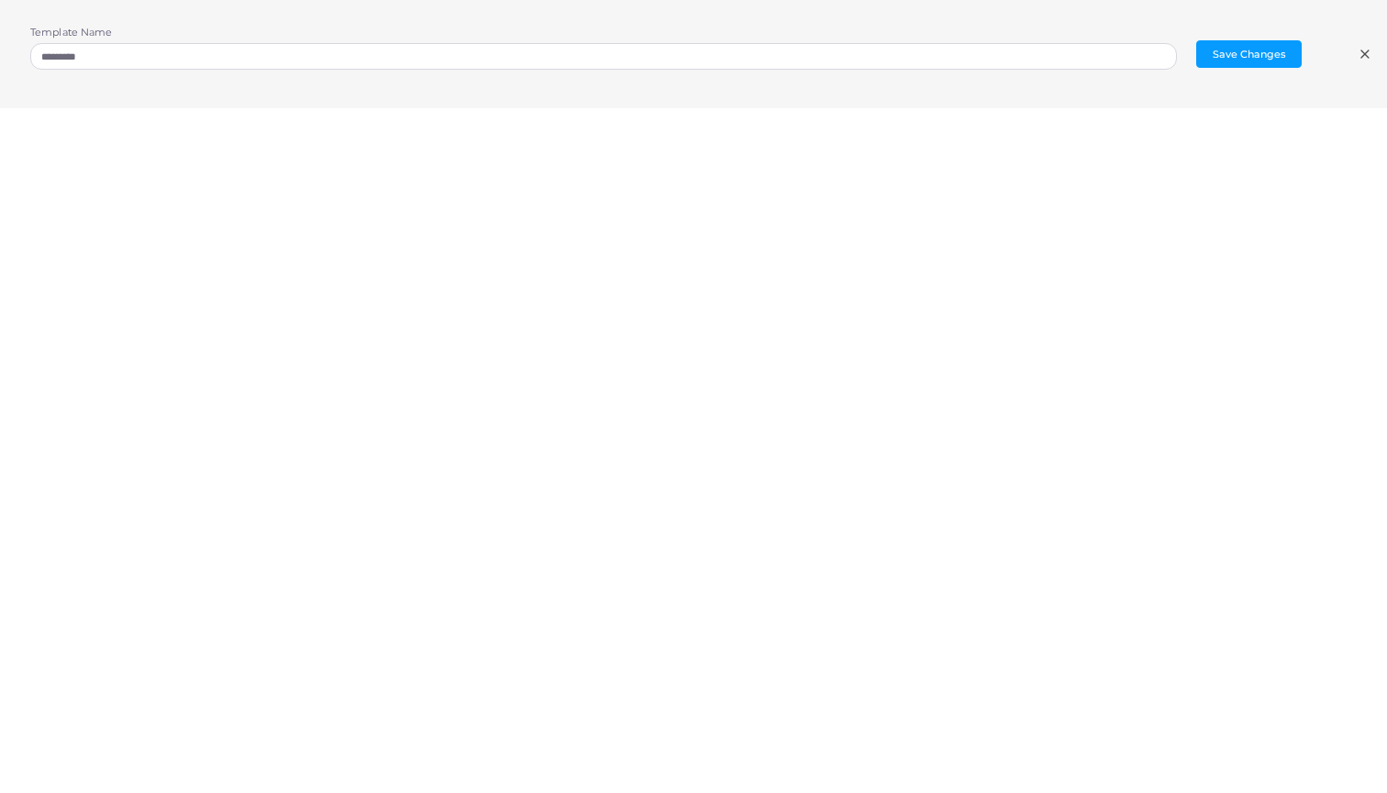
click at [1358, 56] on icon at bounding box center [1365, 54] width 15 height 15
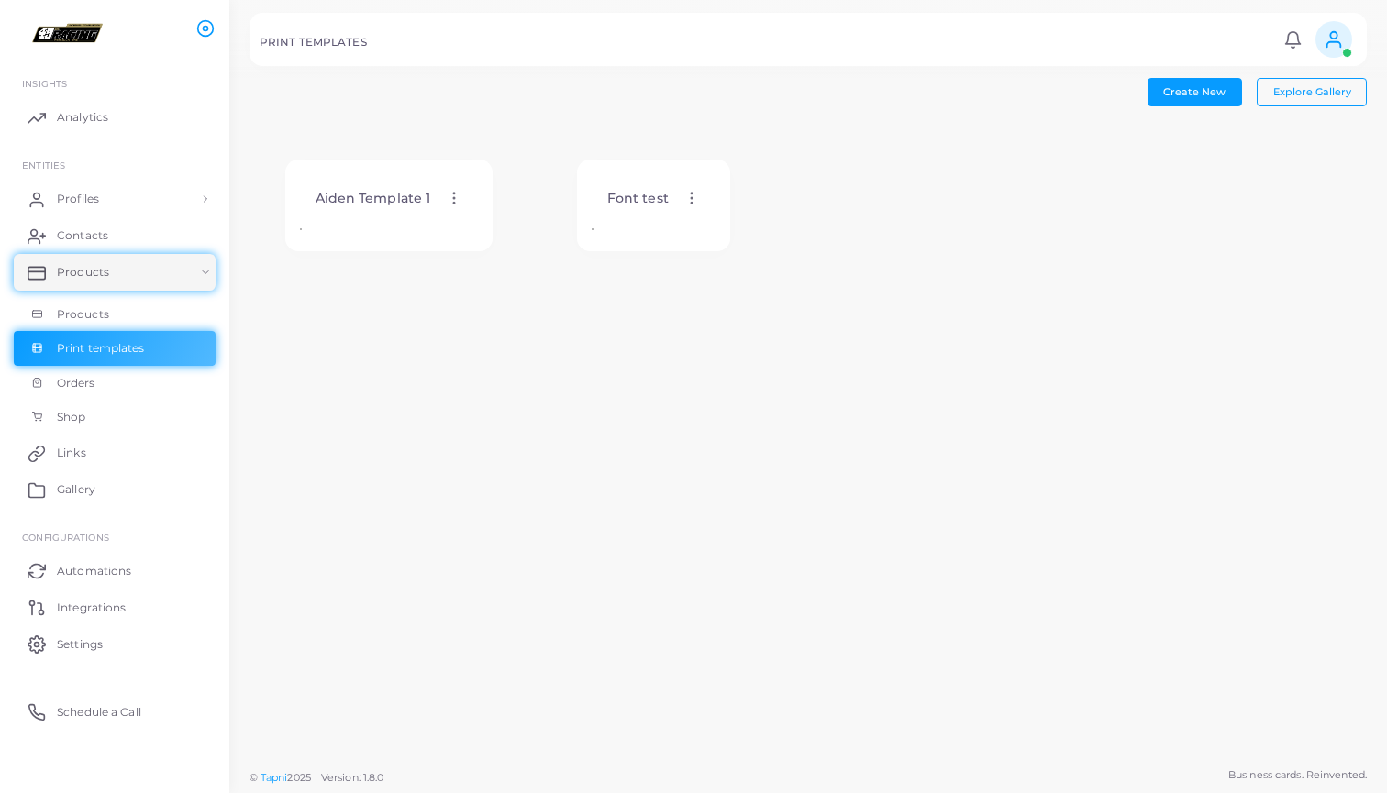
click at [456, 196] on icon at bounding box center [454, 198] width 17 height 17
click at [468, 215] on link "Edit Template" at bounding box center [532, 218] width 151 height 25
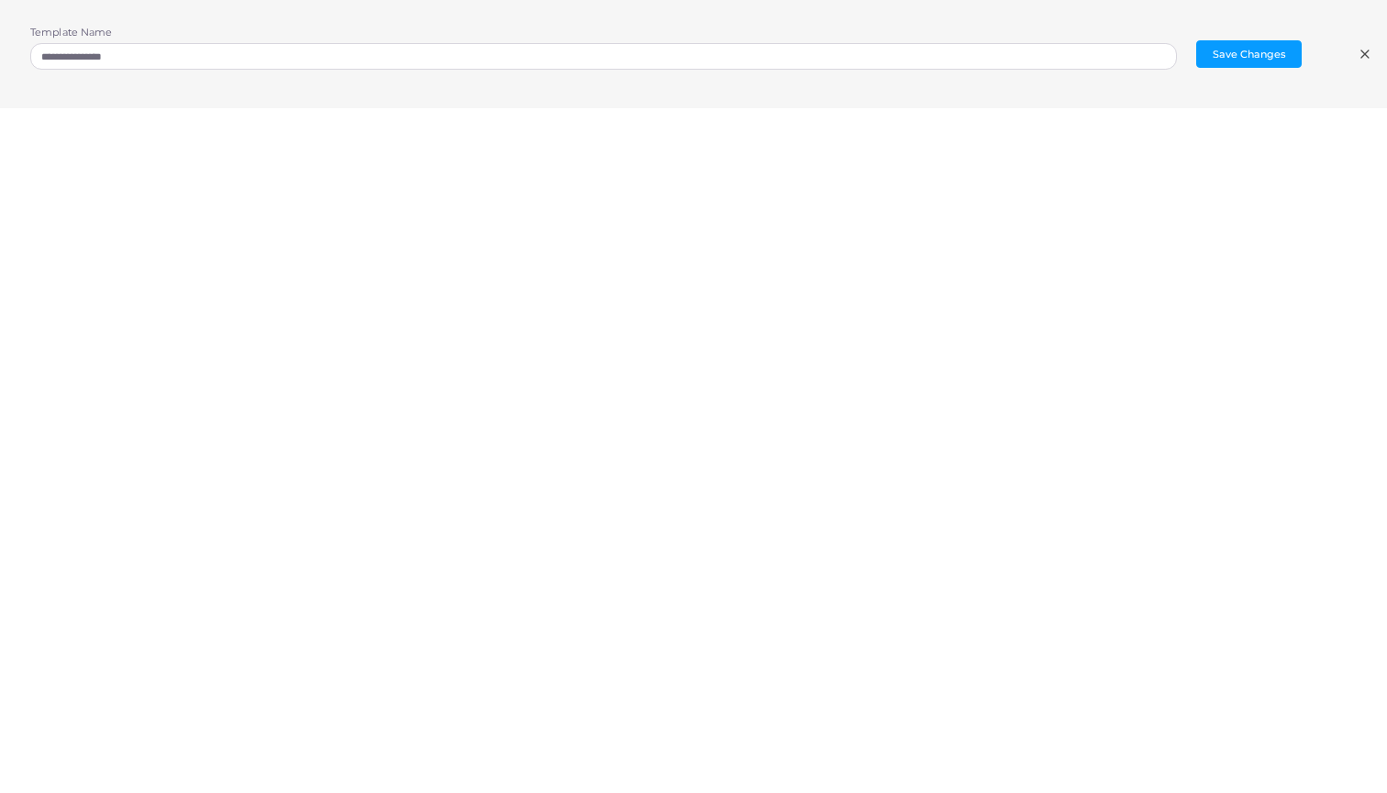
click at [590, 749] on div at bounding box center [693, 486] width 1407 height 757
click at [1380, 44] on div "**********" at bounding box center [693, 54] width 1387 height 108
click at [1367, 45] on div "**********" at bounding box center [693, 54] width 1387 height 108
click at [1359, 50] on icon at bounding box center [1365, 54] width 15 height 15
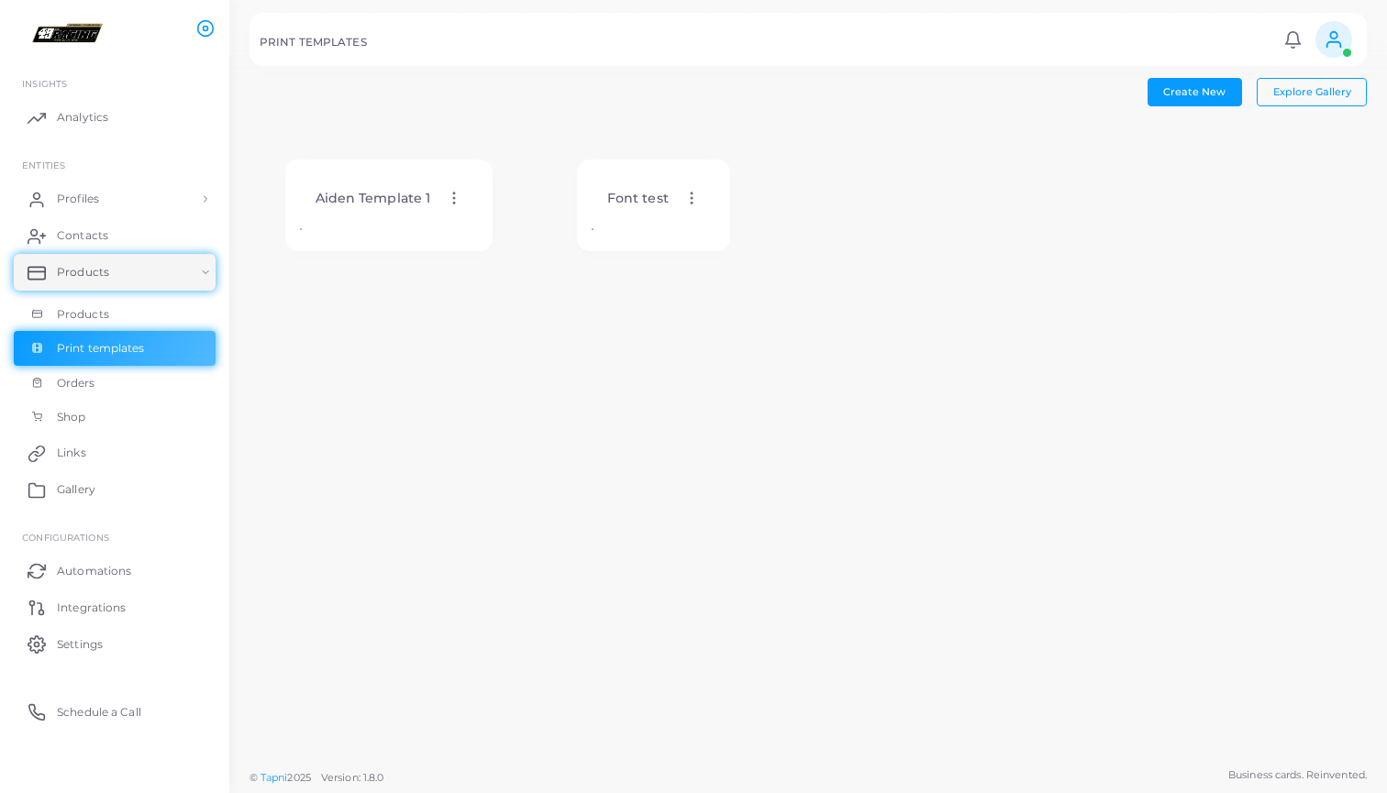
click at [452, 201] on icon at bounding box center [454, 198] width 17 height 17
click at [472, 217] on icon at bounding box center [476, 223] width 15 height 15
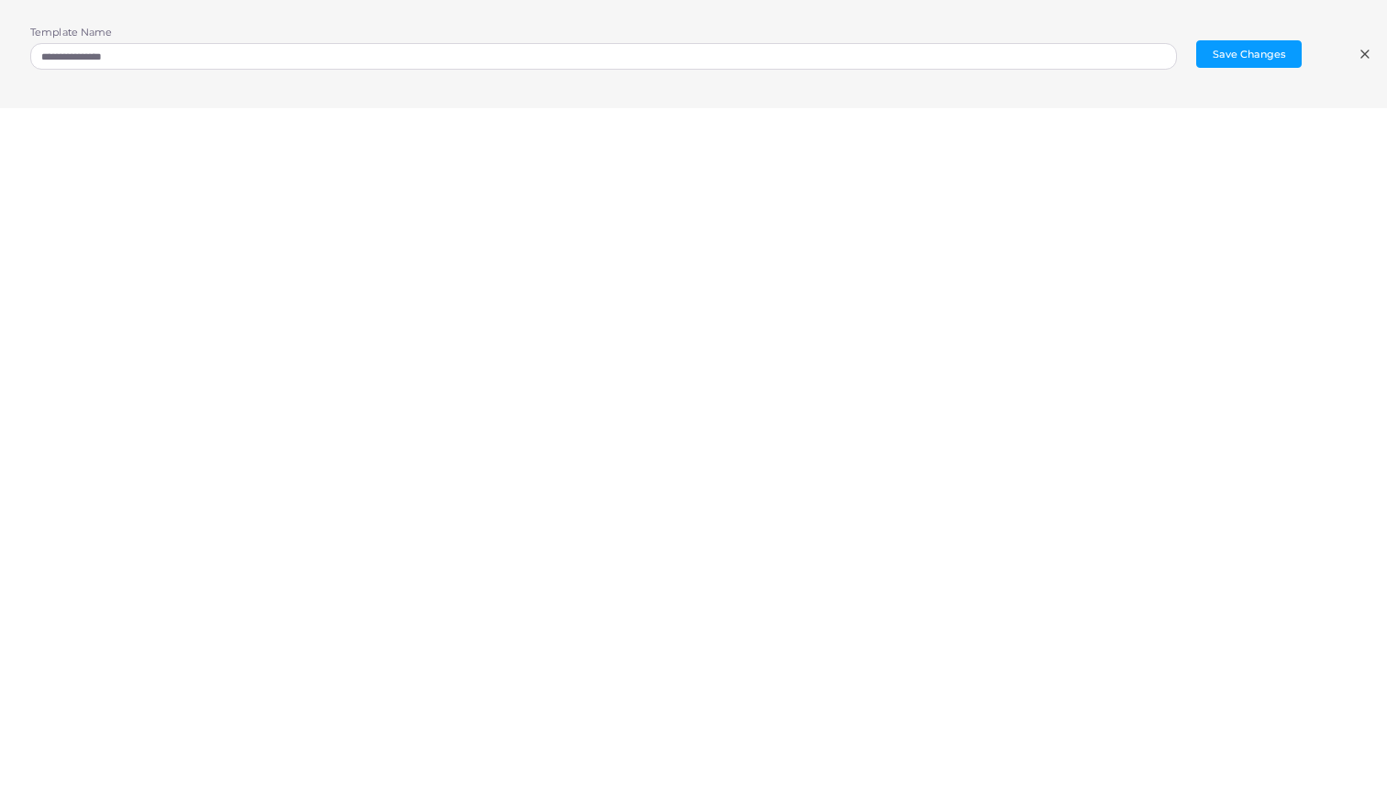
click at [749, 107] on div "**********" at bounding box center [693, 54] width 1387 height 108
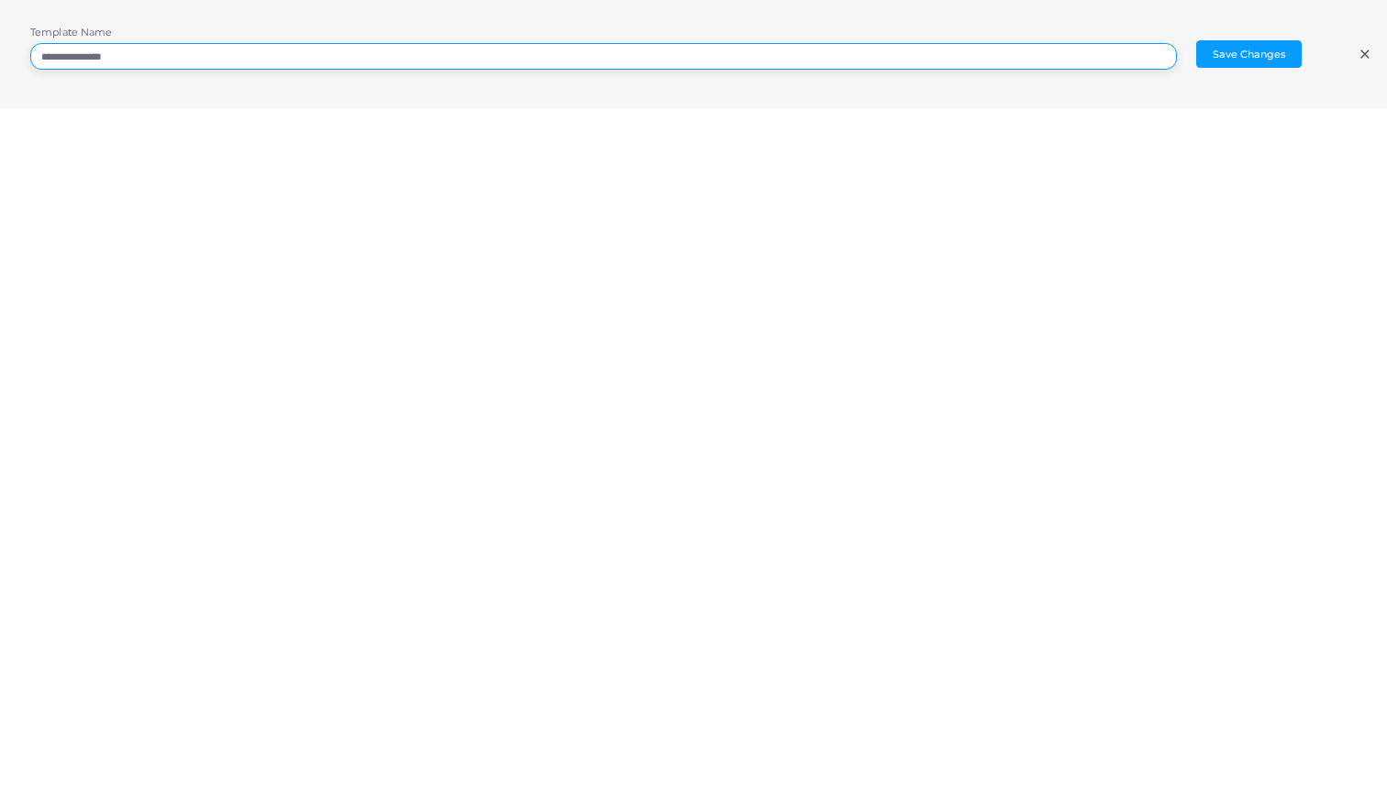
drag, startPoint x: 752, startPoint y: 61, endPoint x: 221, endPoint y: 9, distance: 533.7
click at [221, 9] on div "**********" at bounding box center [693, 54] width 1387 height 108
type input "*"
type input "**********"
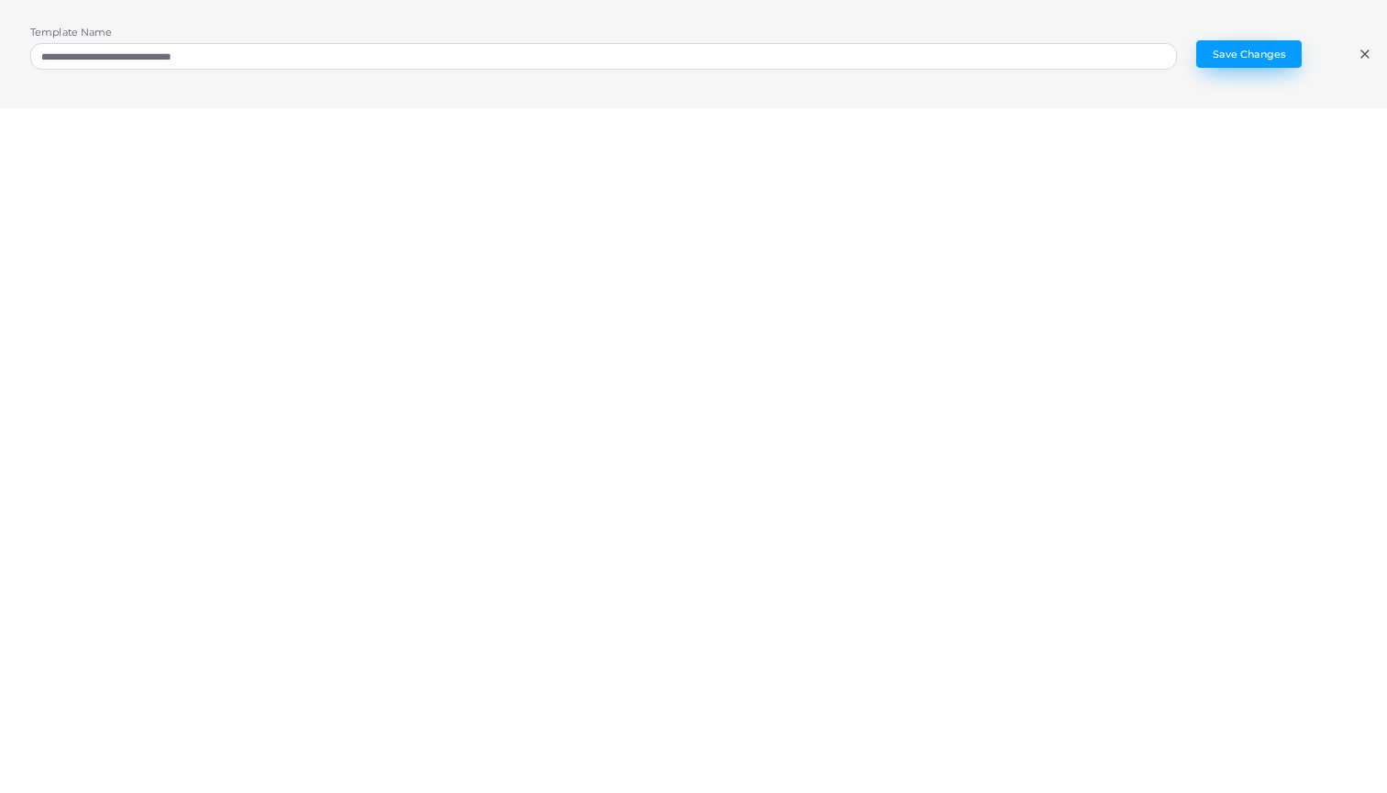
click at [1232, 56] on button "Save Changes" at bounding box center [1248, 54] width 105 height 28
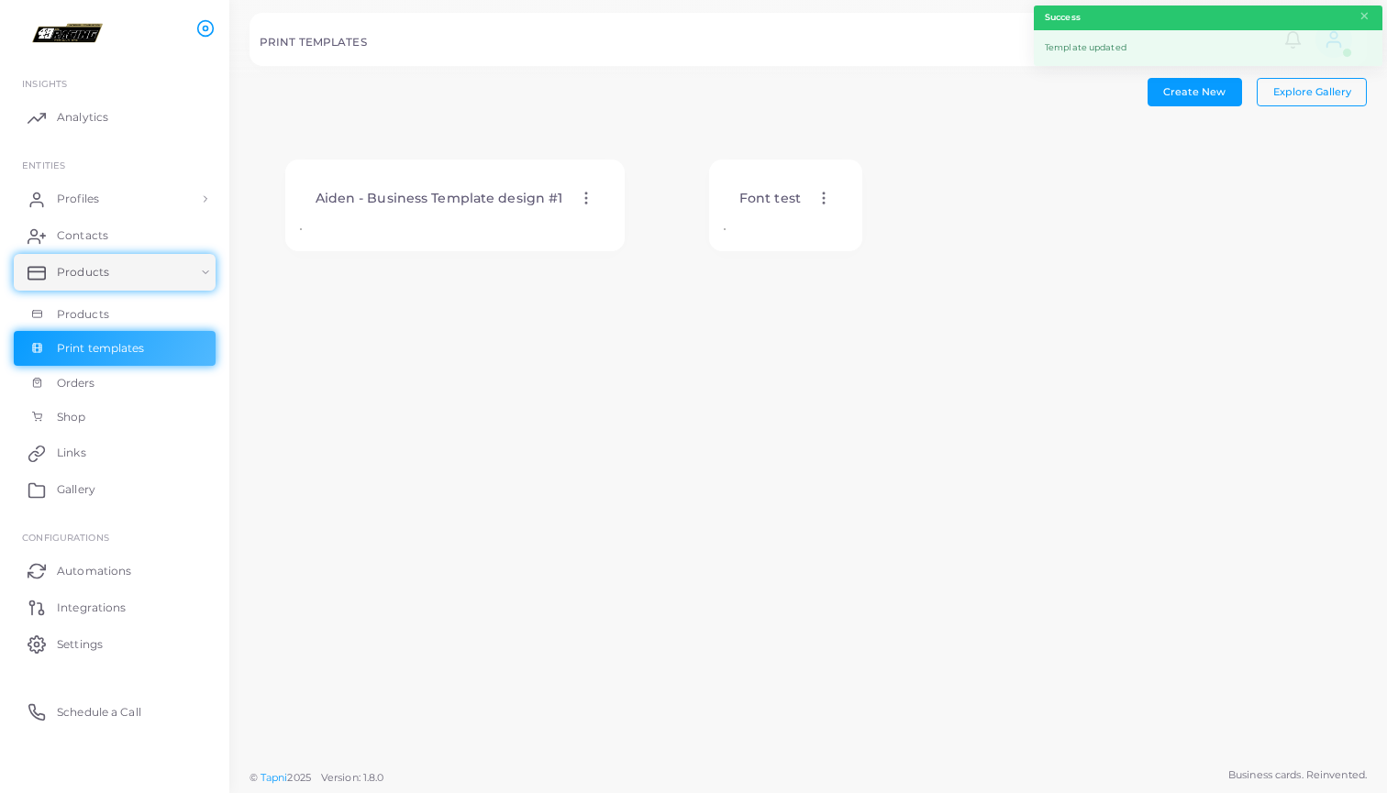
click at [585, 204] on icon at bounding box center [586, 198] width 17 height 17
click at [599, 228] on link "Edit Template" at bounding box center [661, 226] width 151 height 25
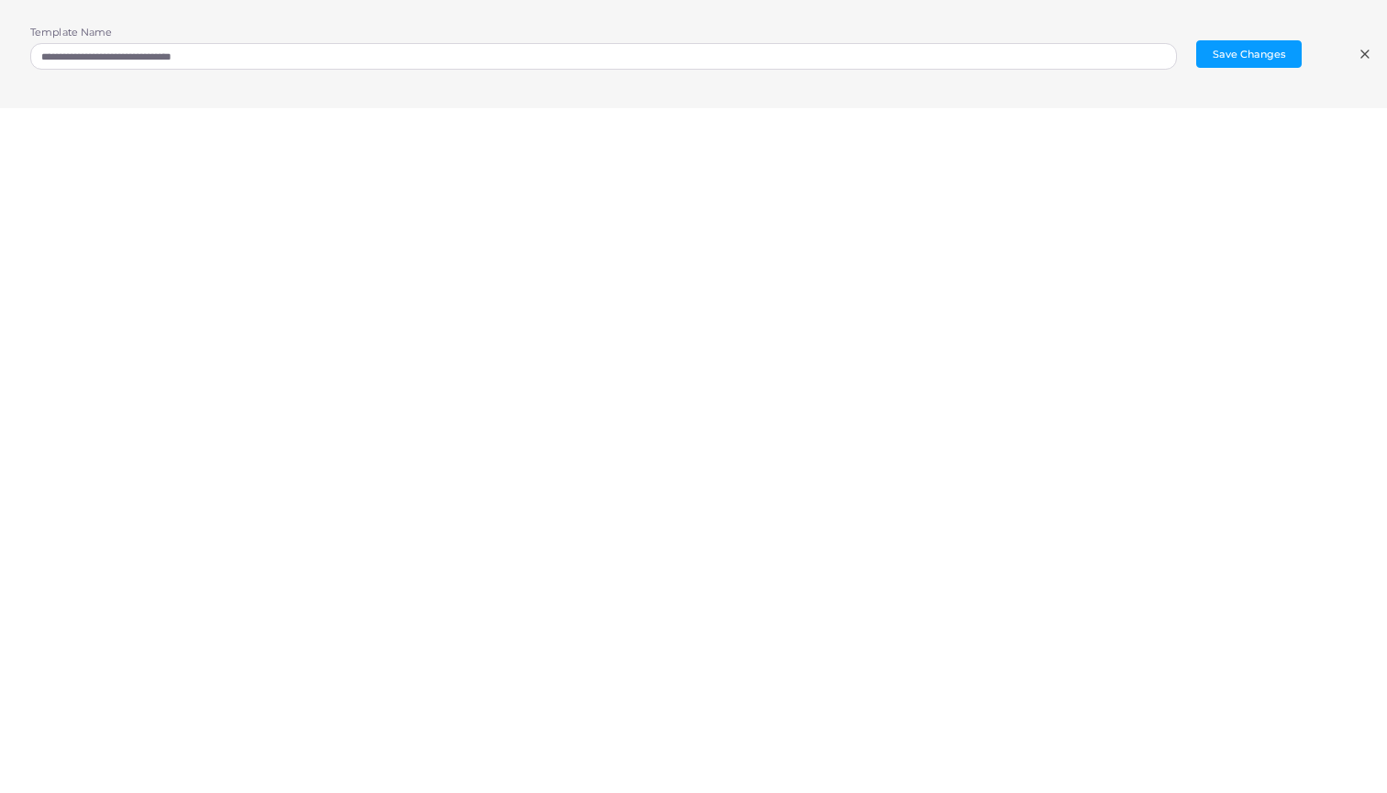
click at [483, 753] on div at bounding box center [693, 486] width 1407 height 757
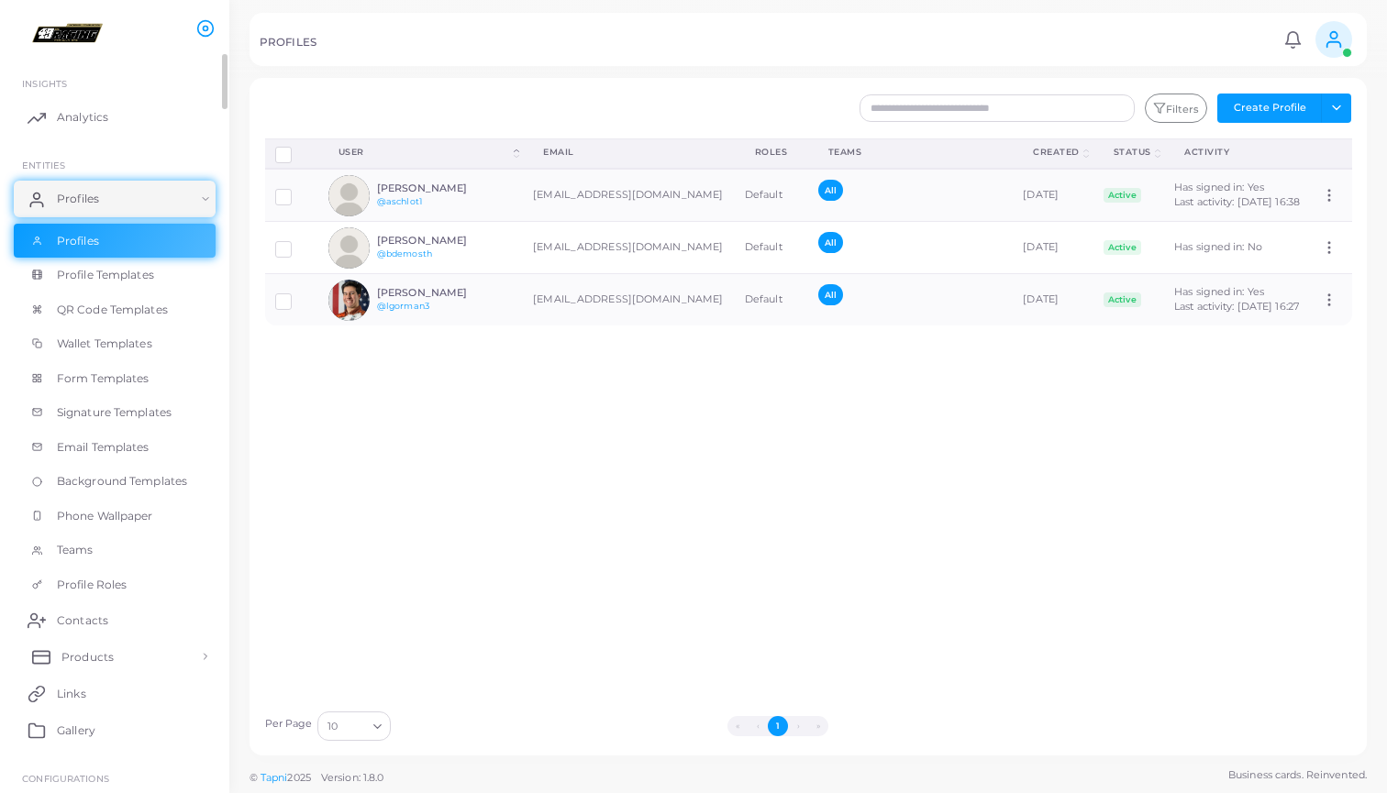
click at [86, 638] on link "Products" at bounding box center [115, 656] width 202 height 37
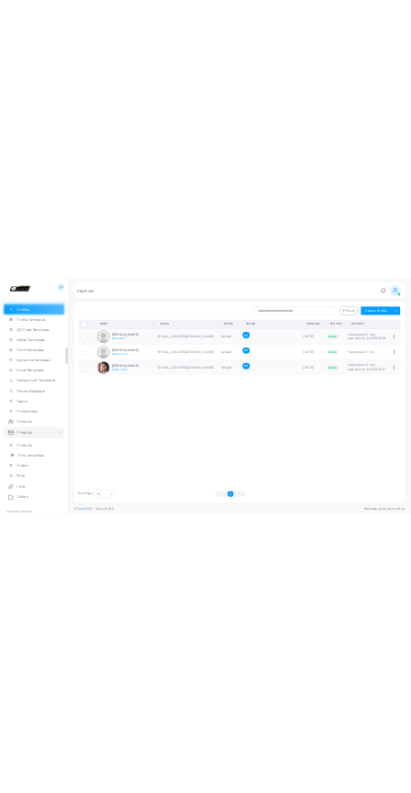
scroll to position [160, 0]
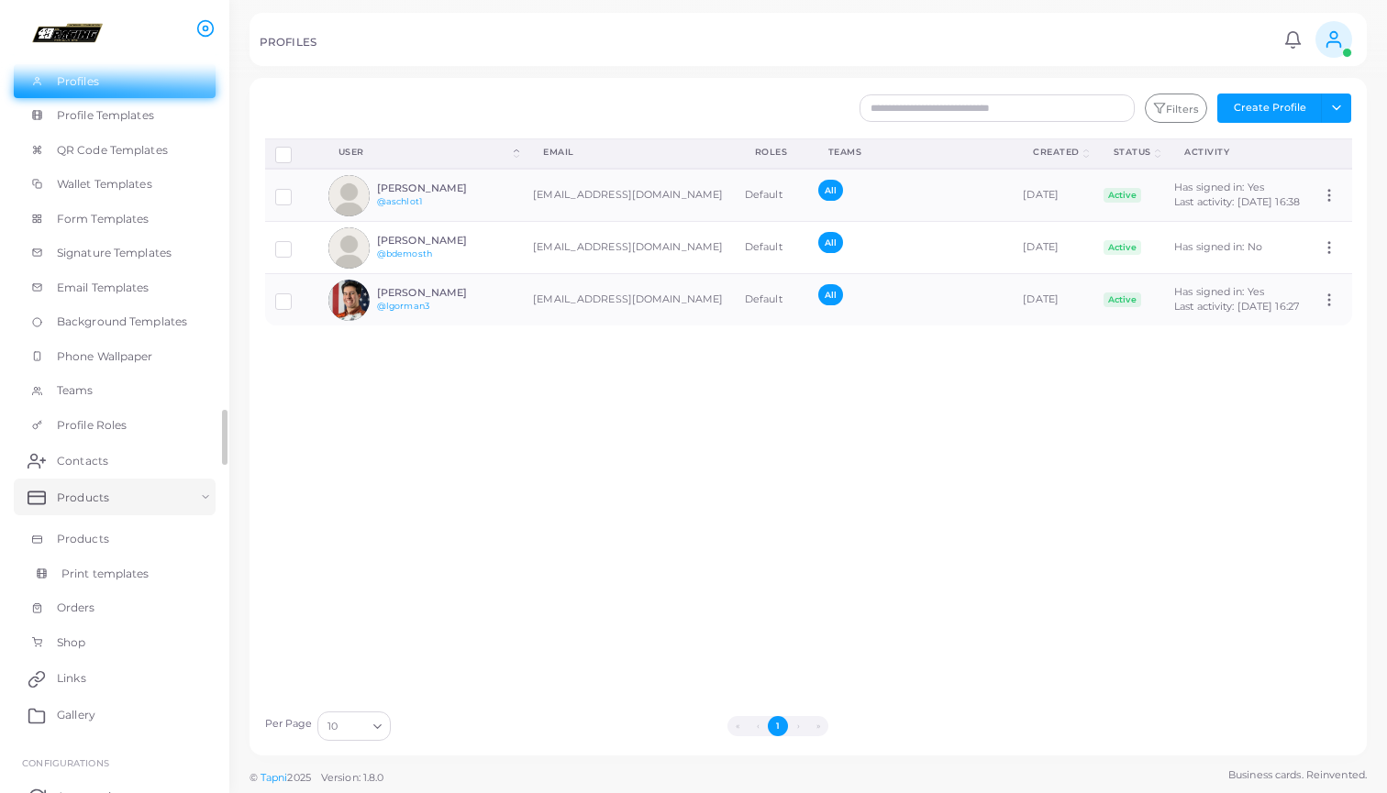
click at [125, 572] on span "Print templates" at bounding box center [105, 574] width 88 height 17
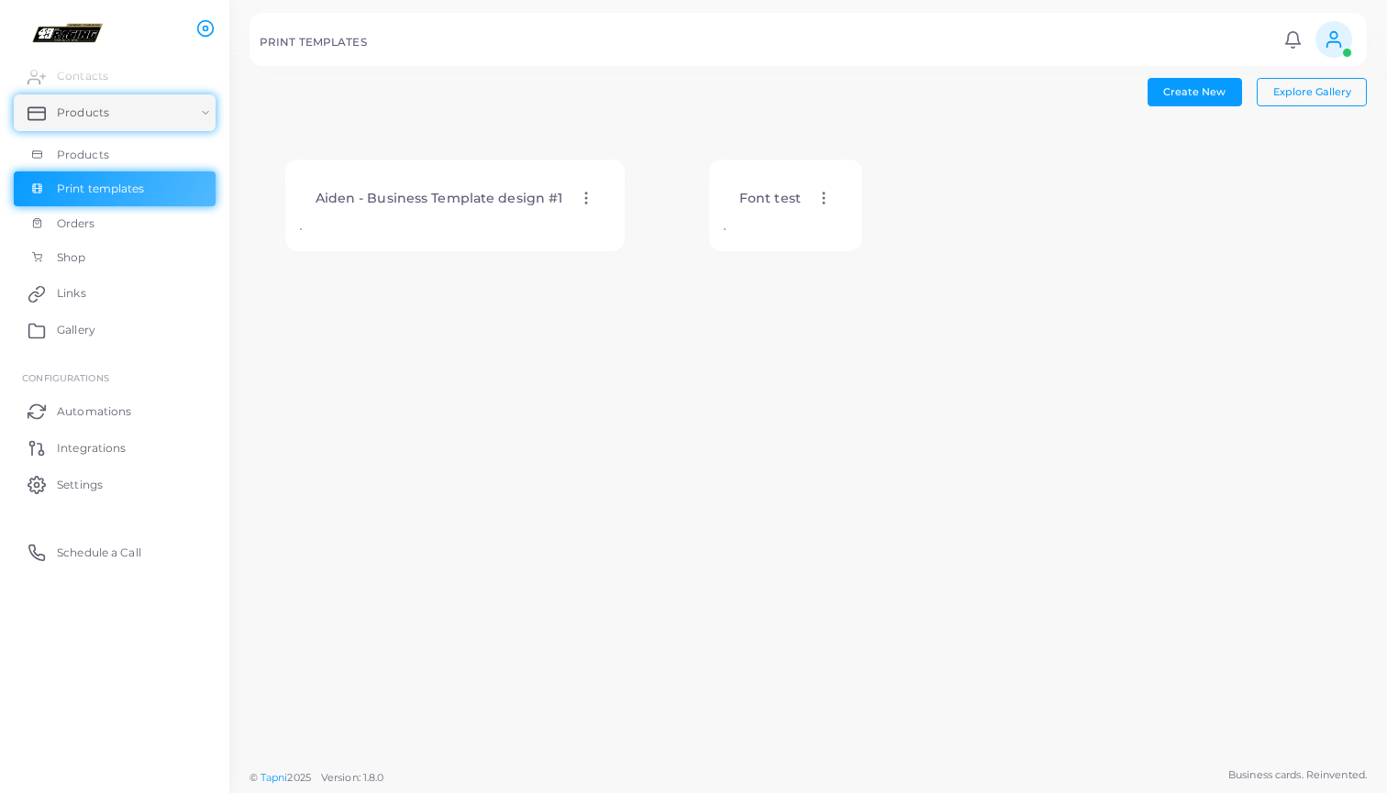
click at [827, 203] on icon at bounding box center [823, 198] width 17 height 17
click at [849, 226] on icon at bounding box center [850, 225] width 15 height 15
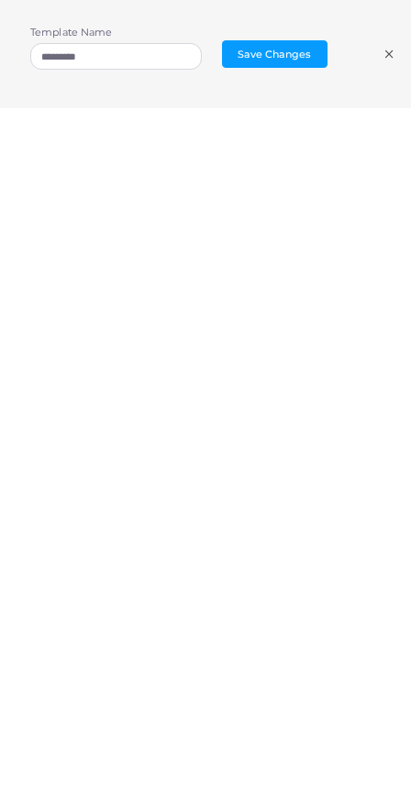
click at [391, 54] on icon at bounding box center [389, 54] width 13 height 15
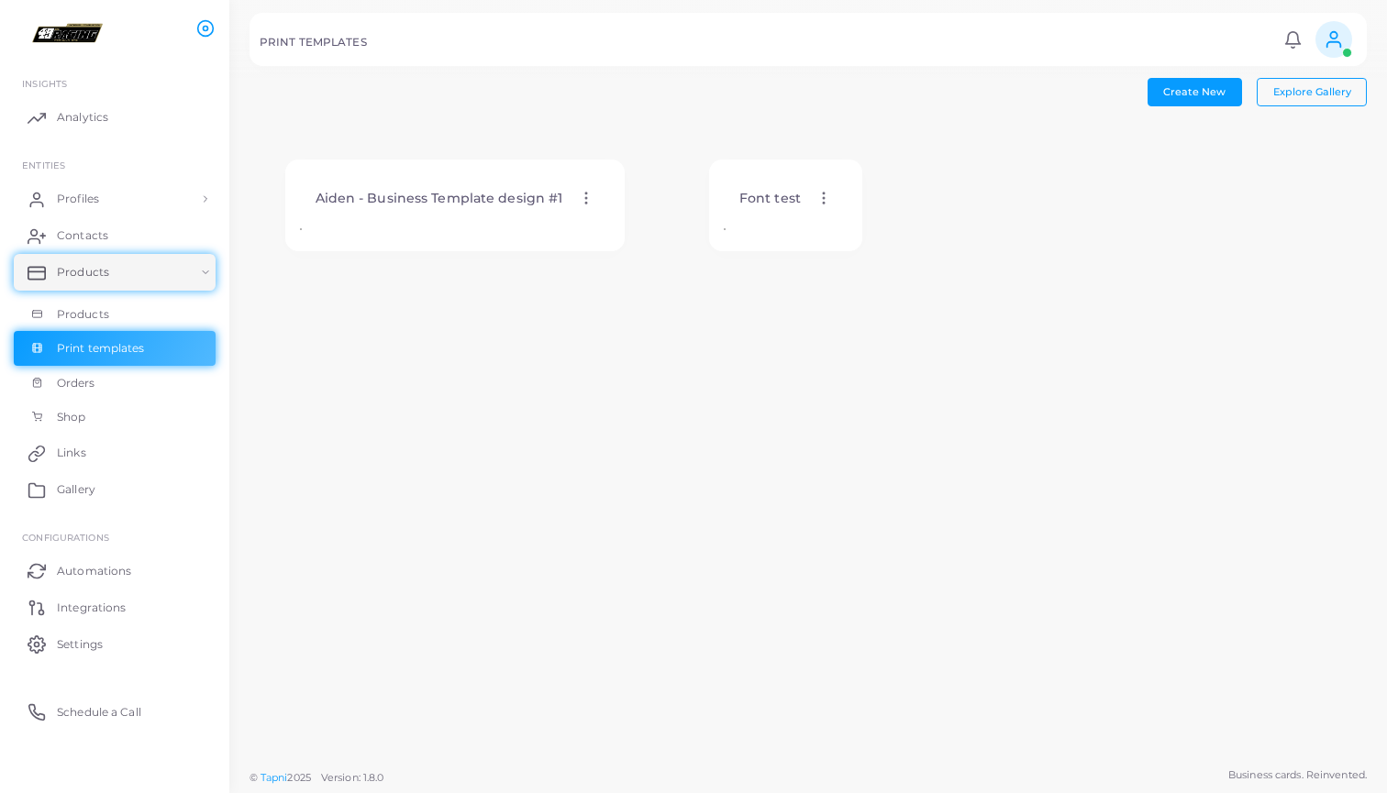
click at [815, 196] on icon at bounding box center [823, 198] width 17 height 17
click at [837, 212] on icon at bounding box center [835, 219] width 15 height 15
